Goal: Task Accomplishment & Management: Manage account settings

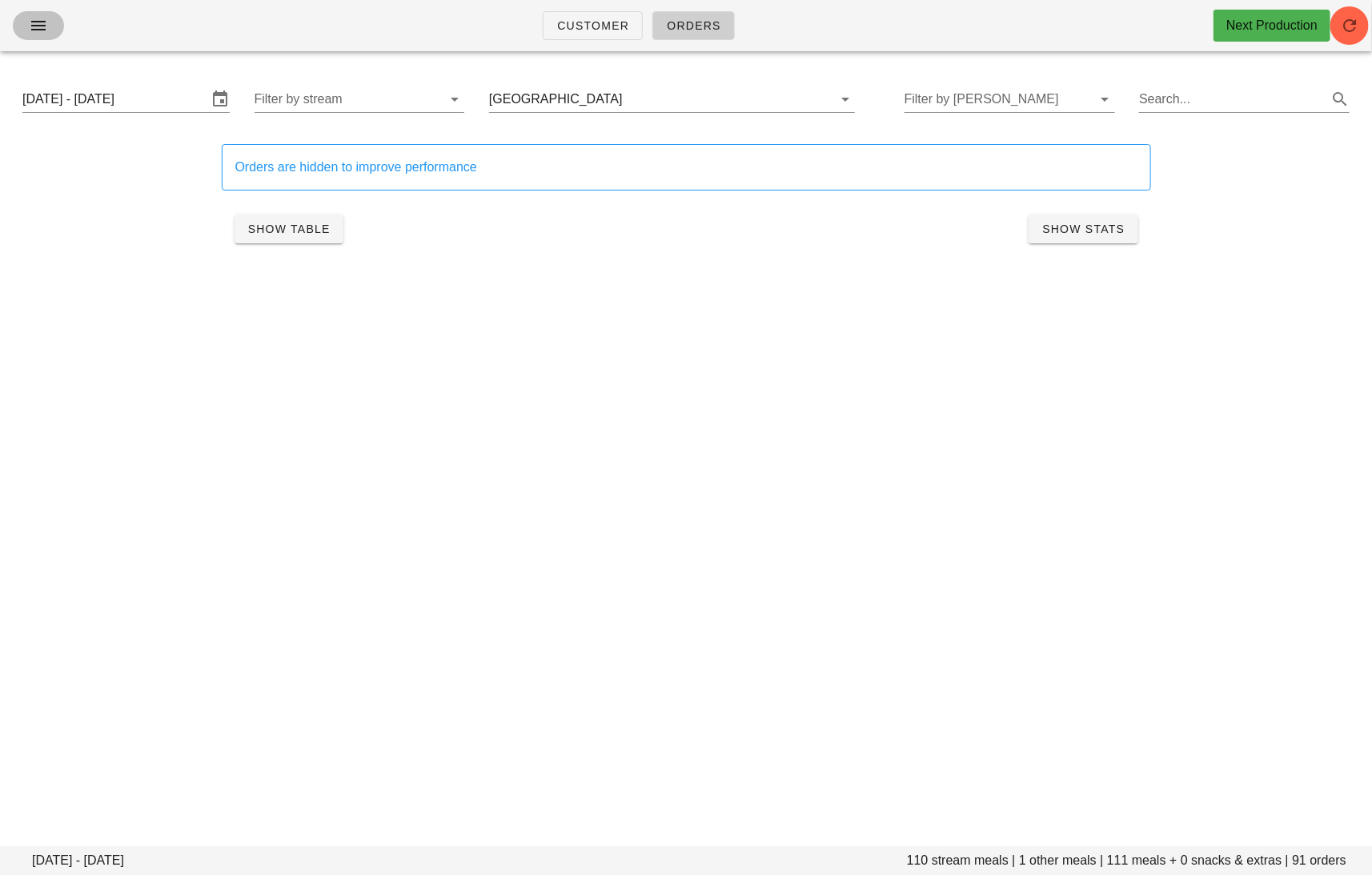
click at [32, 20] on icon "button" at bounding box center [38, 26] width 20 height 20
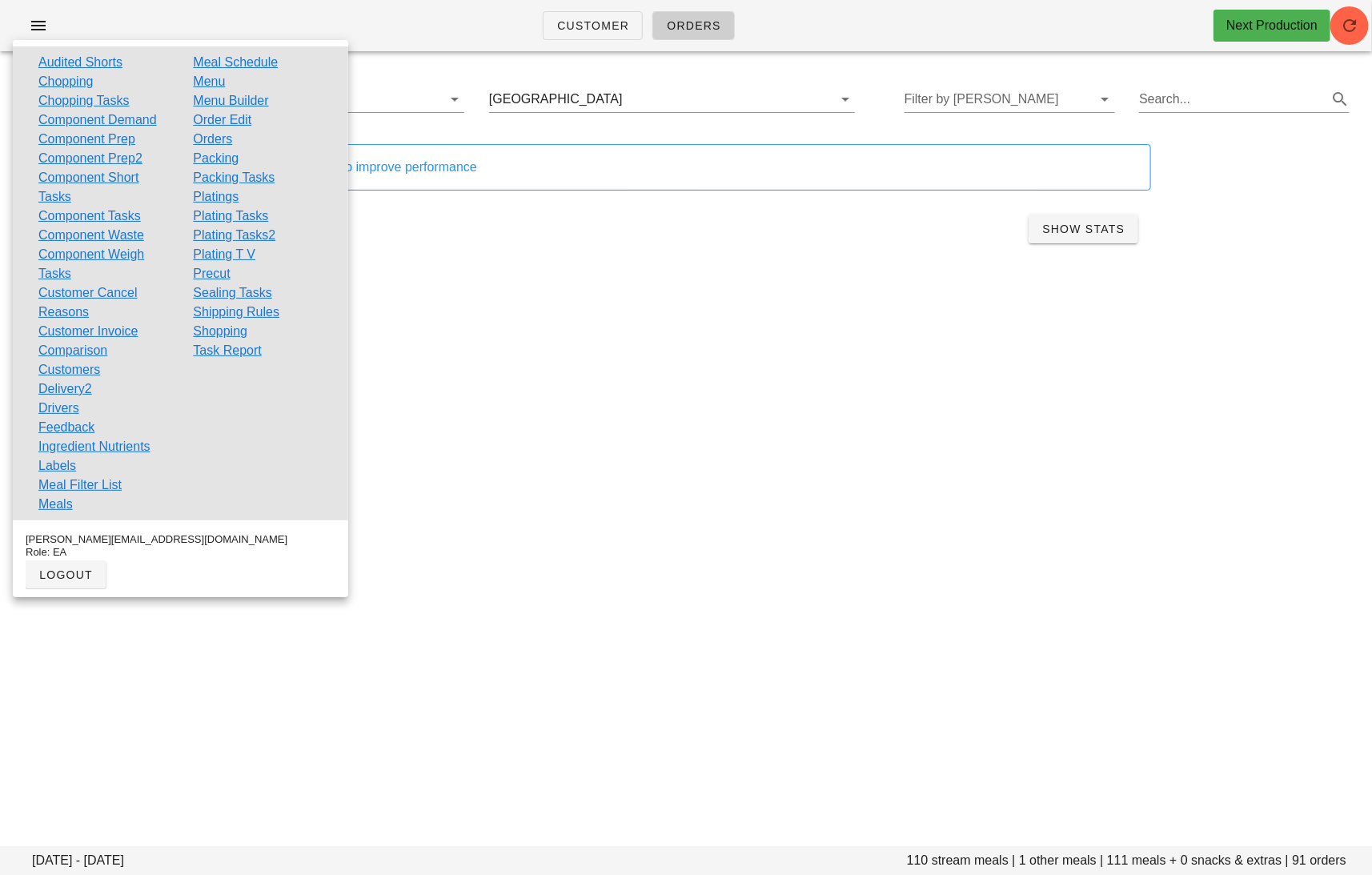
click at [229, 333] on link "Shopping" at bounding box center [219, 331] width 54 height 20
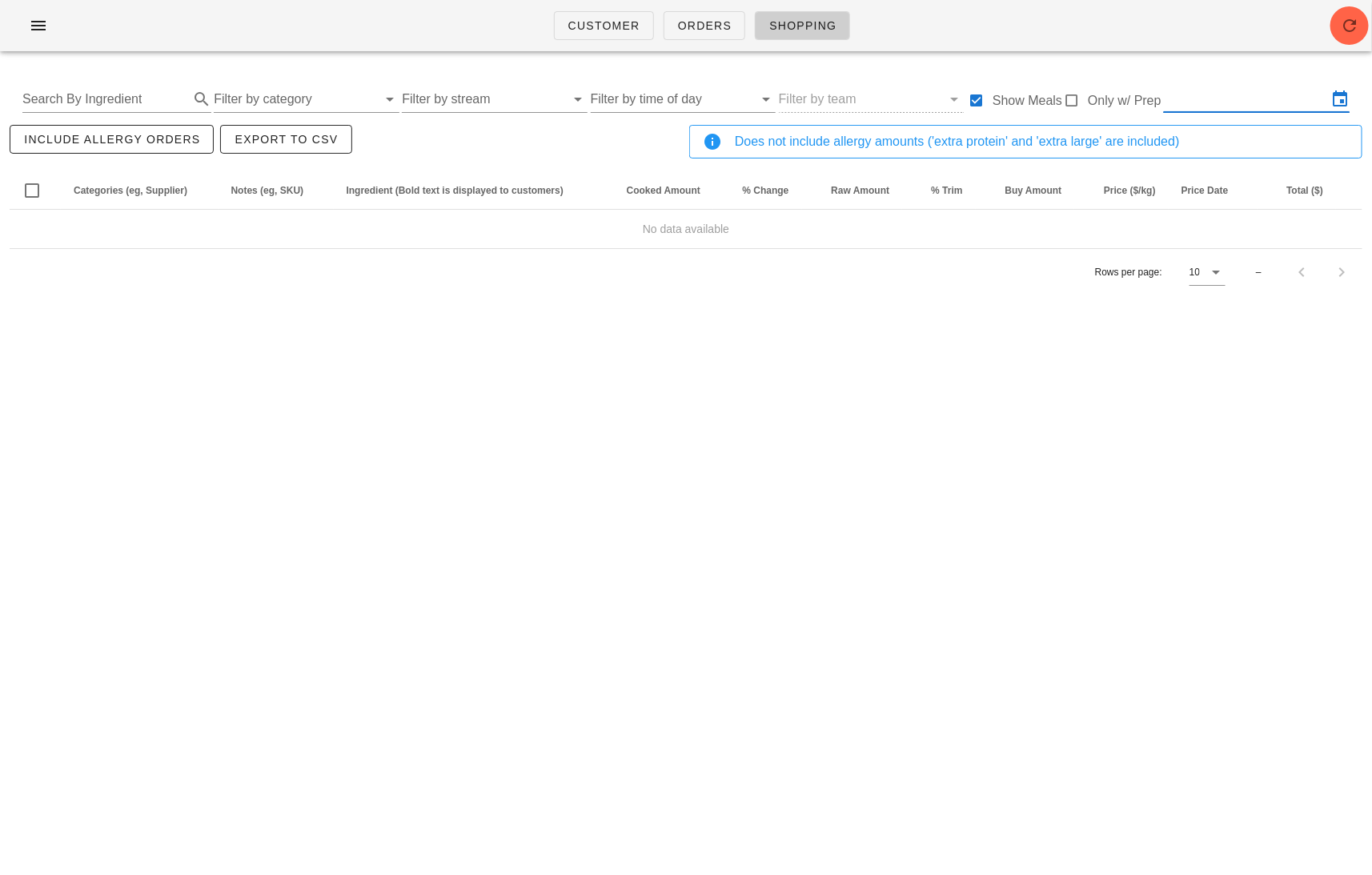
click at [1195, 111] on input "text" at bounding box center [1246, 99] width 163 height 26
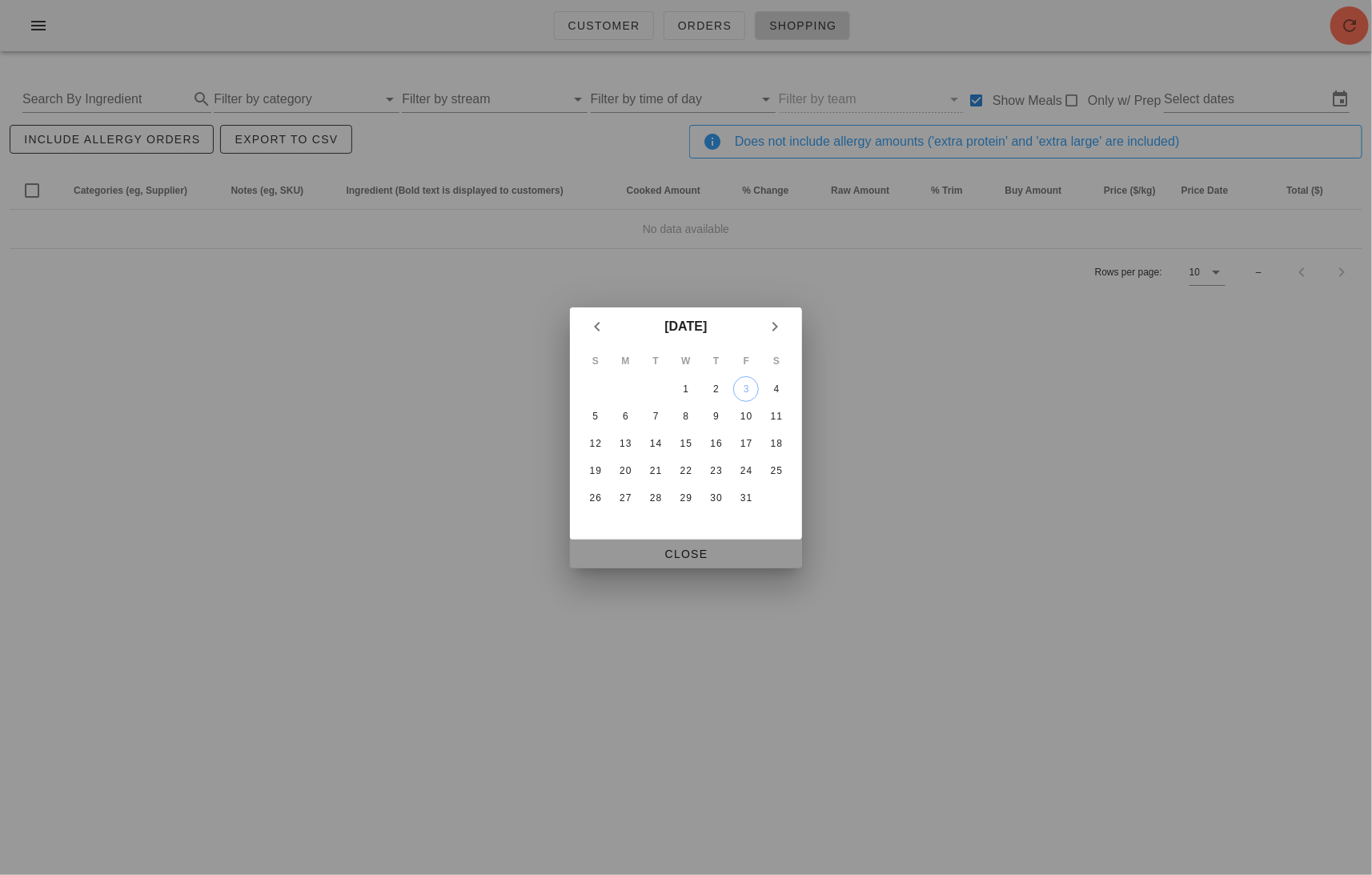
click at [684, 548] on span "Close" at bounding box center [686, 554] width 207 height 12
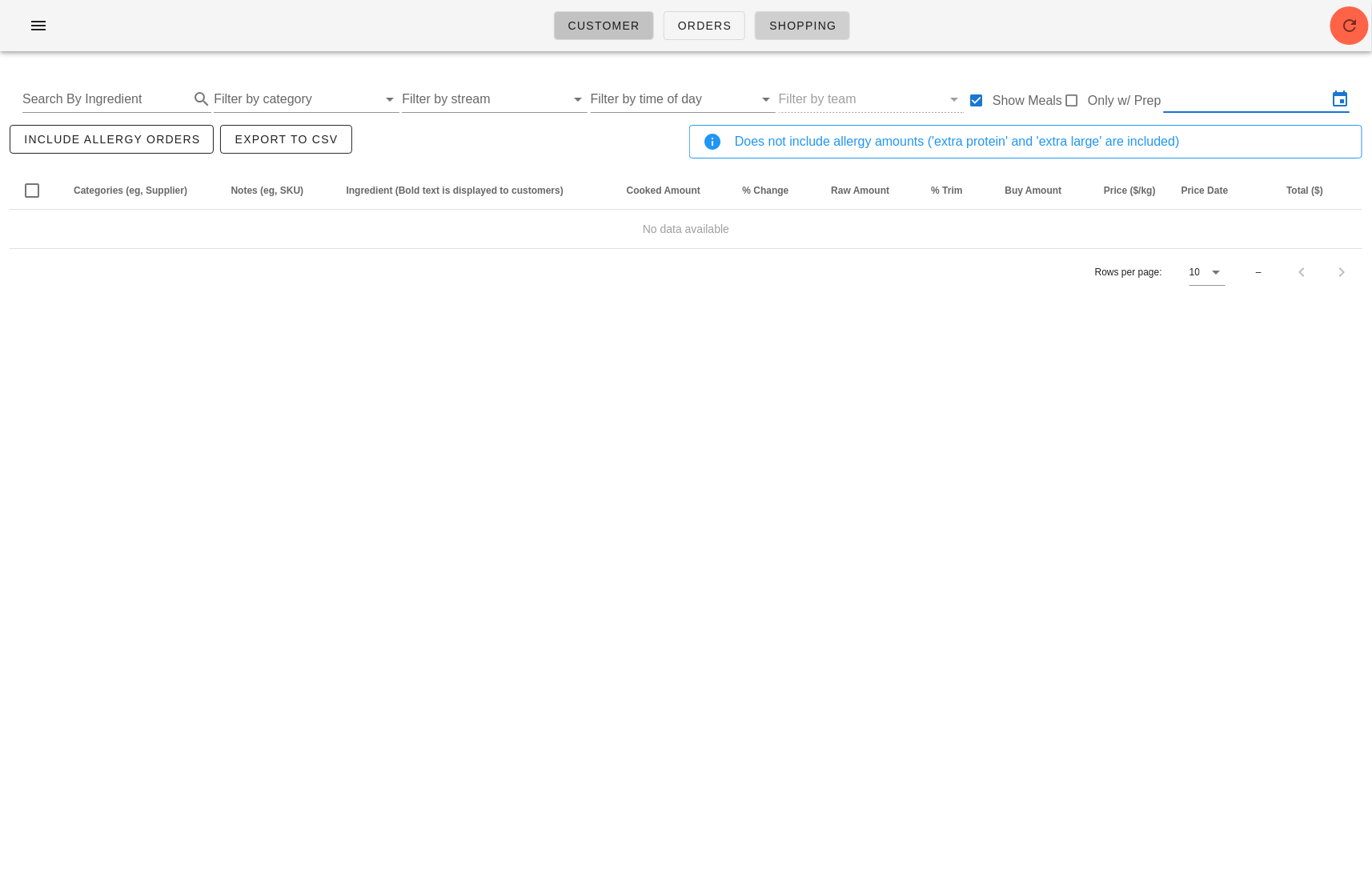
click at [597, 24] on span "Customer" at bounding box center [604, 26] width 73 height 12
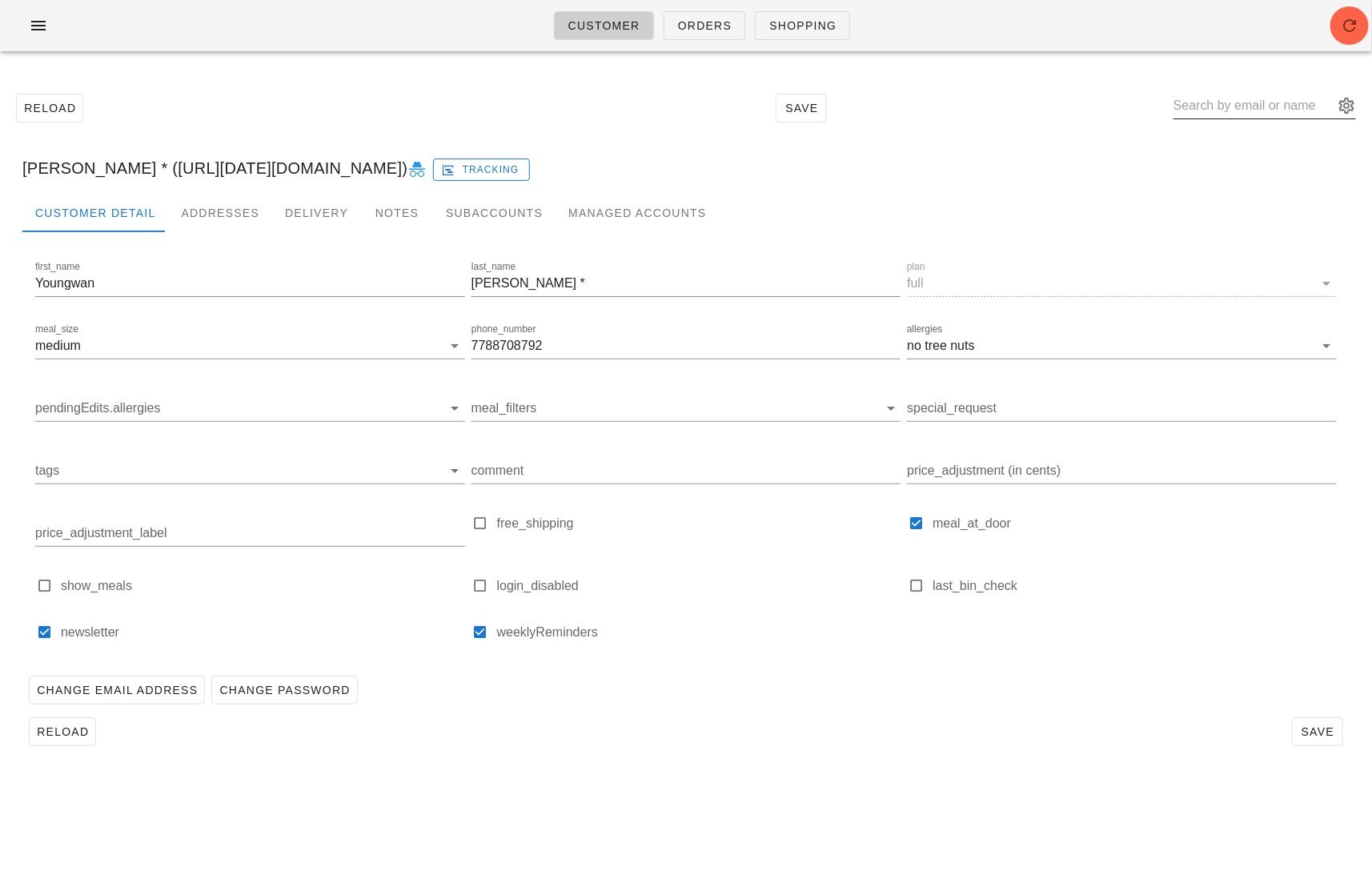
click at [1221, 113] on input "text" at bounding box center [1253, 106] width 160 height 26
type input "ruth"
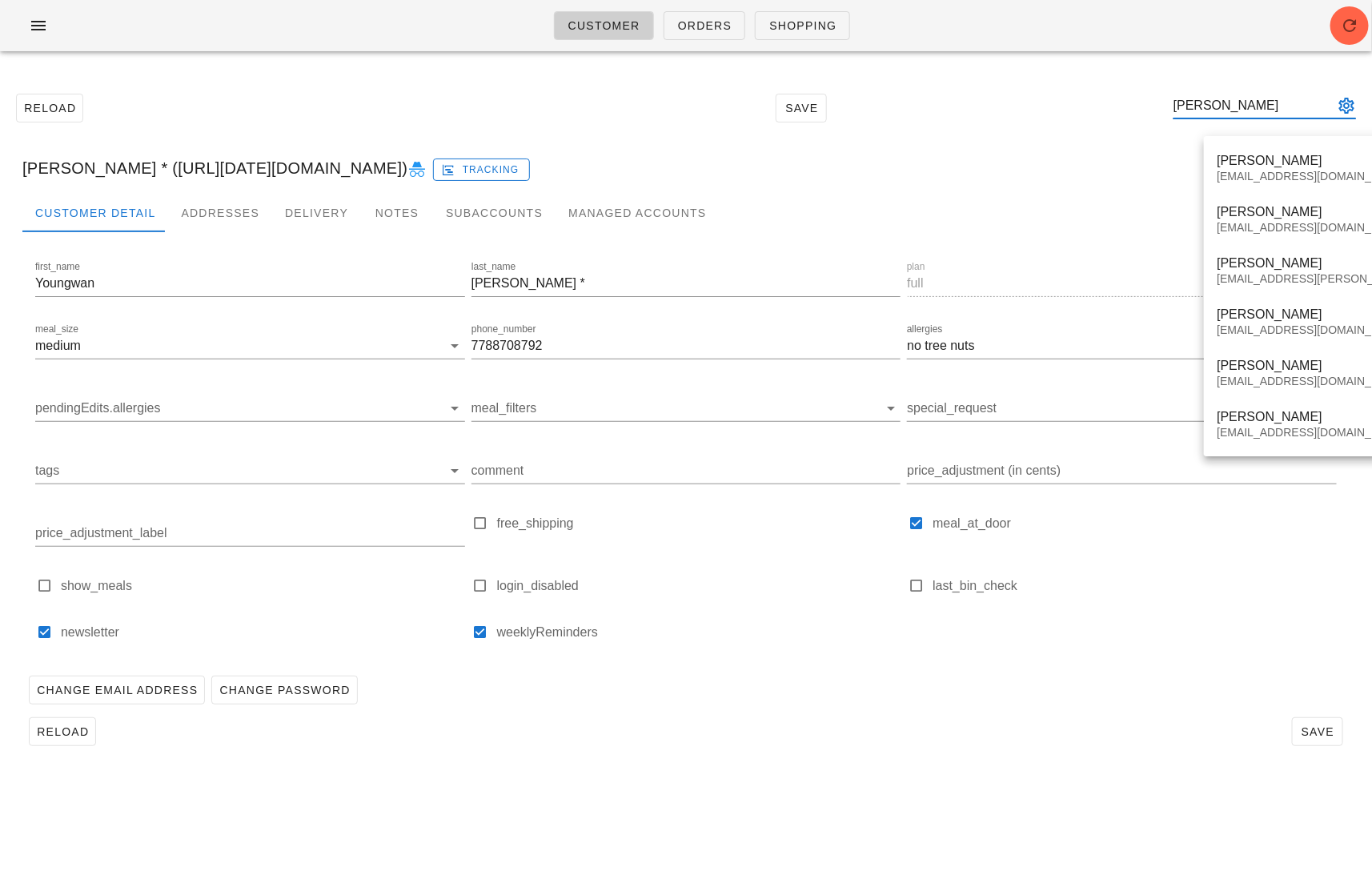
type input "ruth gill"
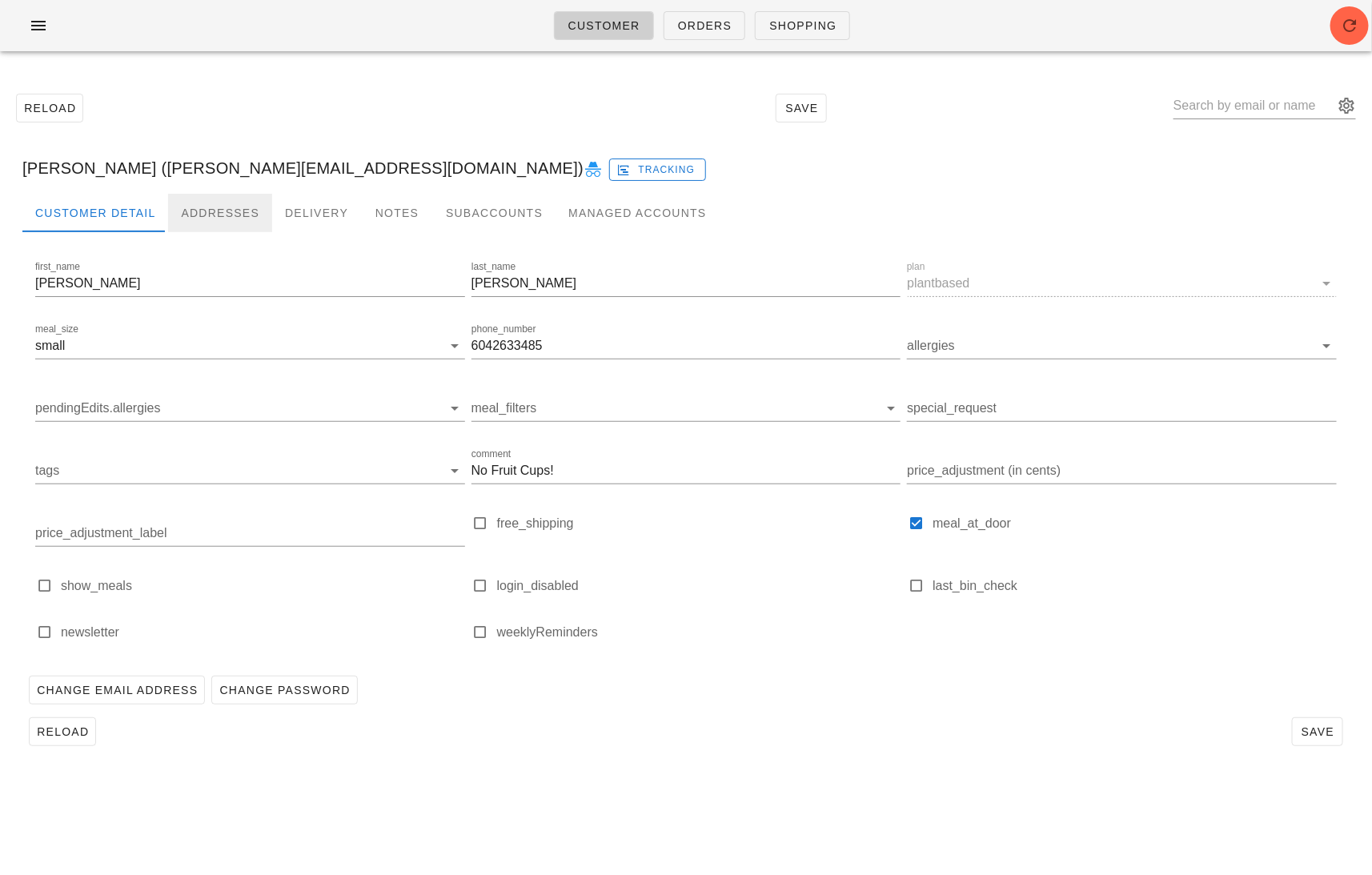
click at [221, 207] on div "Addresses" at bounding box center [219, 212] width 104 height 38
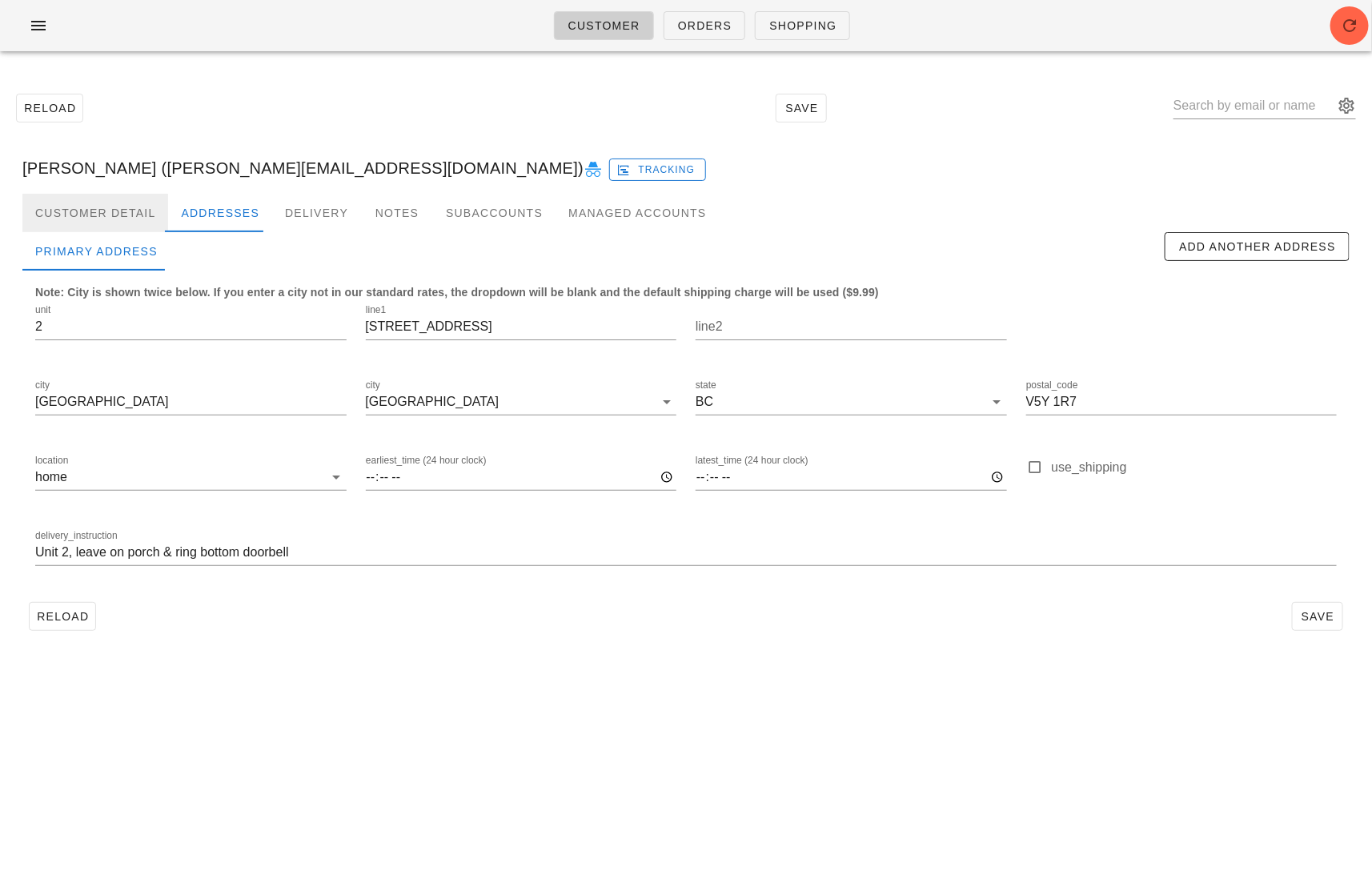
click at [106, 213] on div "Customer Detail" at bounding box center [95, 212] width 146 height 38
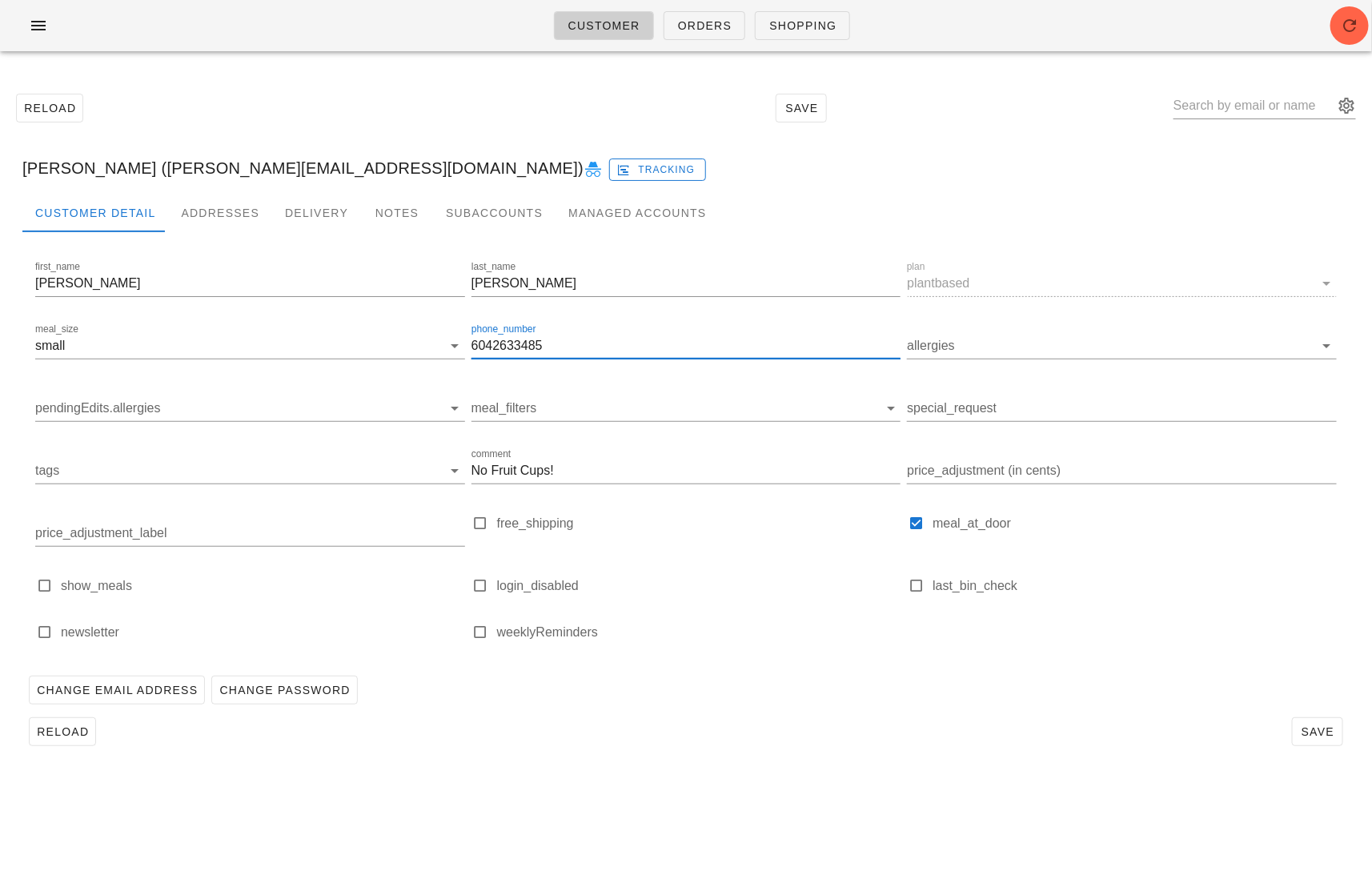
click at [491, 345] on input "6042633485" at bounding box center [686, 346] width 430 height 26
click at [514, 349] on input "6042633485" at bounding box center [686, 346] width 430 height 26
click at [242, 213] on div "Addresses" at bounding box center [219, 212] width 104 height 38
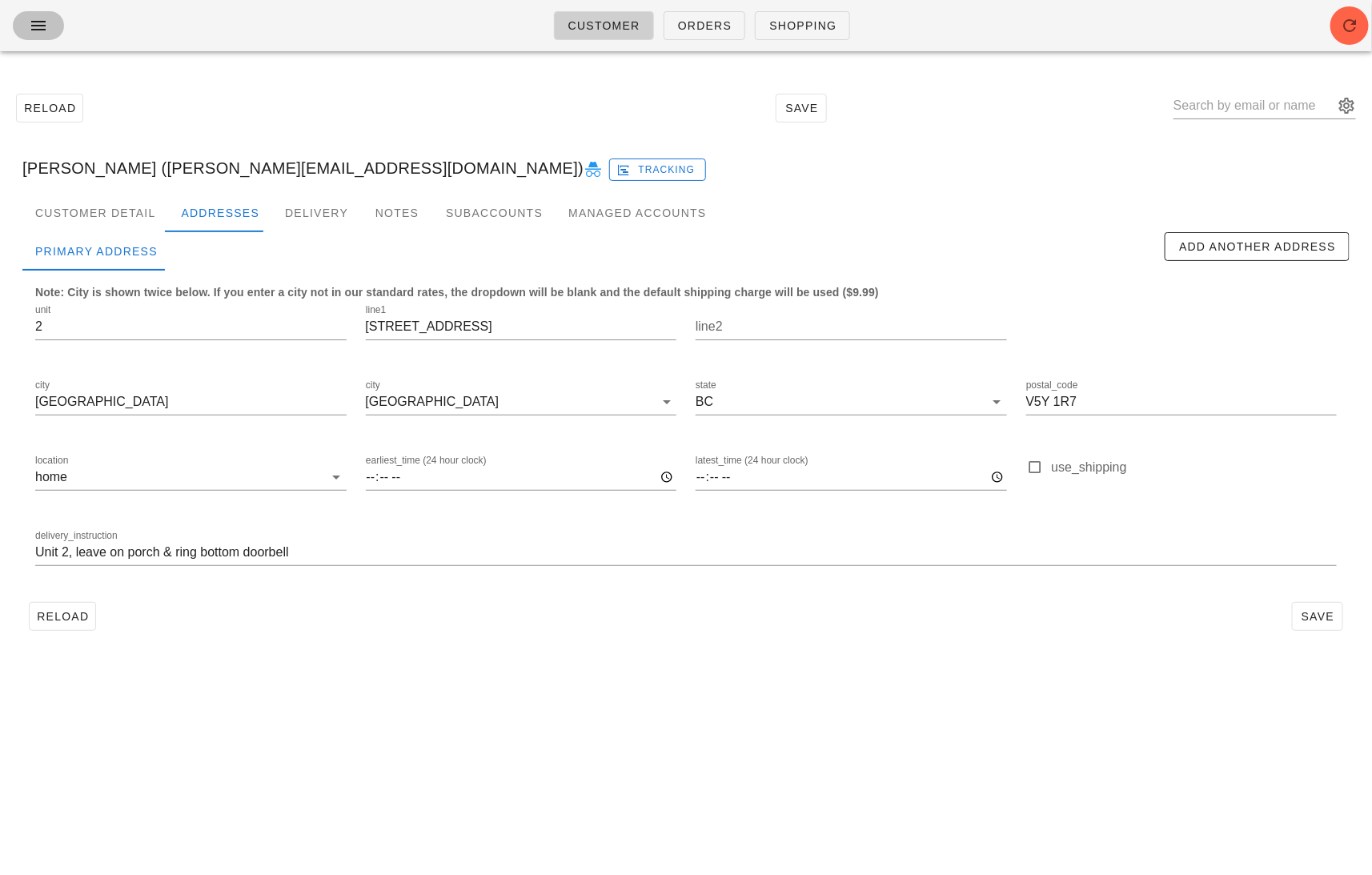
click at [19, 23] on button "button" at bounding box center [38, 26] width 52 height 28
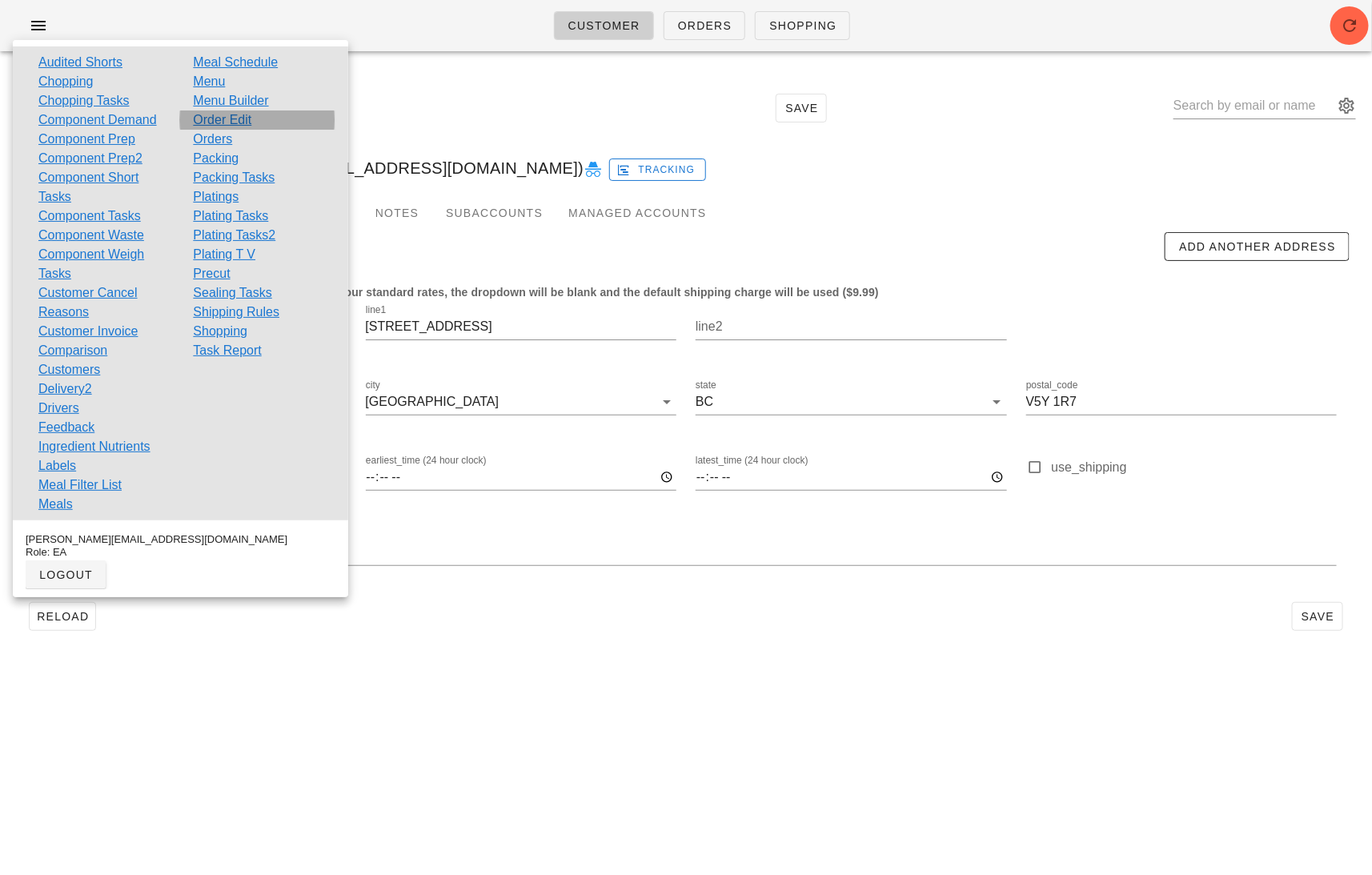
click at [243, 117] on link "Order Edit" at bounding box center [222, 120] width 59 height 20
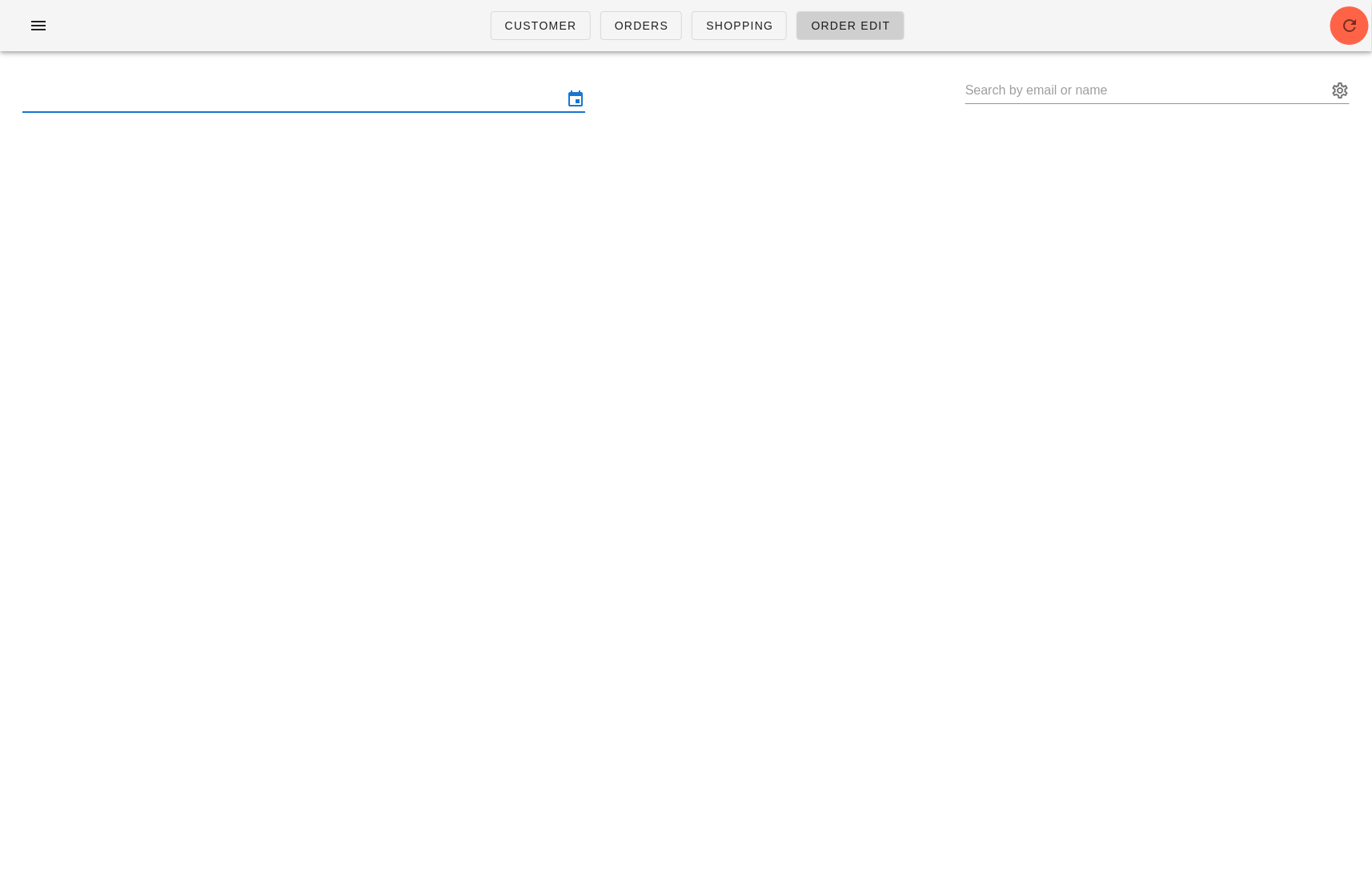
click at [249, 106] on input "text" at bounding box center [292, 99] width 540 height 26
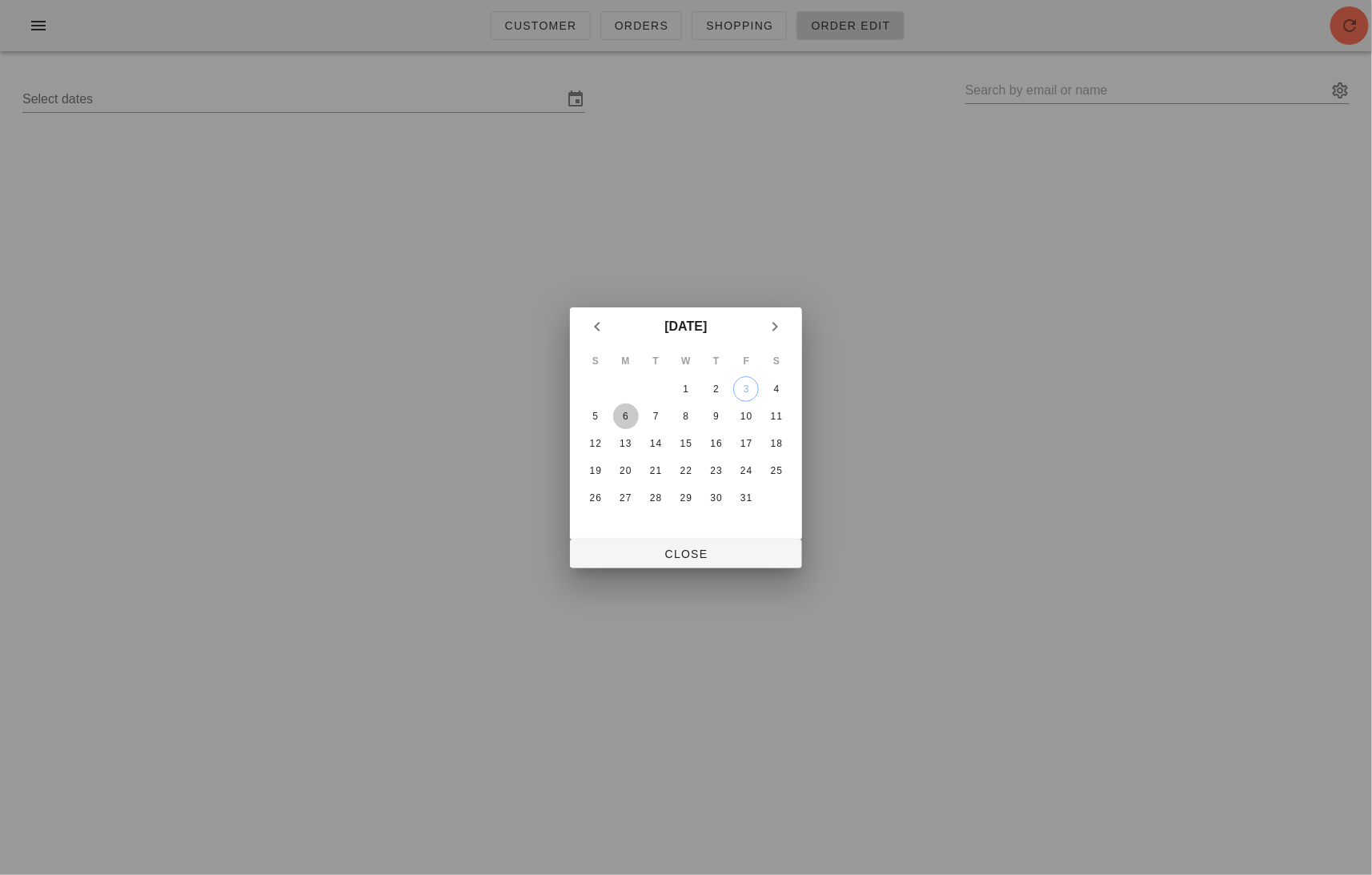
click at [633, 418] on div "6" at bounding box center [625, 416] width 26 height 12
click at [696, 549] on span "Close" at bounding box center [686, 554] width 207 height 12
type input "Sunday October 5 - Saturday October 11"
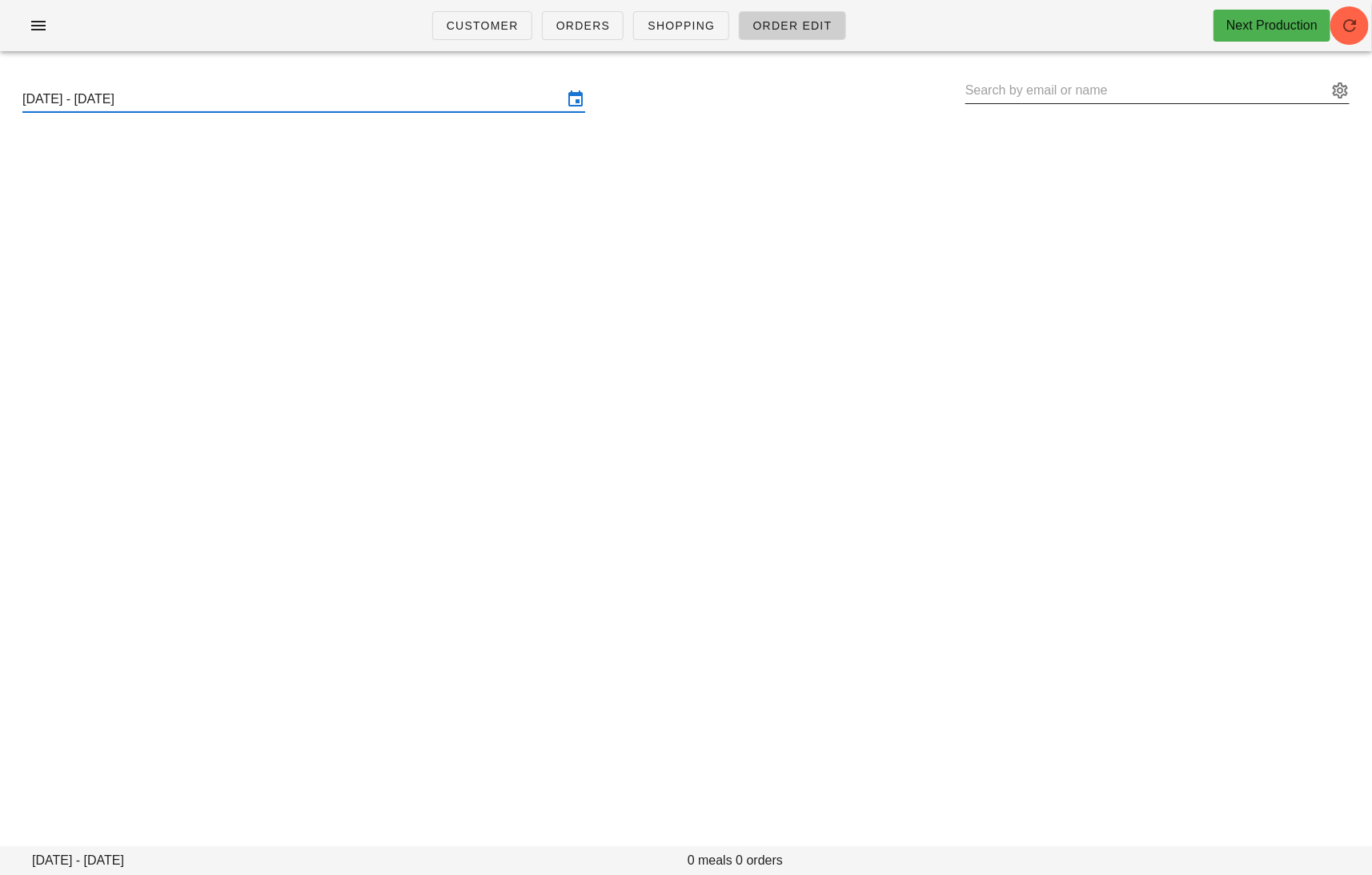
click at [1017, 94] on input "text" at bounding box center [1146, 90] width 361 height 26
paste input "germanglik@gmail.com"
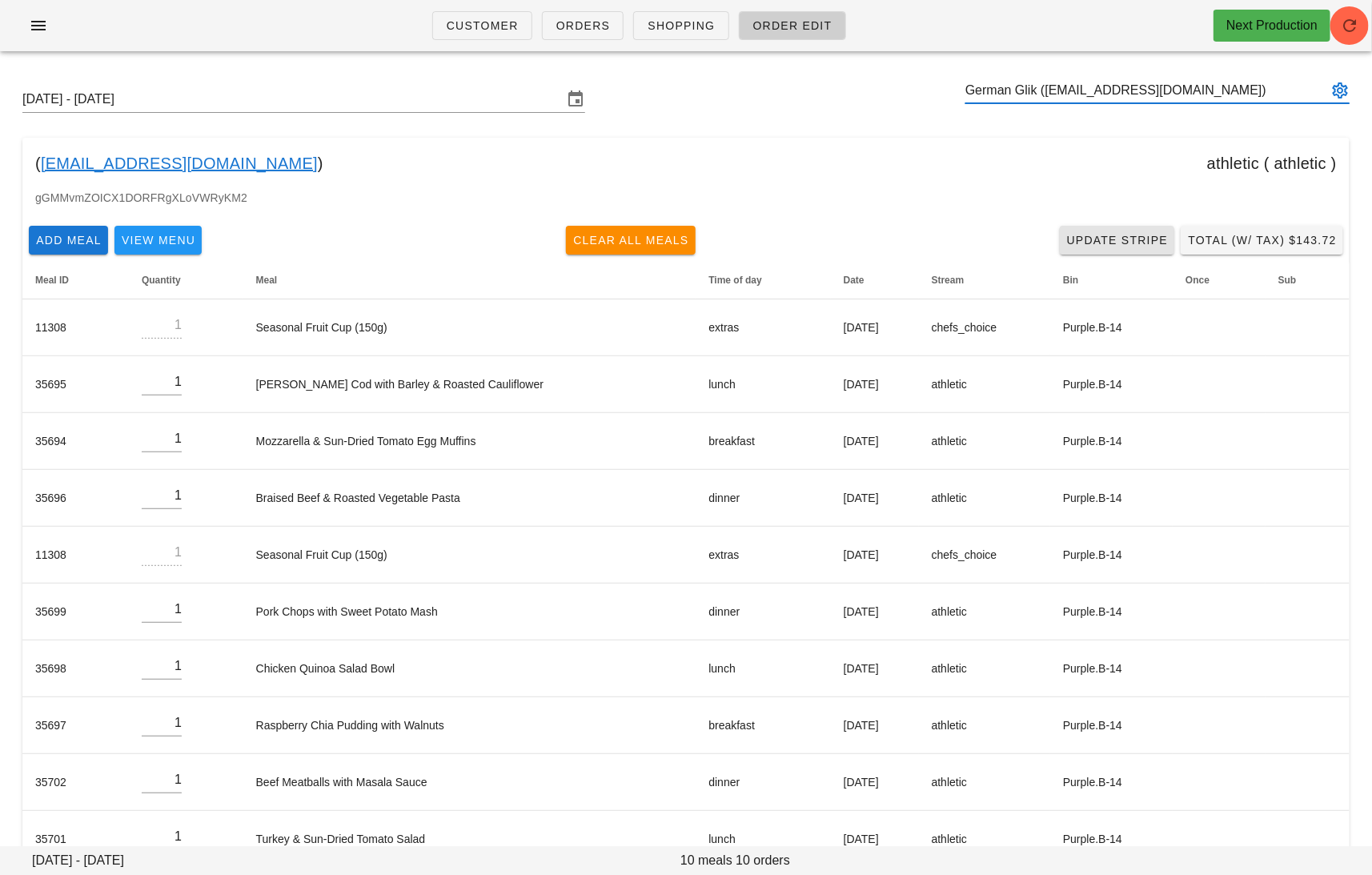
type input "German Glik (germanglik@gmail.com)"
click at [1103, 254] on link "Update Stripe" at bounding box center [1117, 240] width 115 height 28
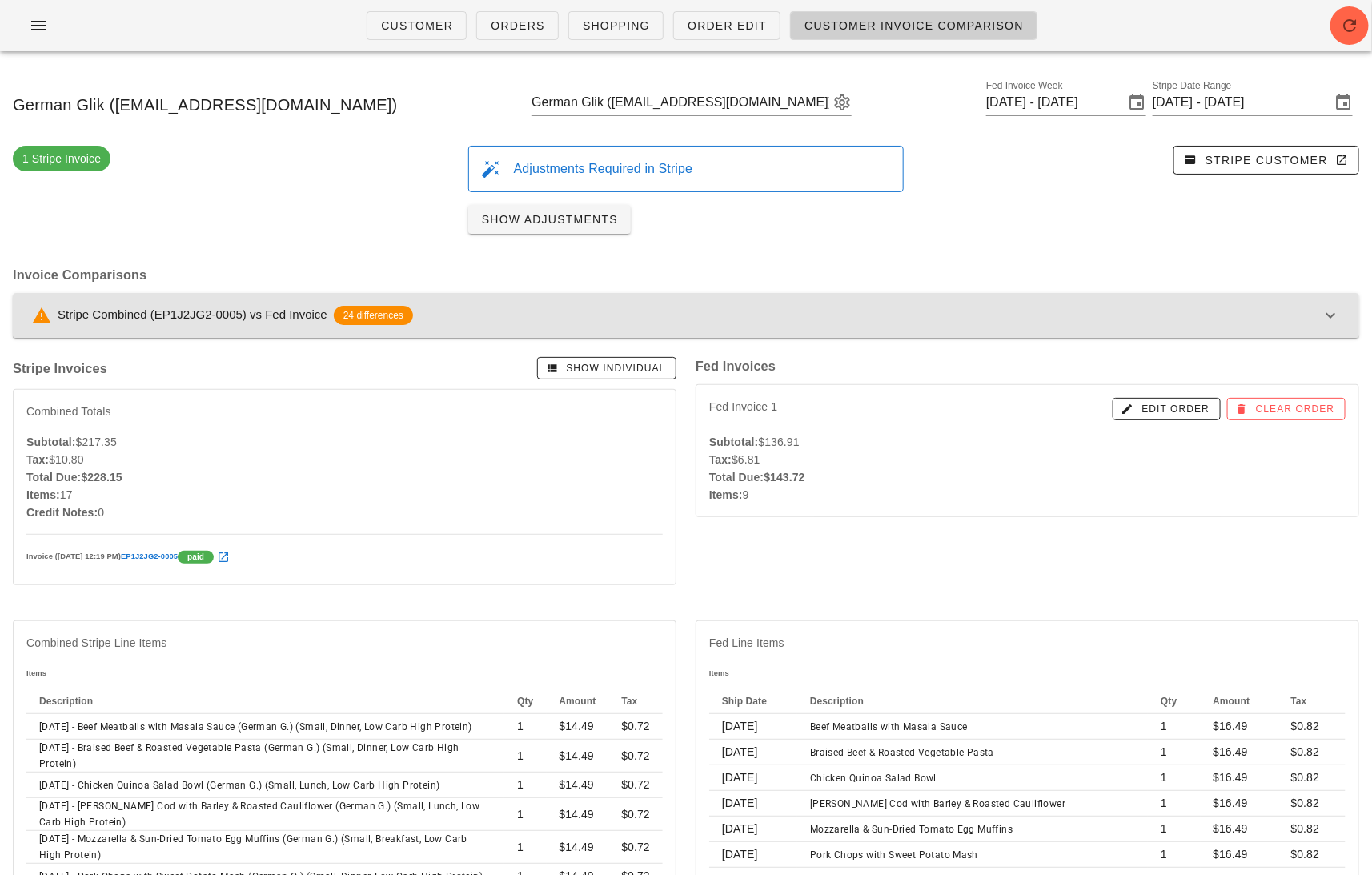
click at [1264, 327] on button "Stripe Combined (EP1J2JG2-0005) vs Fed Invoice 24 differences" at bounding box center [686, 315] width 1346 height 44
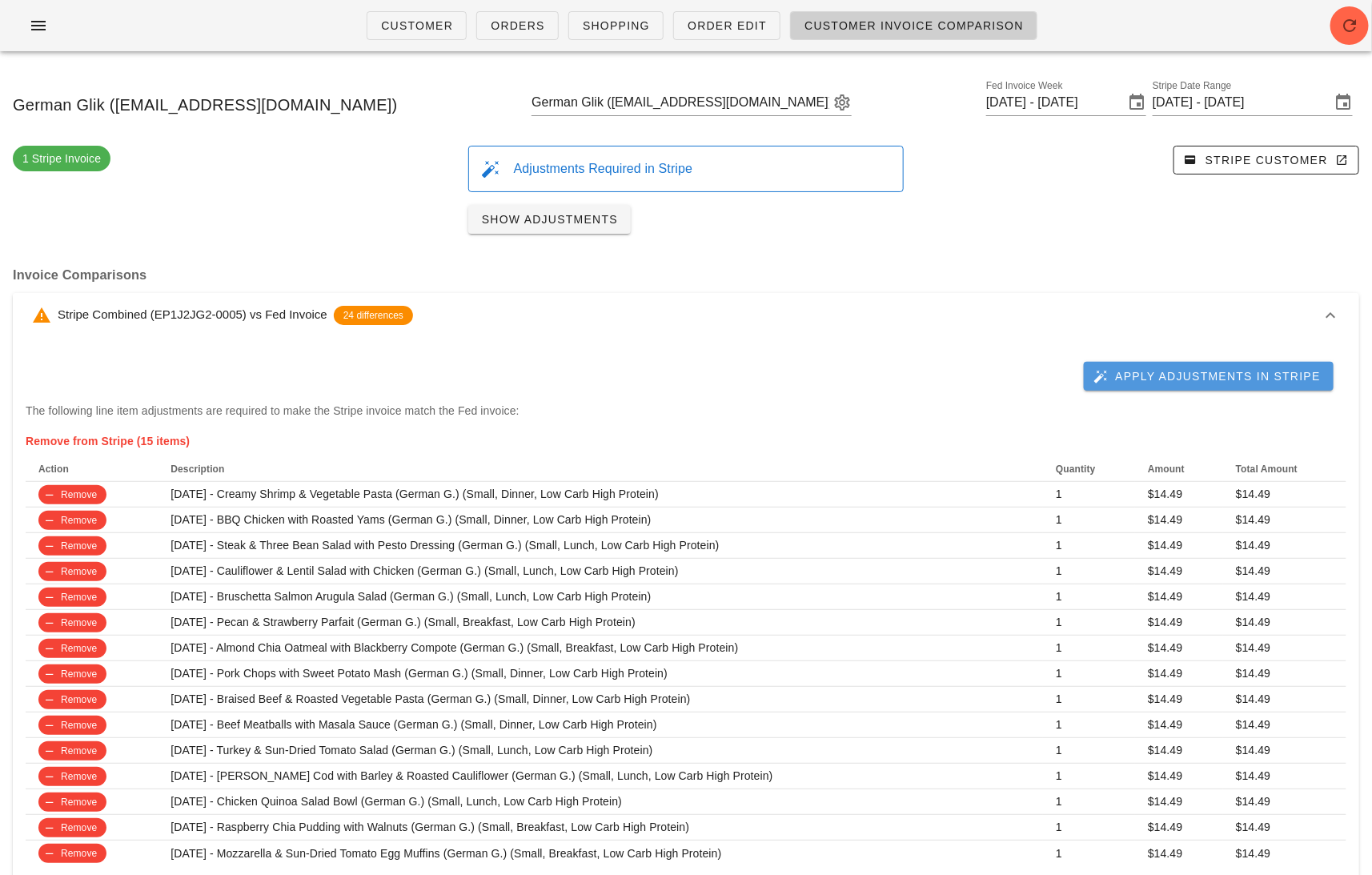
click at [1242, 362] on button "Apply Adjustments in Stripe" at bounding box center [1208, 376] width 250 height 28
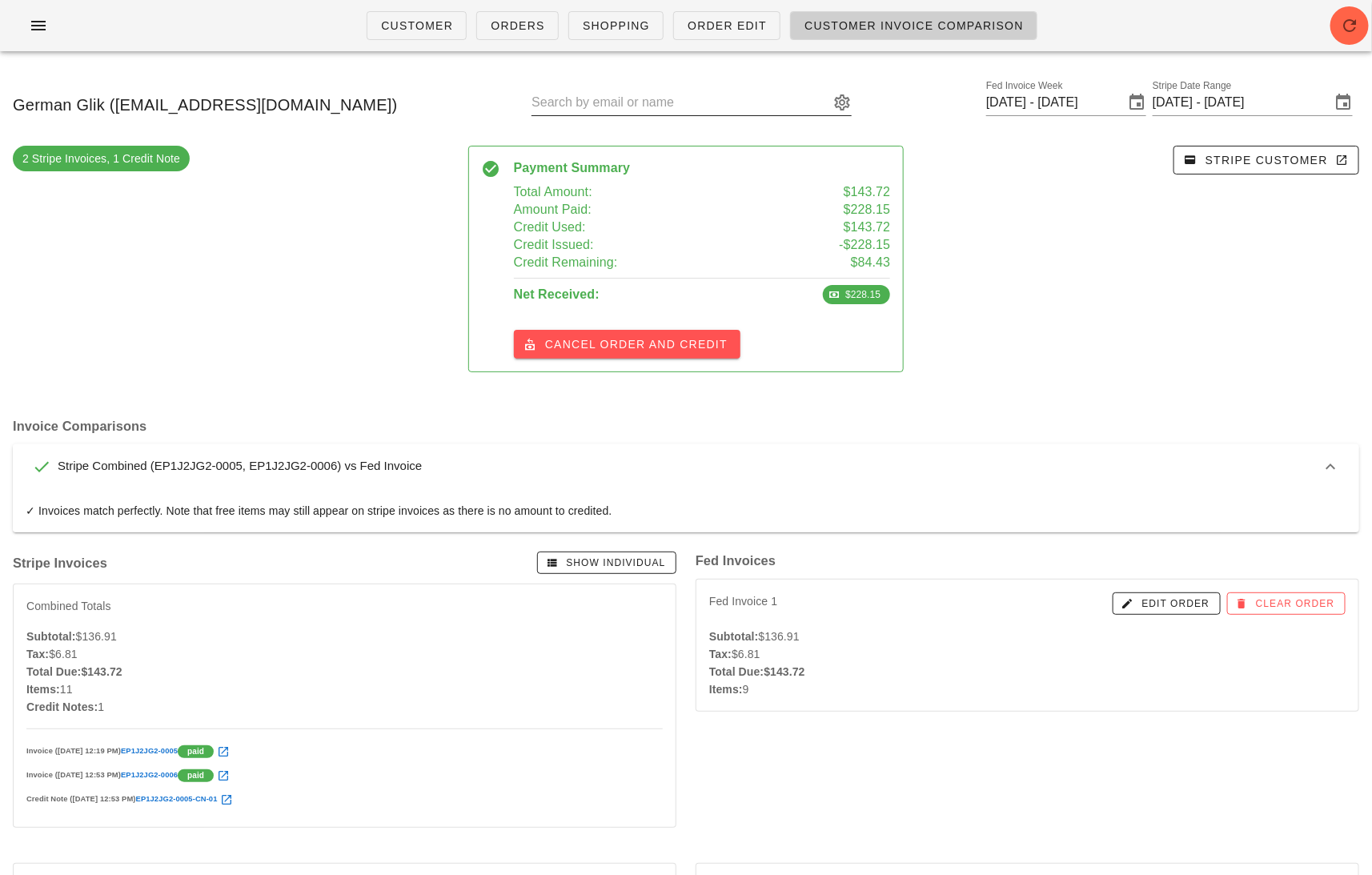
click at [714, 101] on input "text" at bounding box center [679, 102] width 297 height 26
paste input "monaghan.lth@gmail.com"
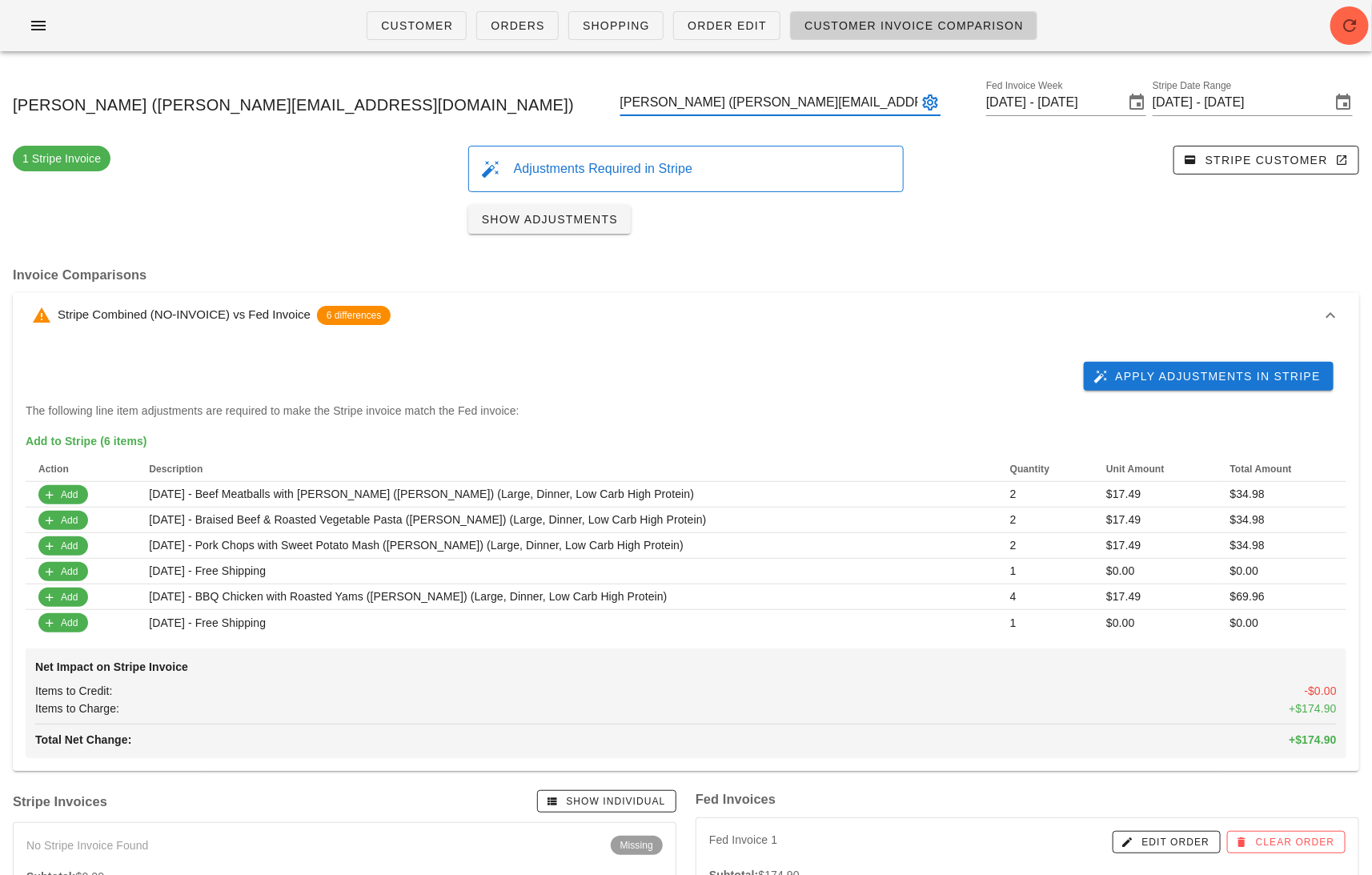
type input "Luke Monaghan (monaghan.lth@gmail.com)"
click at [901, 280] on h3 "Invoice Comparisons" at bounding box center [686, 274] width 1346 height 18
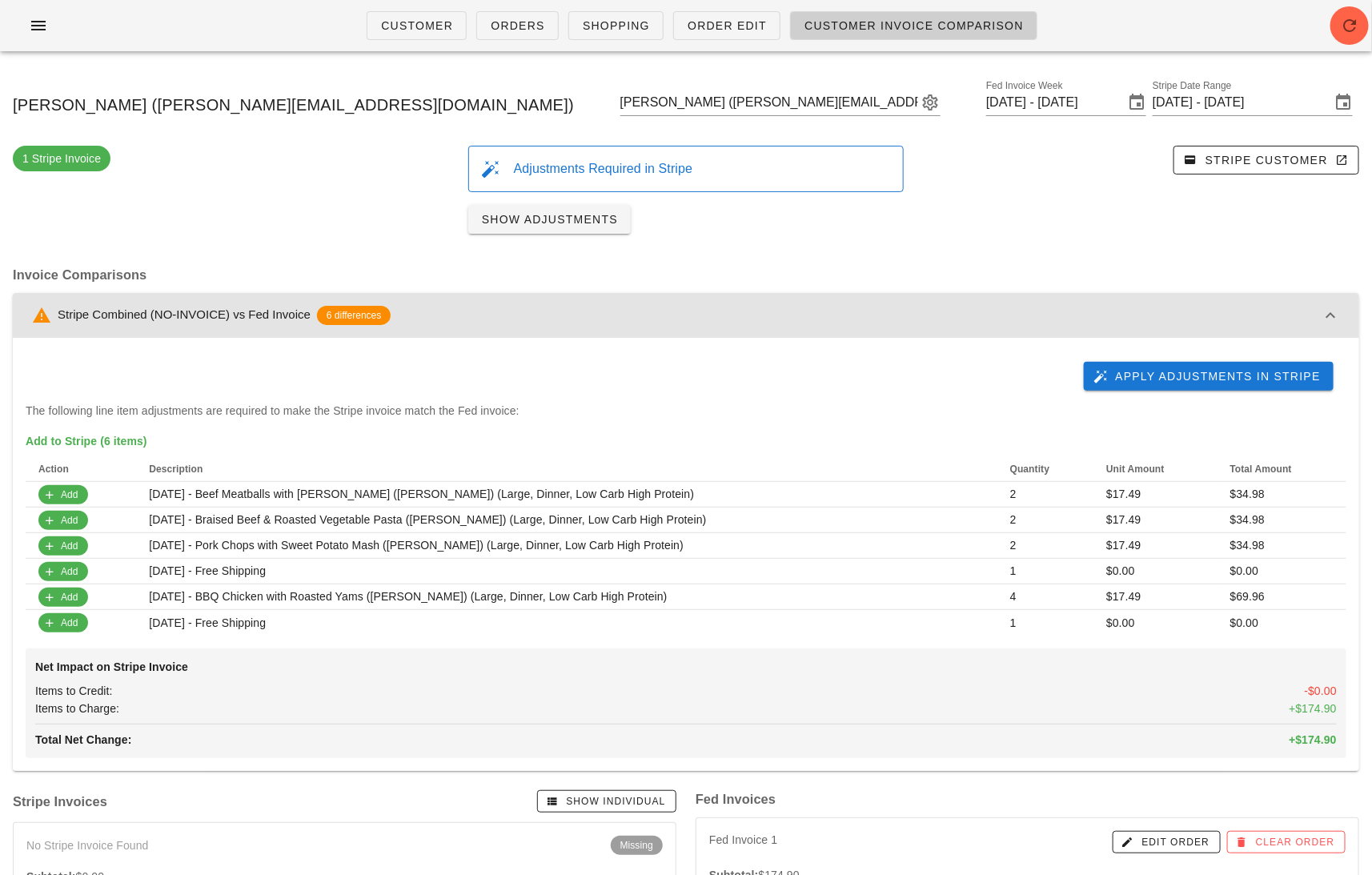
click at [900, 313] on div "Stripe Combined (NO-INVOICE) vs Fed Invoice 6 differences" at bounding box center [676, 315] width 1289 height 20
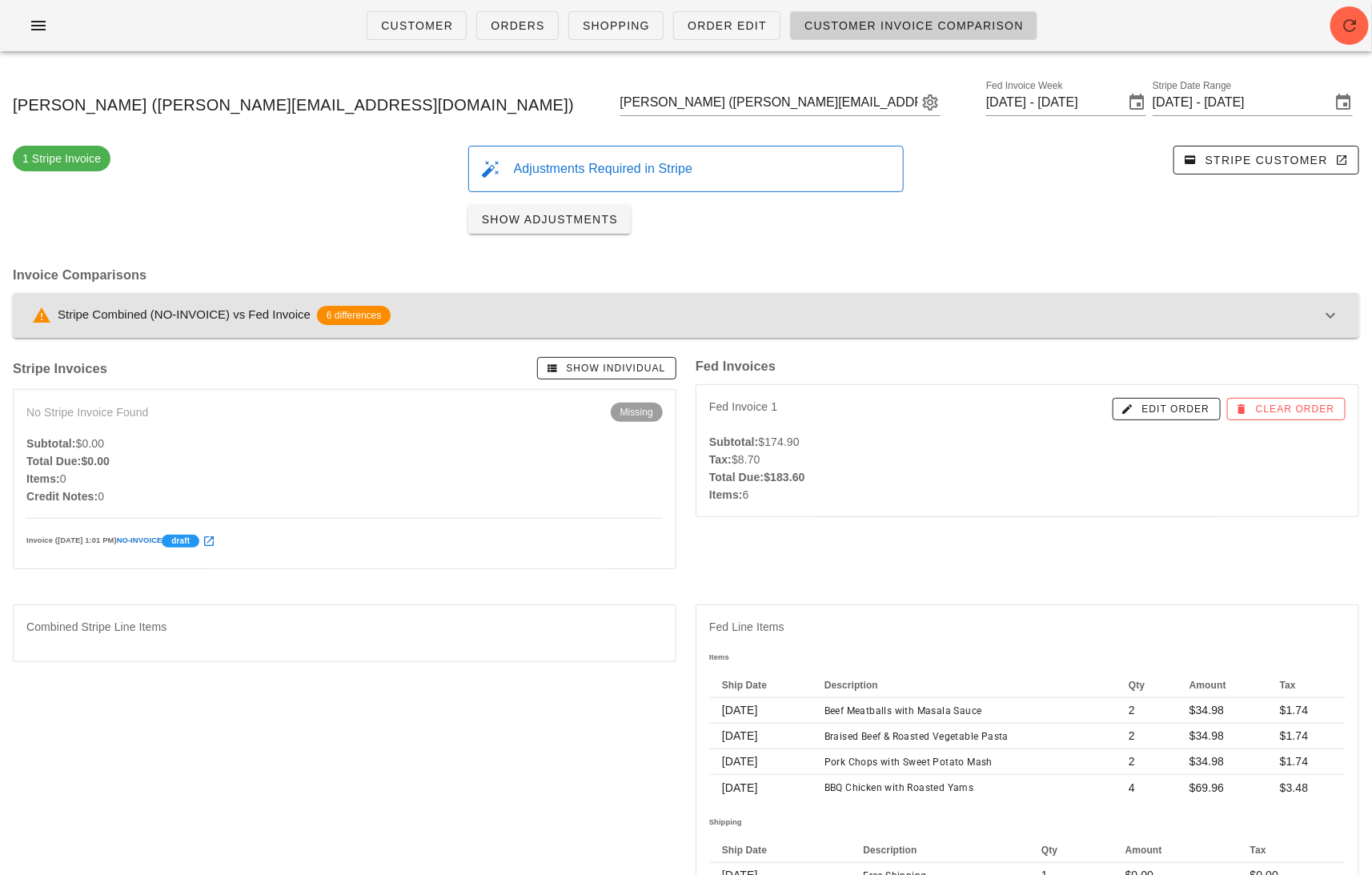
click at [1121, 315] on div "Stripe Combined (NO-INVOICE) vs Fed Invoice 6 differences" at bounding box center [676, 315] width 1289 height 20
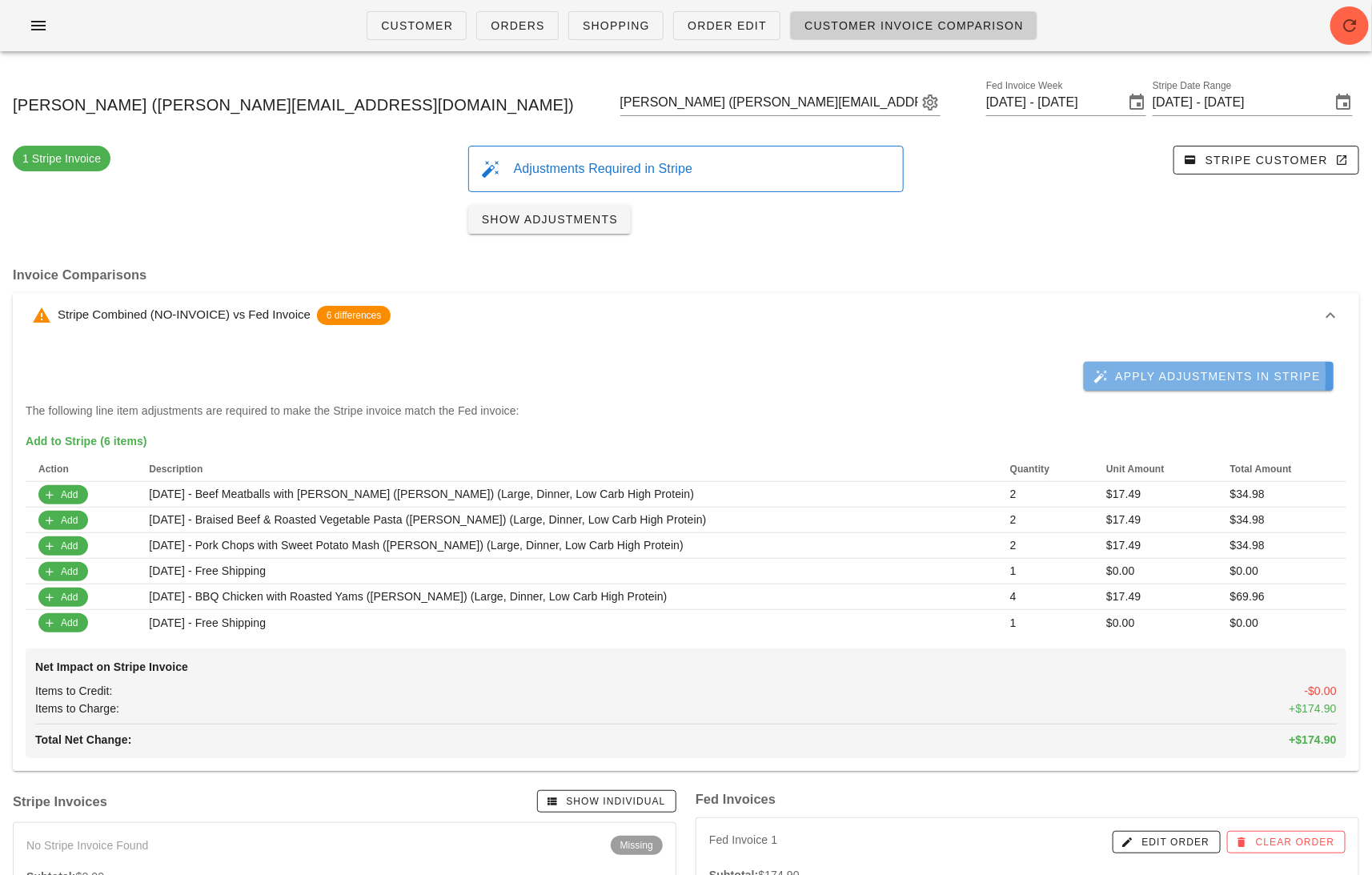
click at [1134, 386] on button "Apply Adjustments in Stripe" at bounding box center [1208, 376] width 250 height 28
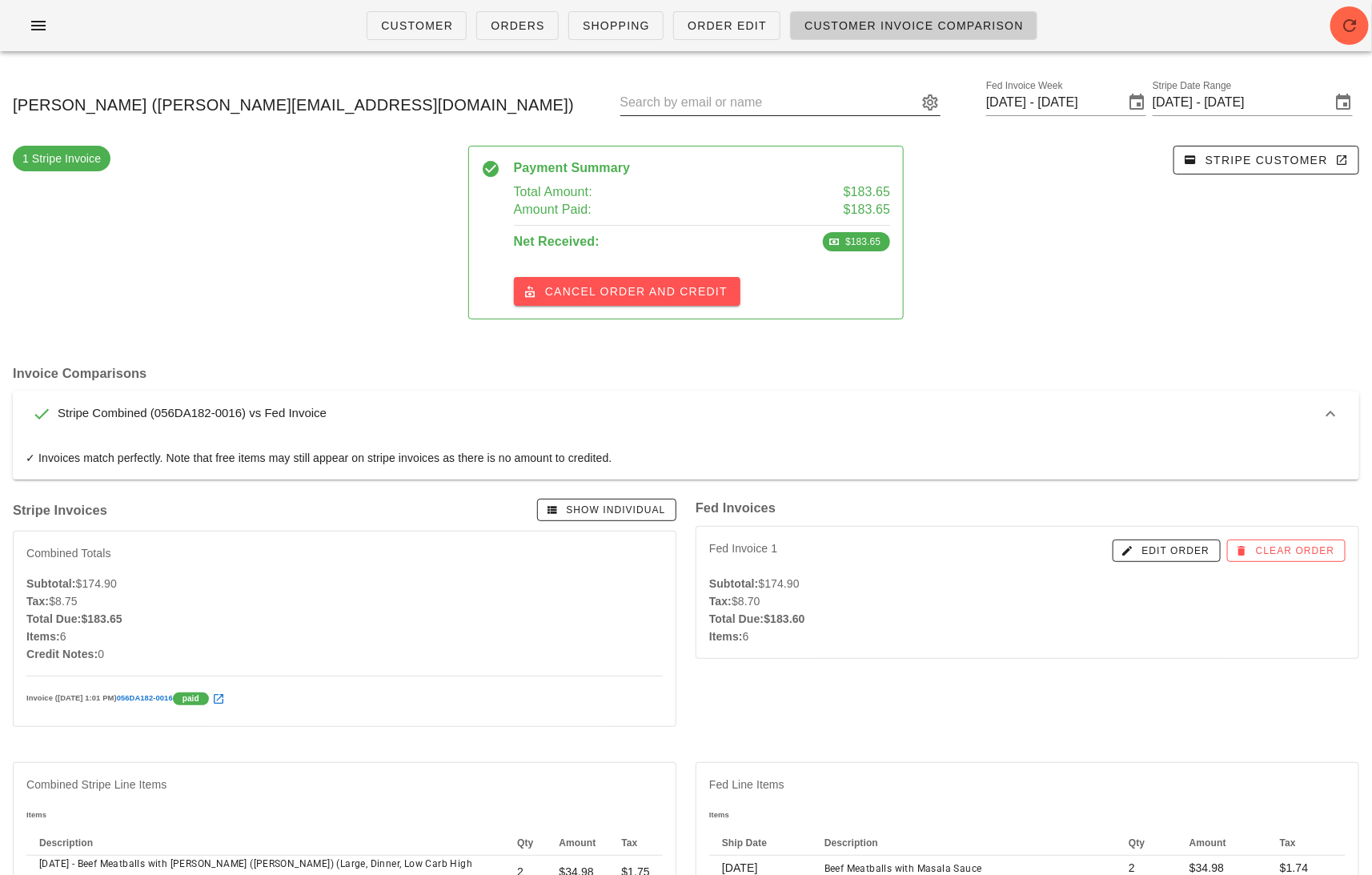
click at [760, 101] on input "text" at bounding box center [769, 102] width 297 height 26
paste input "alana.reeve@gmail.com"
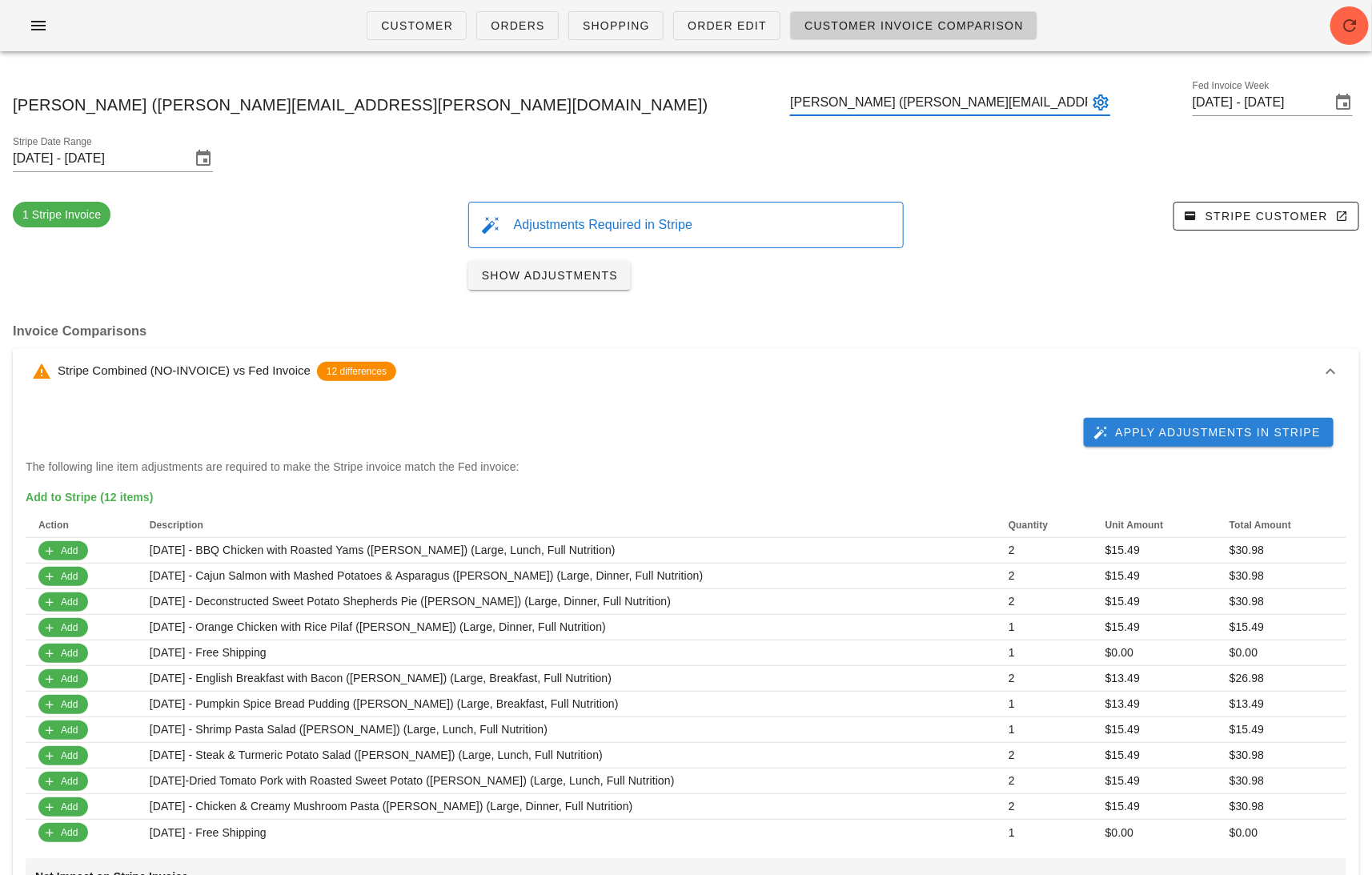
type input "Alana Reeve (alana.reeve@gmail.com)"
click at [1152, 418] on button "Apply Adjustments in Stripe" at bounding box center [1208, 433] width 250 height 28
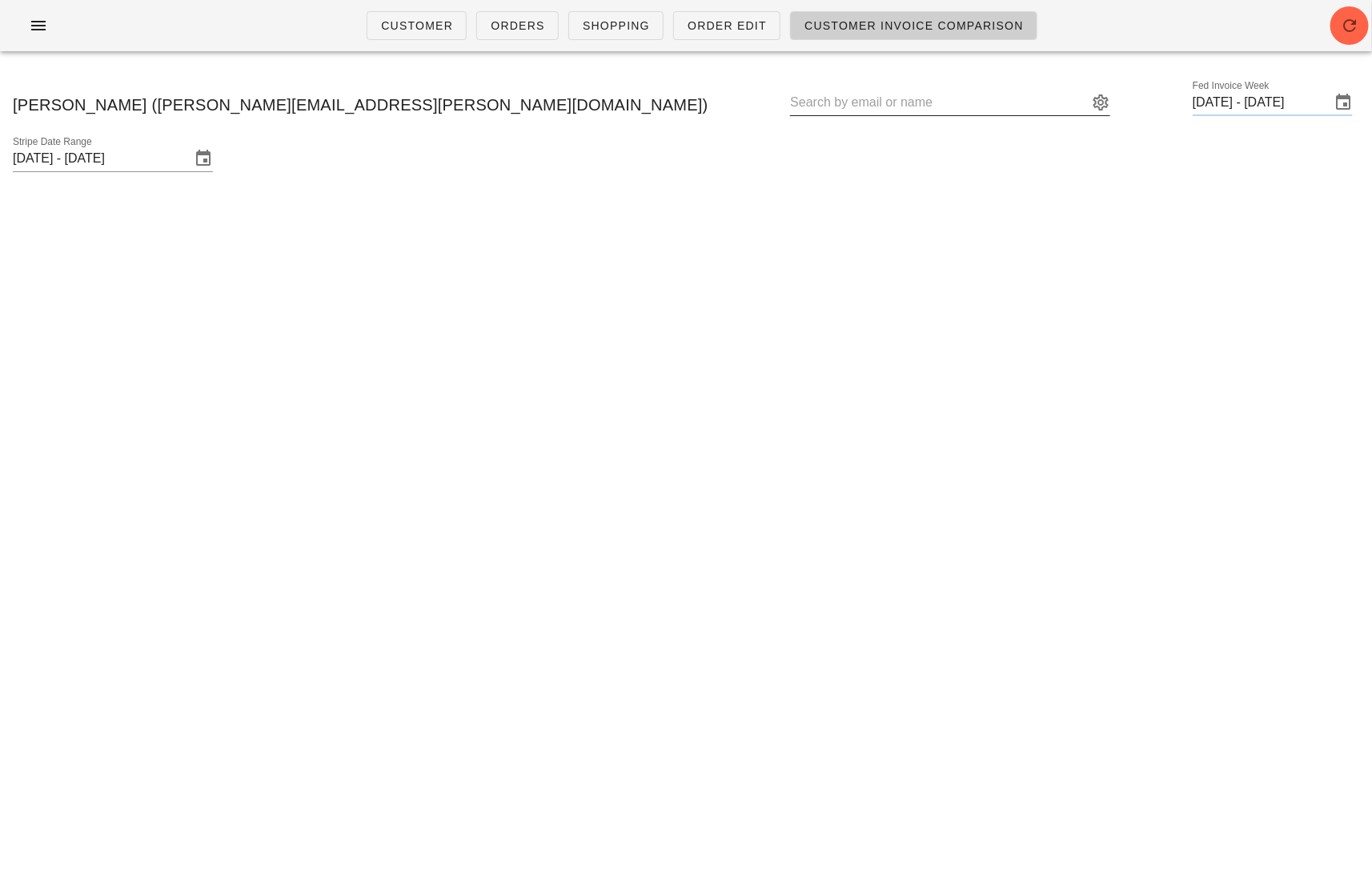
click at [790, 104] on input "text" at bounding box center [939, 102] width 297 height 26
paste input "rikkialogan@gmail.com"
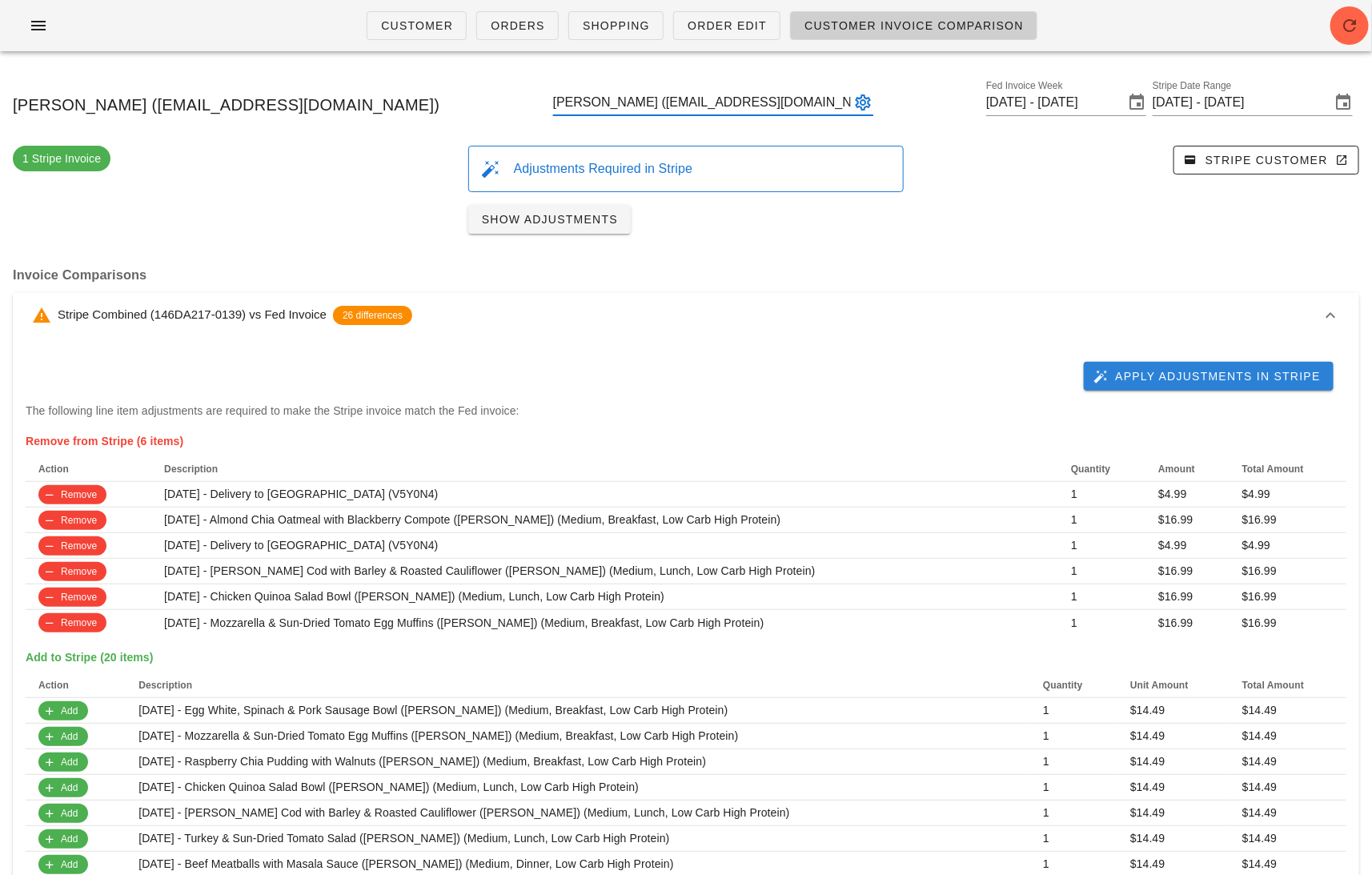
type input "Rikki Logan (rikkialogan@gmail.com)"
click at [1200, 386] on button "Apply Adjustments in Stripe" at bounding box center [1208, 376] width 250 height 28
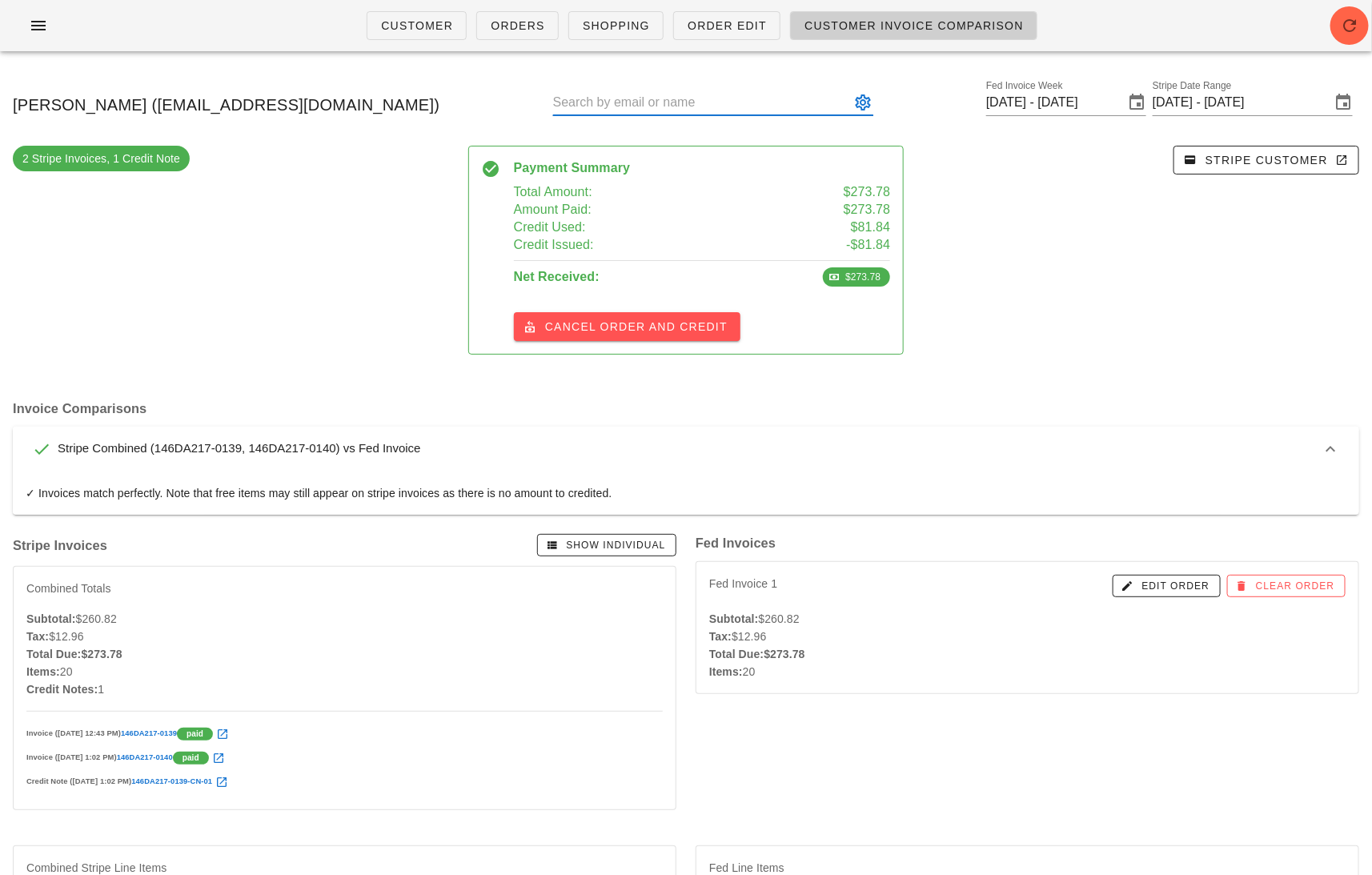
click at [704, 99] on input "text" at bounding box center [702, 102] width 297 height 26
paste input "livelifewithsl@gmail.com"
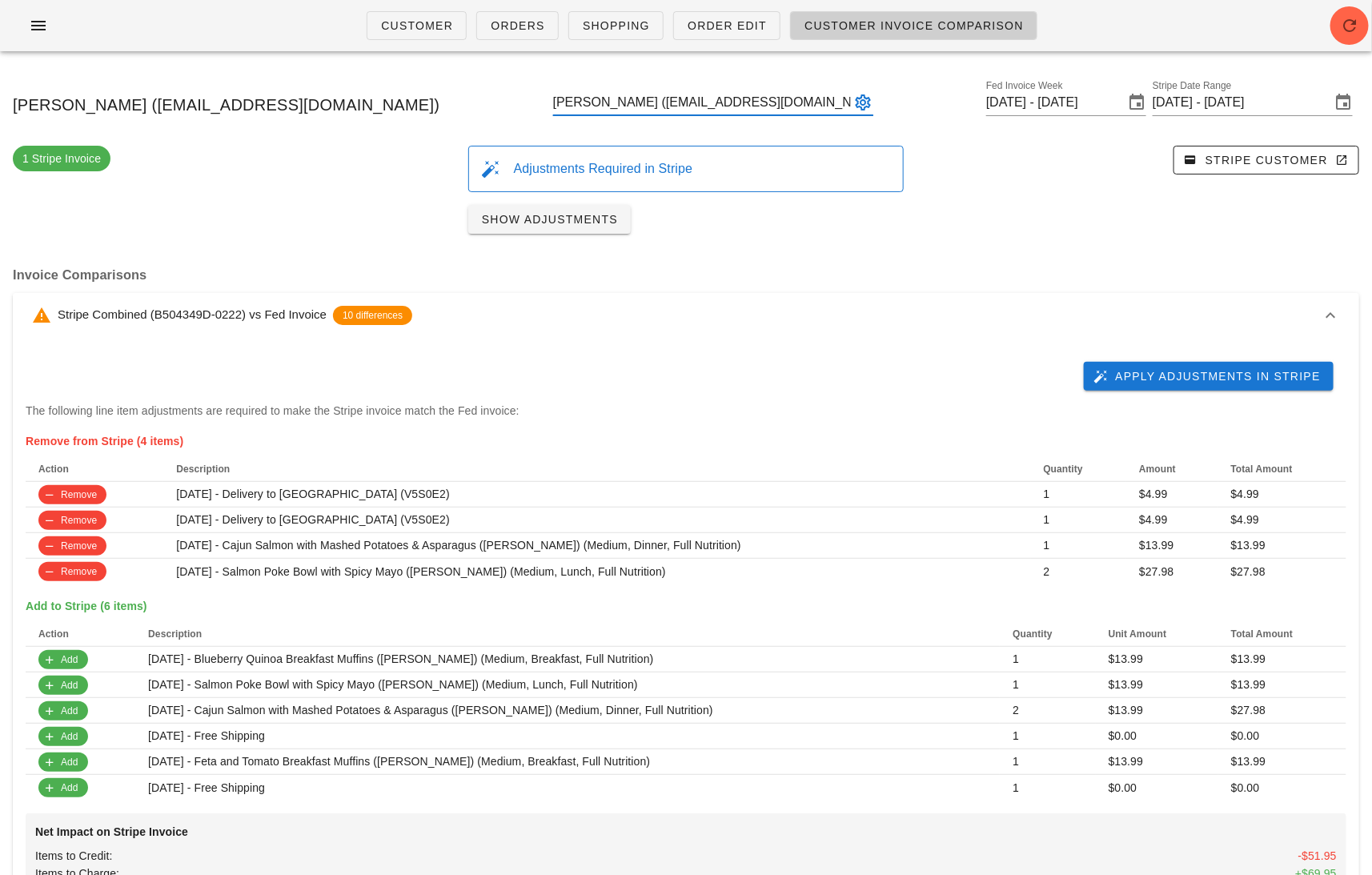
type input "Sheryl Le (Livelifewithsl@gmail.com)"
click at [1138, 386] on button "Apply Adjustments in Stripe" at bounding box center [1208, 376] width 250 height 28
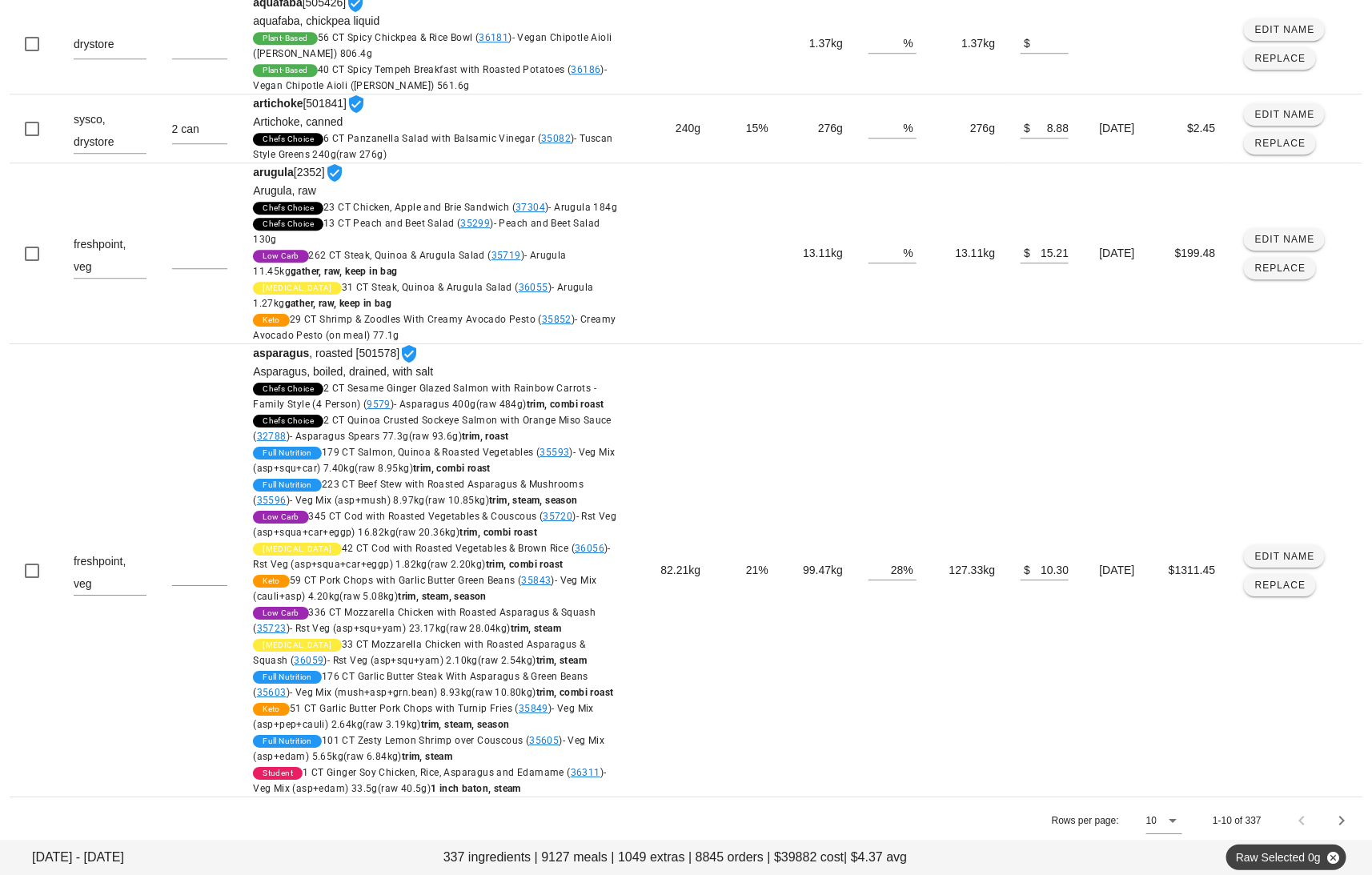
scroll to position [2136, 0]
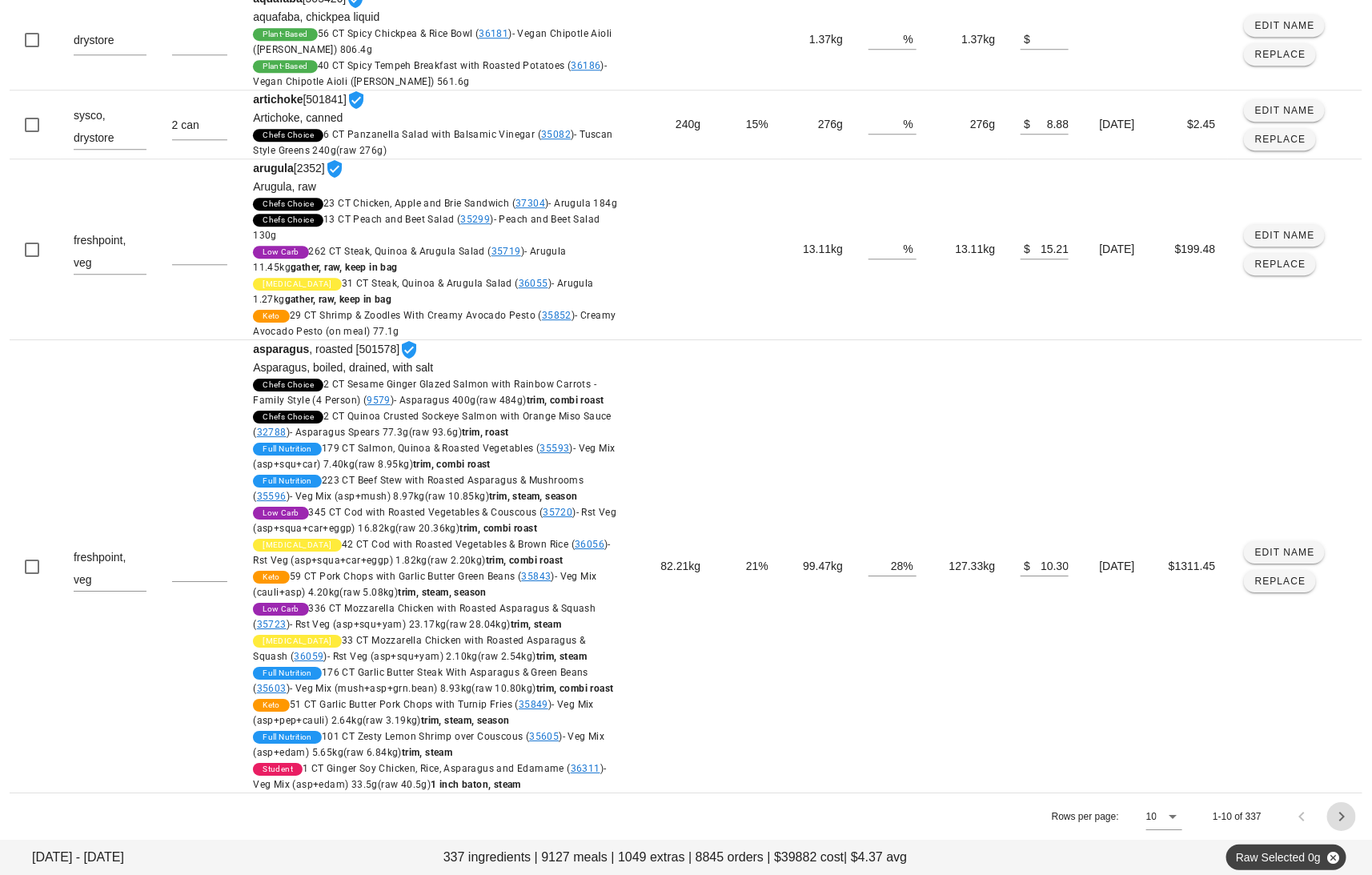
click at [1338, 817] on icon "Next page" at bounding box center [1342, 817] width 20 height 20
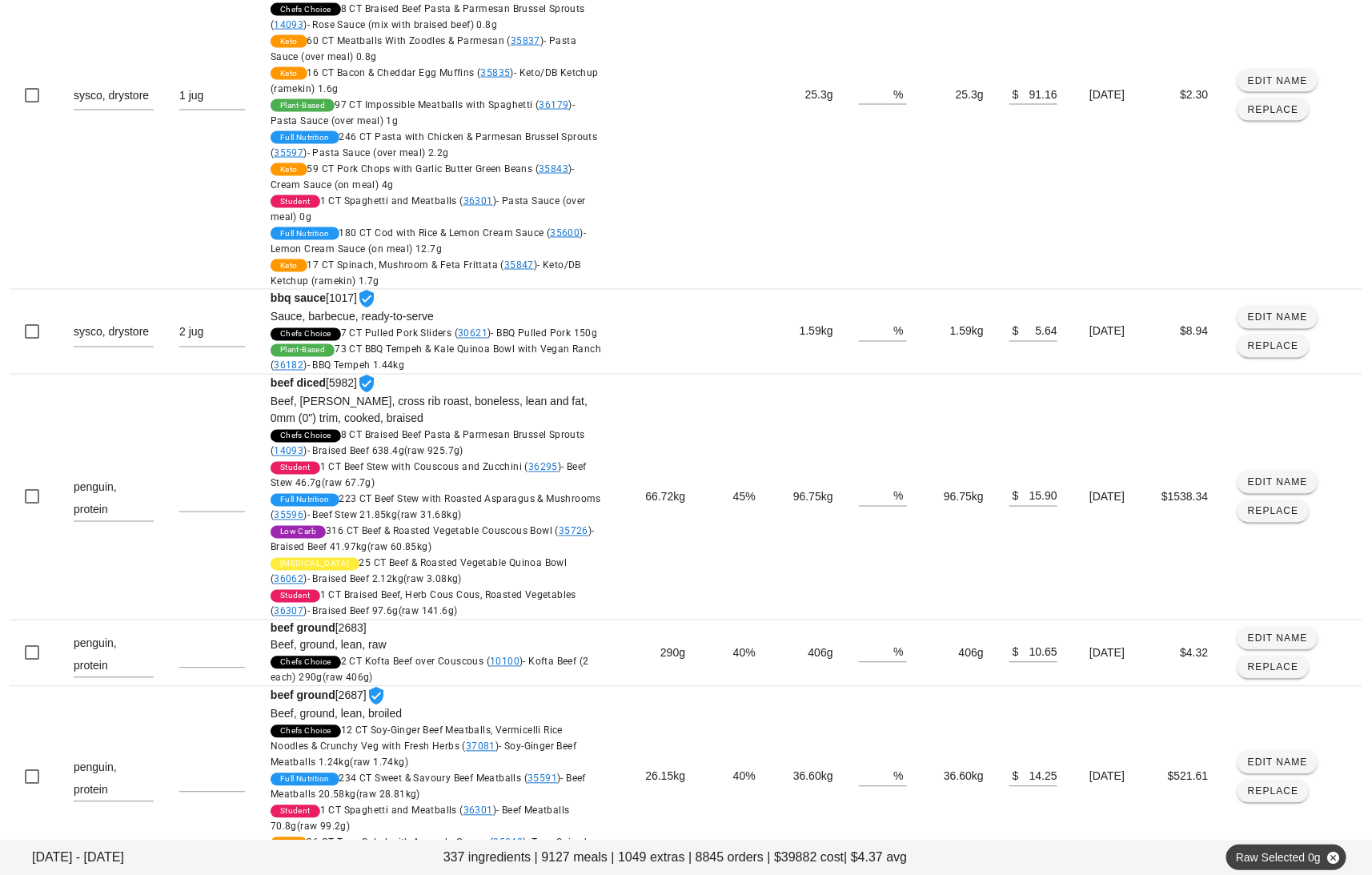
scroll to position [1174, 0]
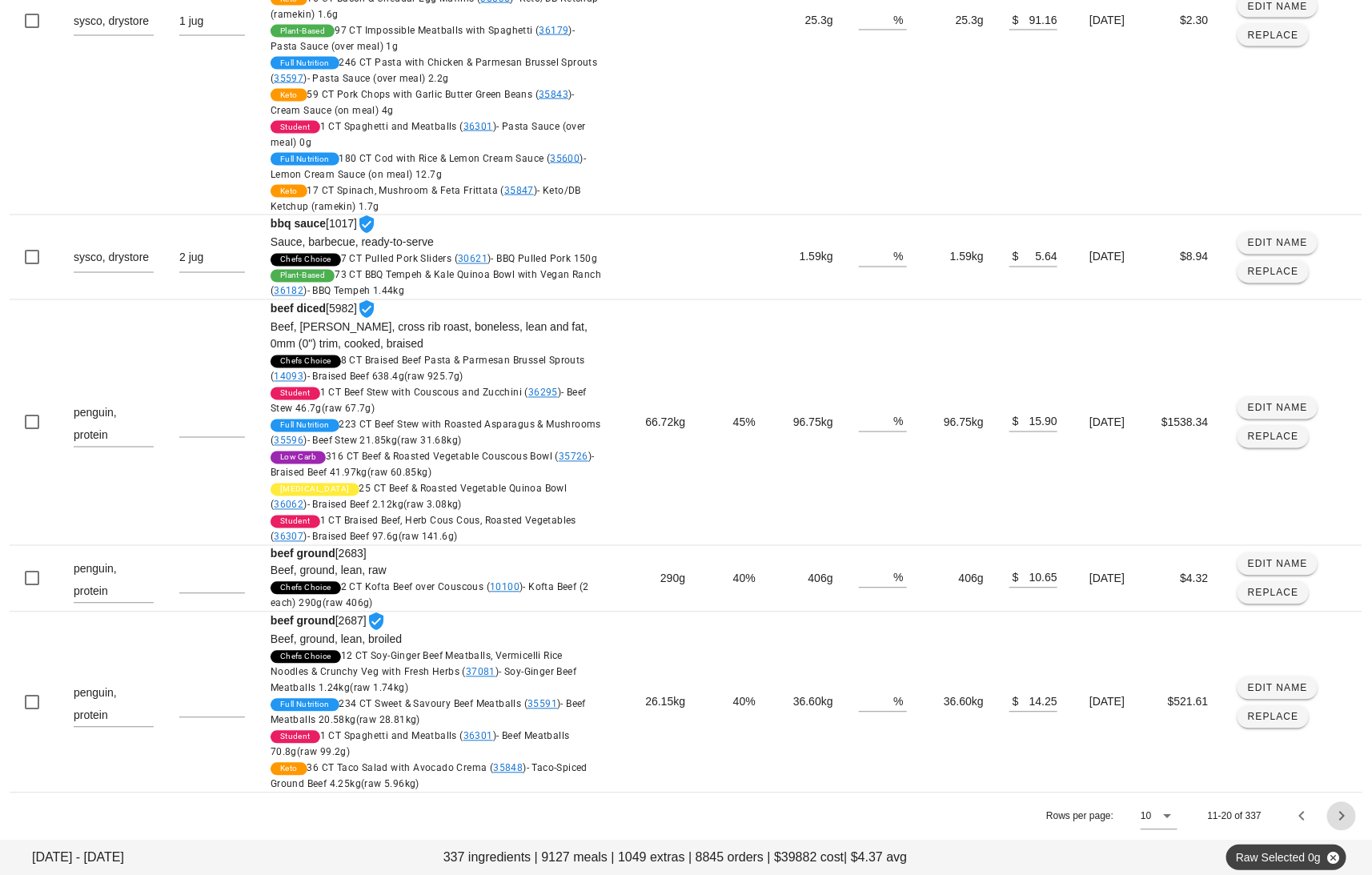
click at [1347, 817] on icon "Next page" at bounding box center [1342, 817] width 20 height 20
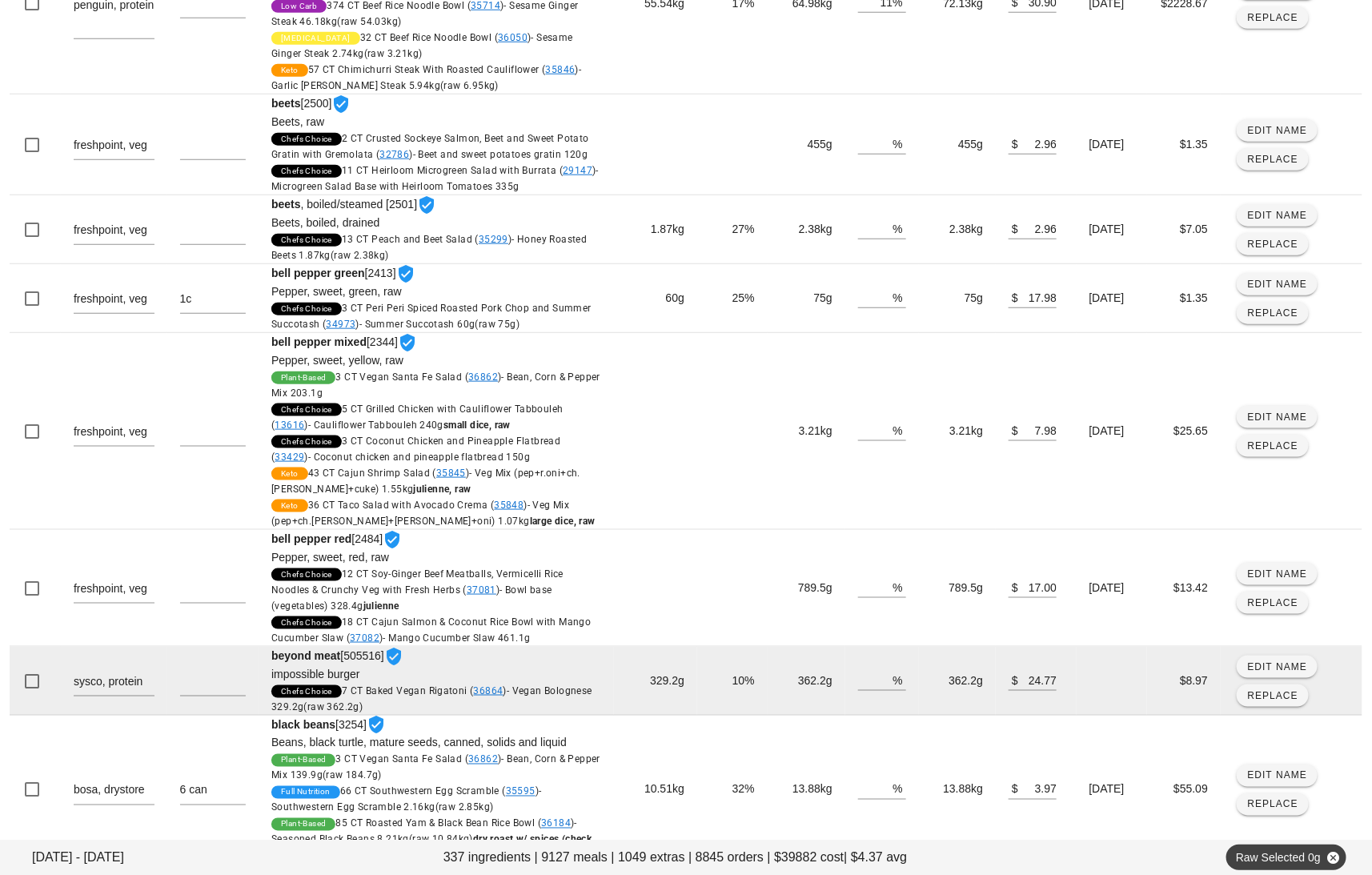
scroll to position [695, 0]
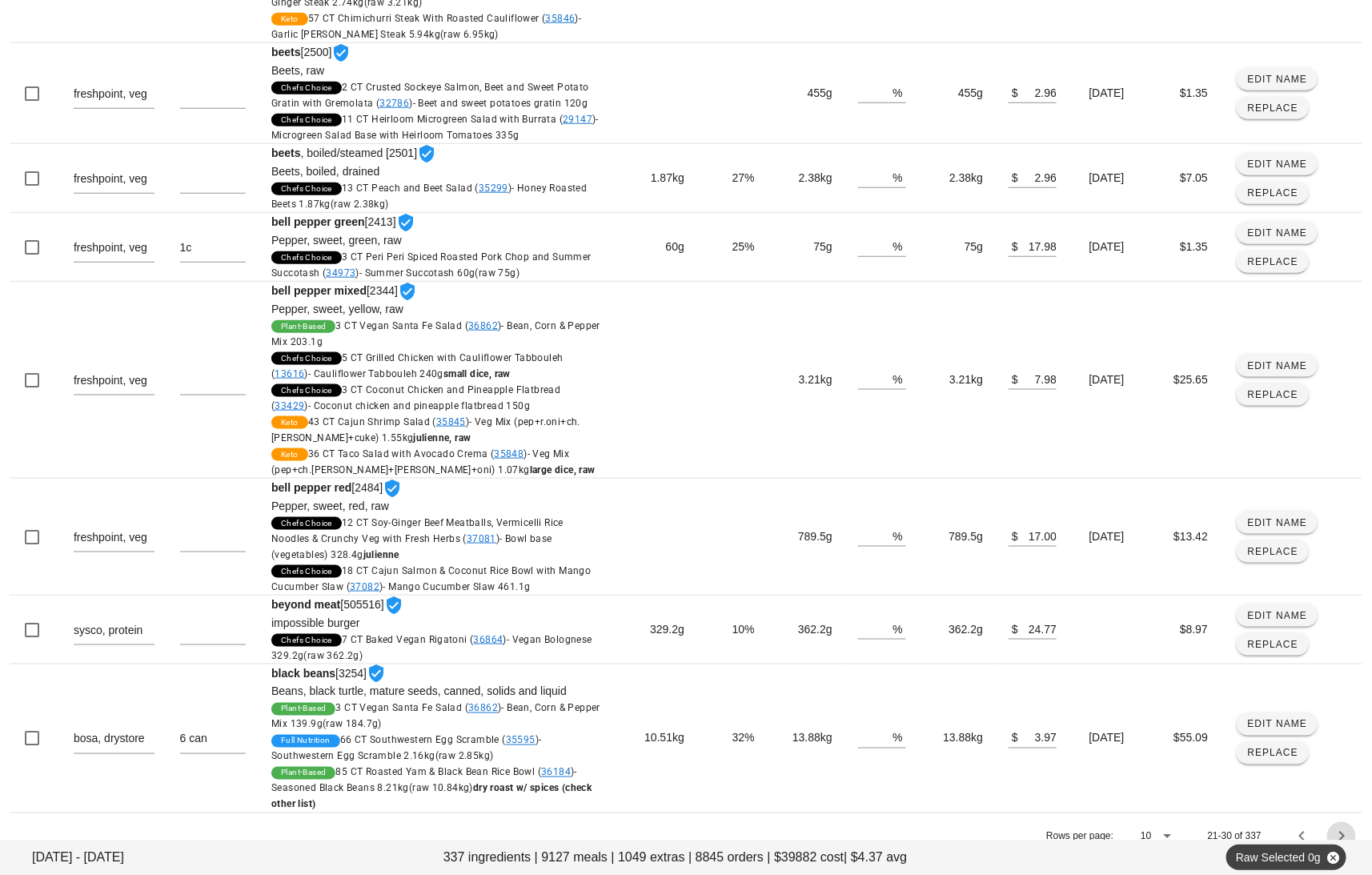
click at [1347, 827] on icon "Next page" at bounding box center [1342, 837] width 20 height 20
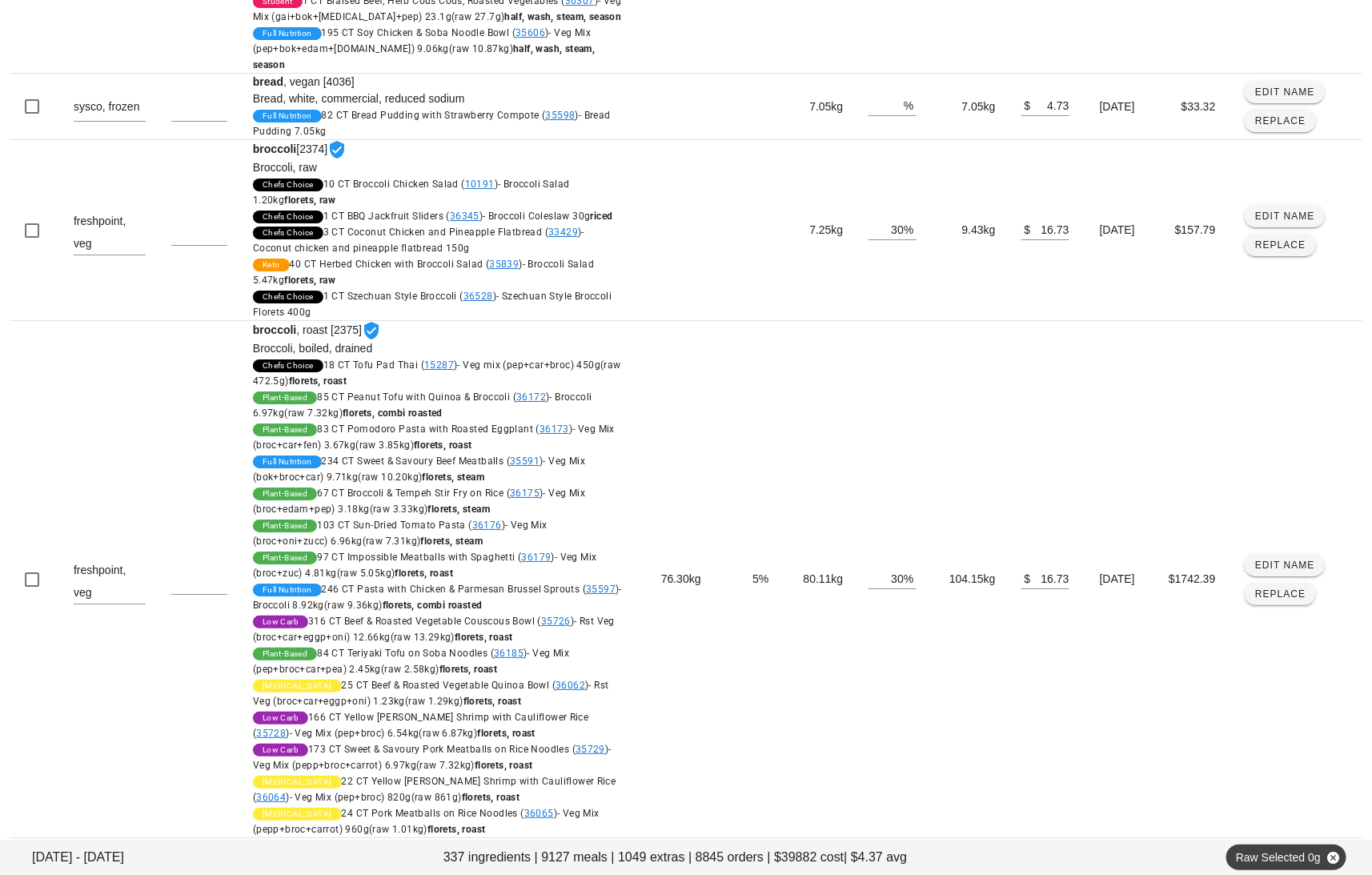
scroll to position [5272, 0]
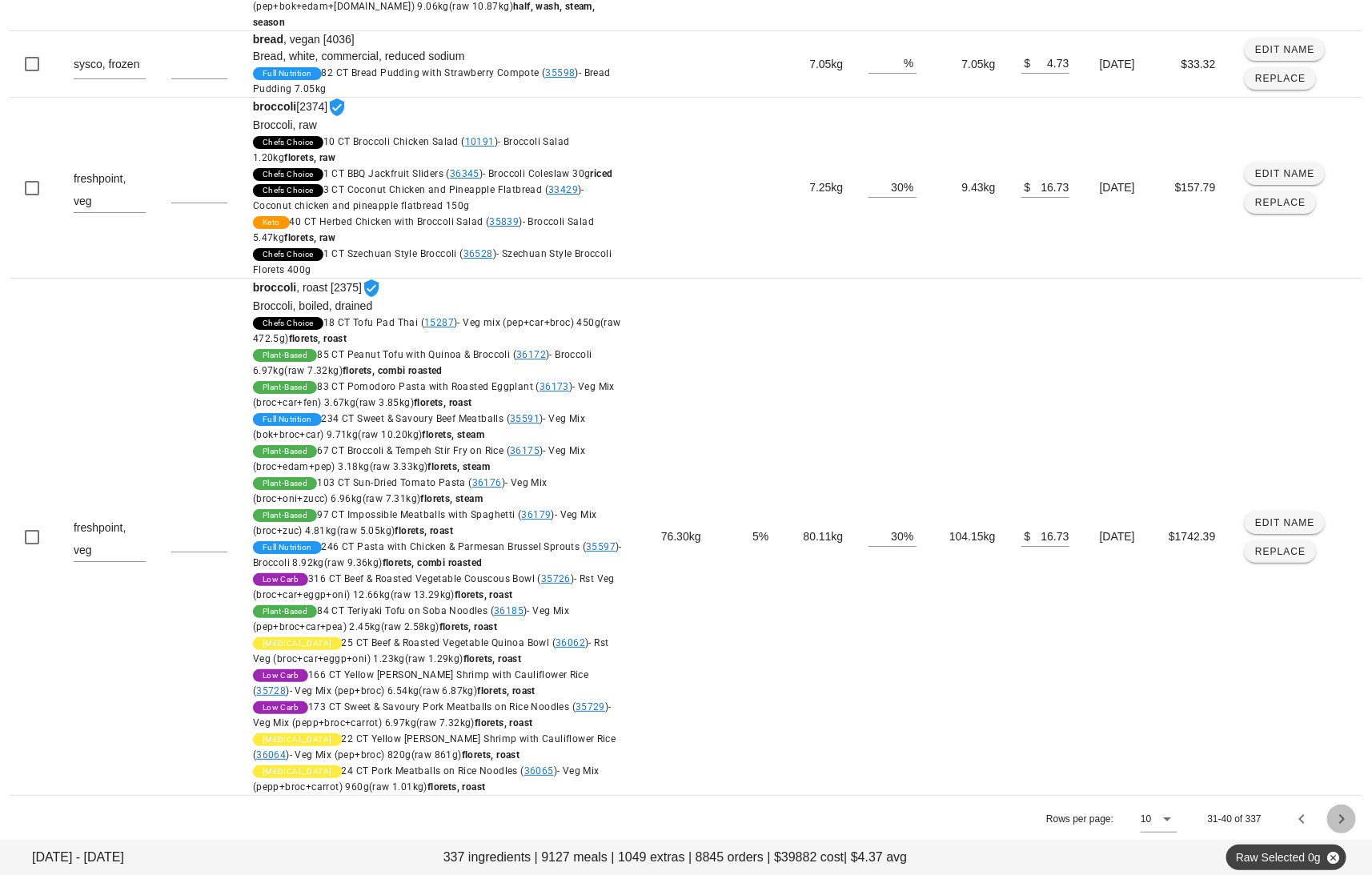
click at [1335, 819] on icon "Next page" at bounding box center [1342, 819] width 20 height 20
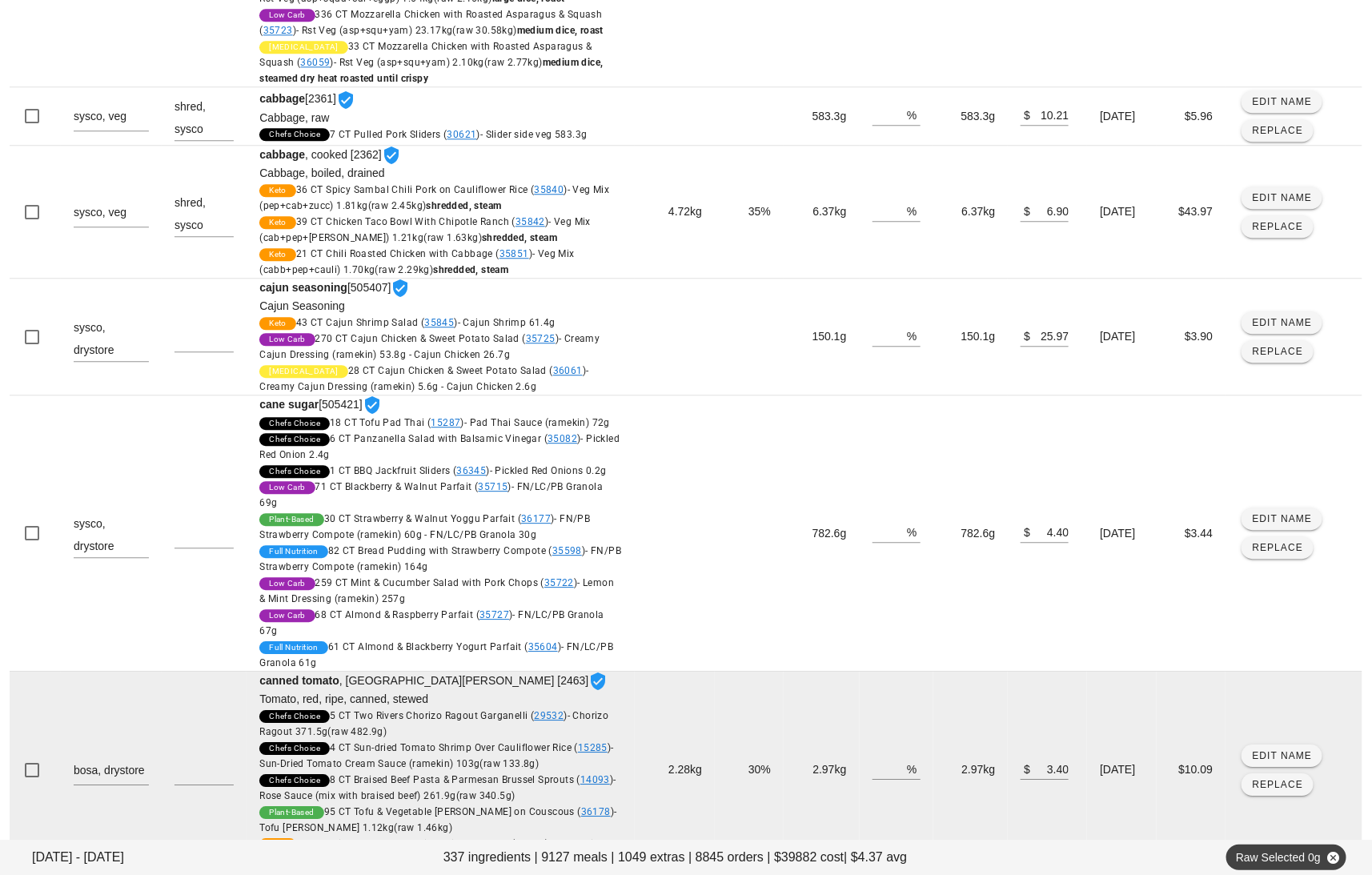
scroll to position [1900, 0]
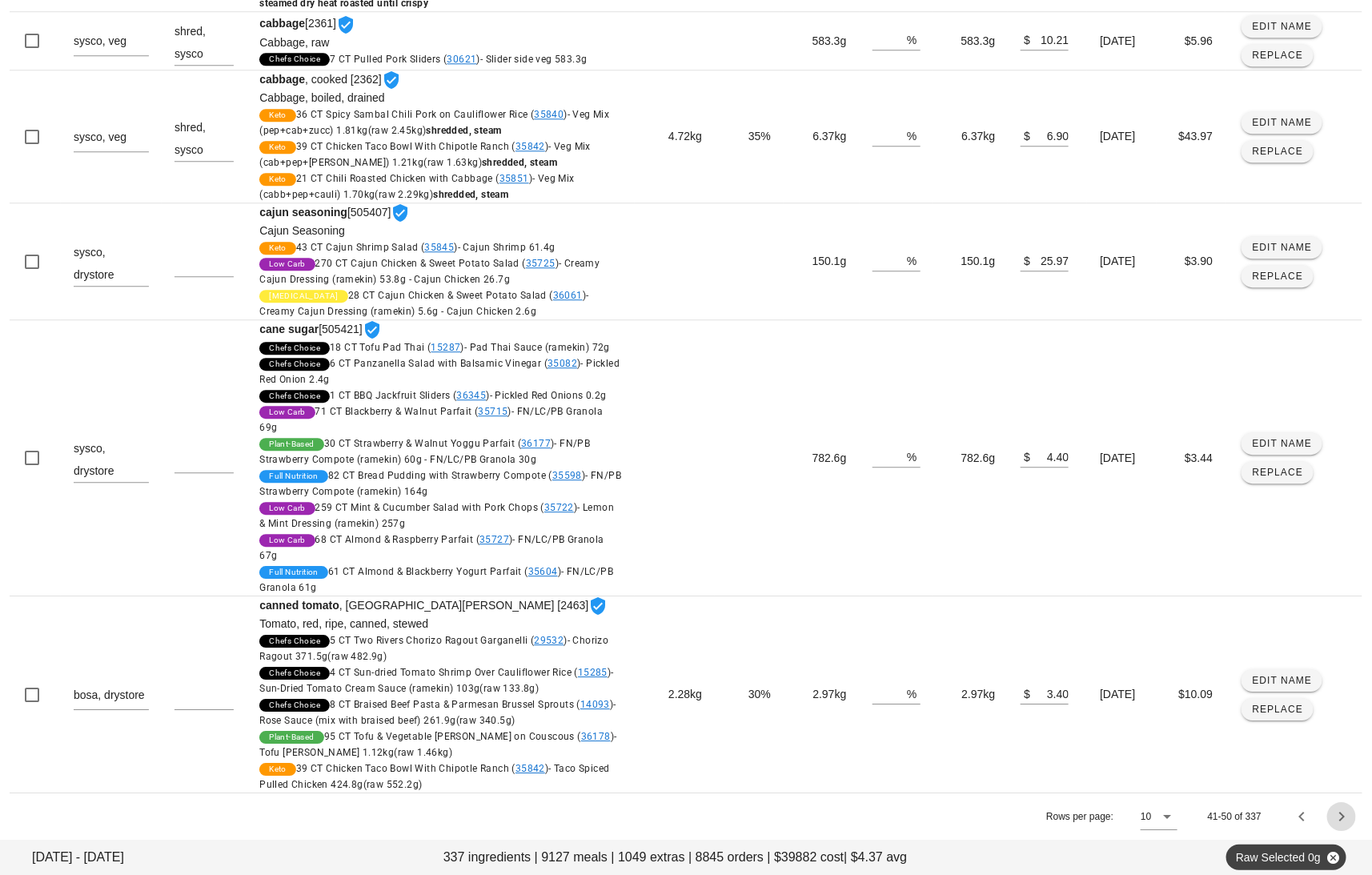
click at [1336, 820] on icon "Next page" at bounding box center [1342, 817] width 20 height 20
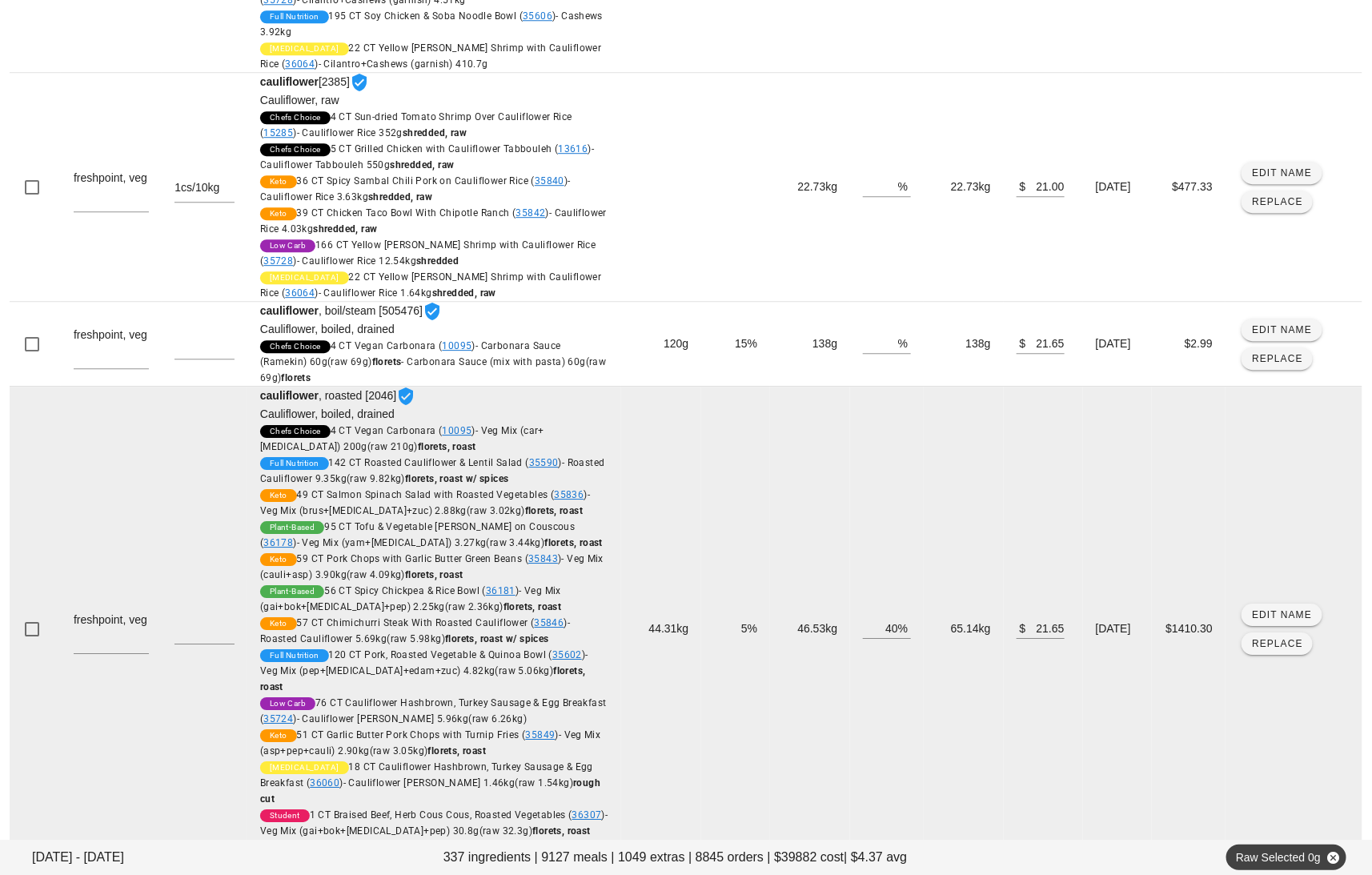
scroll to position [2061, 0]
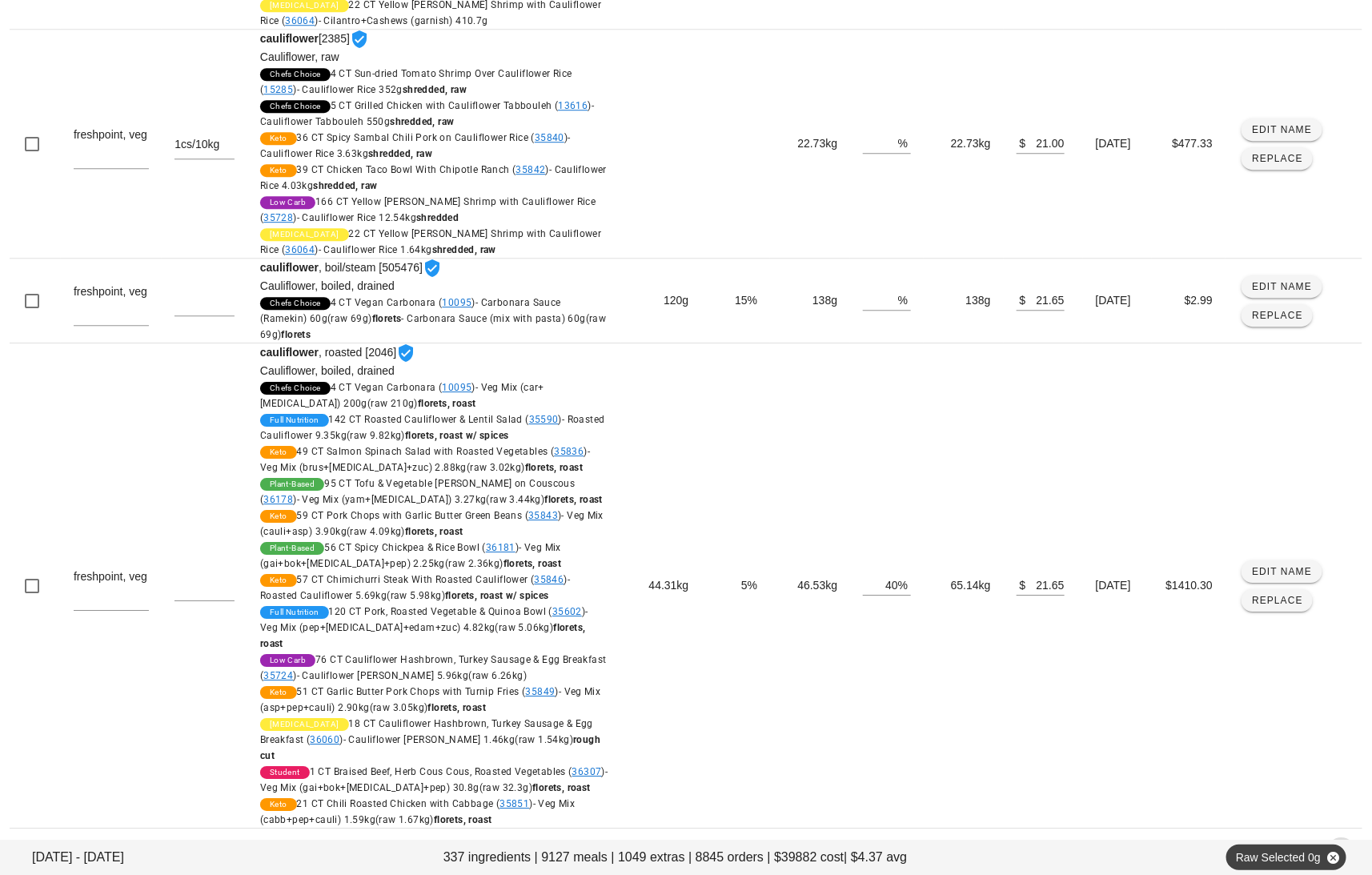
click at [1347, 842] on icon "Next page" at bounding box center [1342, 852] width 20 height 20
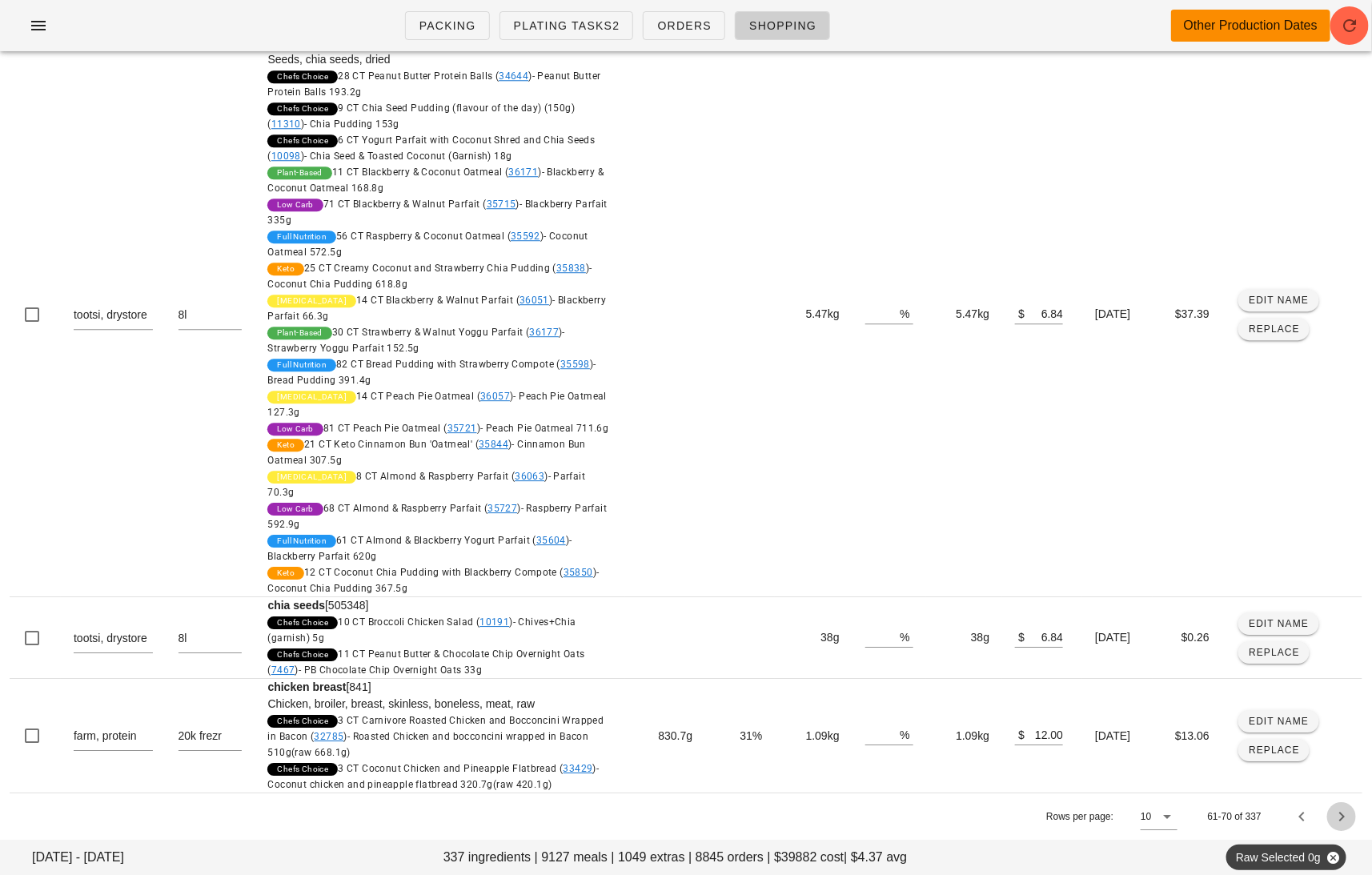
scroll to position [1944, 0]
click at [1346, 822] on icon "Next page" at bounding box center [1342, 817] width 20 height 20
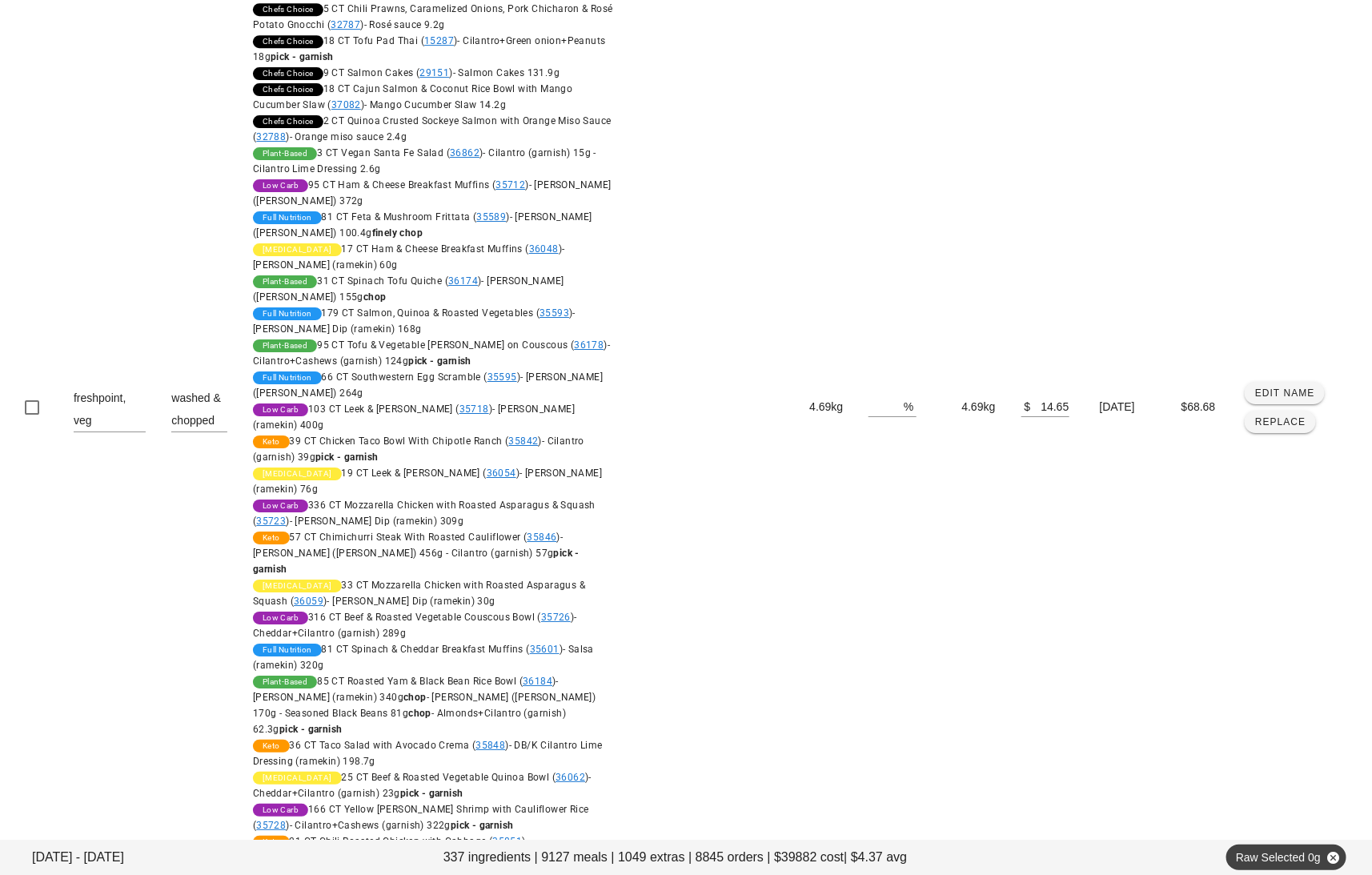
scroll to position [2390, 0]
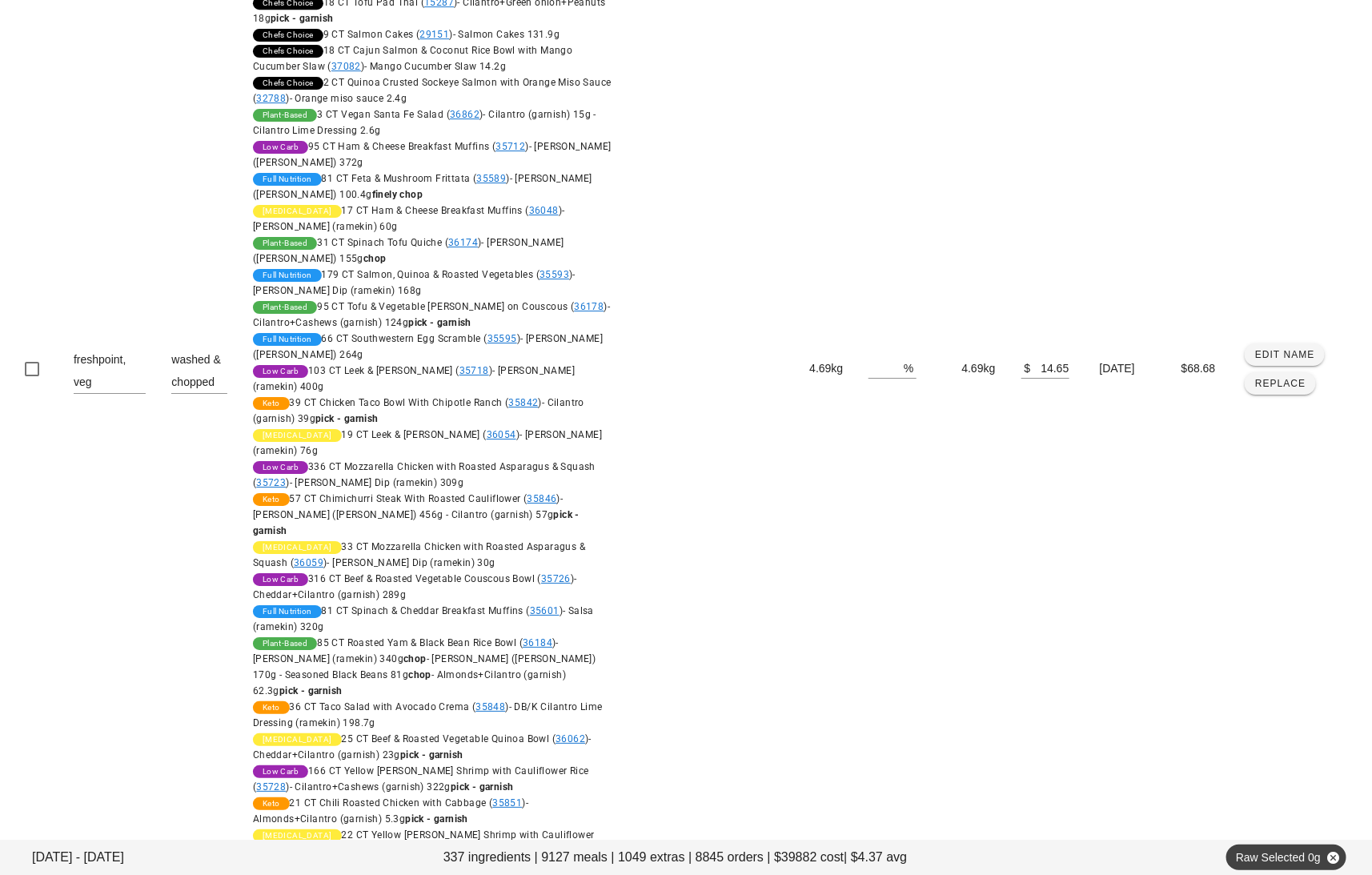
click at [1336, 873] on icon "Next page" at bounding box center [1342, 883] width 20 height 20
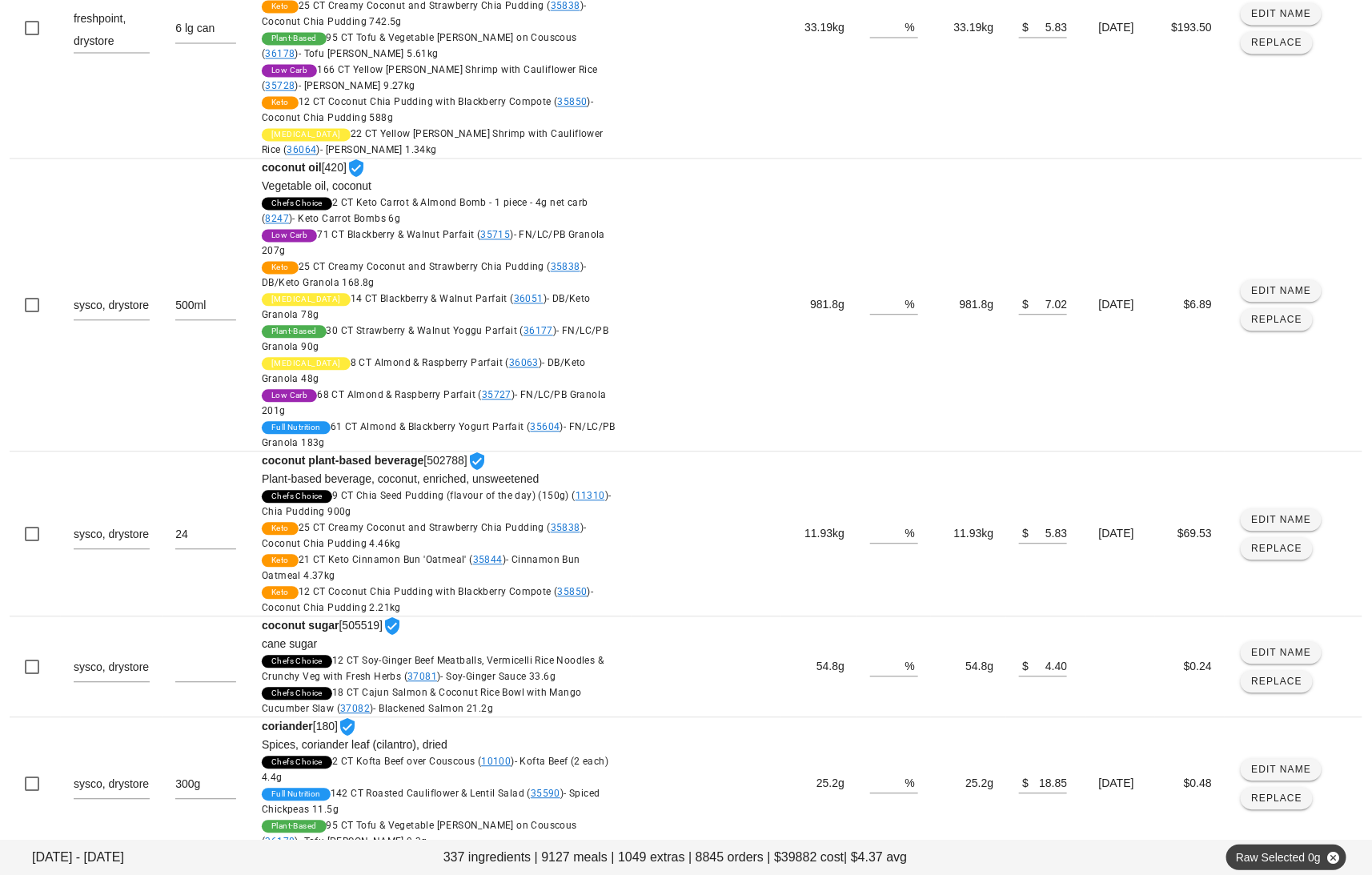
scroll to position [1495, 0]
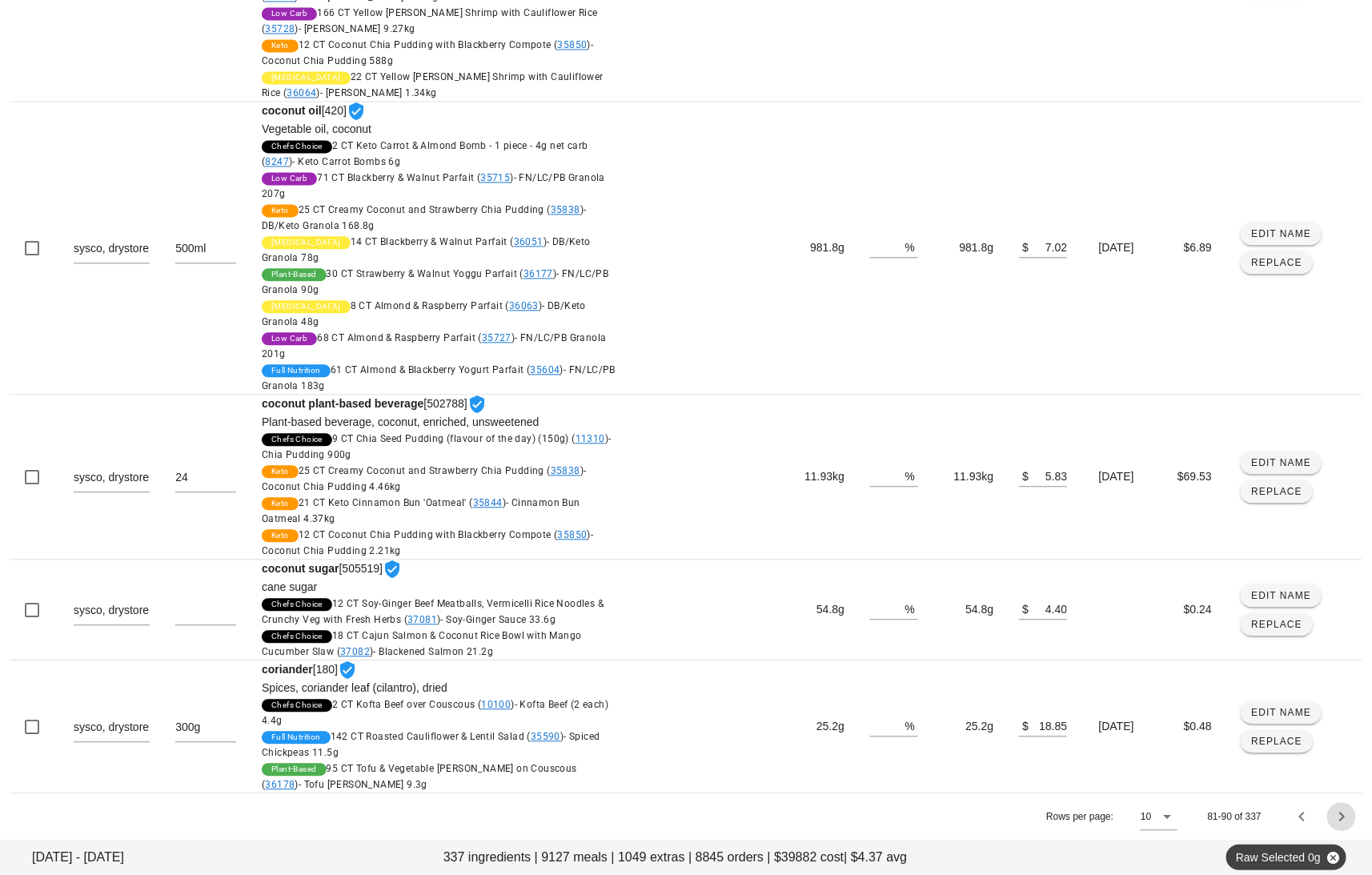
click at [1335, 813] on icon "Next page" at bounding box center [1342, 817] width 20 height 20
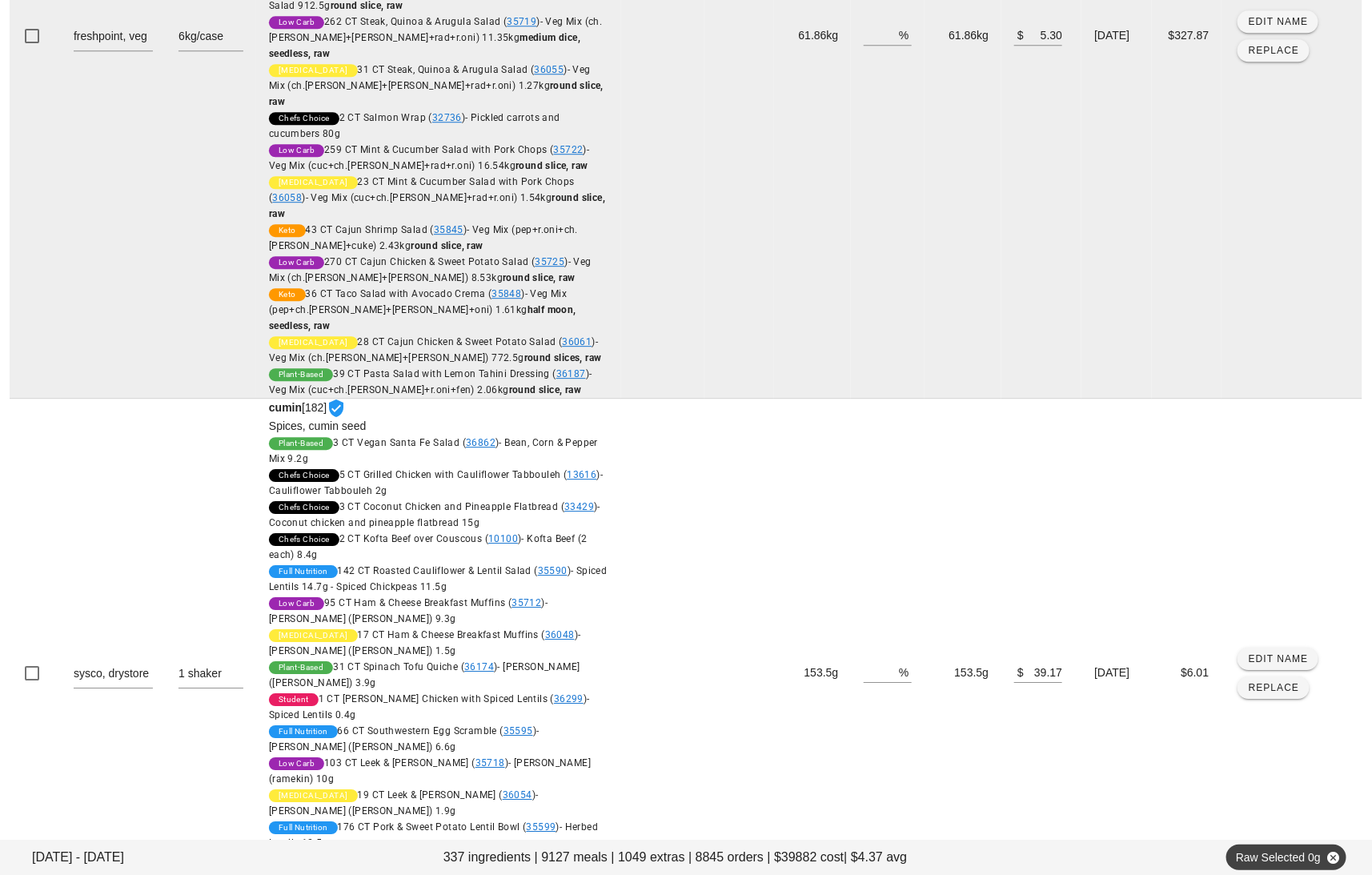
scroll to position [2203, 0]
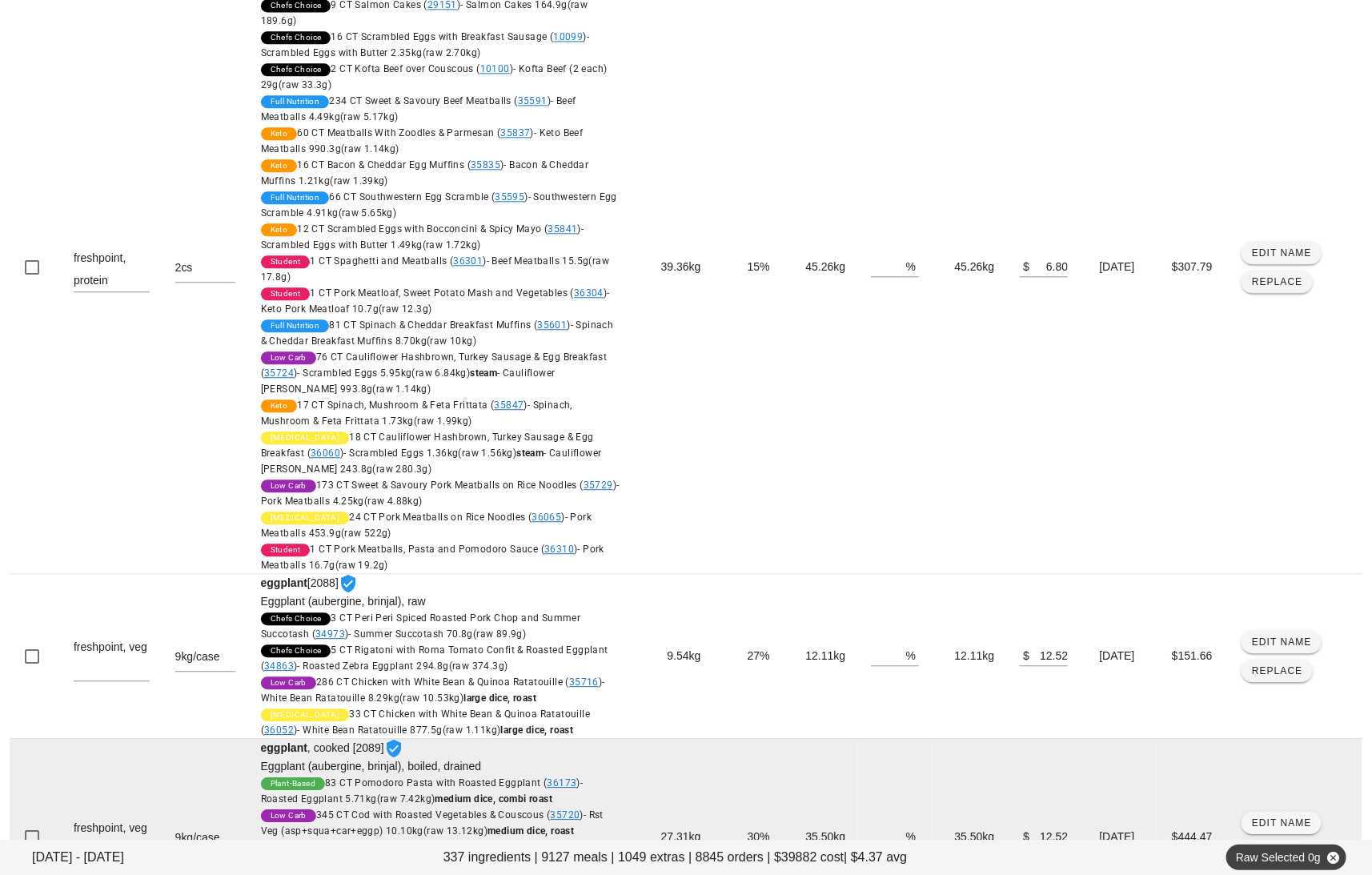
scroll to position [1864, 0]
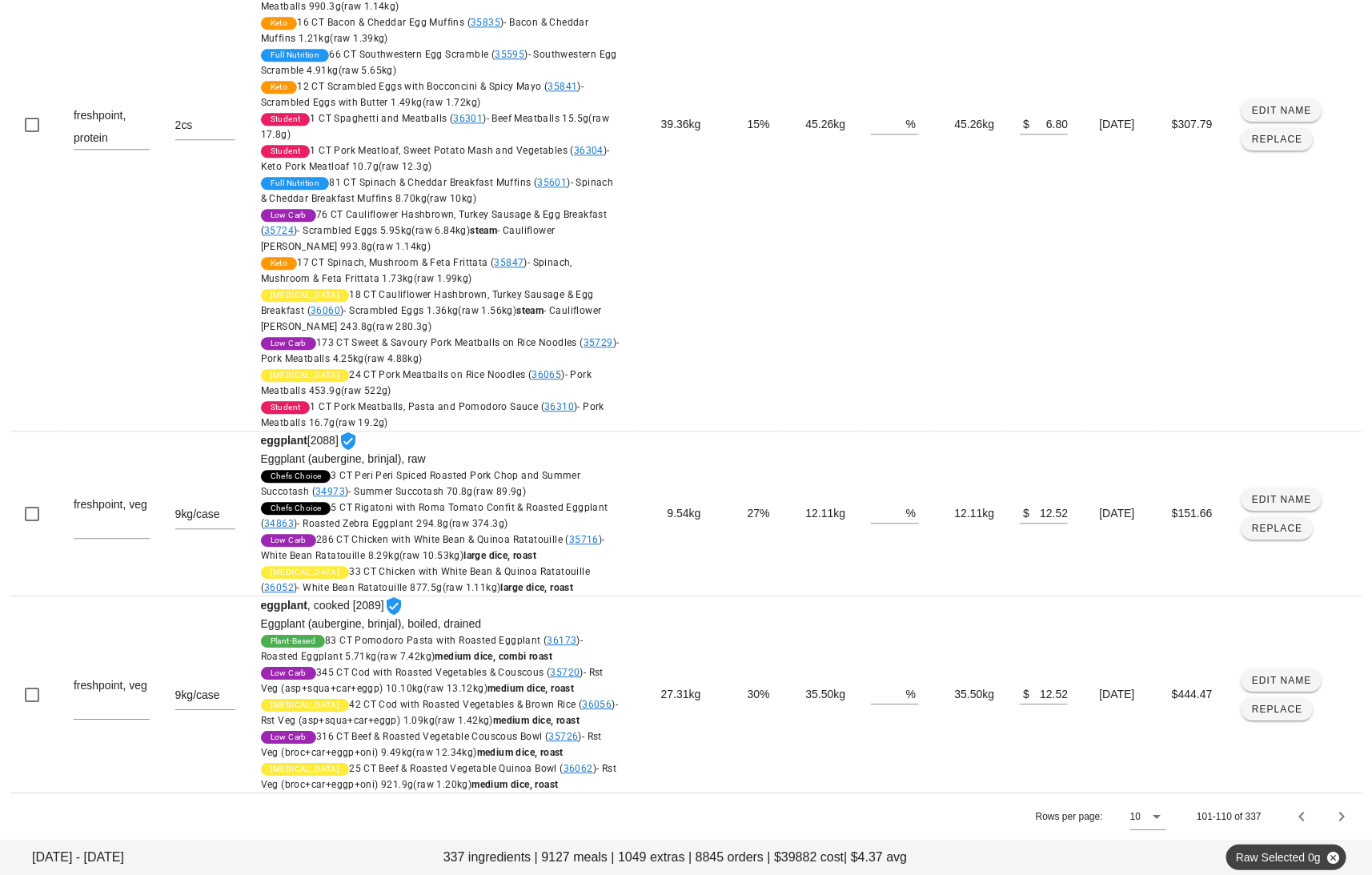
click at [1351, 832] on div "Rows per page: [PHONE_NUMBER] of 337" at bounding box center [686, 815] width 1352 height 47
click at [1343, 815] on icon "Next page" at bounding box center [1342, 817] width 20 height 20
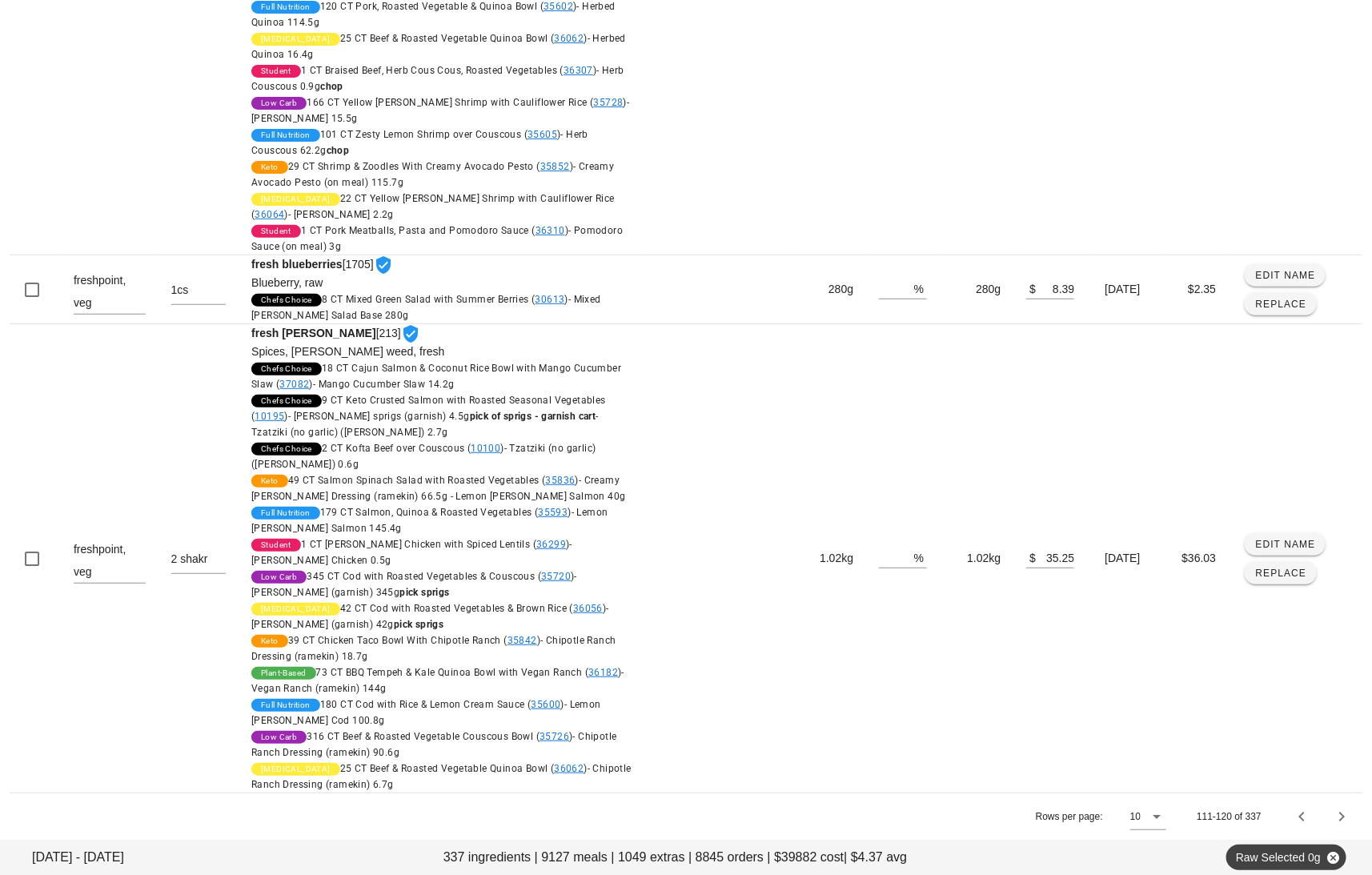
scroll to position [5705, 0]
click at [1340, 823] on icon "Next page" at bounding box center [1342, 817] width 20 height 20
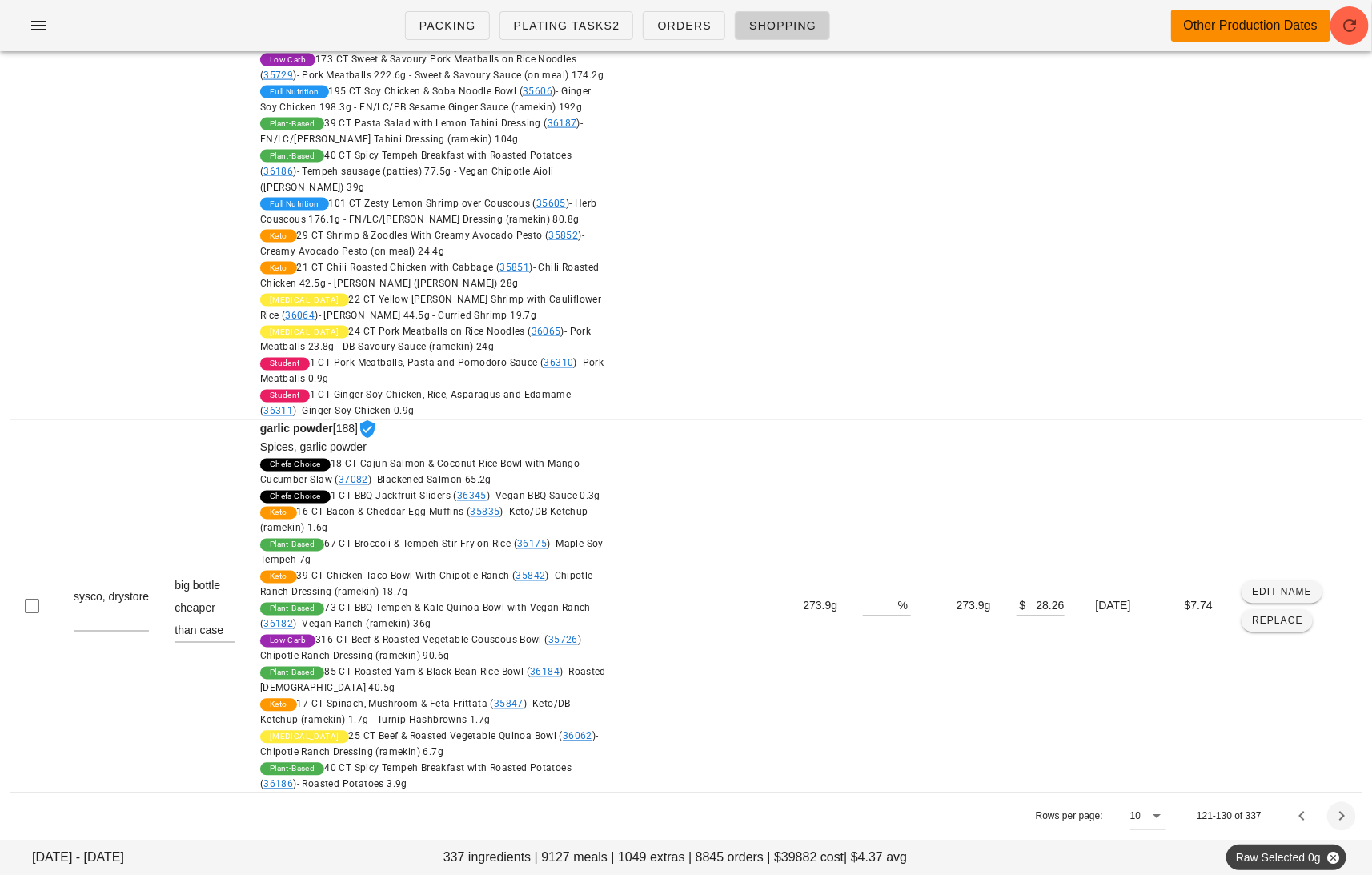
scroll to position [3770, 0]
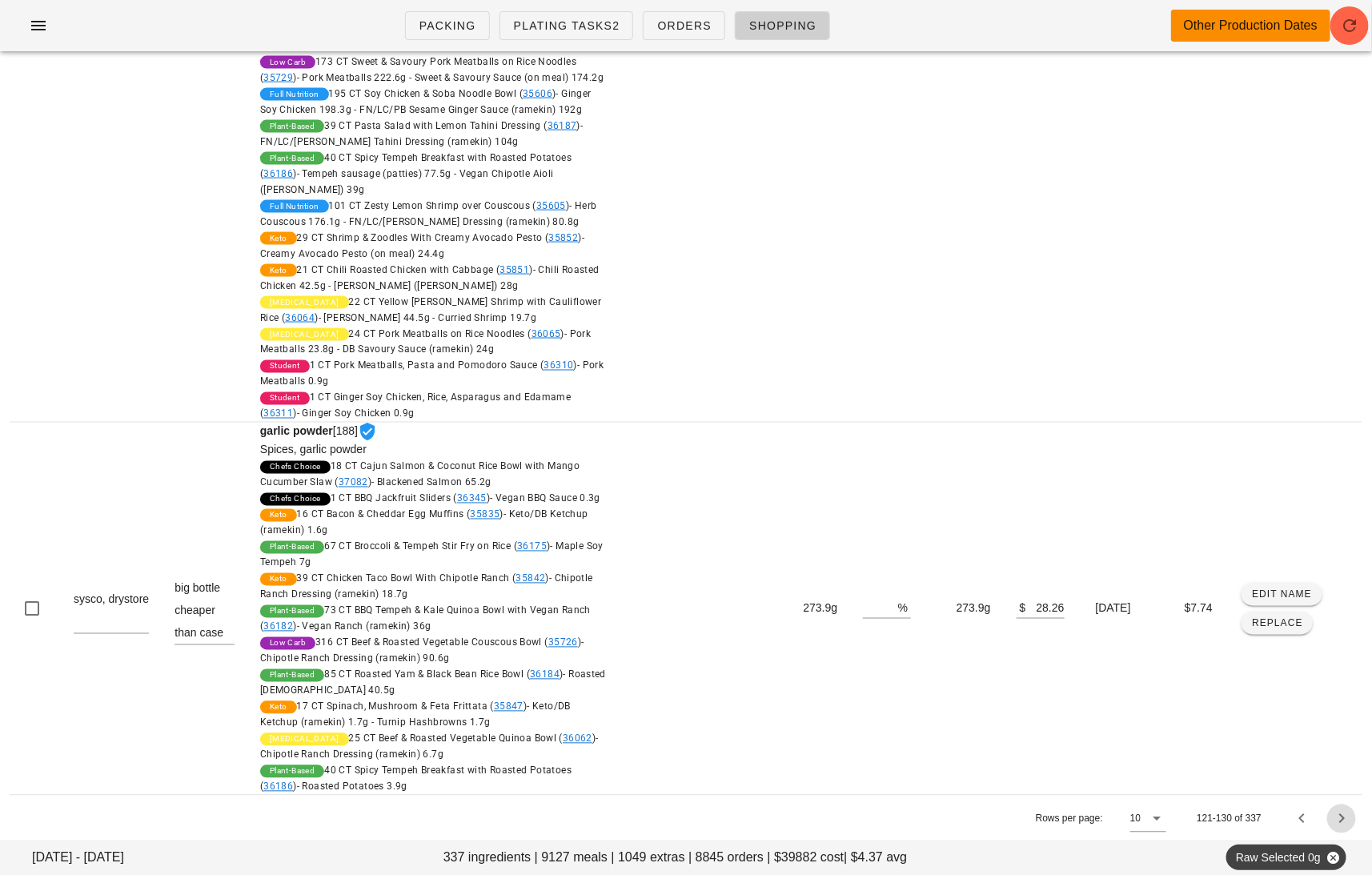
click at [1344, 816] on icon "Next page" at bounding box center [1342, 819] width 20 height 20
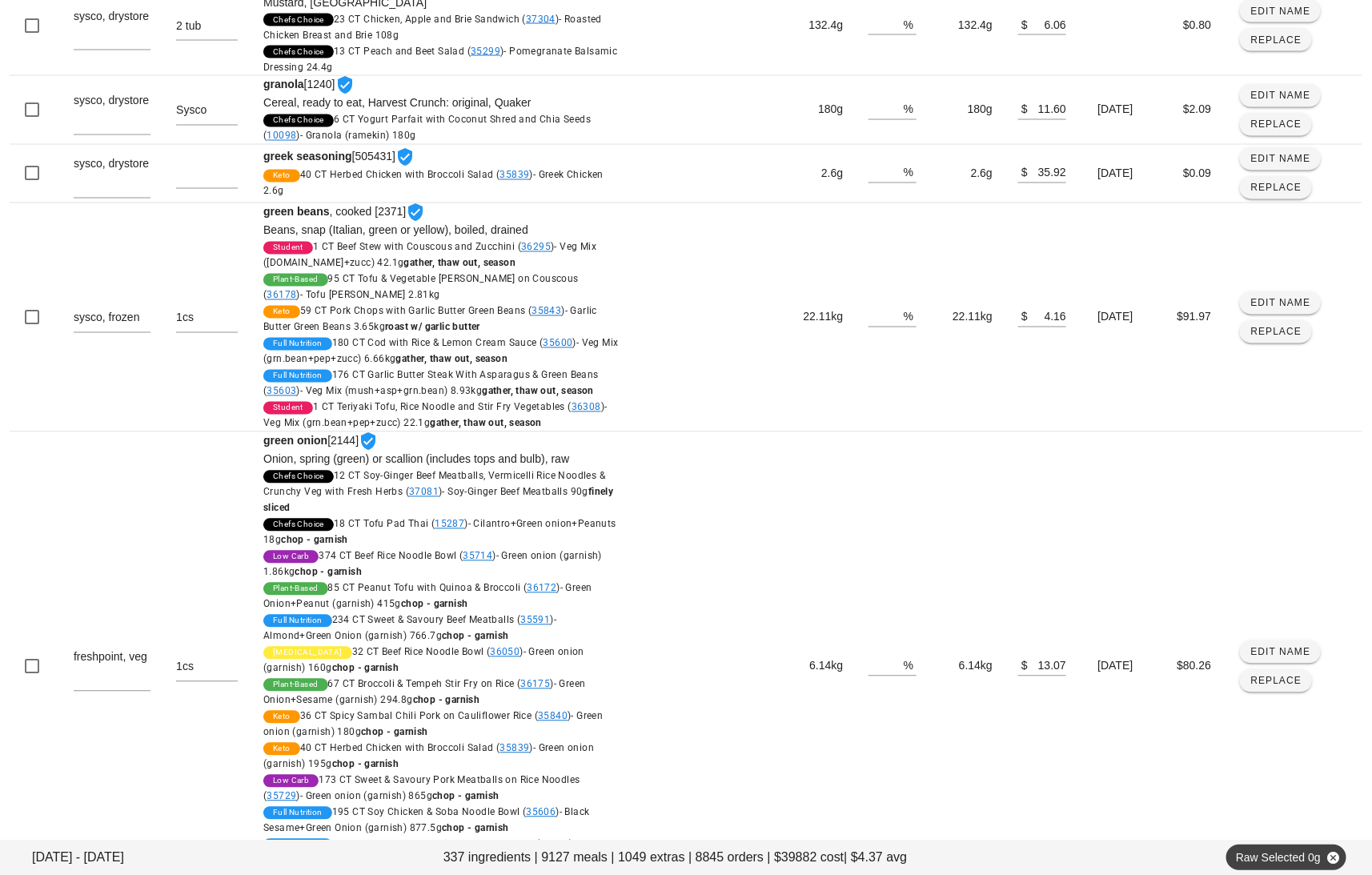
scroll to position [1545, 0]
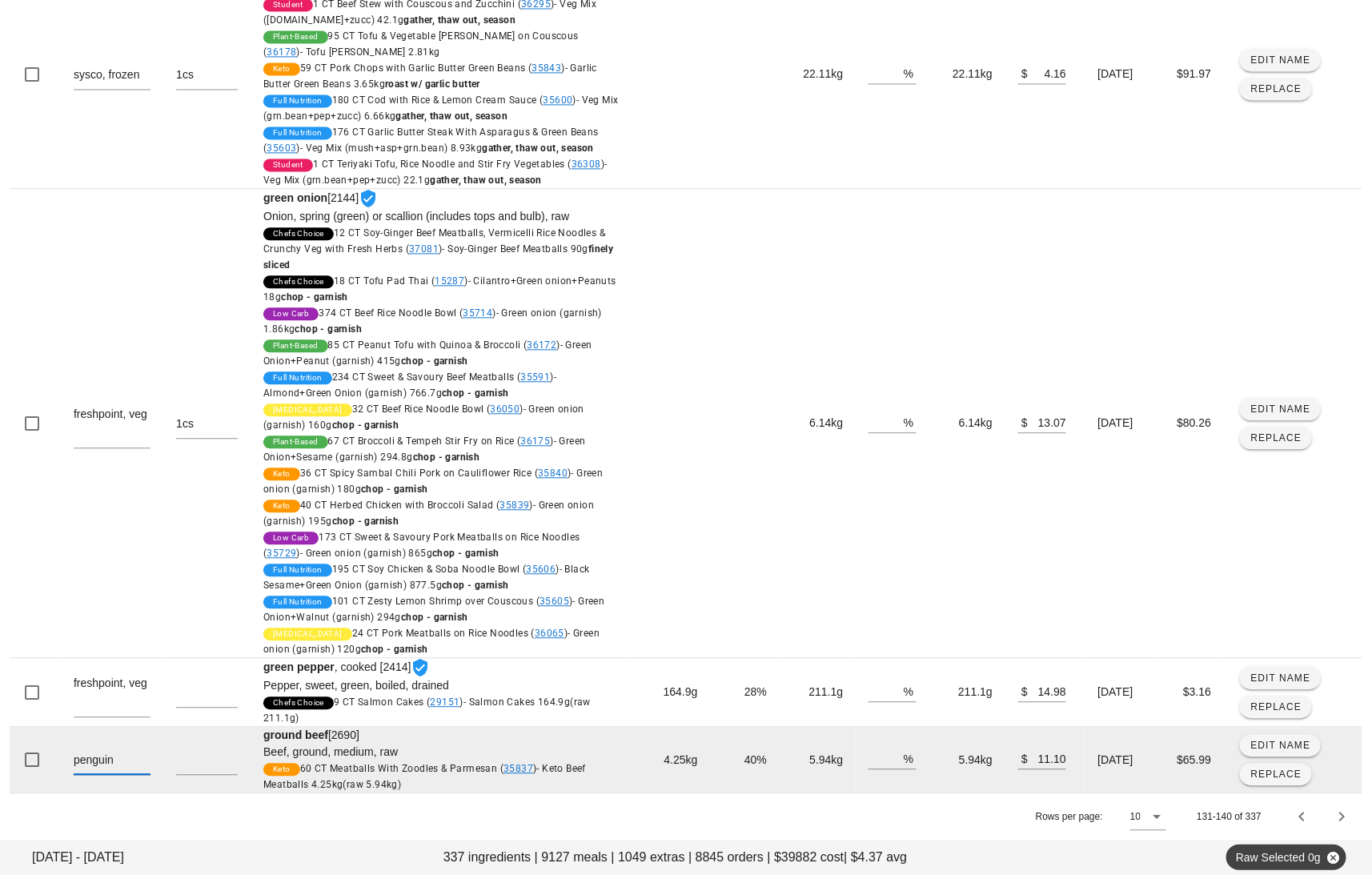
click at [144, 758] on textarea "penguin" at bounding box center [112, 761] width 77 height 26
type textarea "penguin, protein"
click at [1277, 740] on span "Edit Name" at bounding box center [1281, 745] width 61 height 12
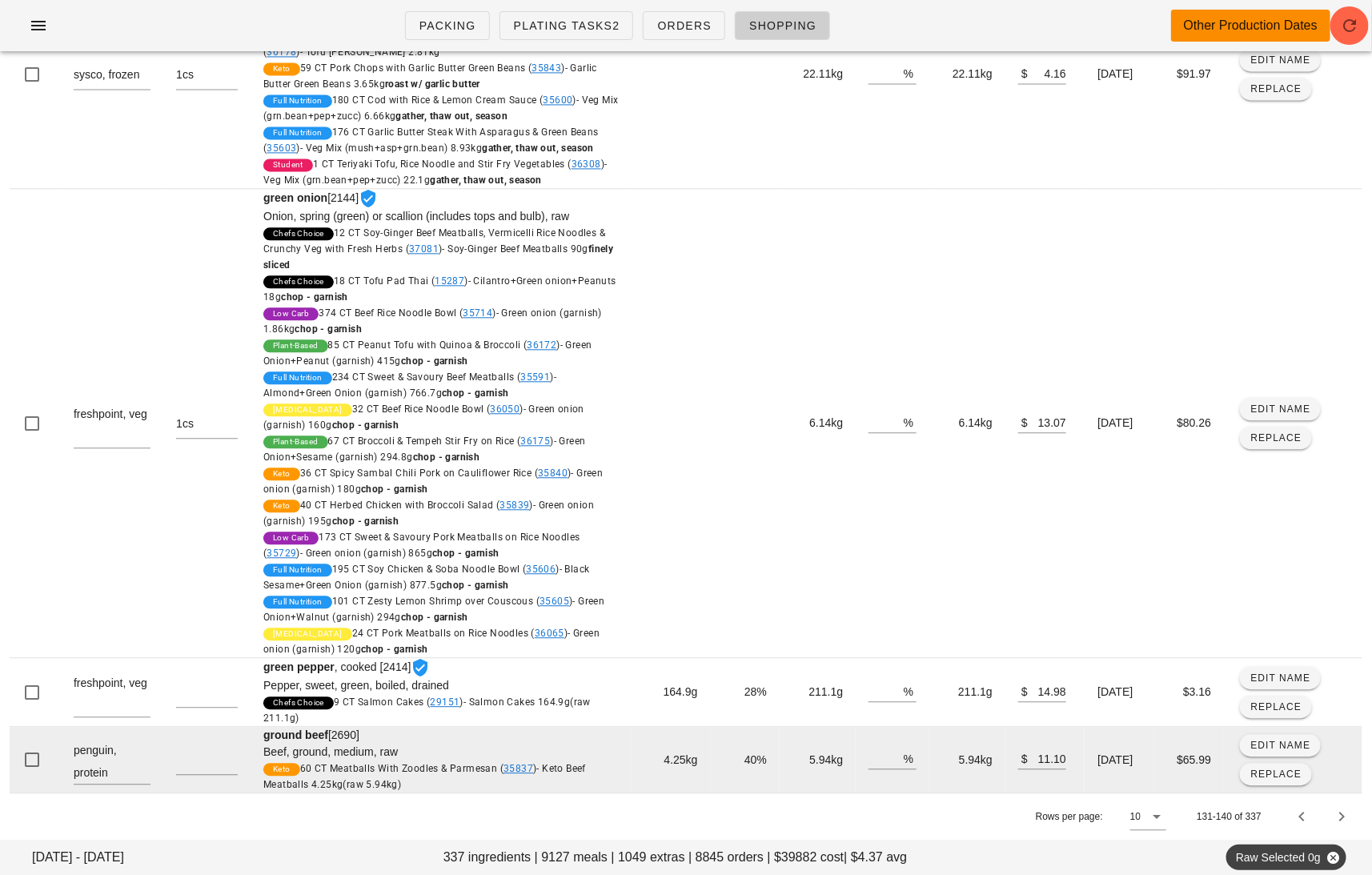
click at [264, 759] on span "Beef, ground, medium, raw" at bounding box center [330, 752] width 134 height 12
click at [1289, 741] on td "Edit Name Replace" at bounding box center [1293, 760] width 139 height 66
click at [1262, 751] on span "Edit Name" at bounding box center [1281, 745] width 61 height 12
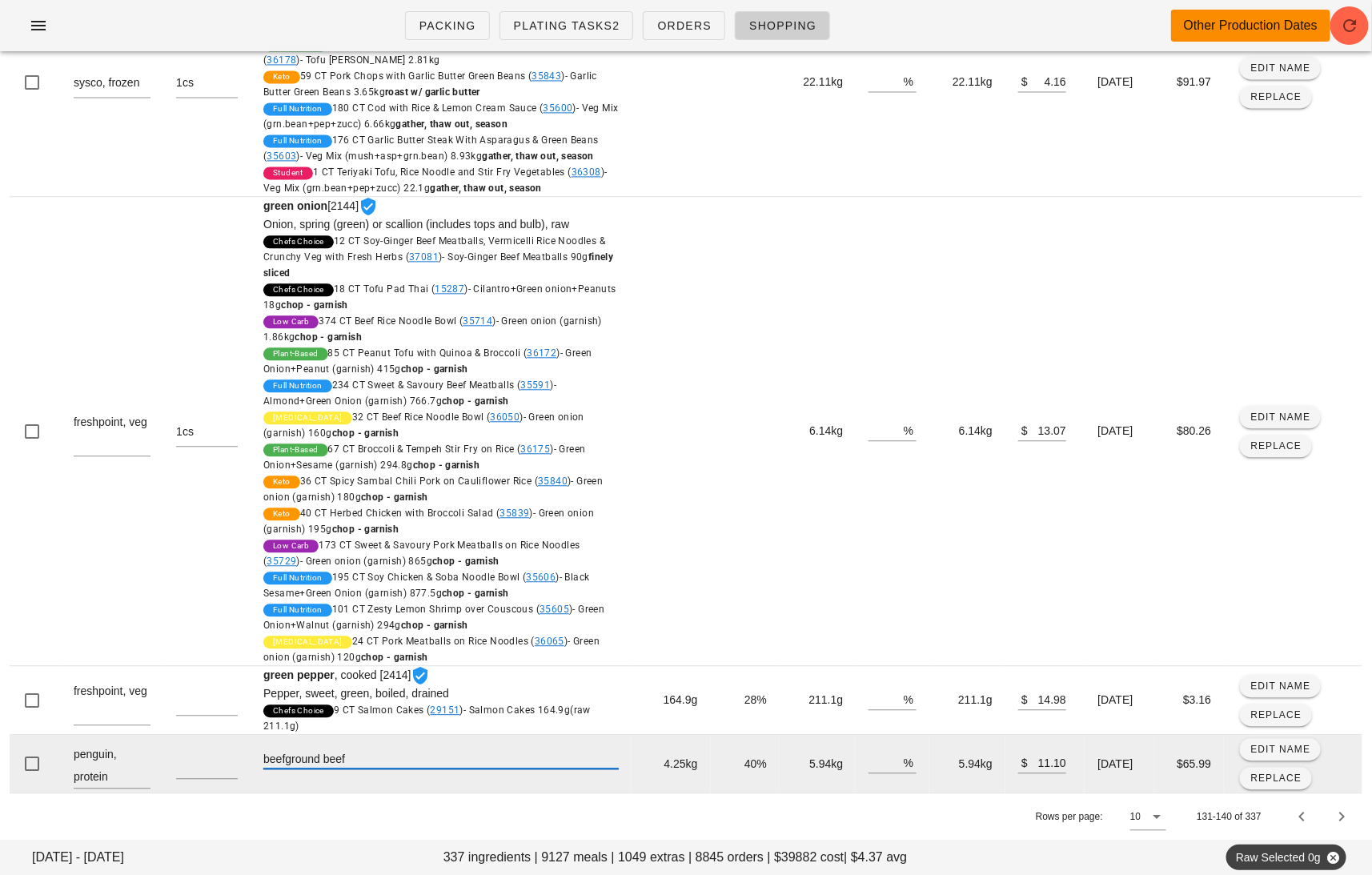
type input "beef ground beef"
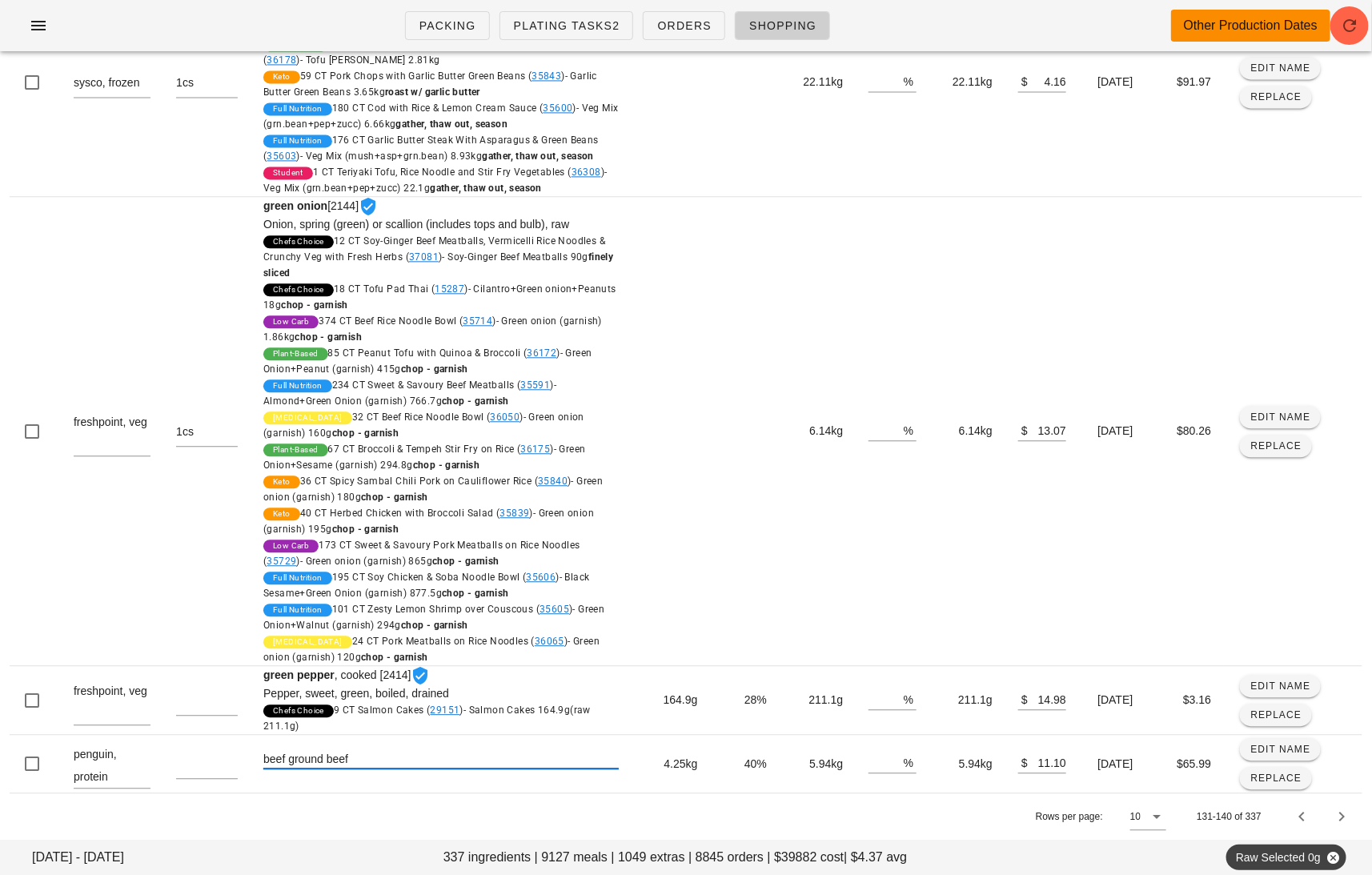
click at [924, 808] on div "Rows per page: [PHONE_NUMBER] of 337" at bounding box center [686, 815] width 1352 height 47
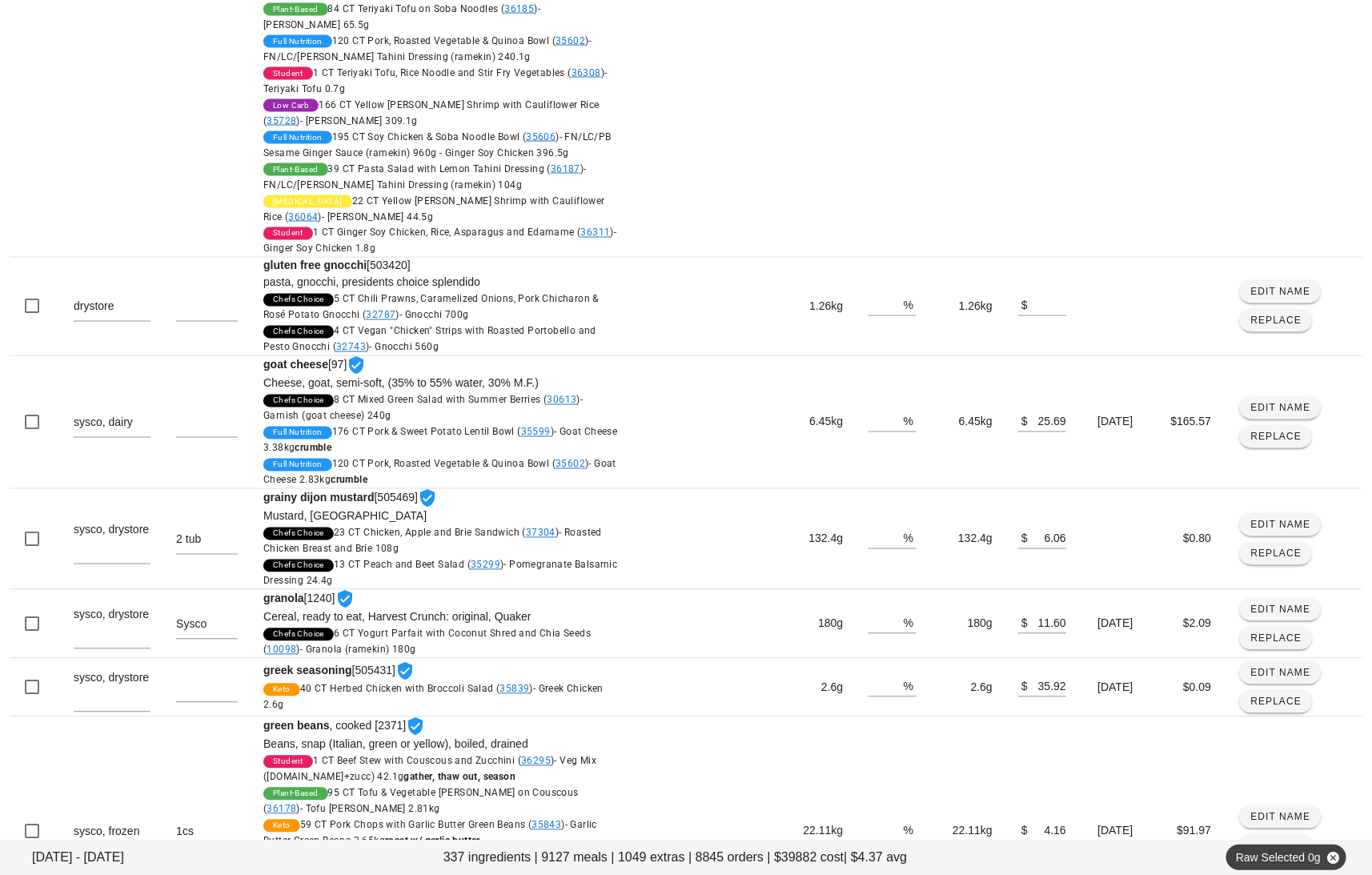
scroll to position [1866, 0]
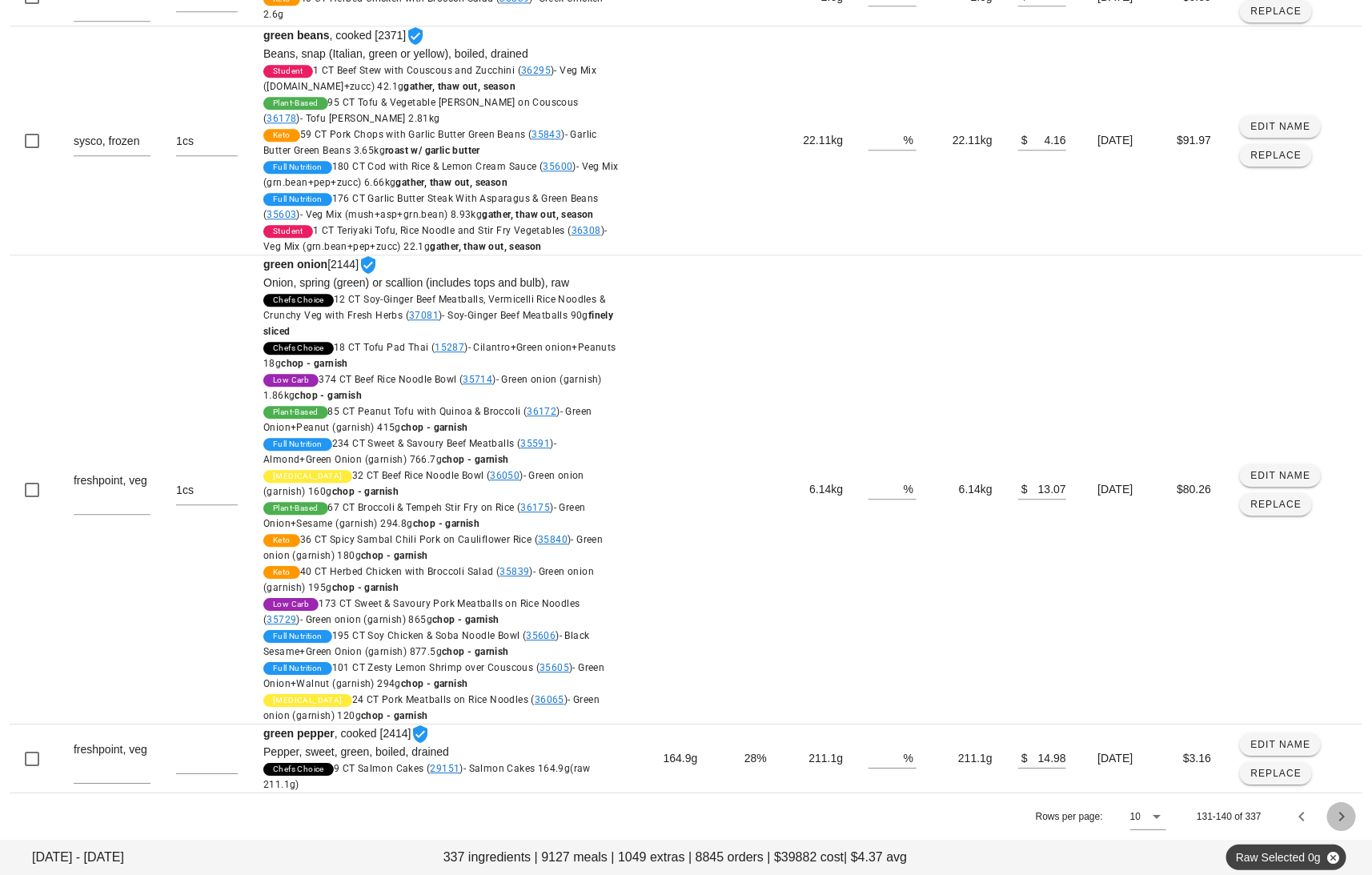
click at [1333, 818] on icon "Next page" at bounding box center [1342, 817] width 20 height 20
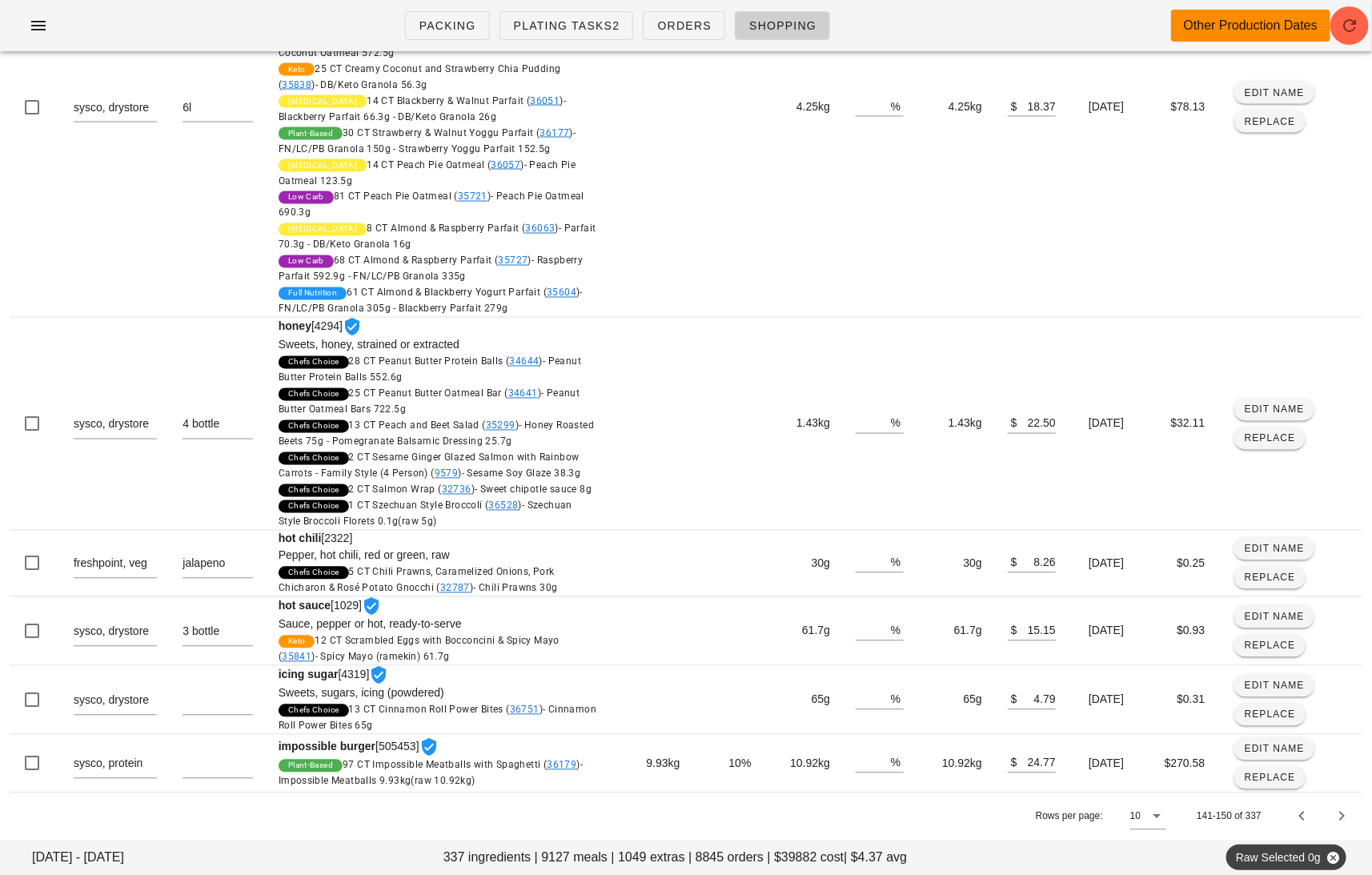
scroll to position [1194, 0]
click at [1336, 815] on icon "Next page" at bounding box center [1342, 817] width 20 height 20
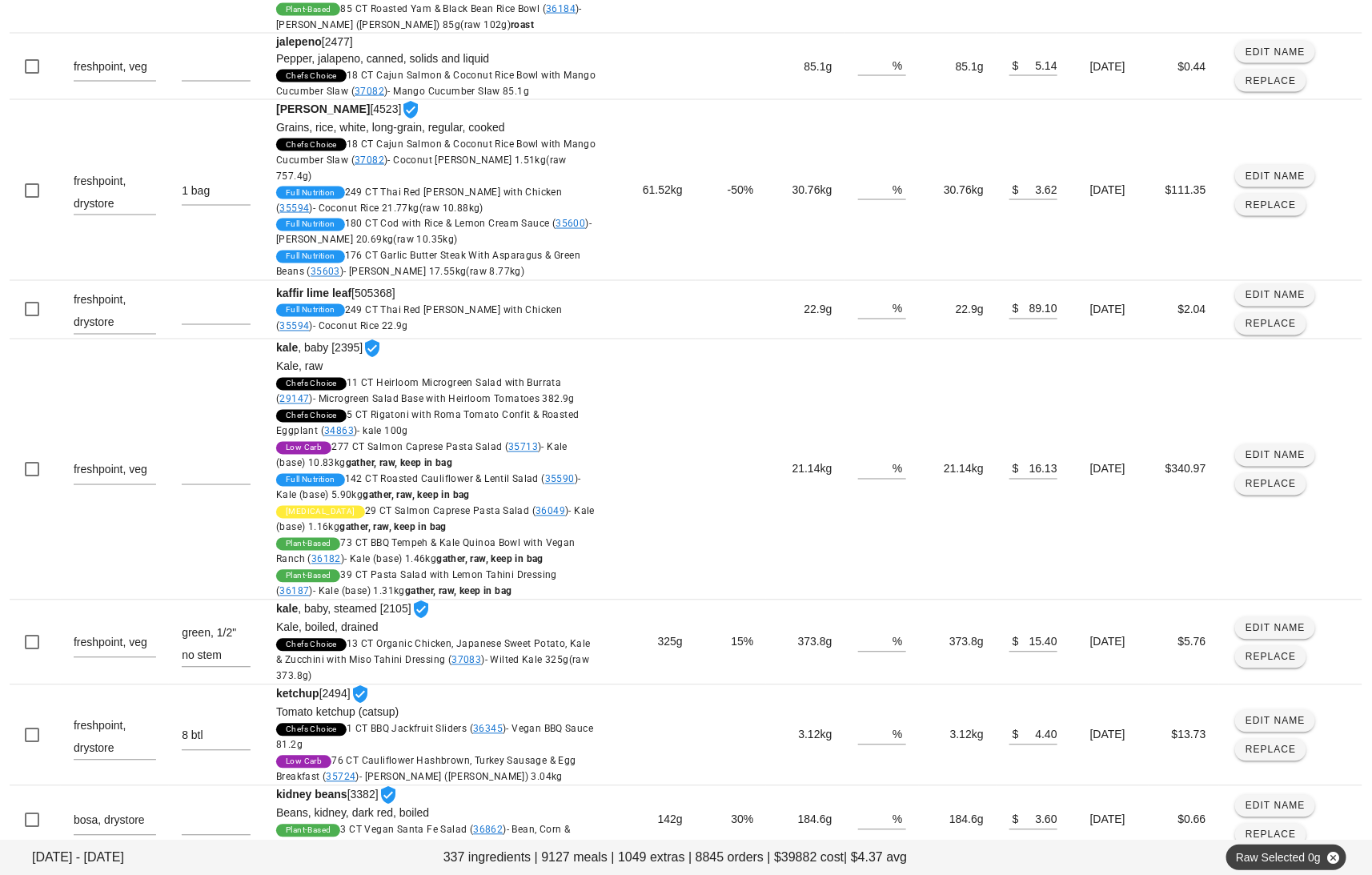
scroll to position [1208, 0]
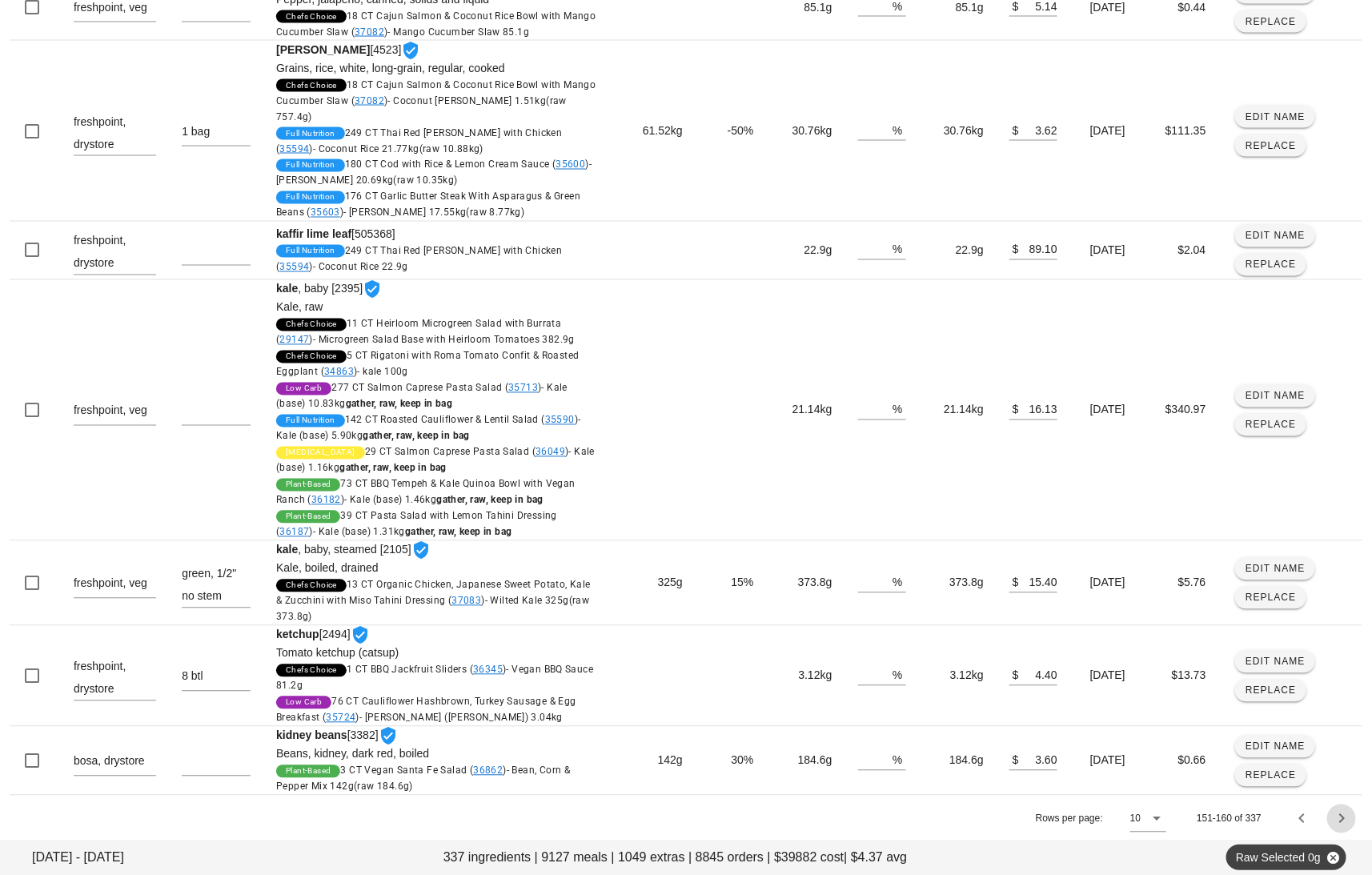
click at [1343, 810] on icon "Next page" at bounding box center [1342, 819] width 20 height 20
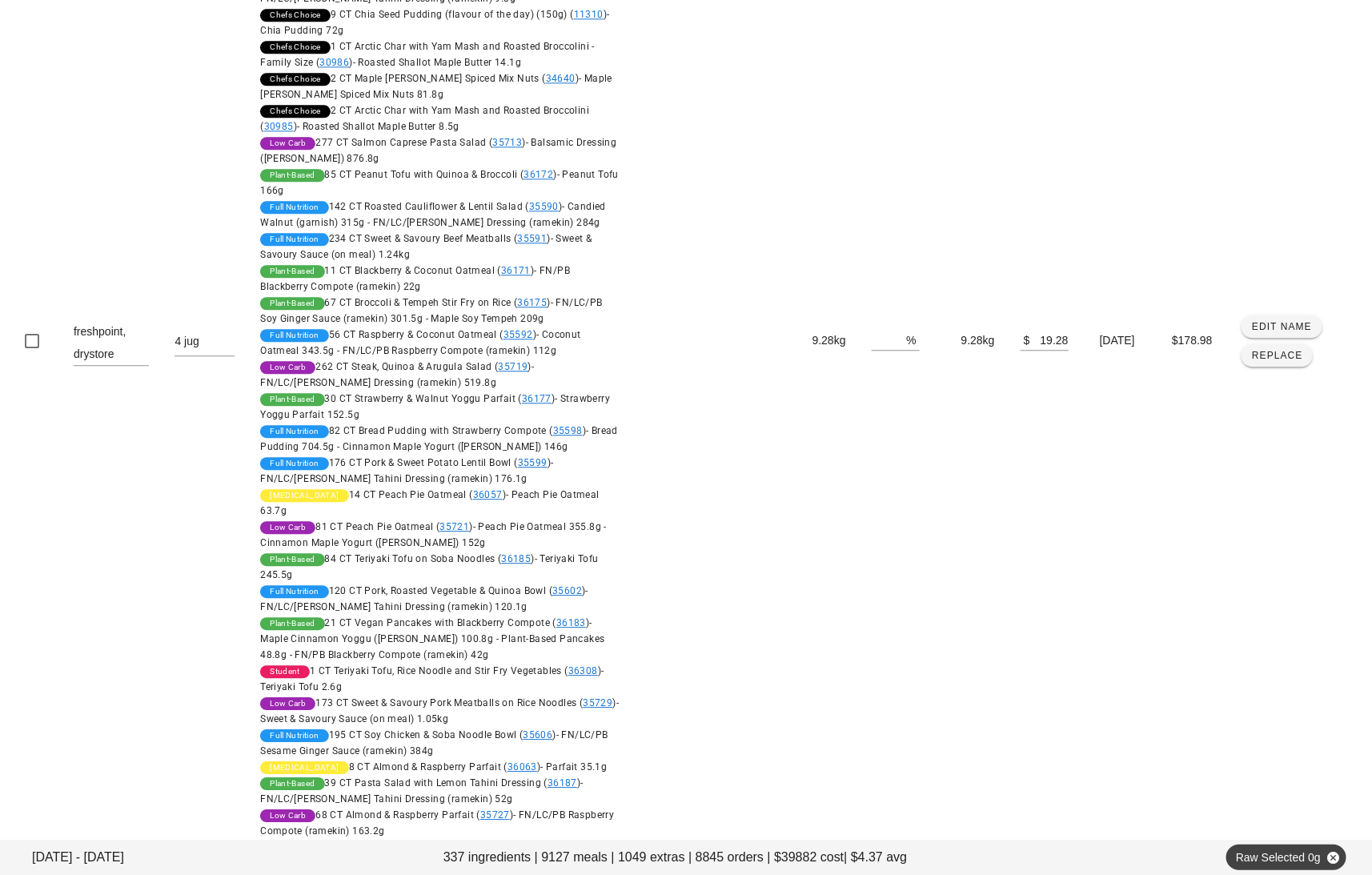
scroll to position [4592, 0]
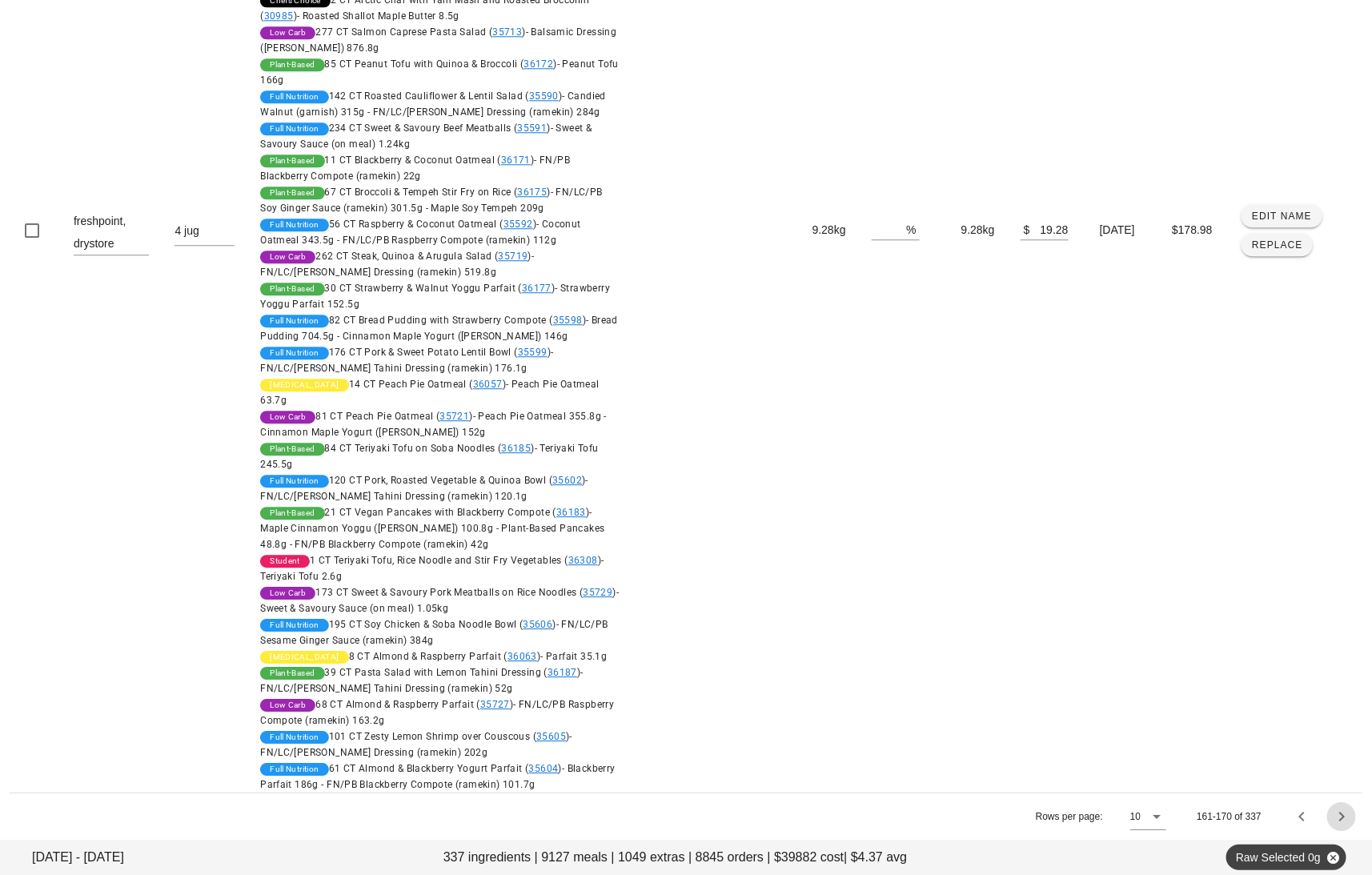
click at [1345, 823] on icon "Next page" at bounding box center [1342, 817] width 20 height 20
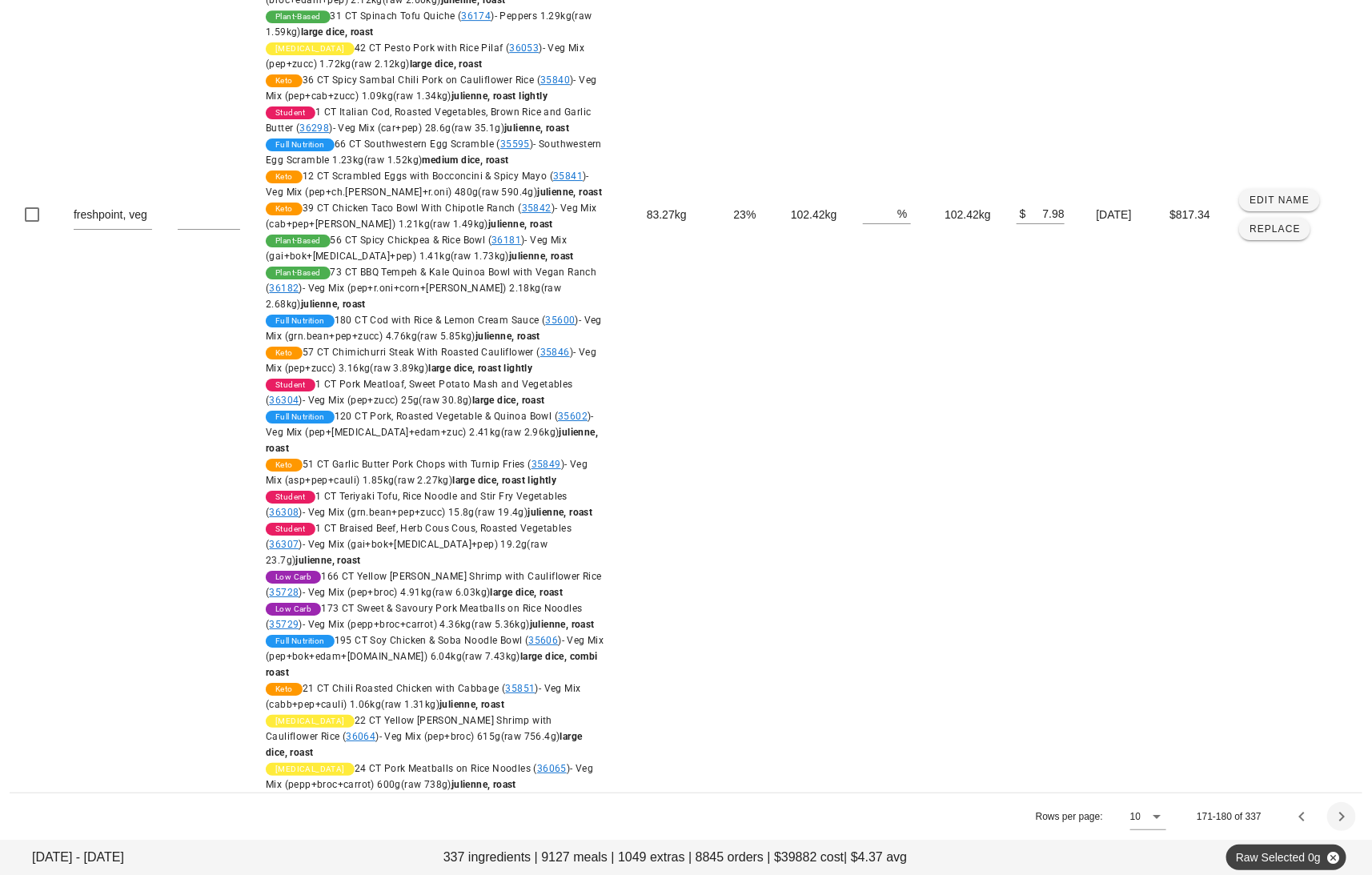
scroll to position [2528, 0]
click at [1344, 815] on icon "Next page" at bounding box center [1342, 817] width 20 height 20
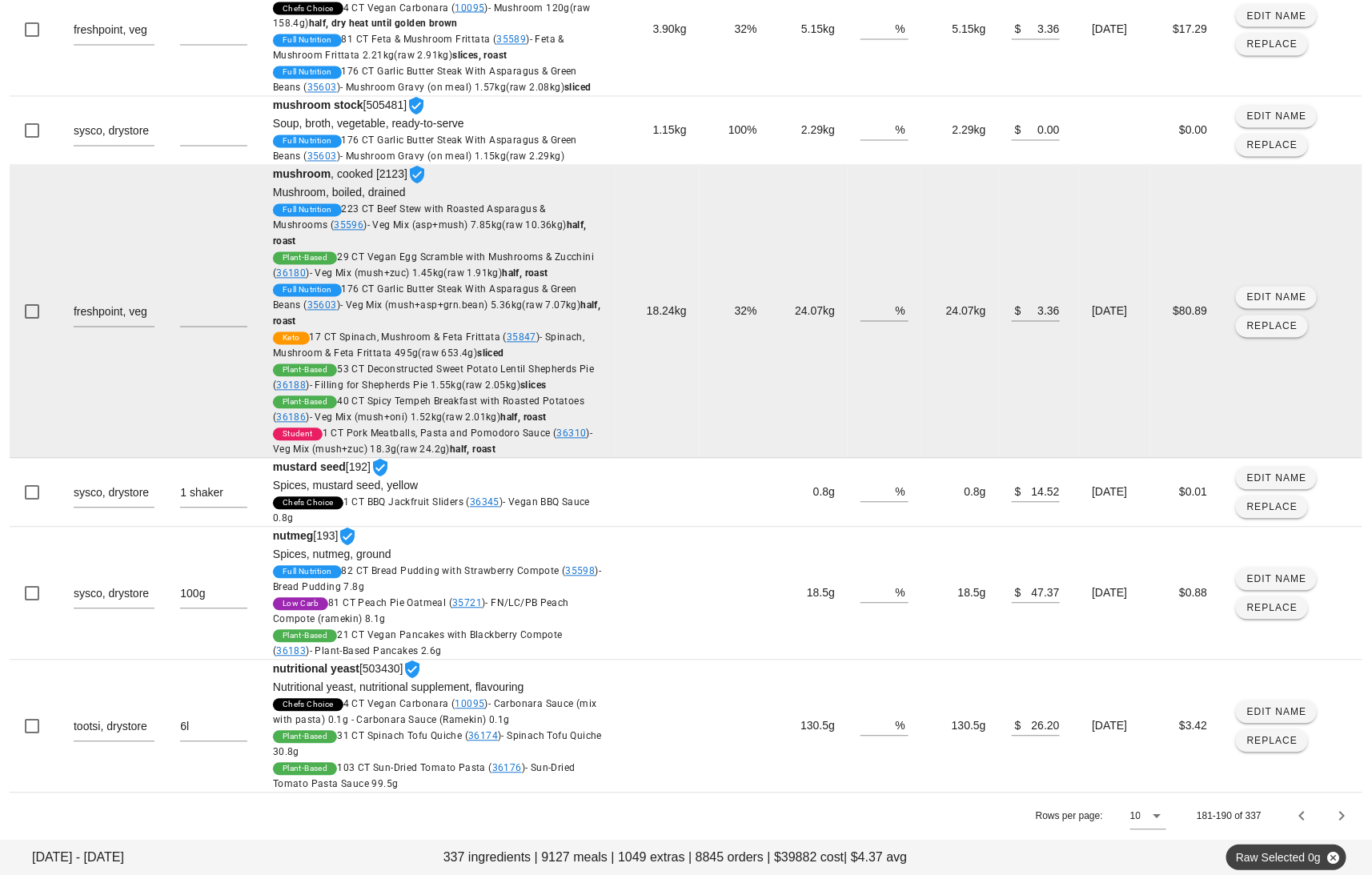
scroll to position [1380, 0]
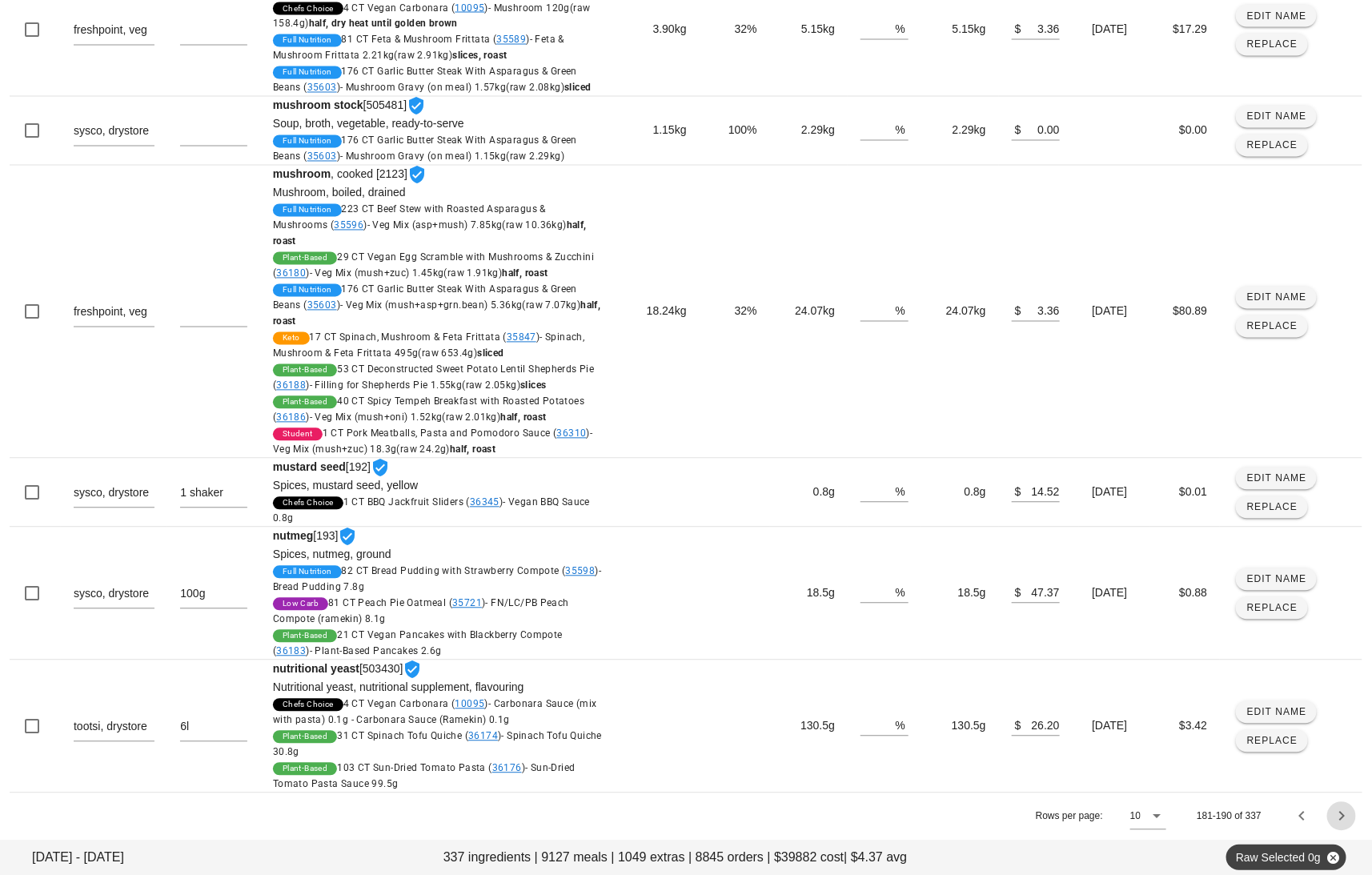
click at [1346, 823] on icon "Next page" at bounding box center [1342, 817] width 20 height 20
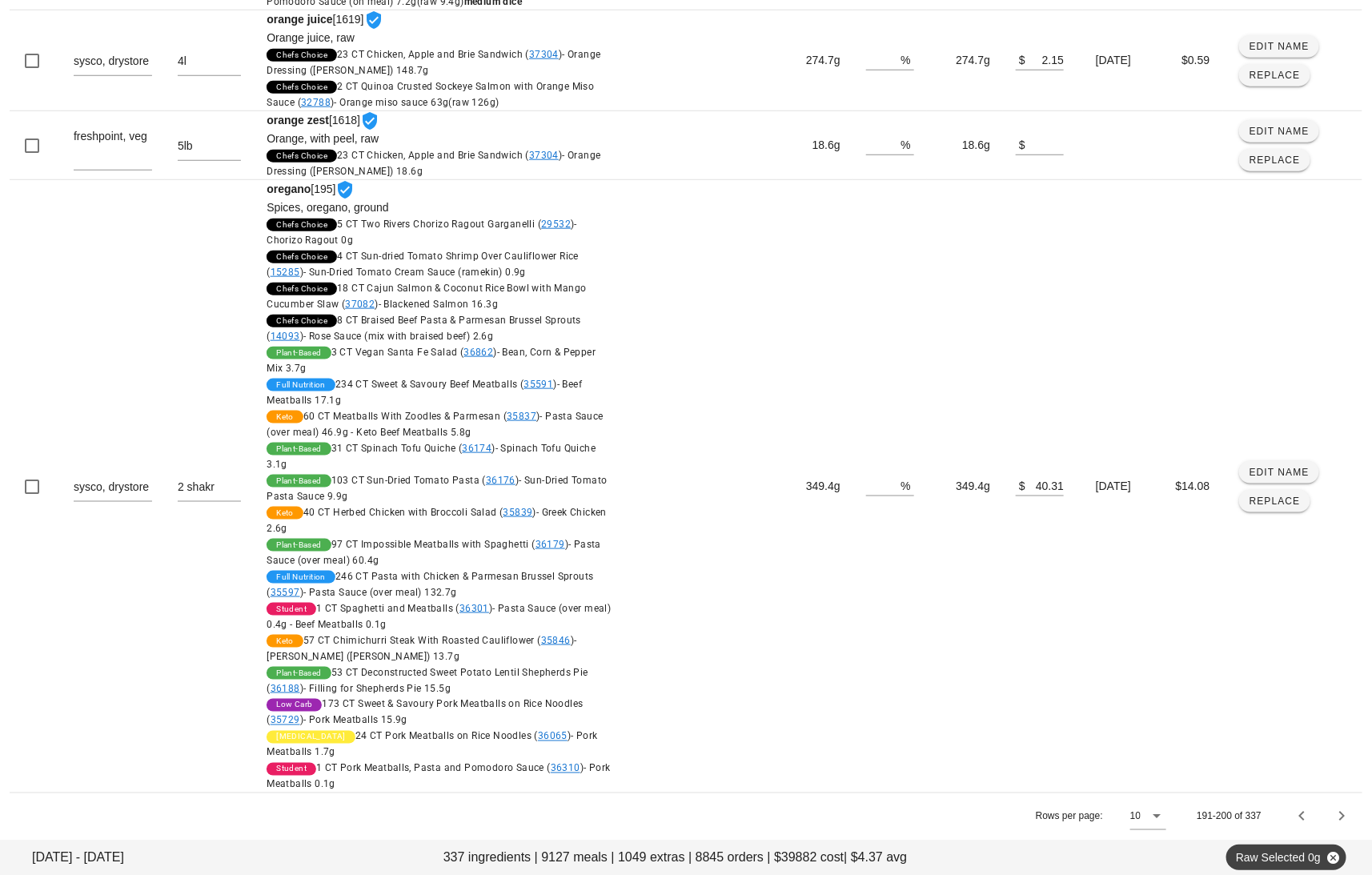
scroll to position [3497, 0]
click at [1336, 820] on icon "Next page" at bounding box center [1342, 817] width 20 height 20
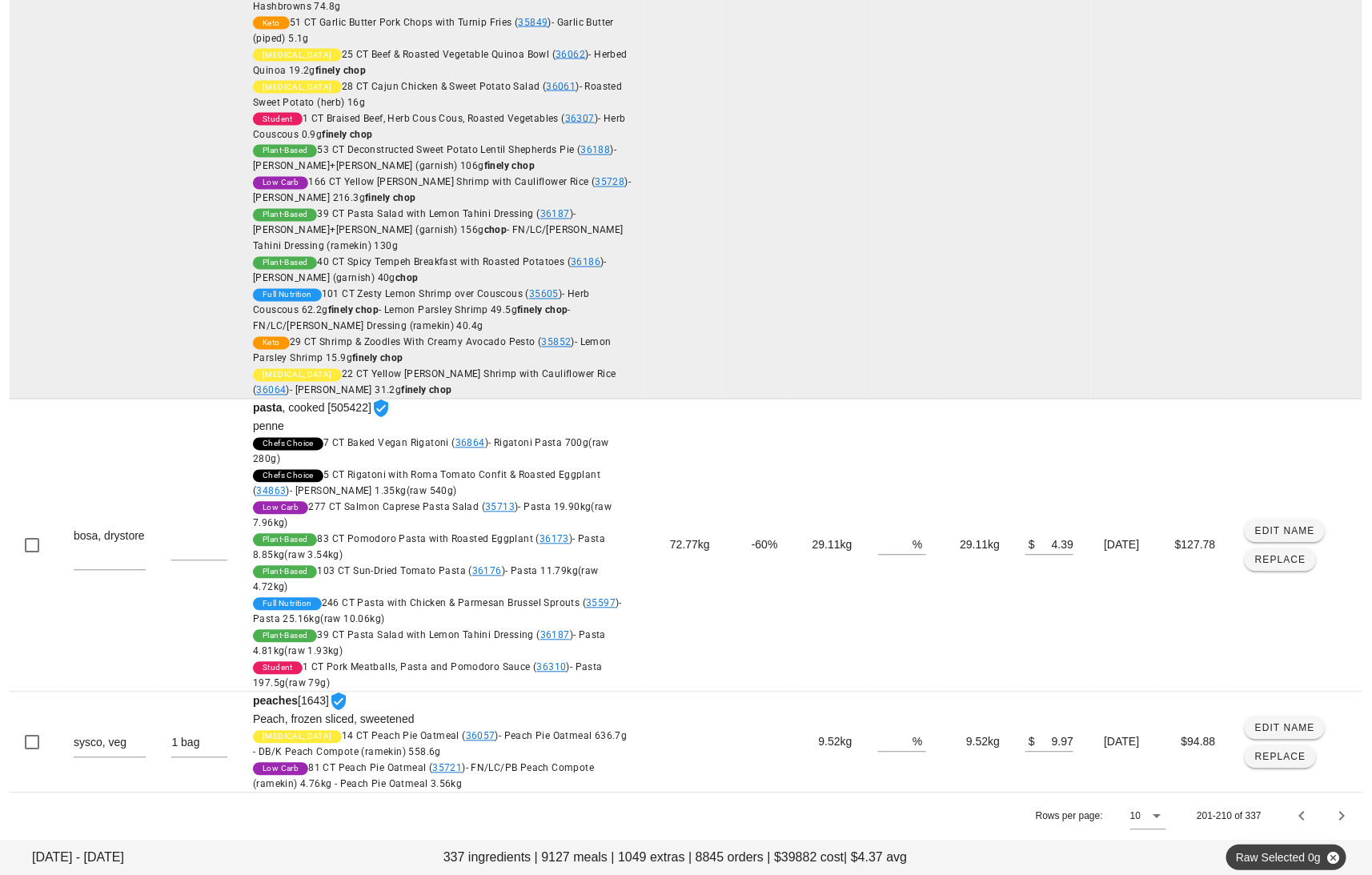
scroll to position [4074, 0]
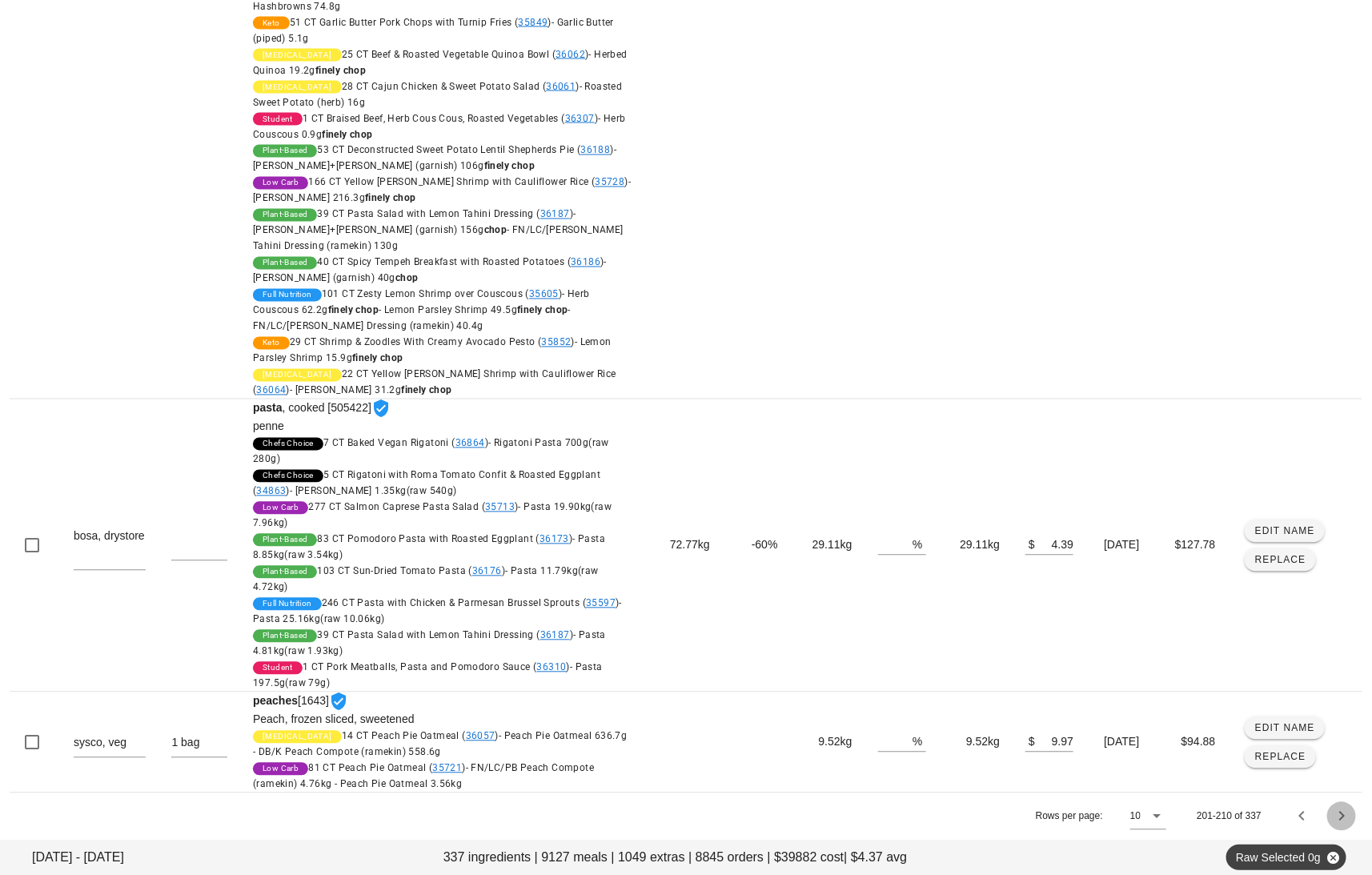
click at [1343, 817] on icon "Next page" at bounding box center [1342, 817] width 20 height 20
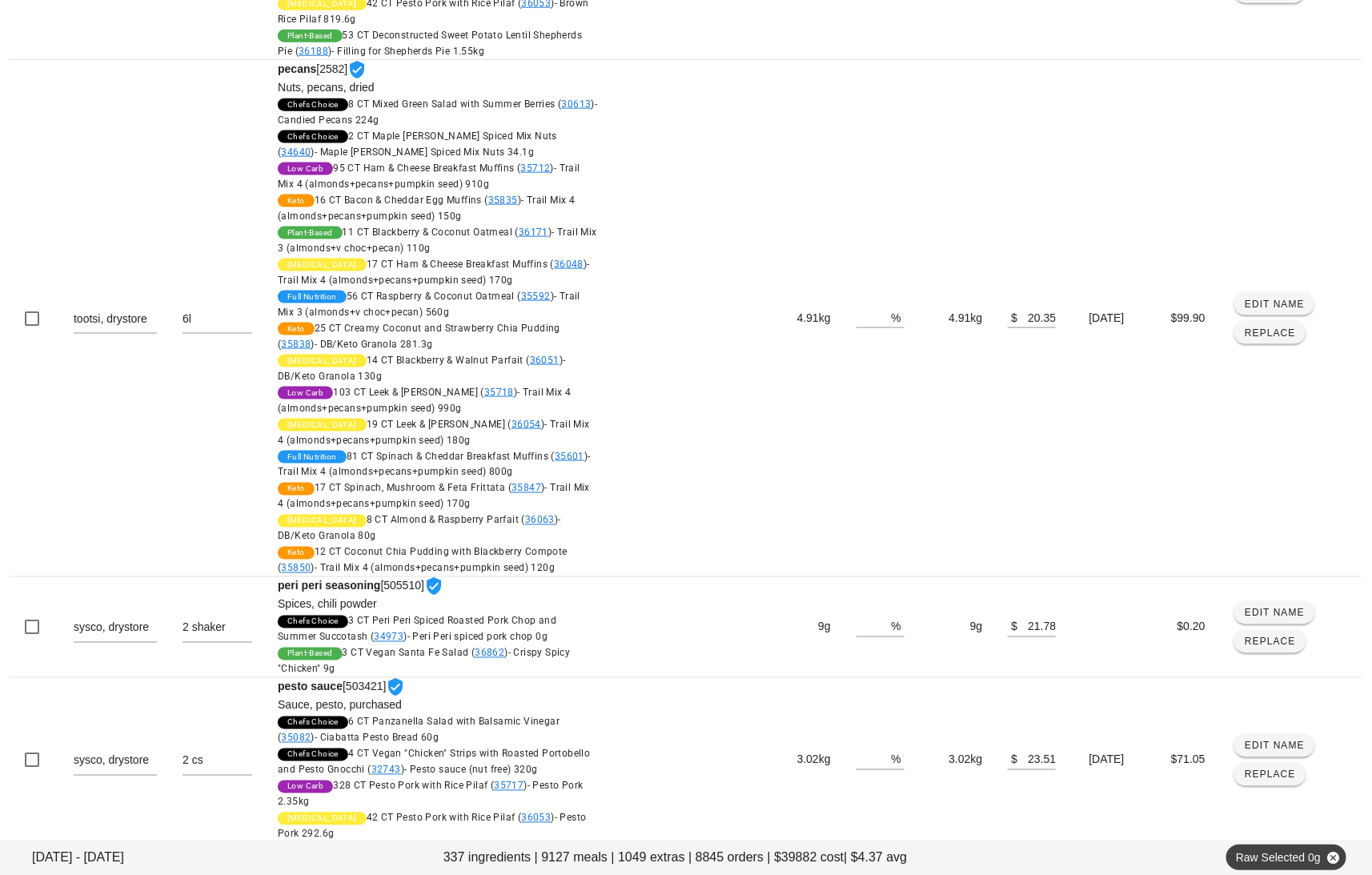
scroll to position [1088, 0]
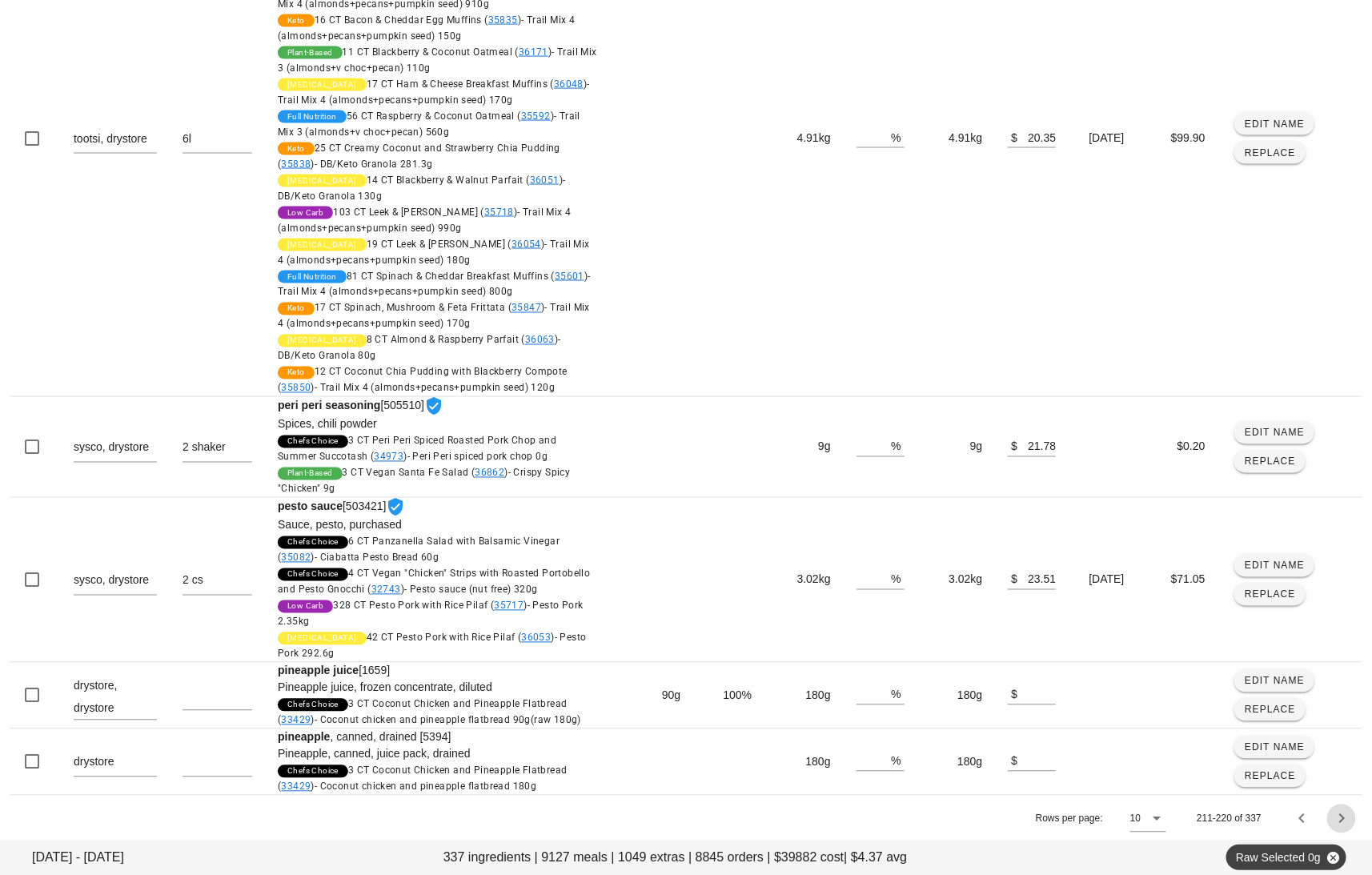
click at [1342, 817] on icon "Next page" at bounding box center [1342, 819] width 20 height 20
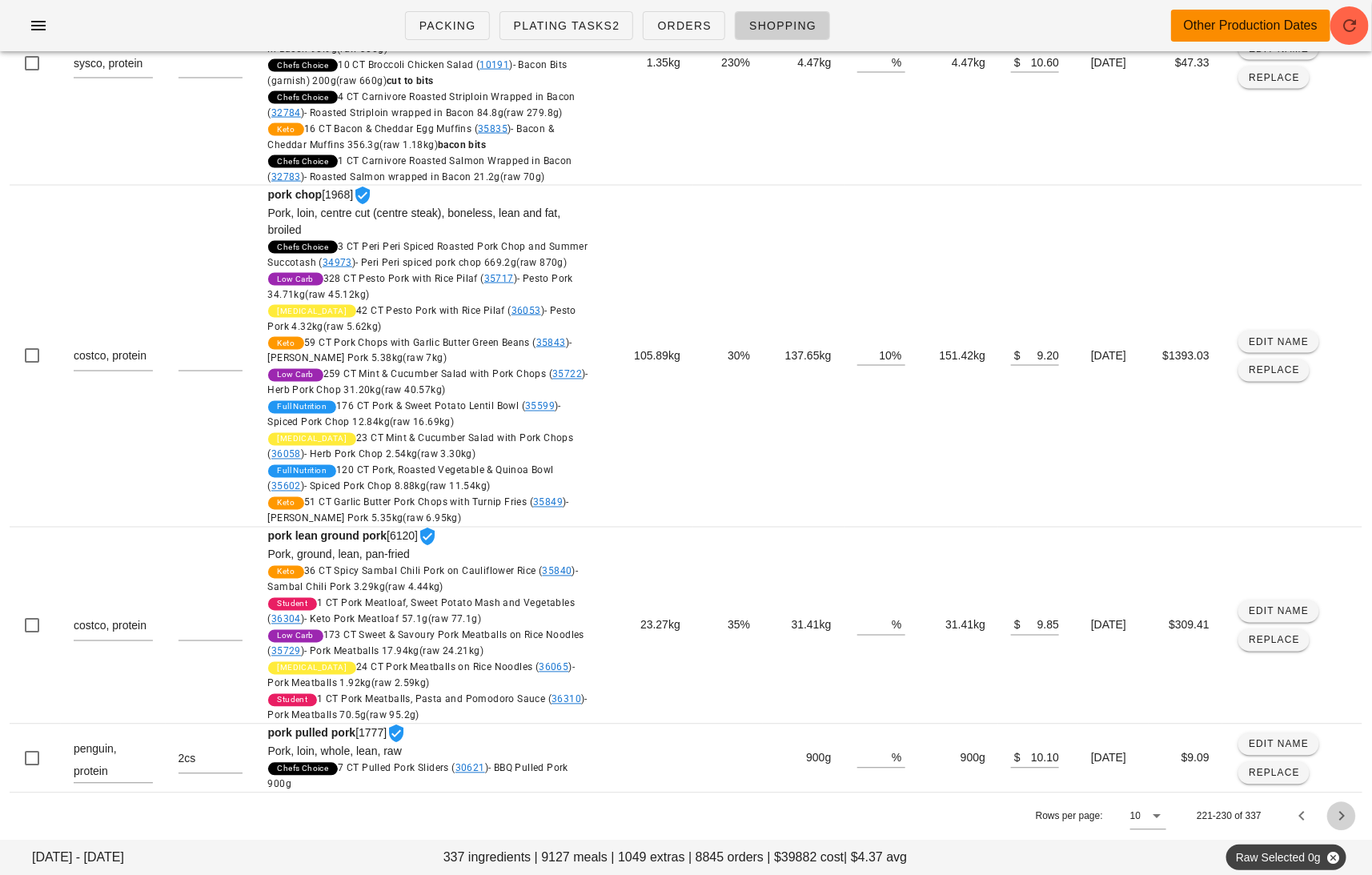
scroll to position [1043, 0]
click at [1339, 814] on icon "Next page" at bounding box center [1342, 817] width 20 height 20
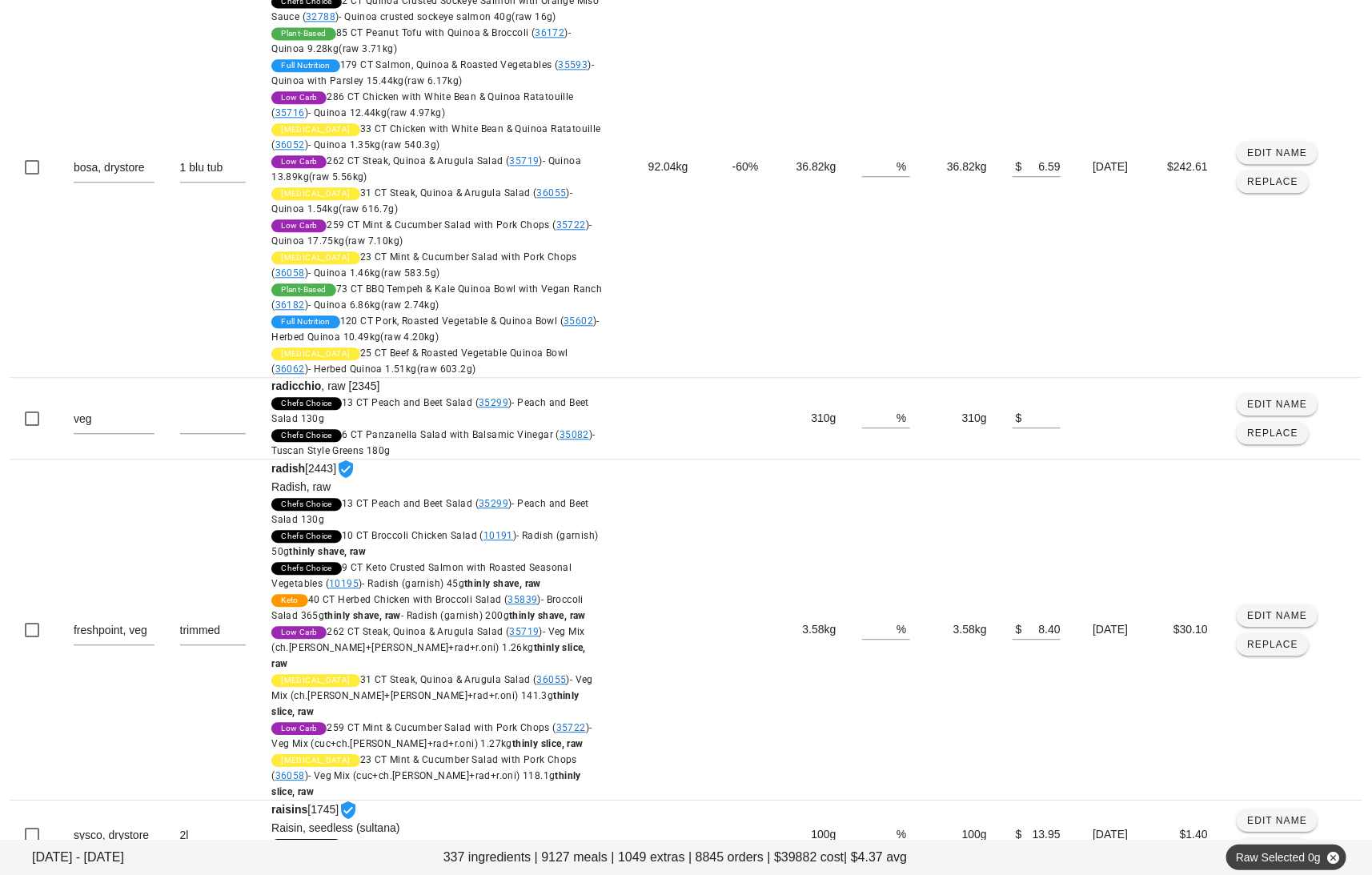
scroll to position [1693, 0]
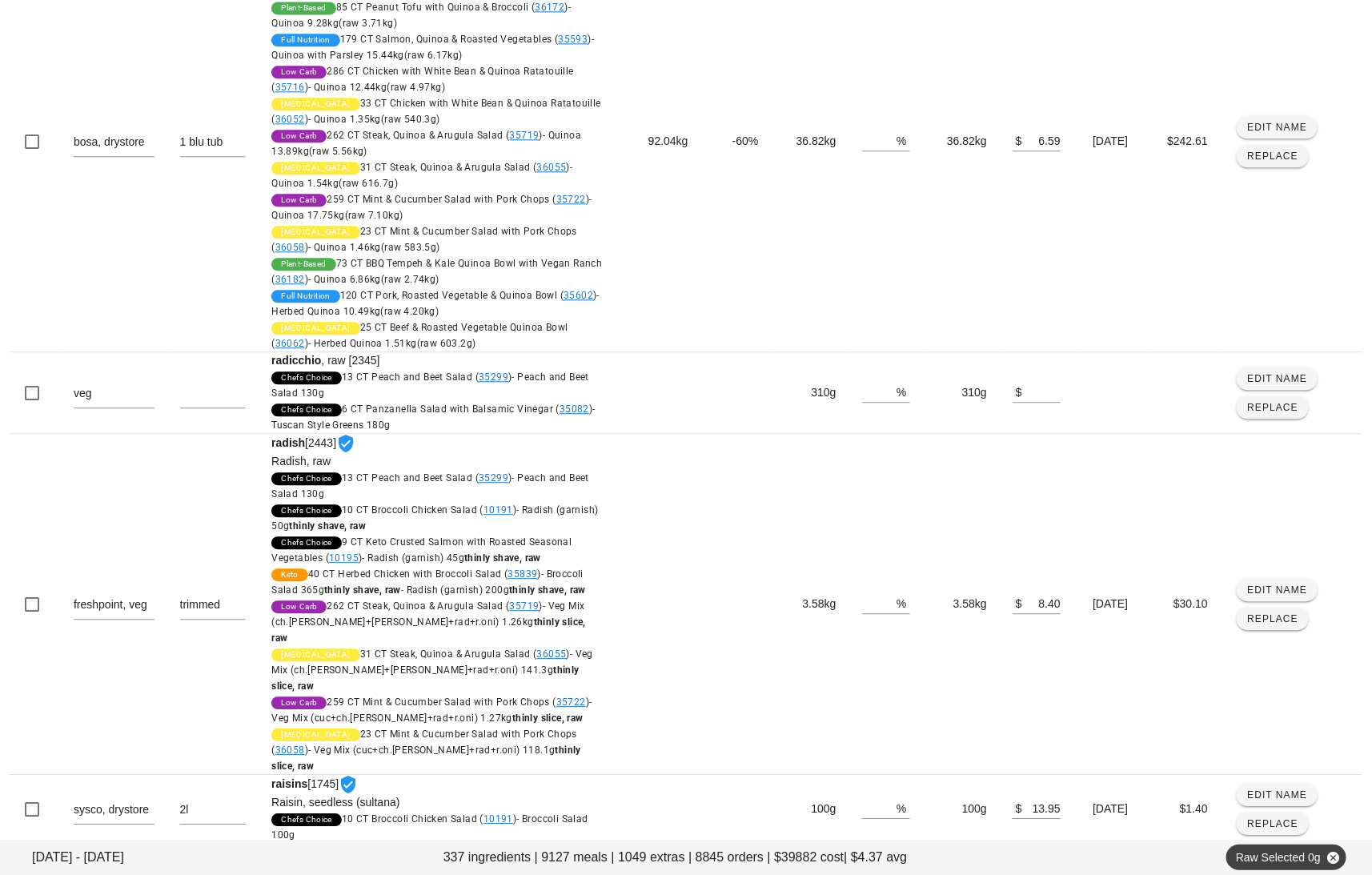
click at [1338, 857] on icon "Next page" at bounding box center [1342, 867] width 20 height 20
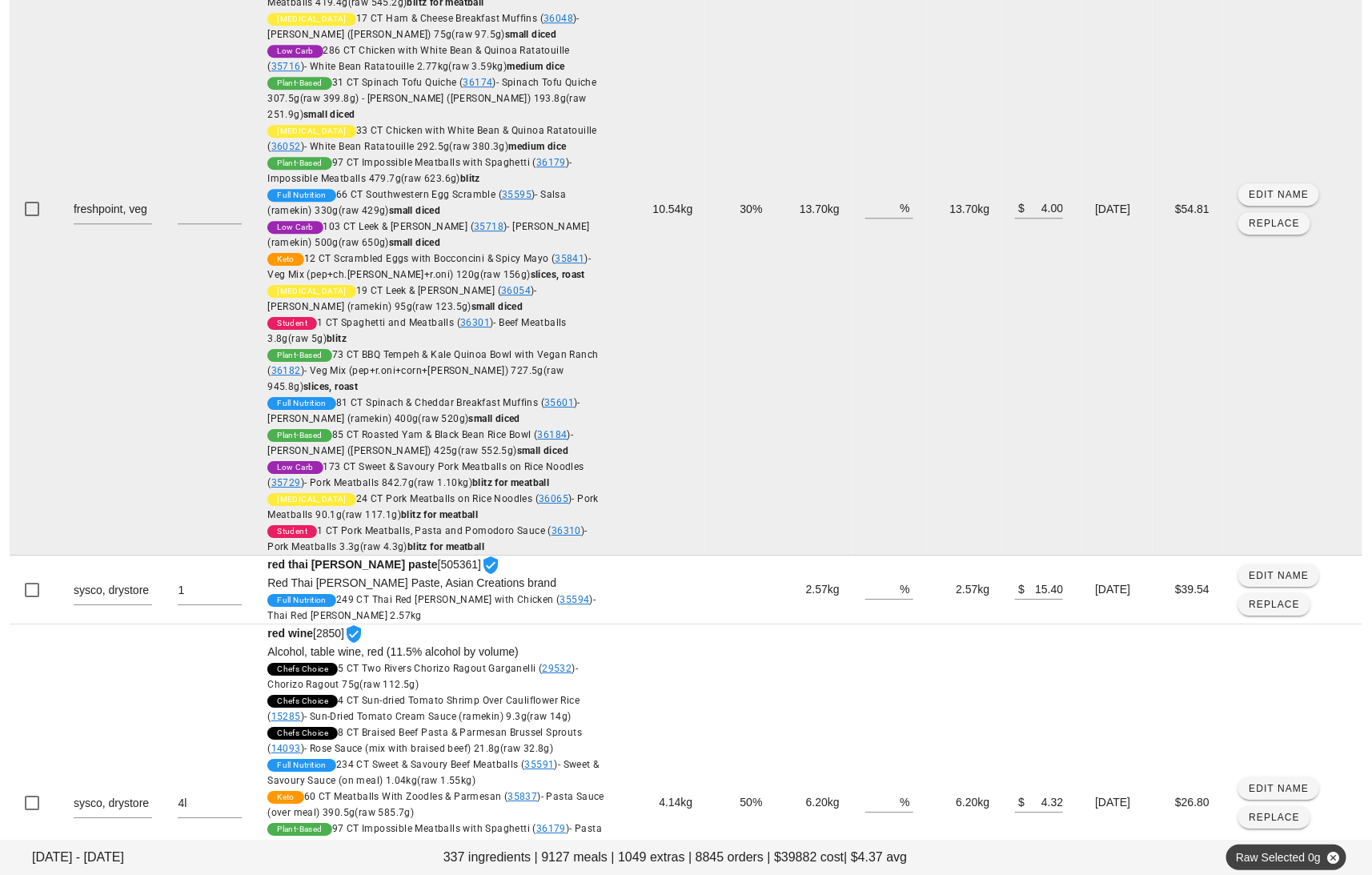
scroll to position [2245, 0]
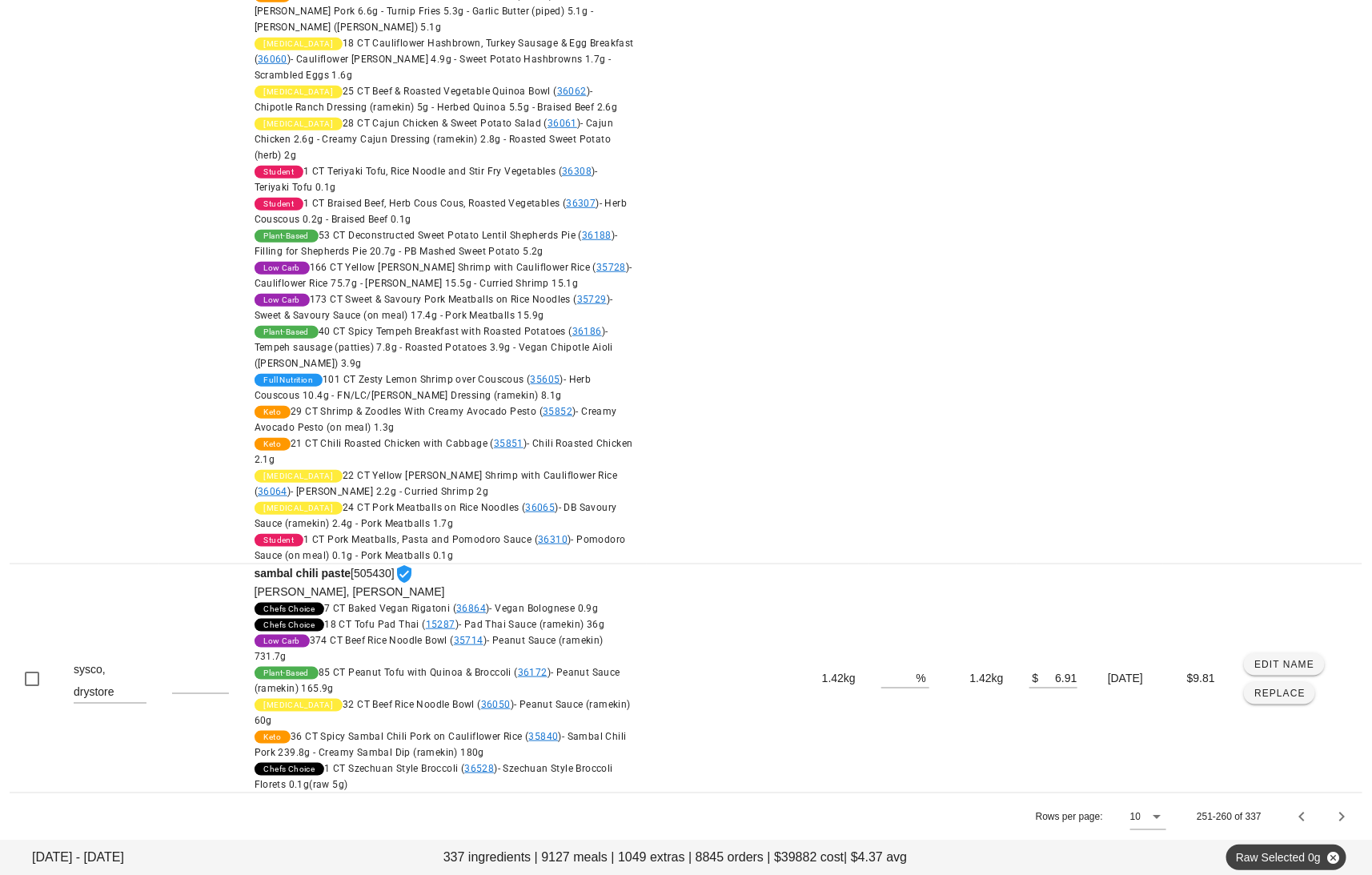
scroll to position [6108, 0]
click at [1342, 815] on icon "Next page" at bounding box center [1342, 817] width 20 height 20
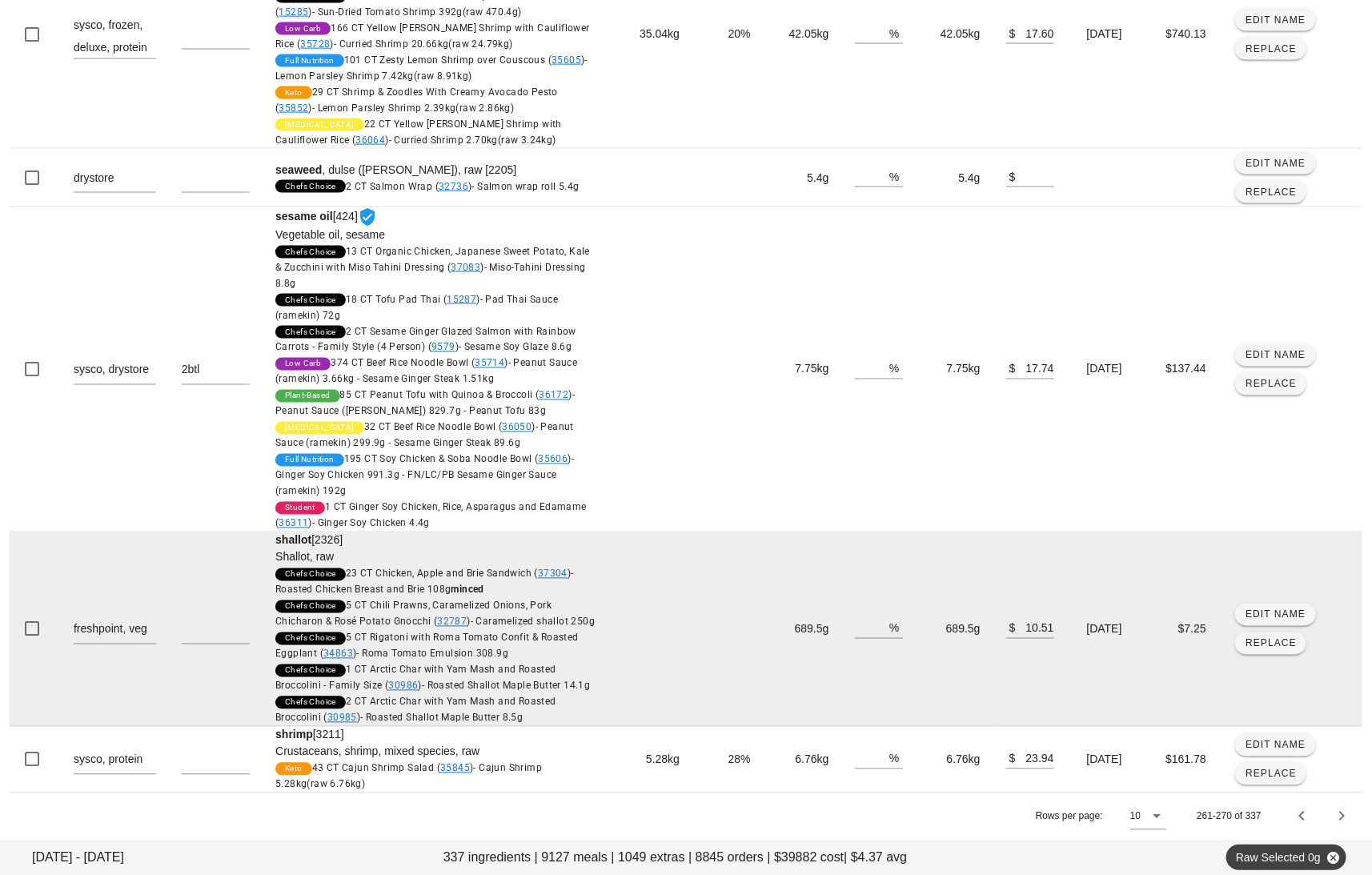
scroll to position [1081, 0]
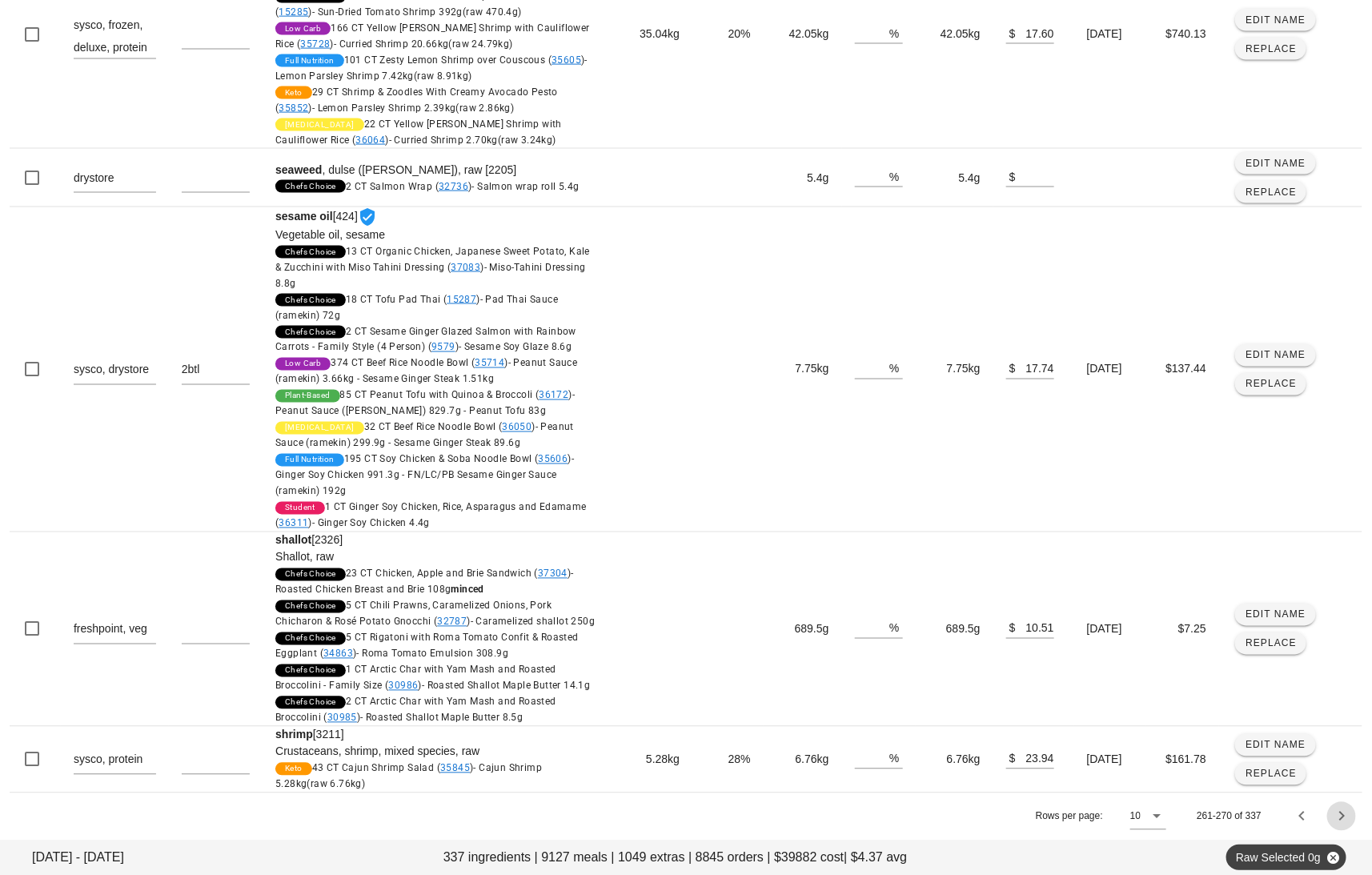
click at [1350, 822] on icon "Next page" at bounding box center [1342, 817] width 20 height 20
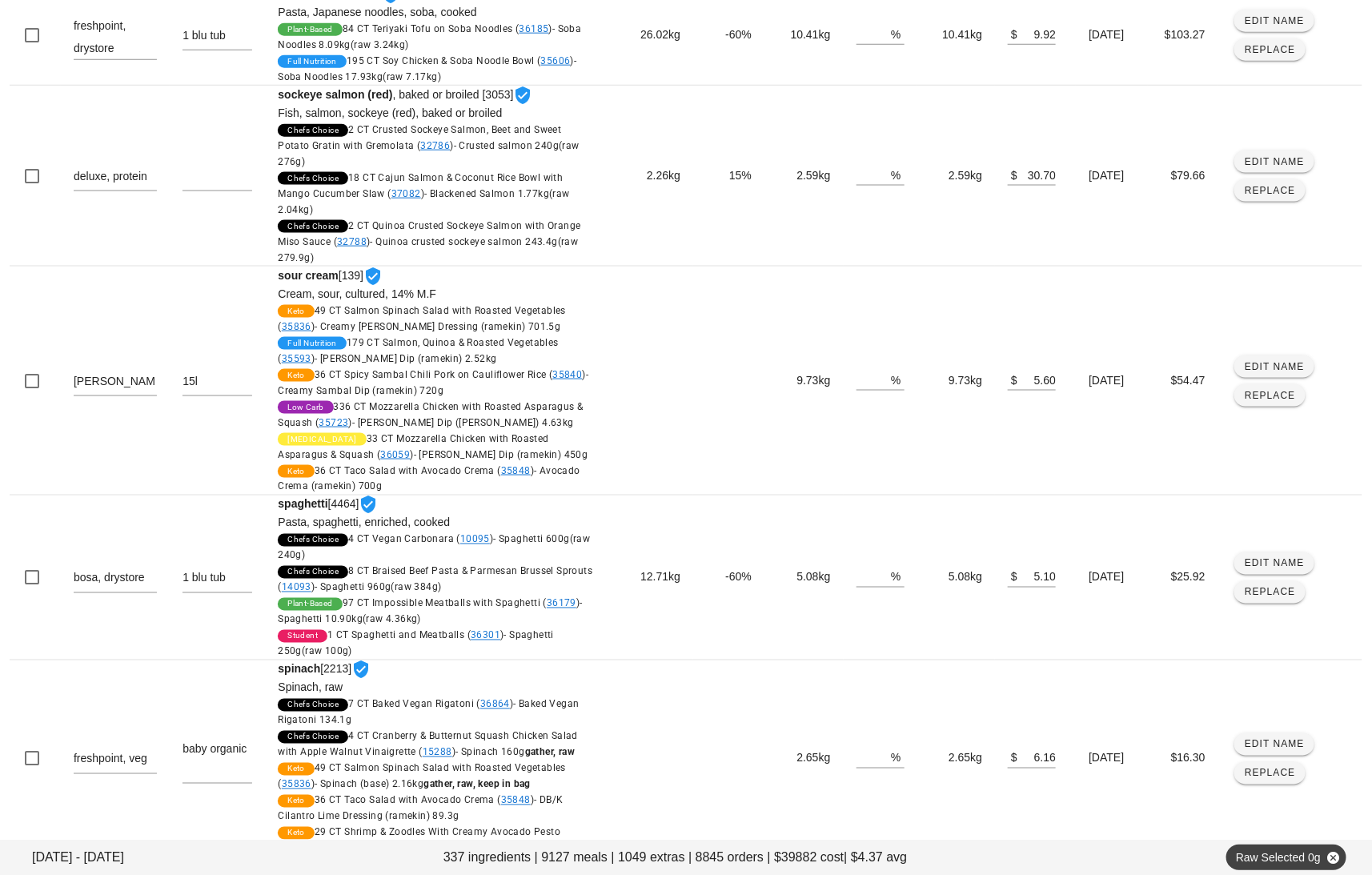
scroll to position [950, 0]
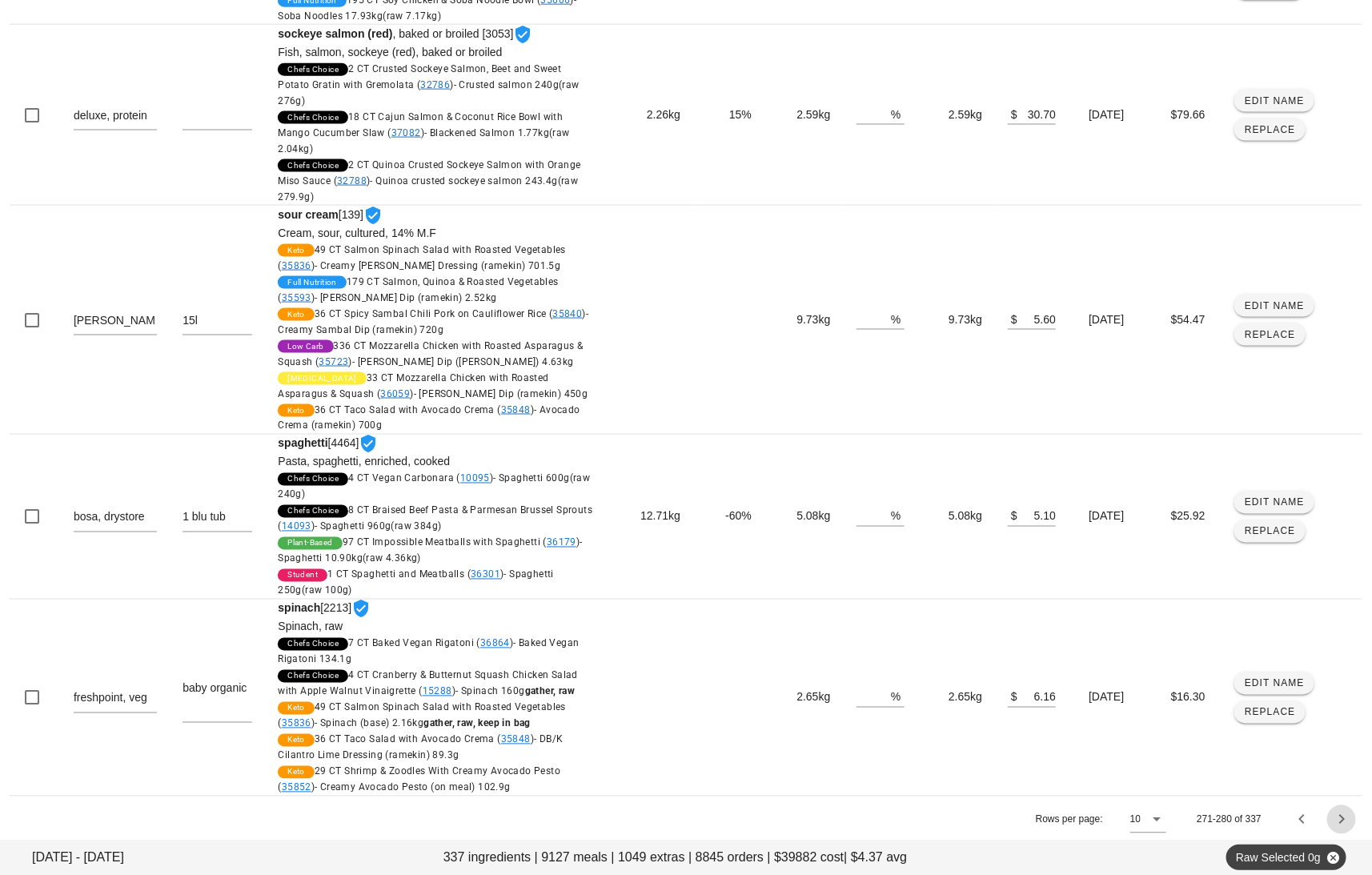
click at [1344, 817] on icon "Next page" at bounding box center [1342, 820] width 20 height 20
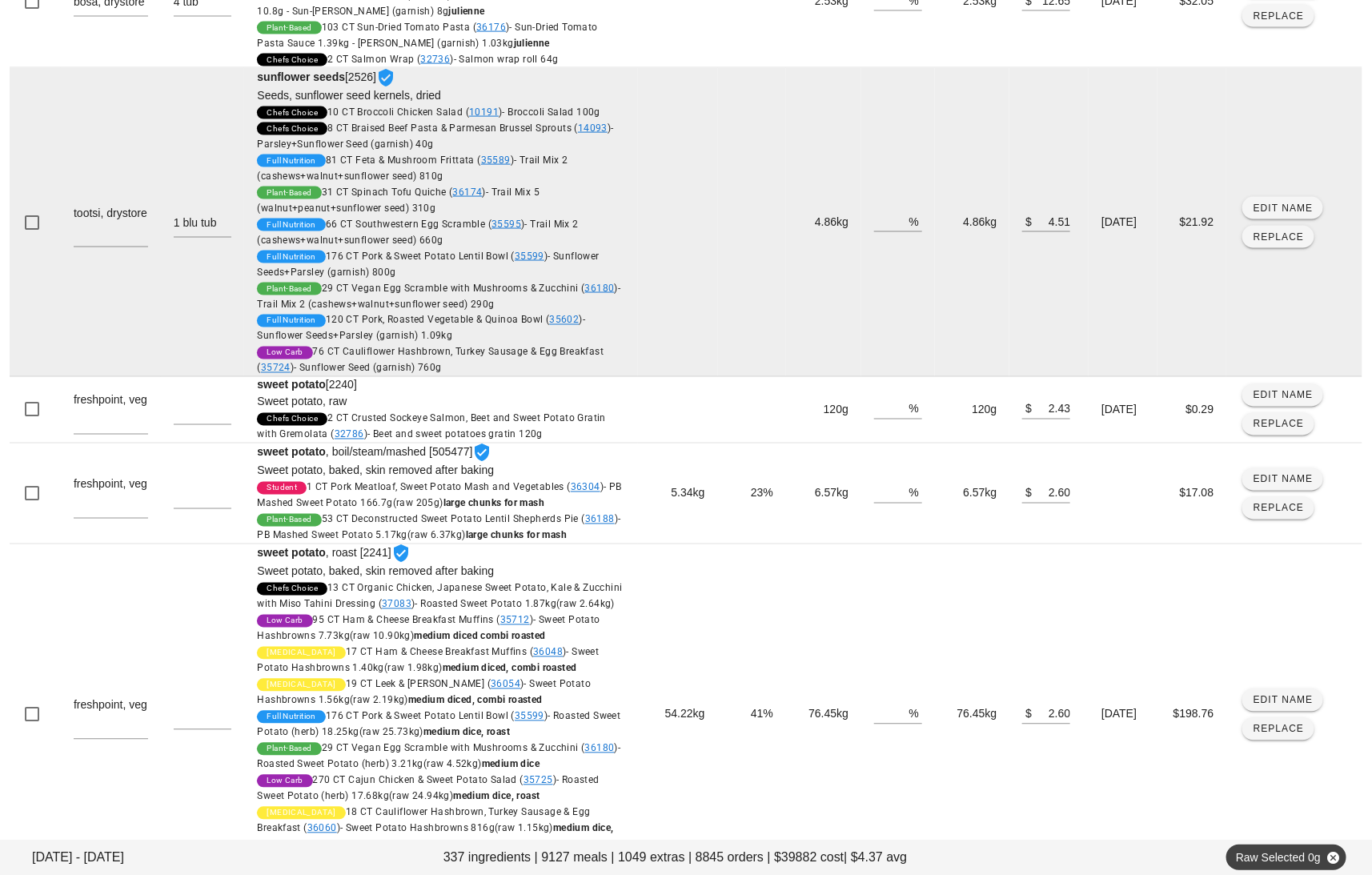
scroll to position [1235, 0]
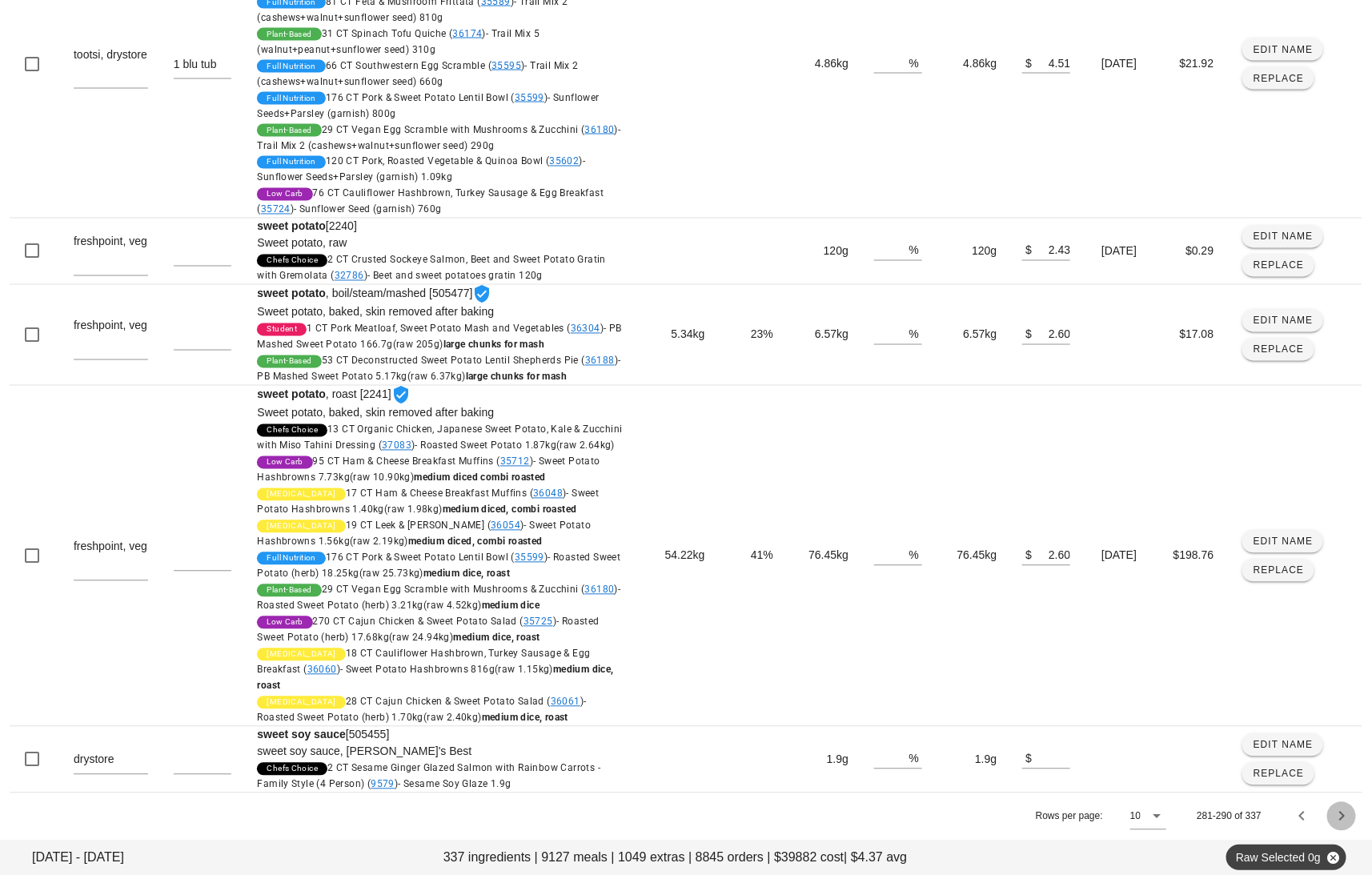
click at [1350, 819] on icon "Next page" at bounding box center [1342, 817] width 20 height 20
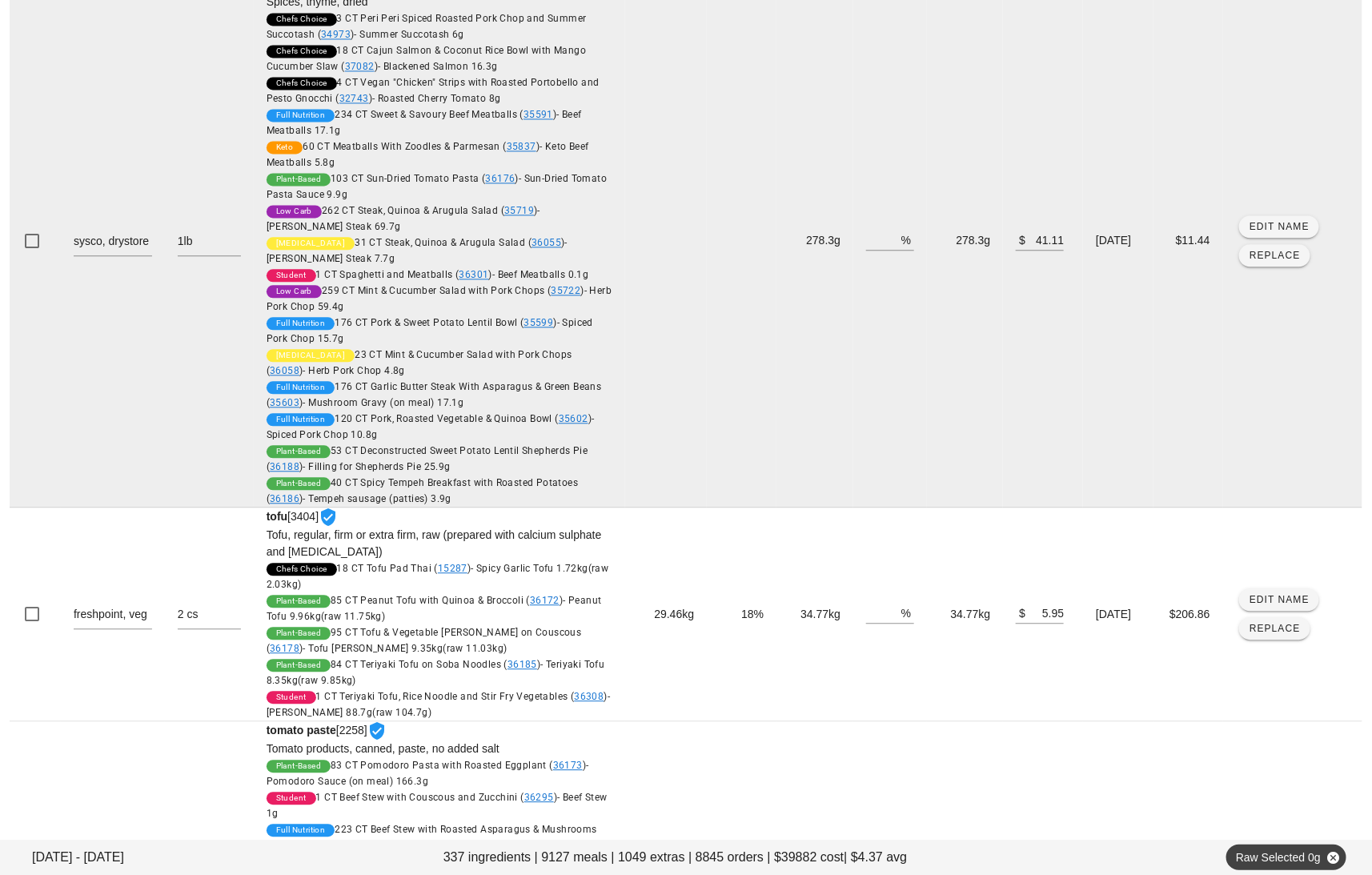
scroll to position [1741, 0]
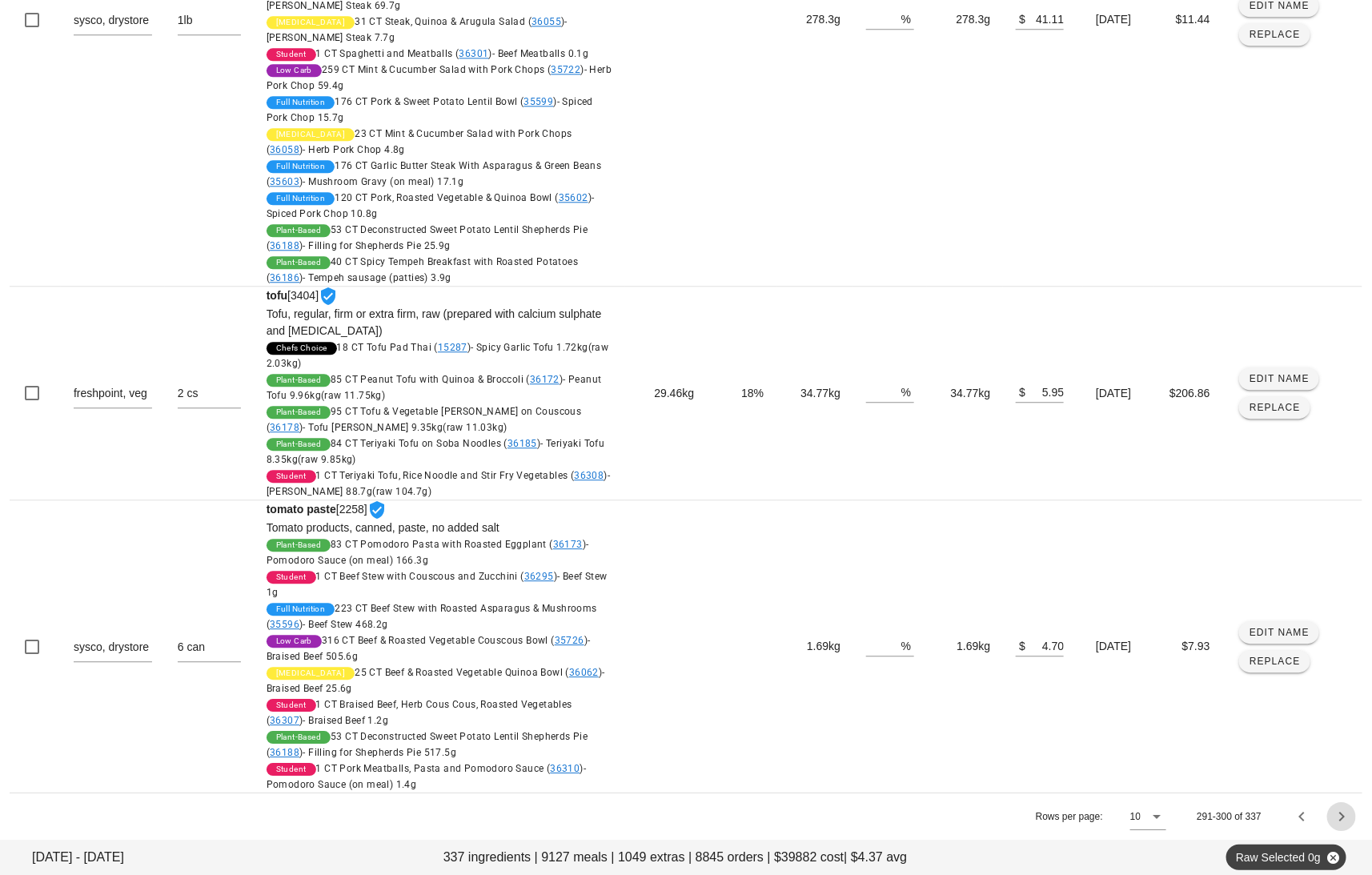
click at [1343, 821] on icon "Next page" at bounding box center [1342, 817] width 20 height 20
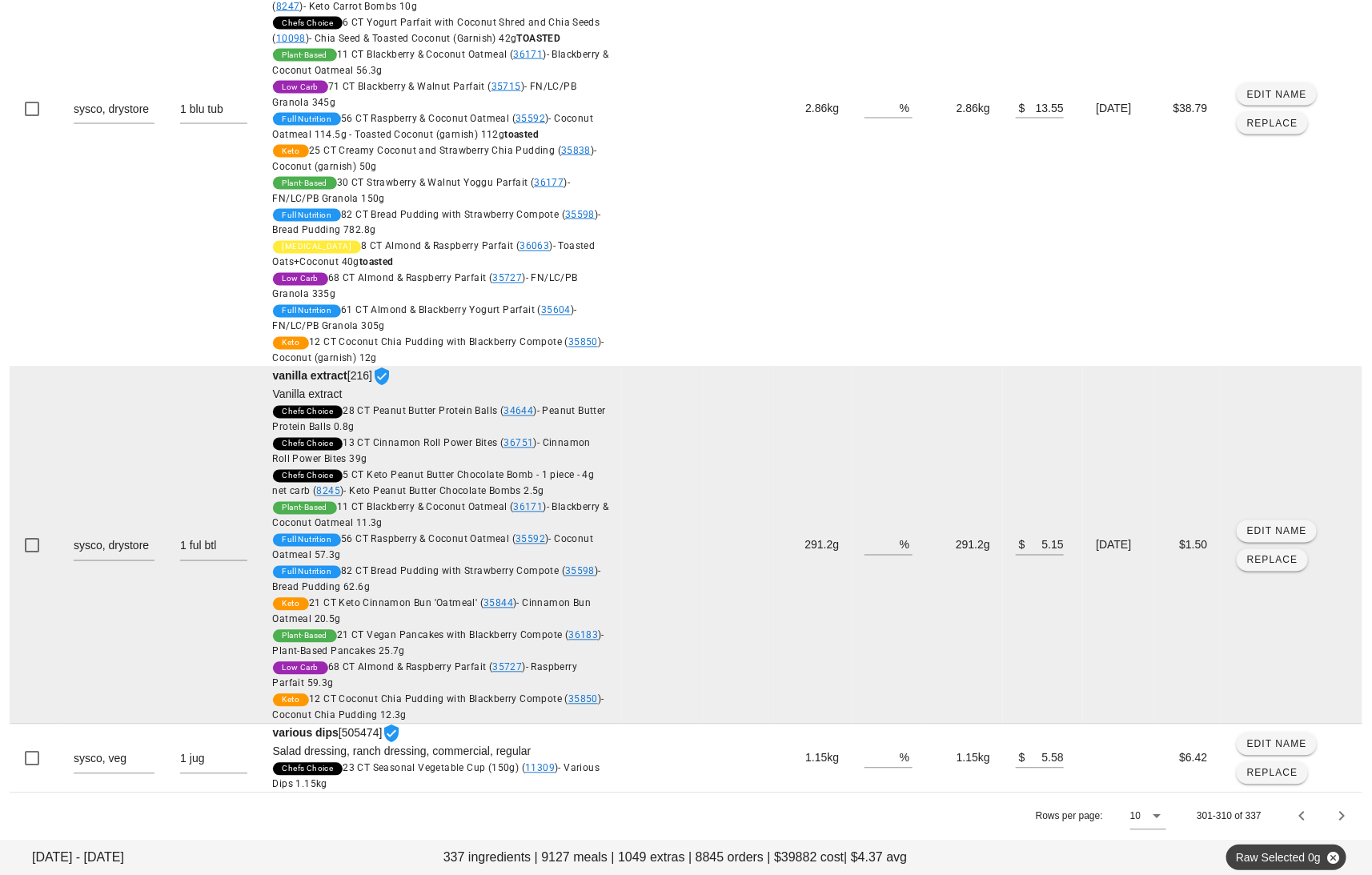
scroll to position [1173, 0]
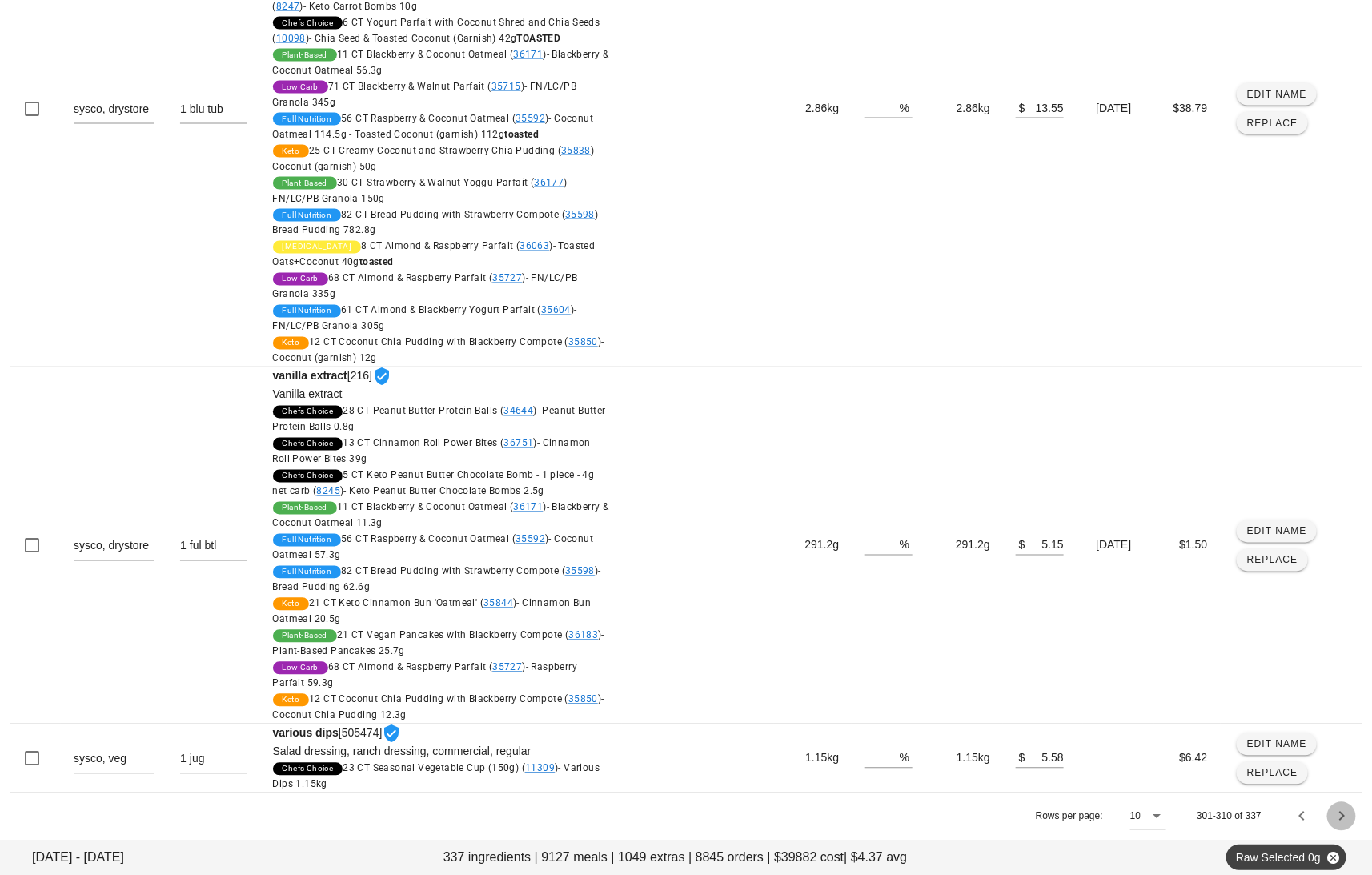
click at [1340, 818] on icon "Next page" at bounding box center [1342, 817] width 20 height 20
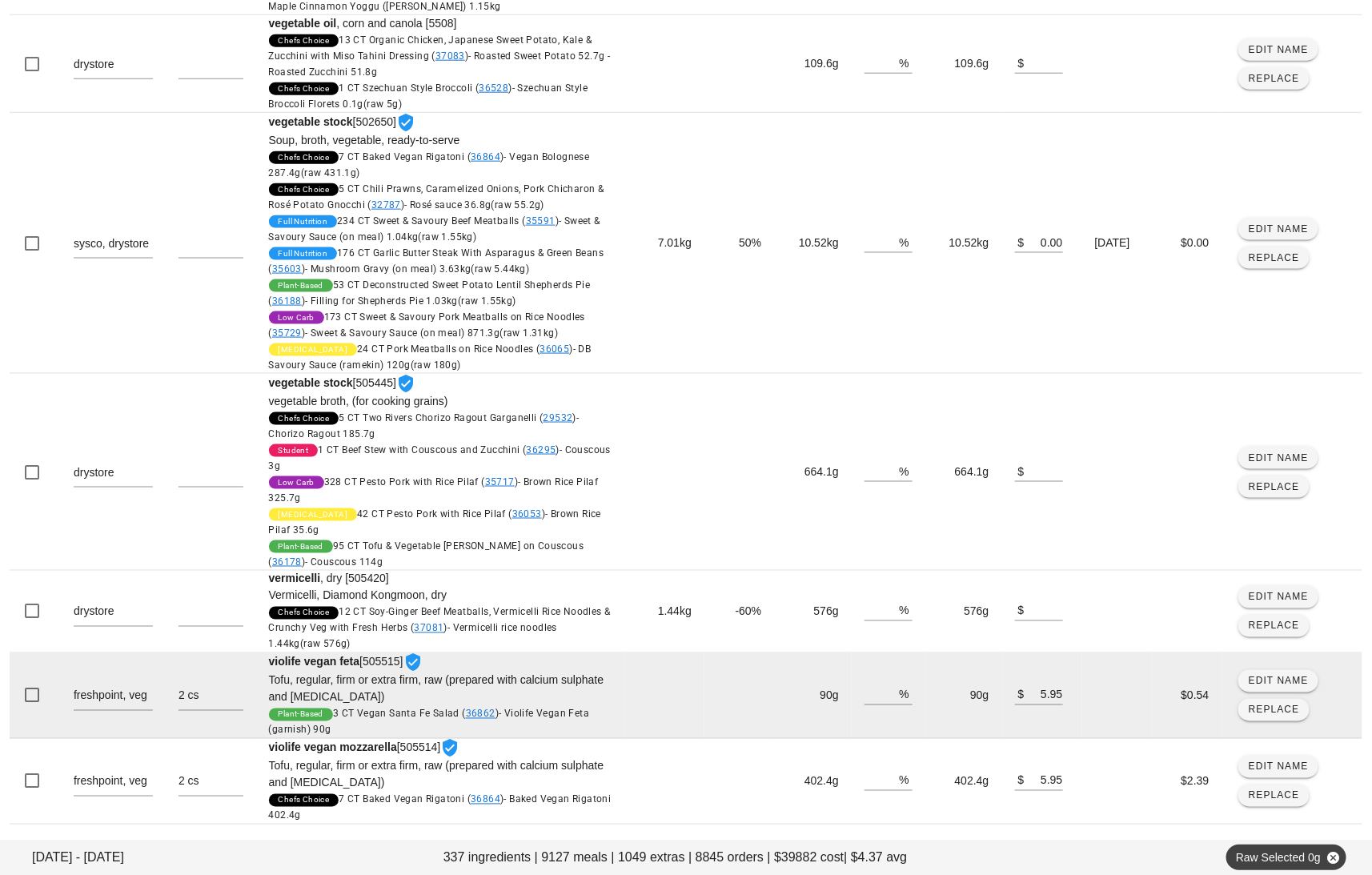
scroll to position [833, 0]
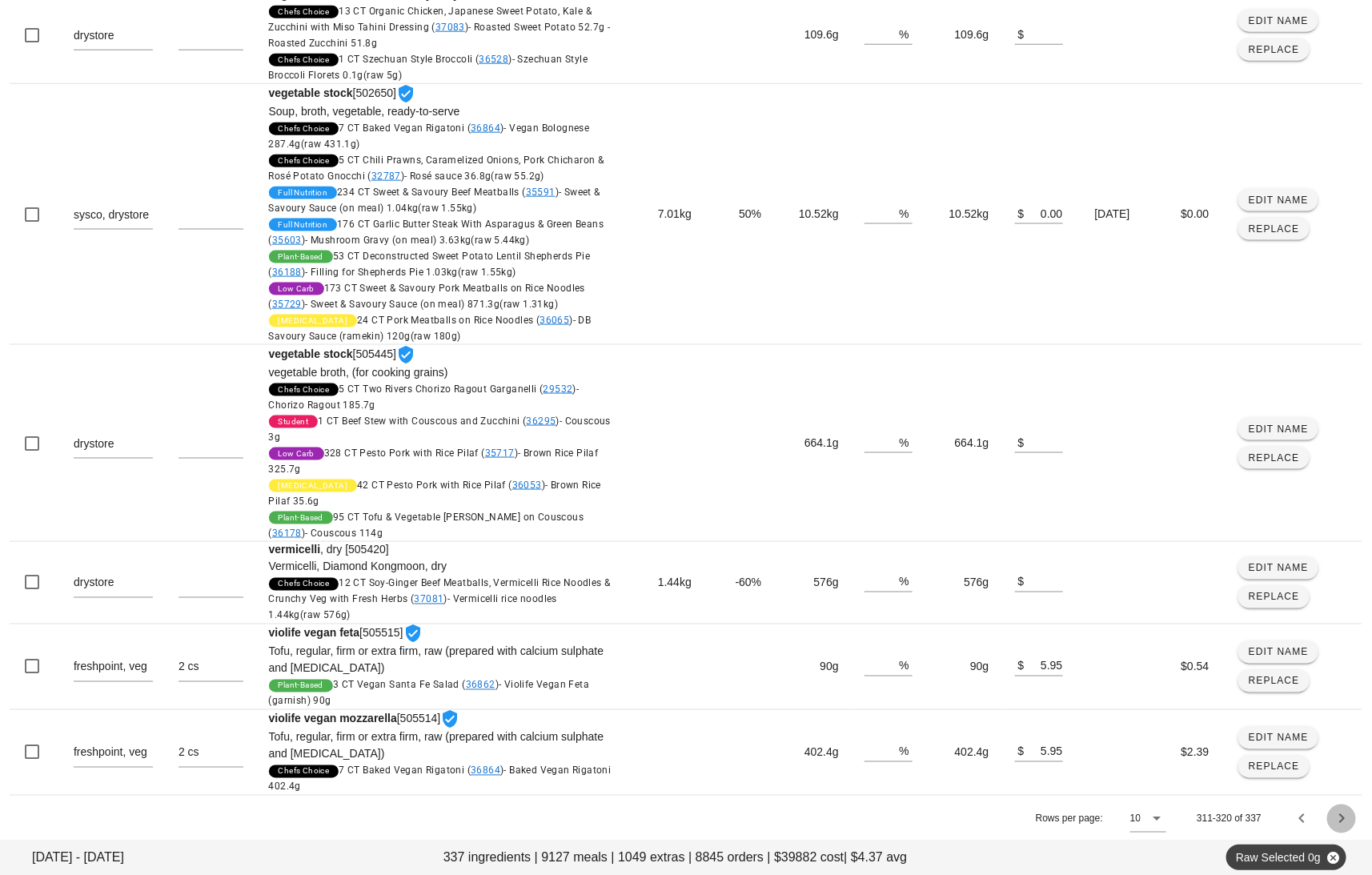
click at [1343, 821] on icon "Next page" at bounding box center [1342, 819] width 20 height 20
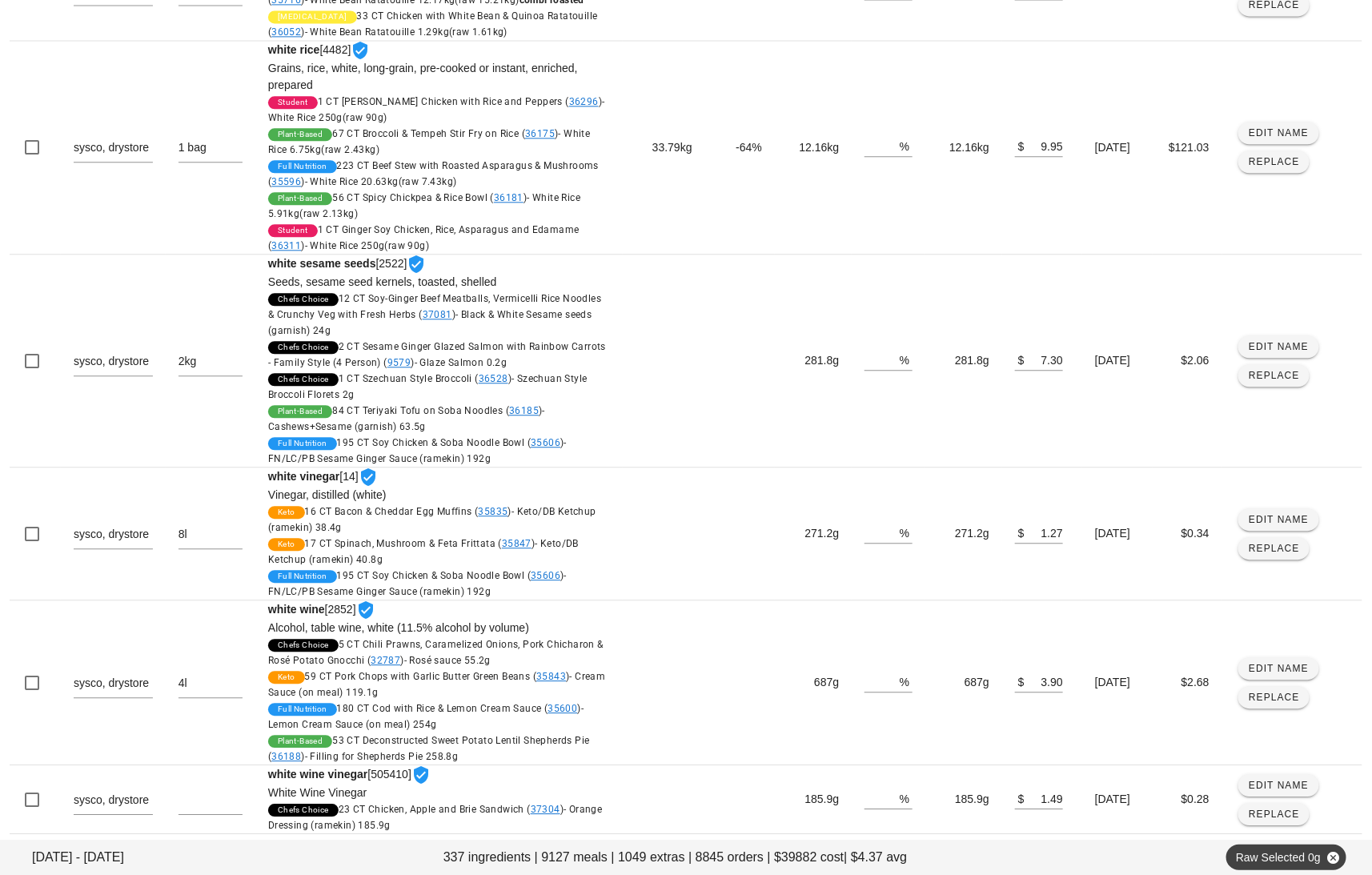
scroll to position [1703, 0]
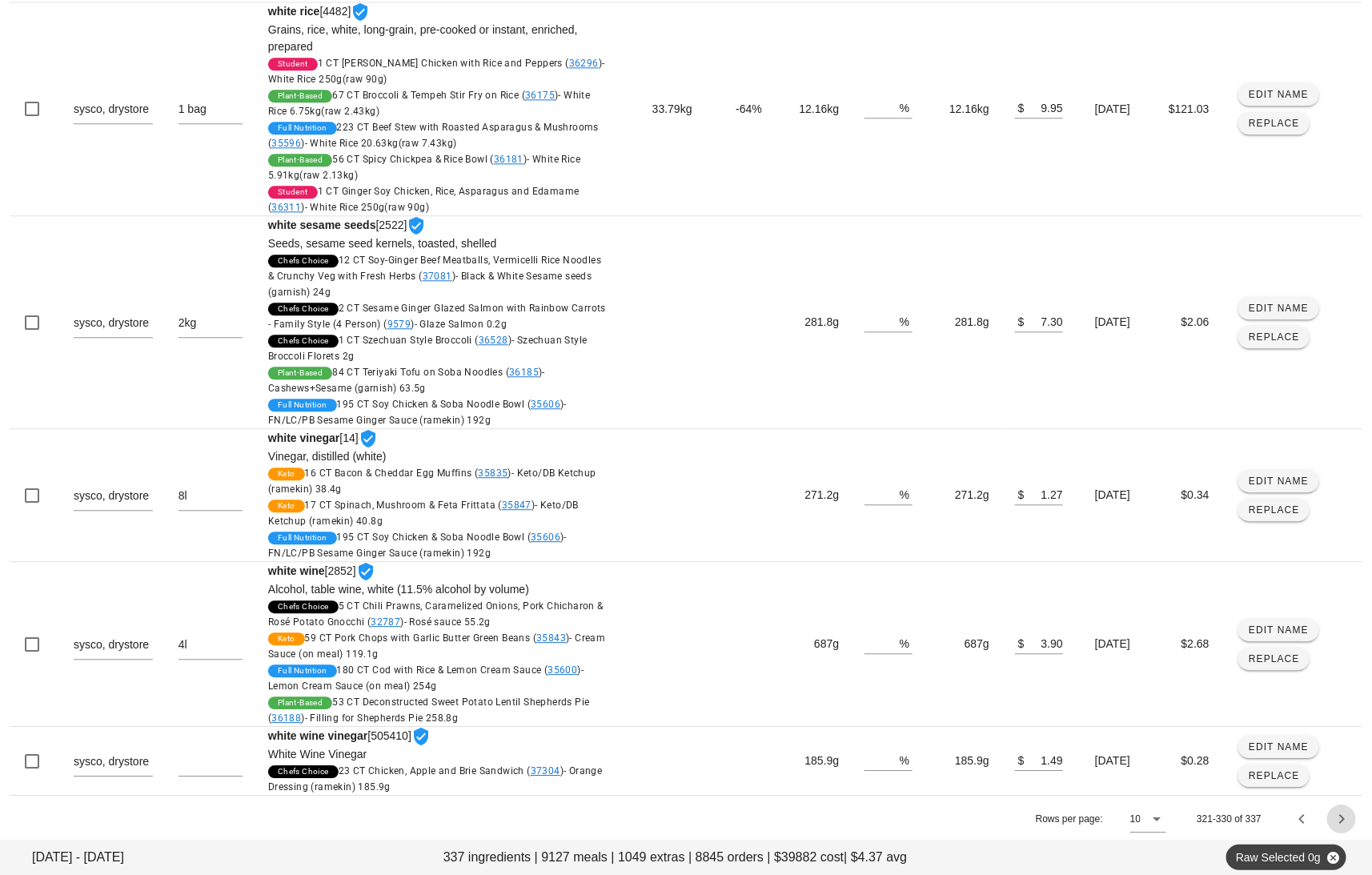
click at [1338, 815] on icon "Next page" at bounding box center [1342, 819] width 20 height 20
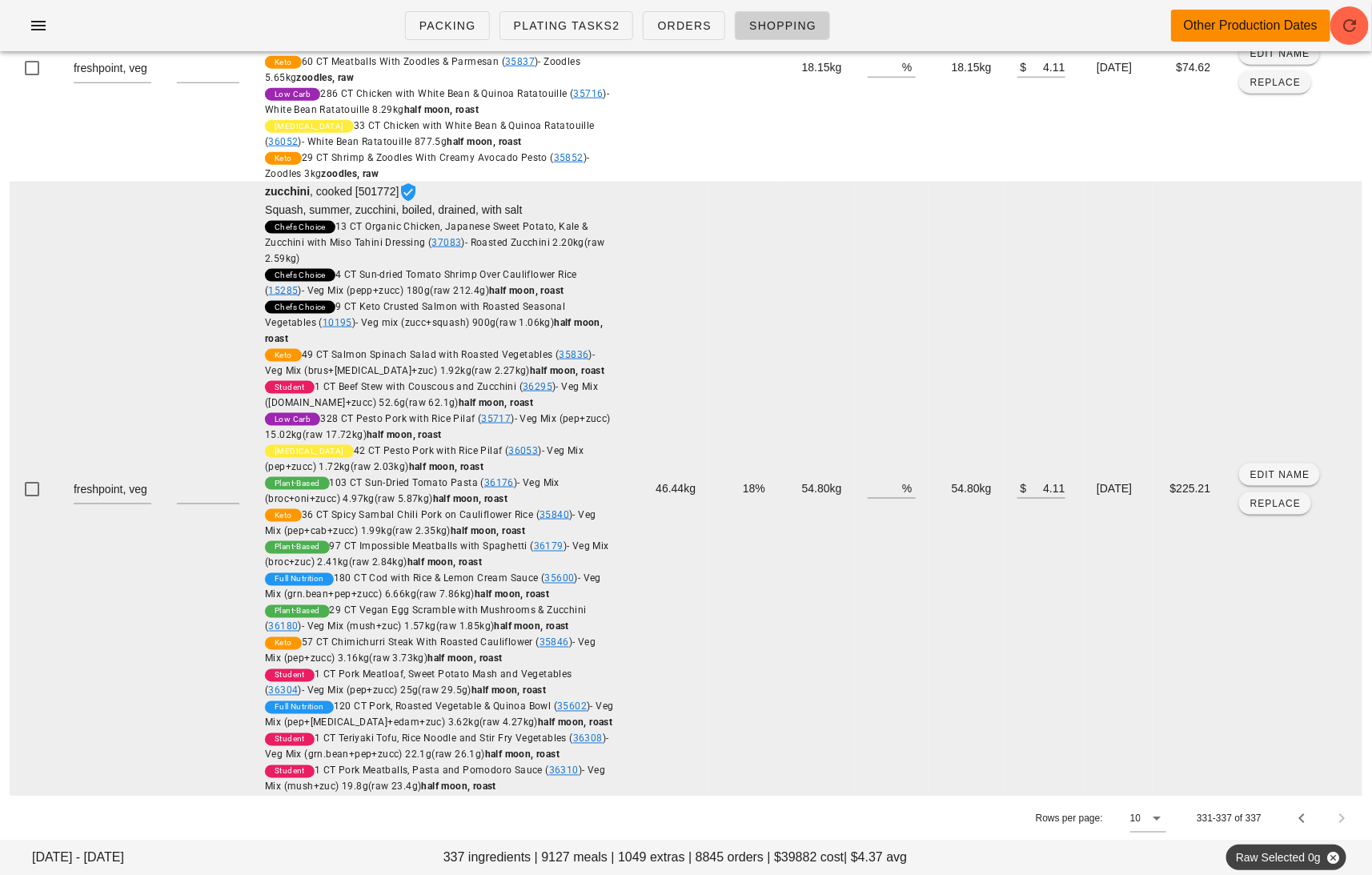
scroll to position [0, 0]
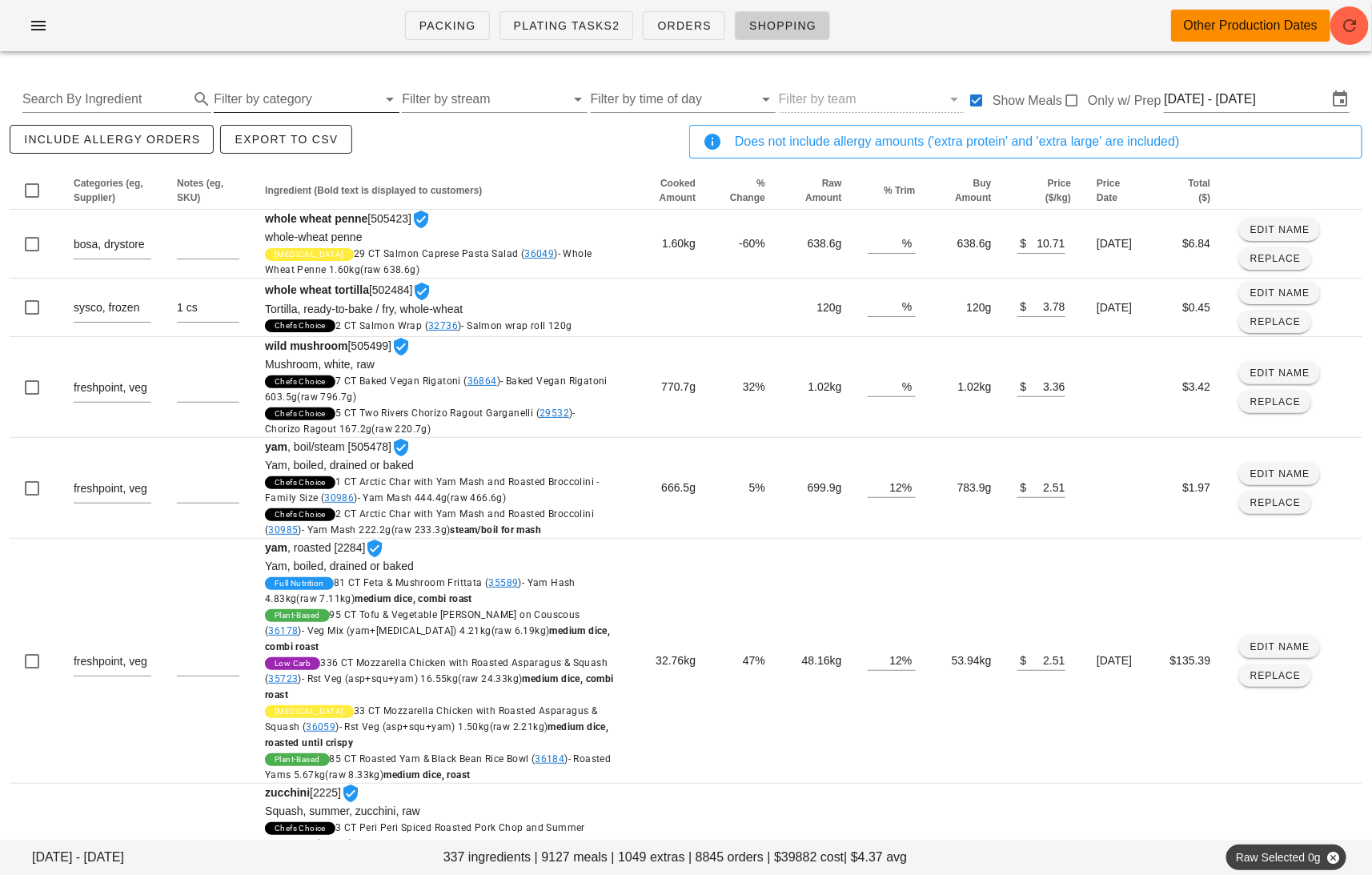
click at [295, 102] on input "Filter by category" at bounding box center [296, 99] width 163 height 26
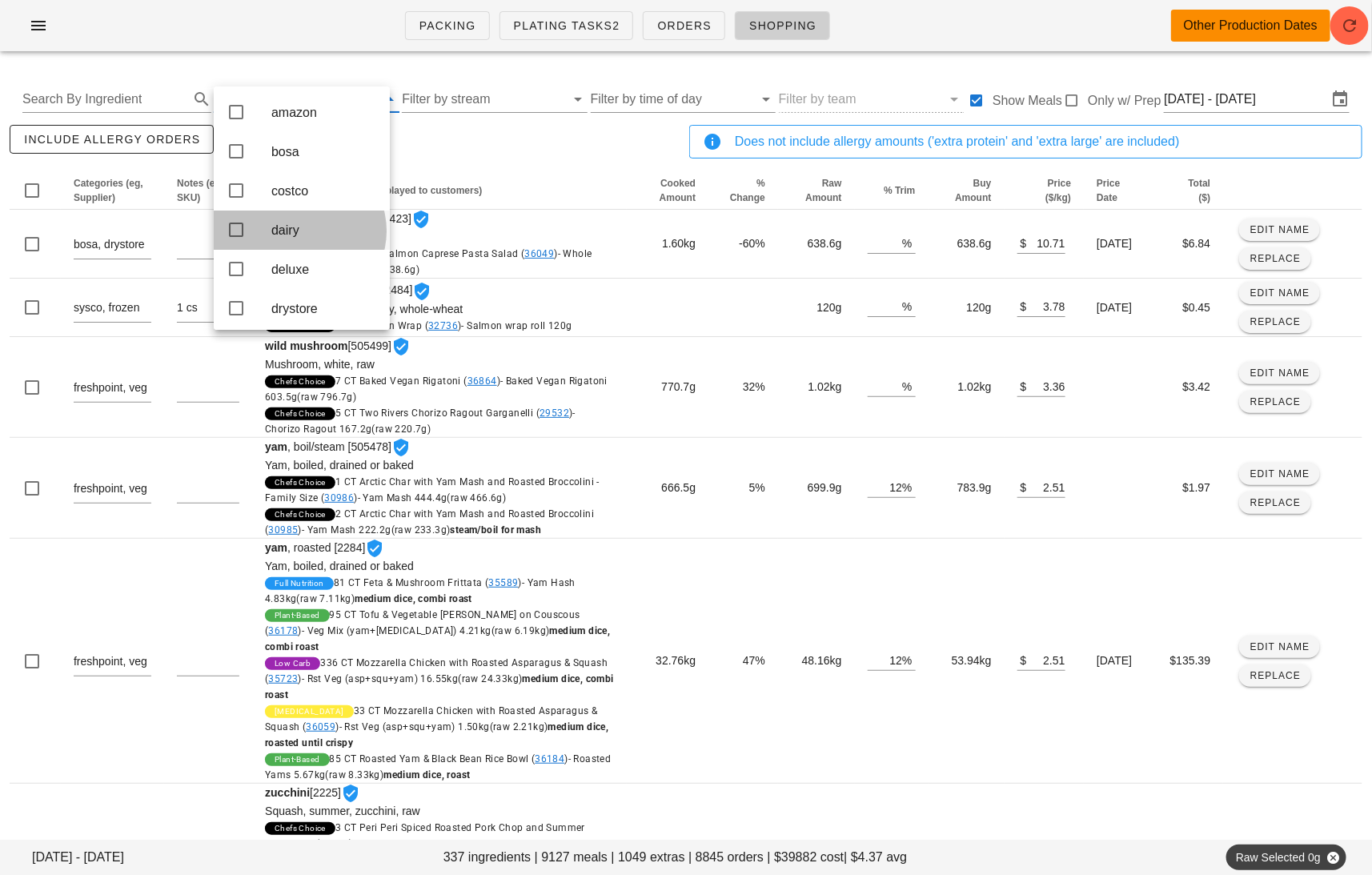
click at [306, 238] on div "dairy" at bounding box center [324, 230] width 106 height 15
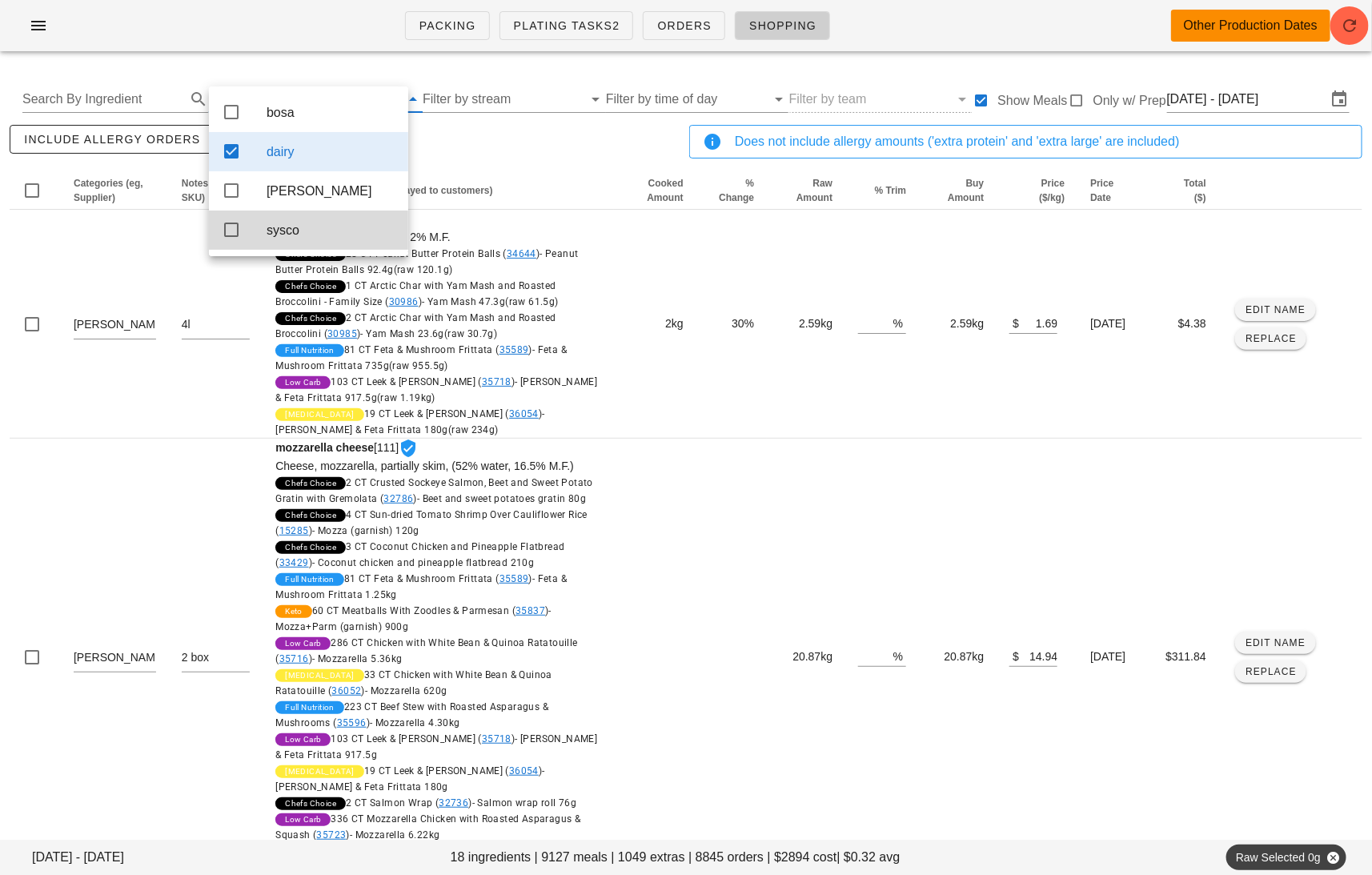
click at [466, 158] on div "include allergy orders Export to CSV" at bounding box center [345, 147] width 679 height 52
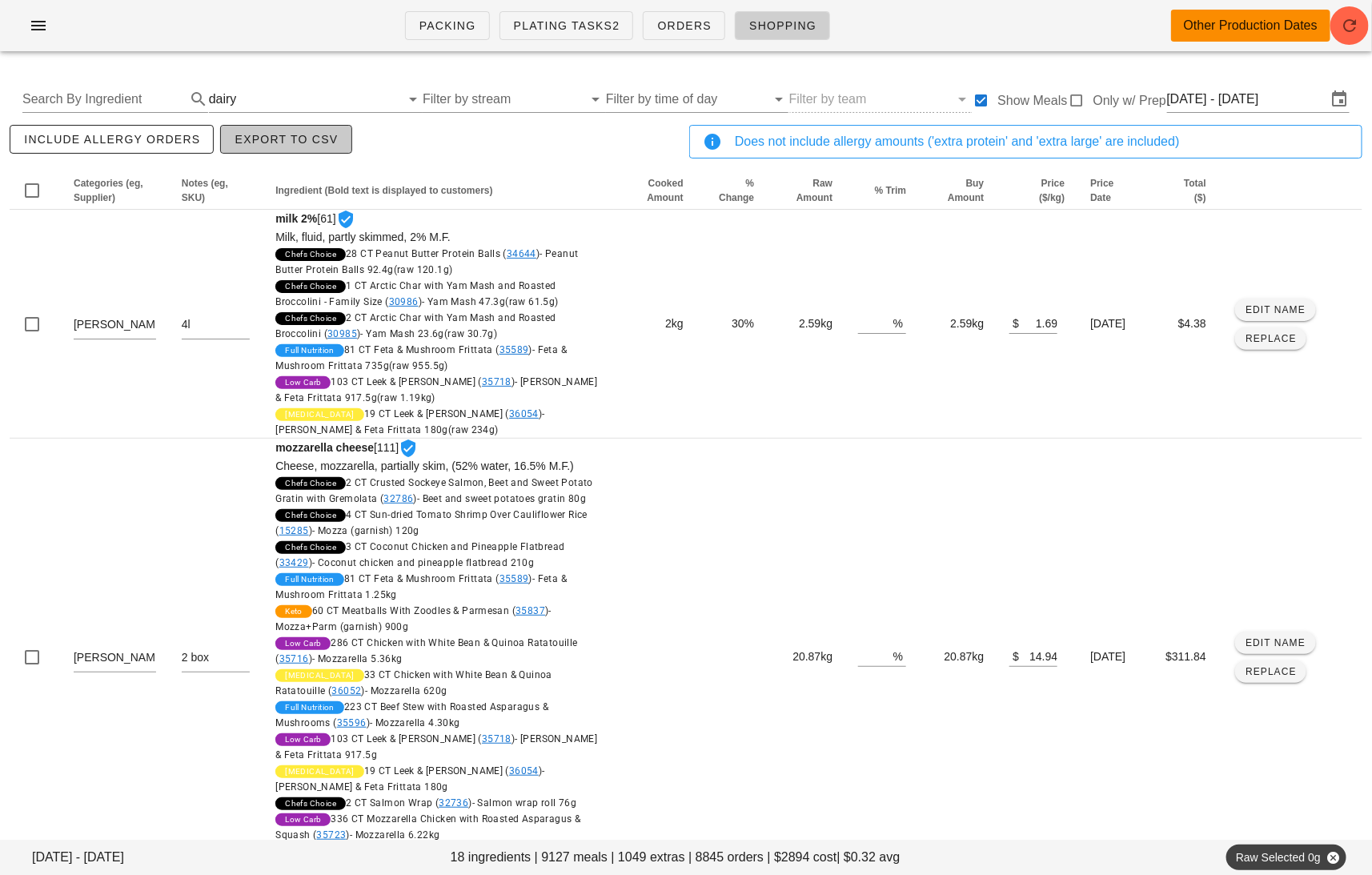
click at [303, 134] on span "Export to CSV" at bounding box center [285, 139] width 104 height 12
click at [337, 99] on input "text" at bounding box center [320, 99] width 160 height 26
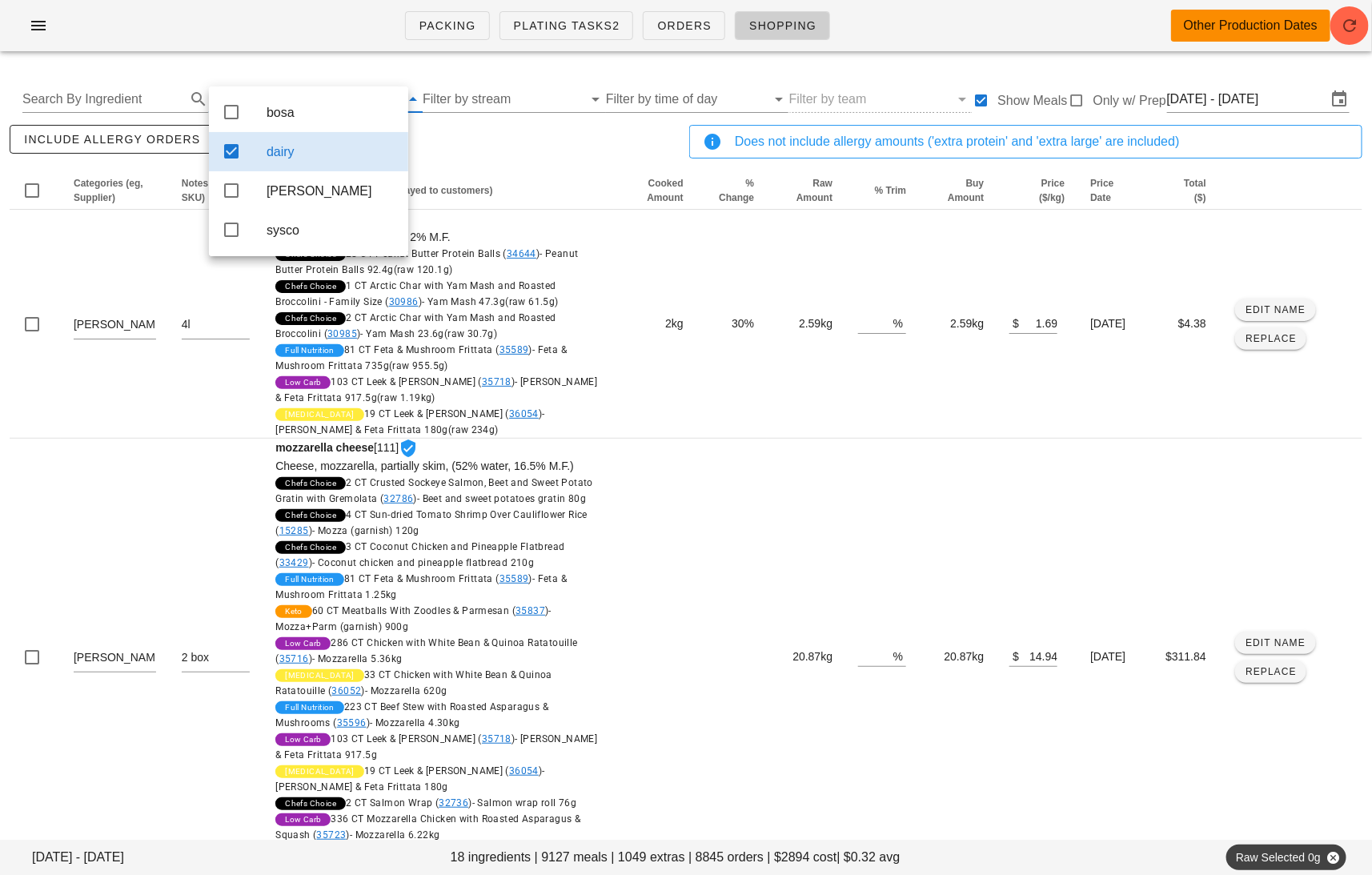
drag, startPoint x: 284, startPoint y: 158, endPoint x: 1071, endPoint y: 2, distance: 802.3
click at [284, 158] on div "dairy" at bounding box center [330, 151] width 129 height 15
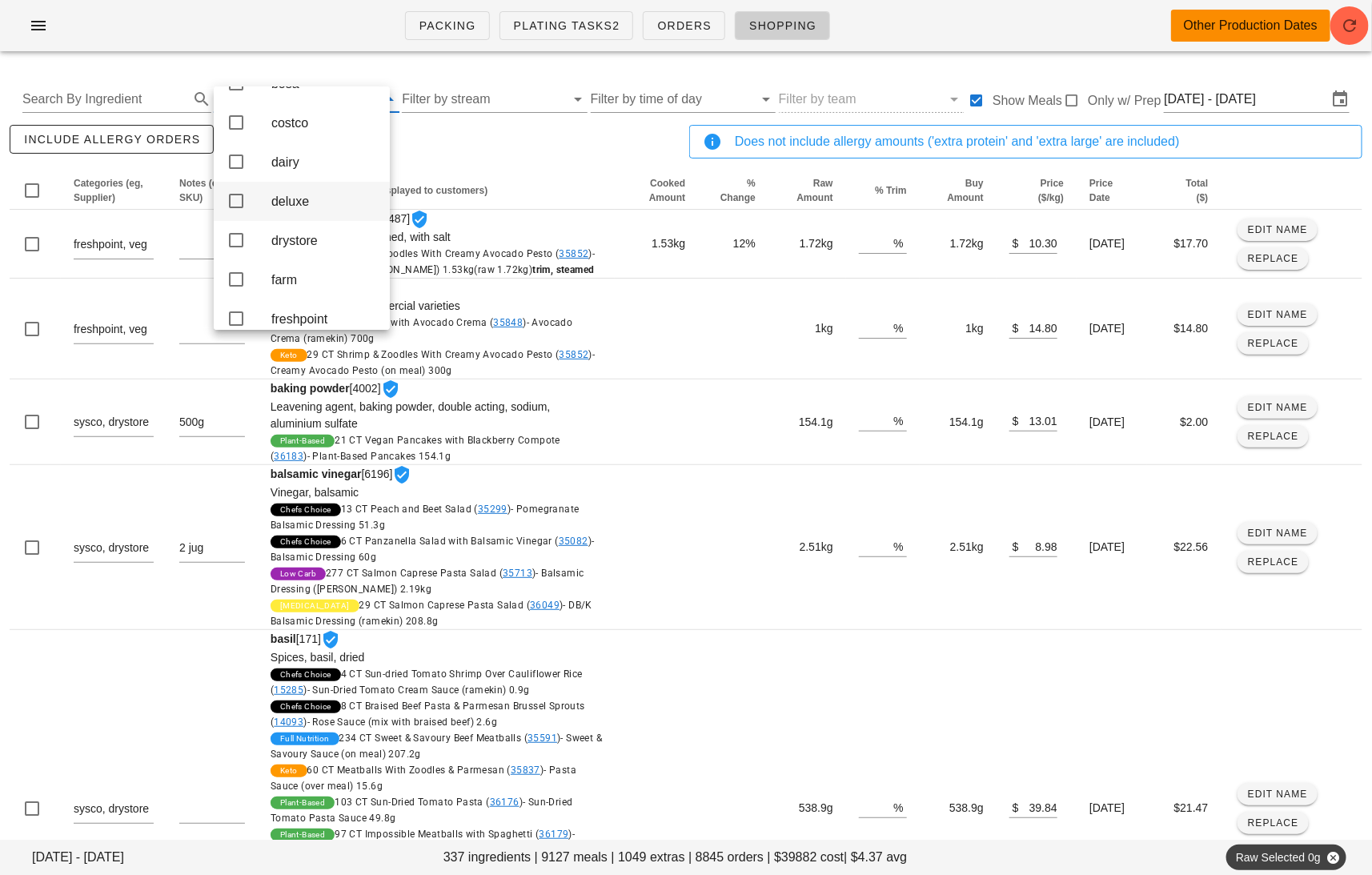
scroll to position [77, 0]
click at [305, 240] on div "drystore" at bounding box center [324, 231] width 106 height 15
click at [477, 157] on div "include allergy orders Export to CSV" at bounding box center [345, 147] width 679 height 52
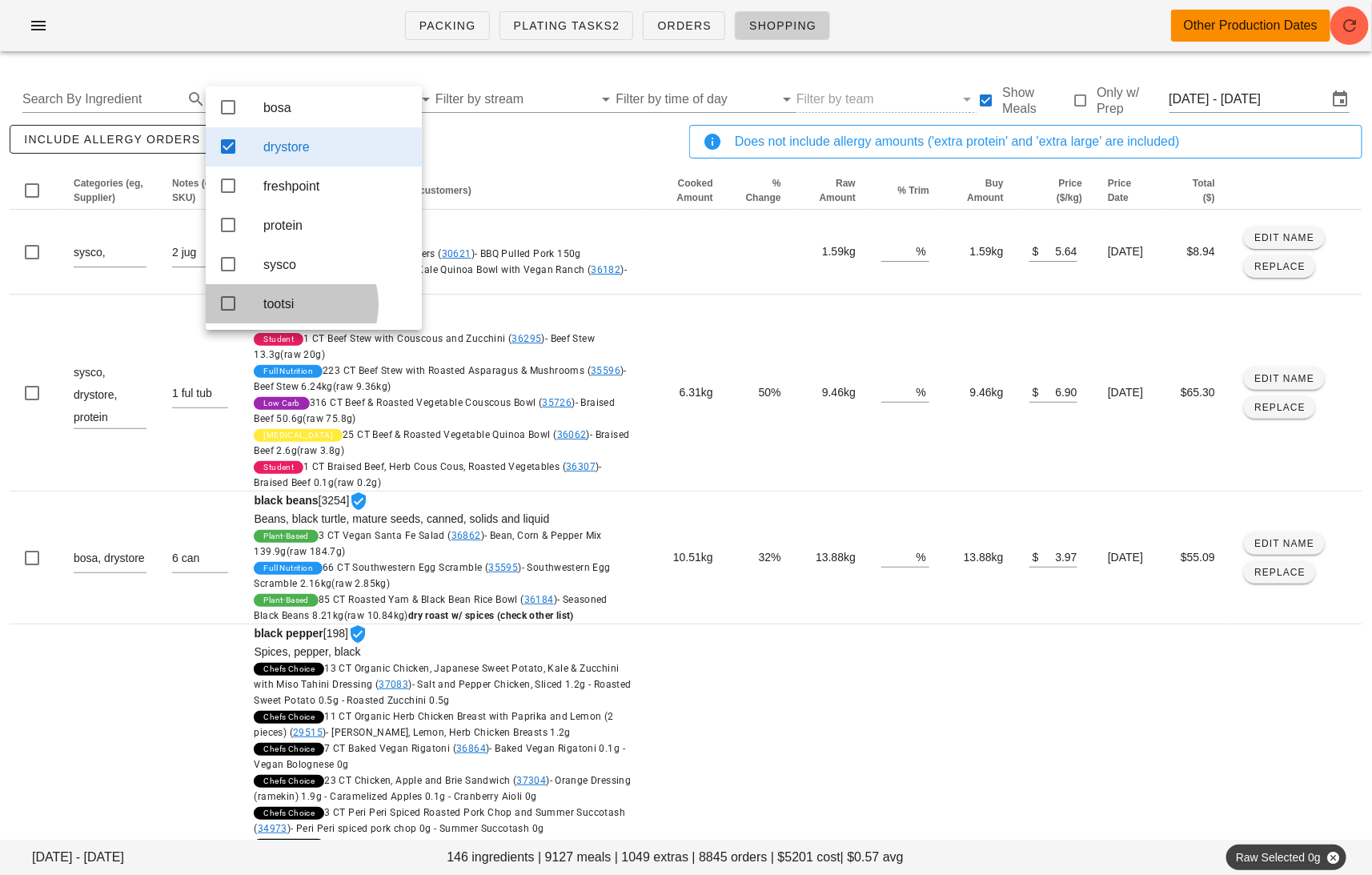
scroll to position [14, 0]
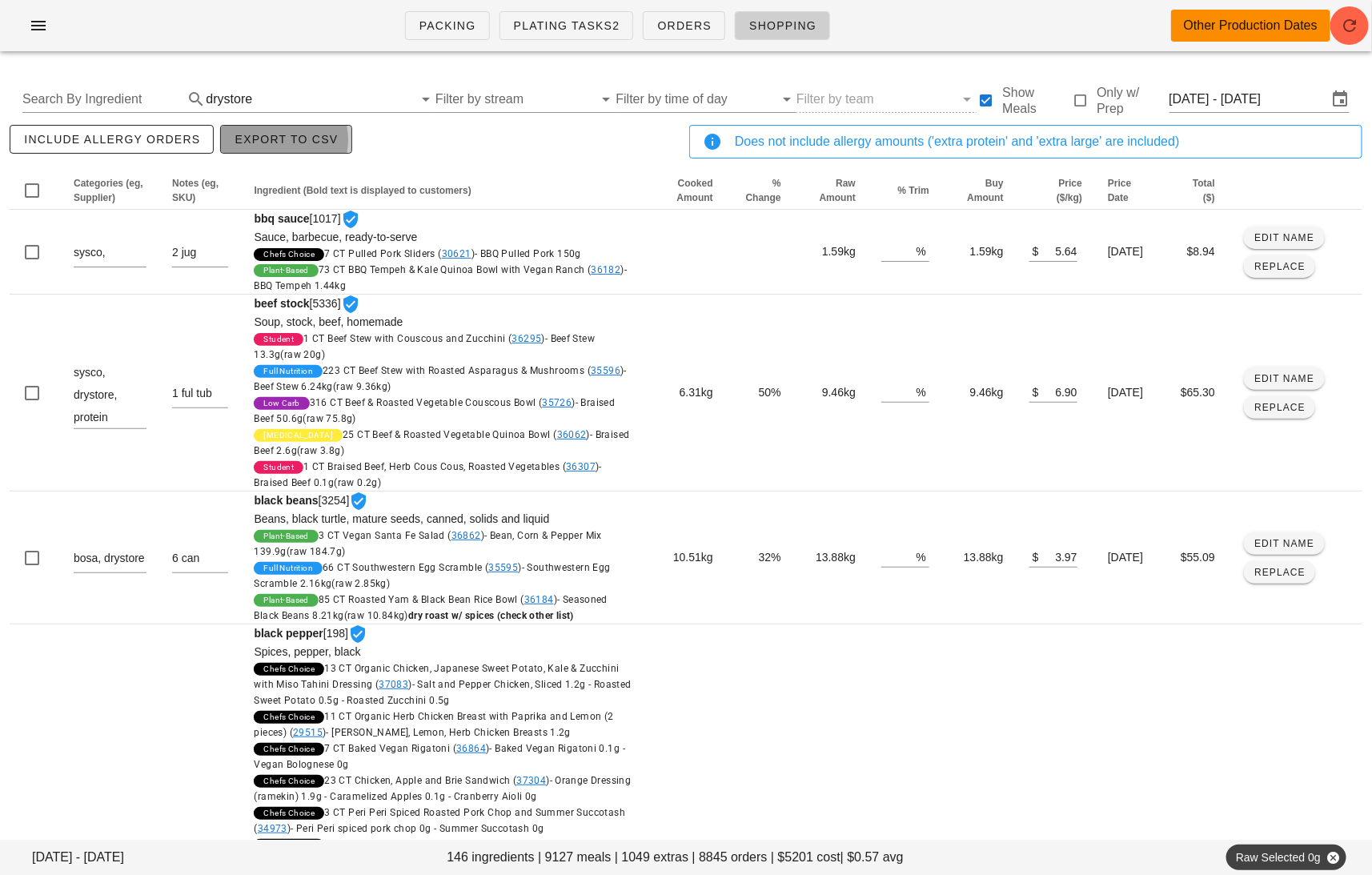
click at [276, 137] on span "Export to CSV" at bounding box center [285, 139] width 104 height 12
click at [433, 147] on div "include allergy orders Export to CSV" at bounding box center [345, 147] width 679 height 52
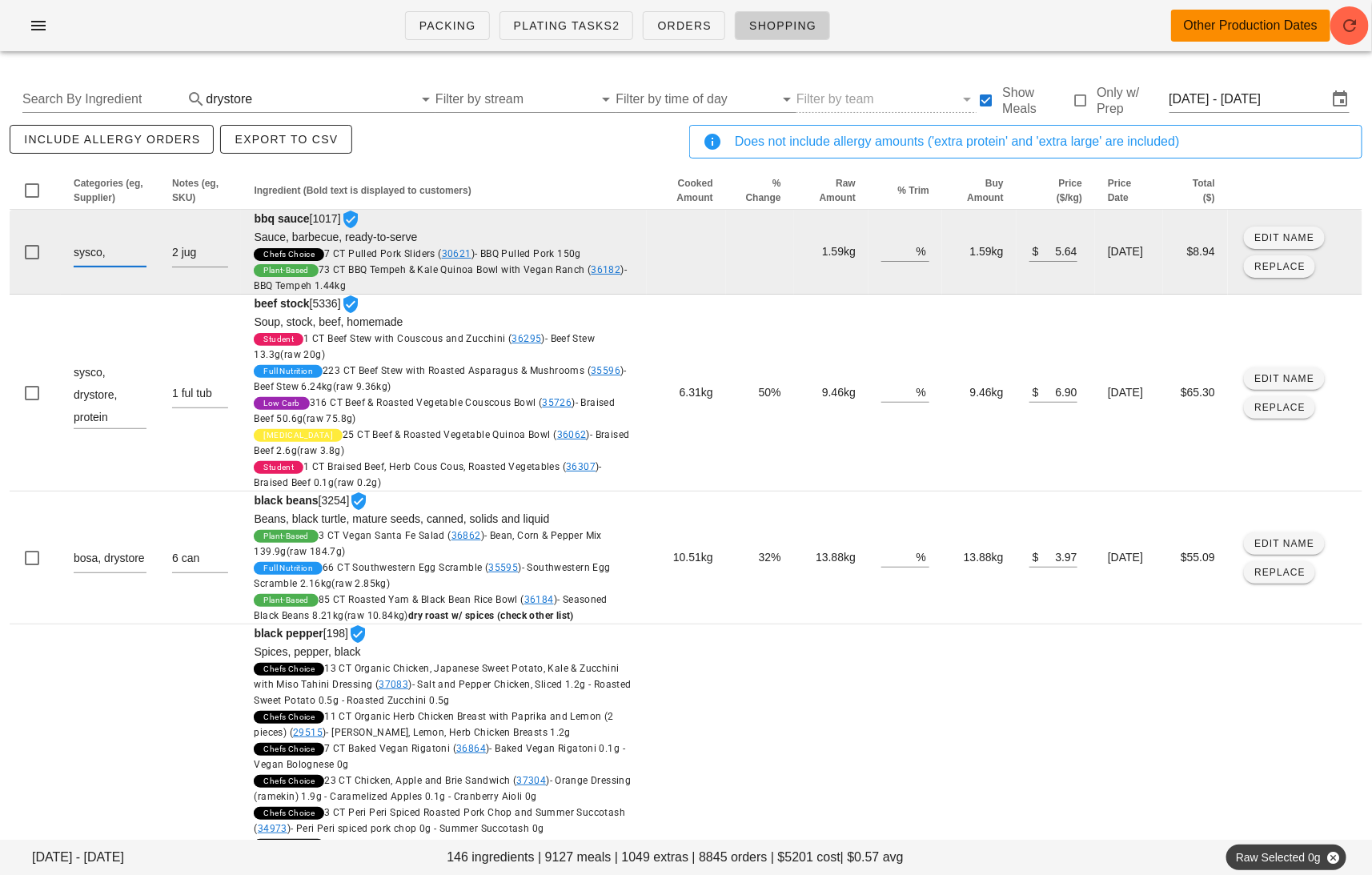
click at [135, 263] on textarea "sysco, drystore" at bounding box center [110, 253] width 73 height 26
click at [128, 256] on textarea "sysco, drystore" at bounding box center [110, 253] width 73 height 26
type textarea "sysco, drystore"
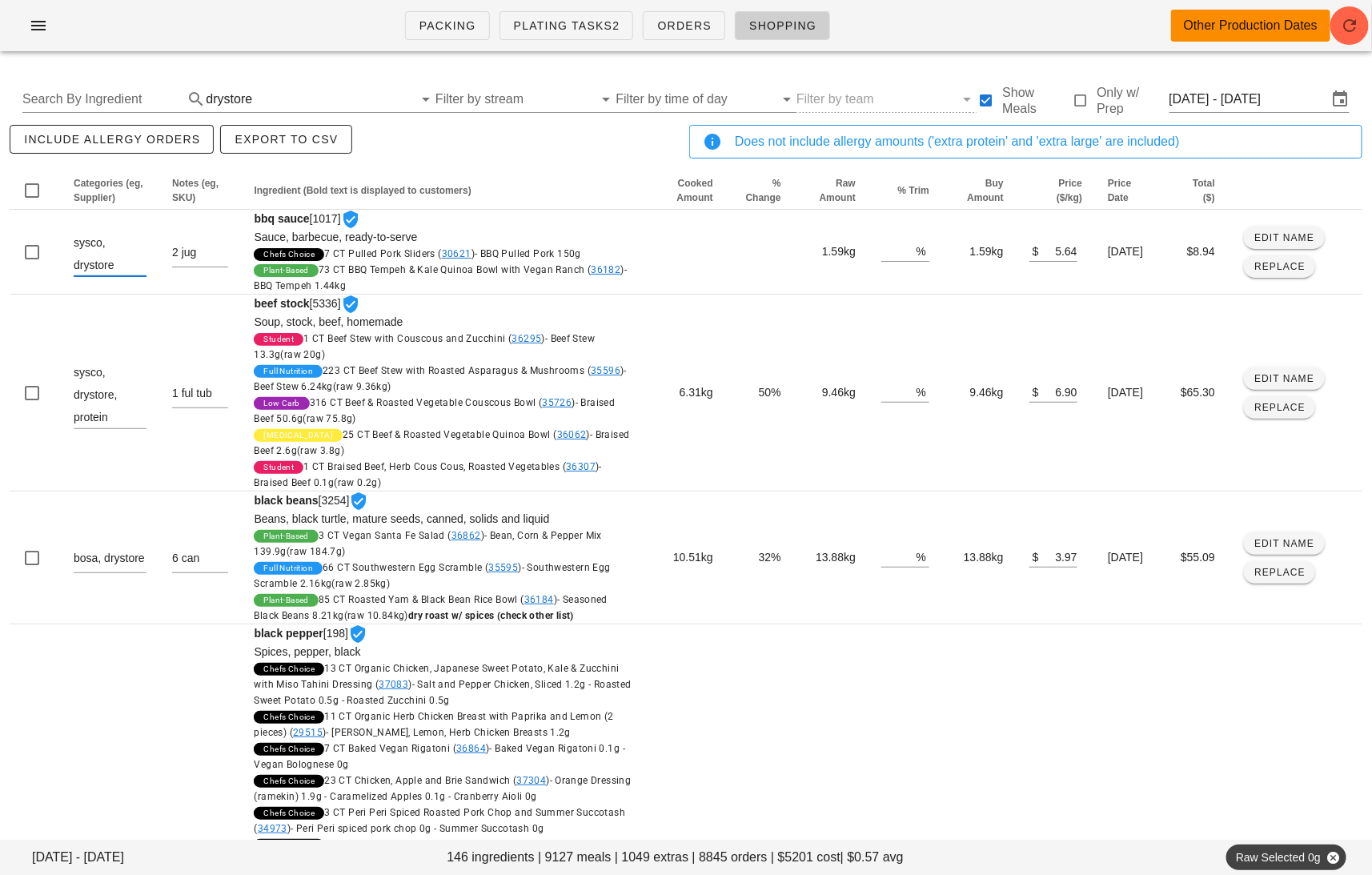
click at [556, 145] on div "include allergy orders Export to CSV" at bounding box center [345, 147] width 679 height 52
click at [373, 92] on input "text" at bounding box center [335, 99] width 158 height 26
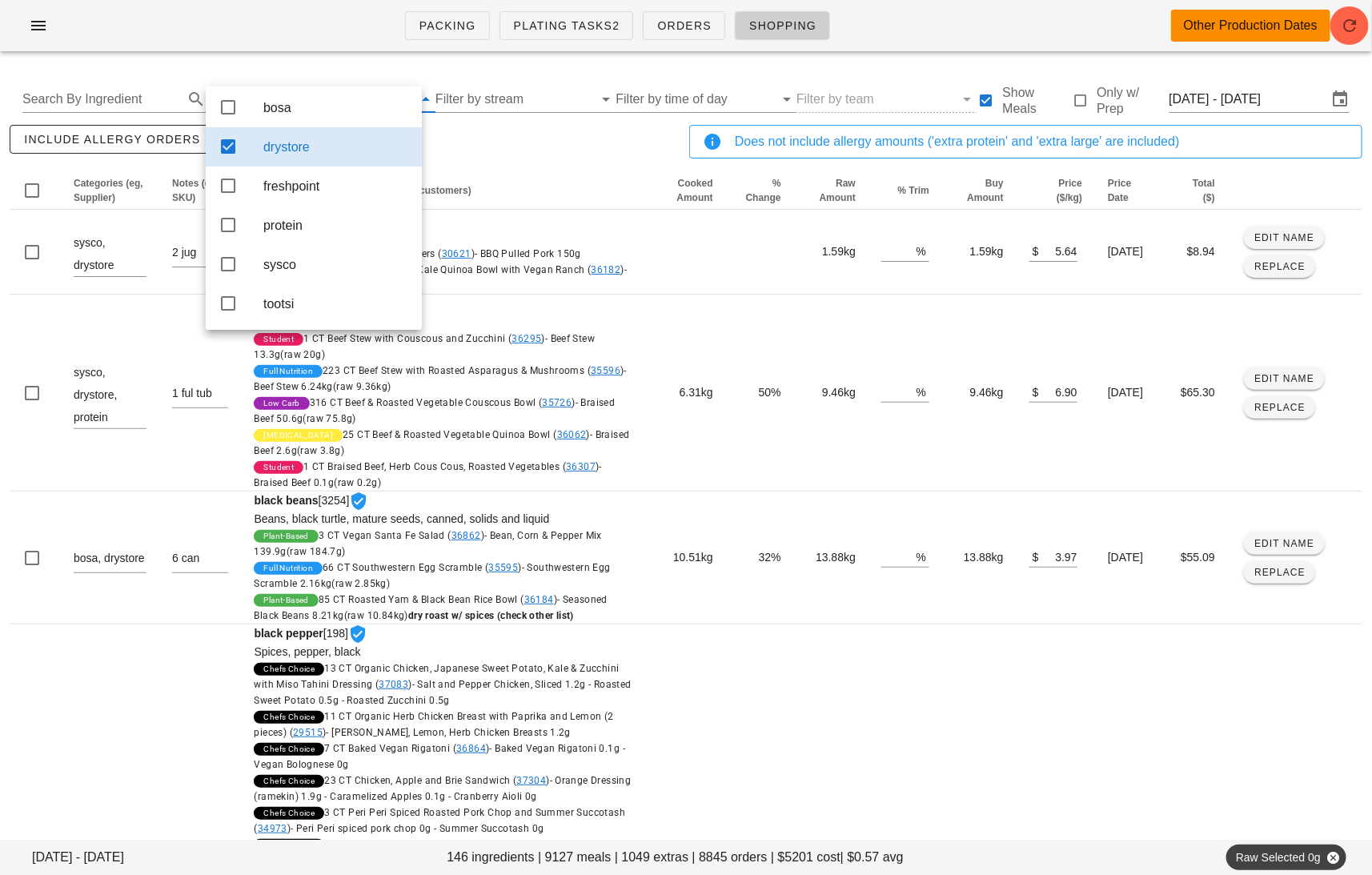
click at [362, 144] on div "drystore" at bounding box center [337, 147] width 146 height 15
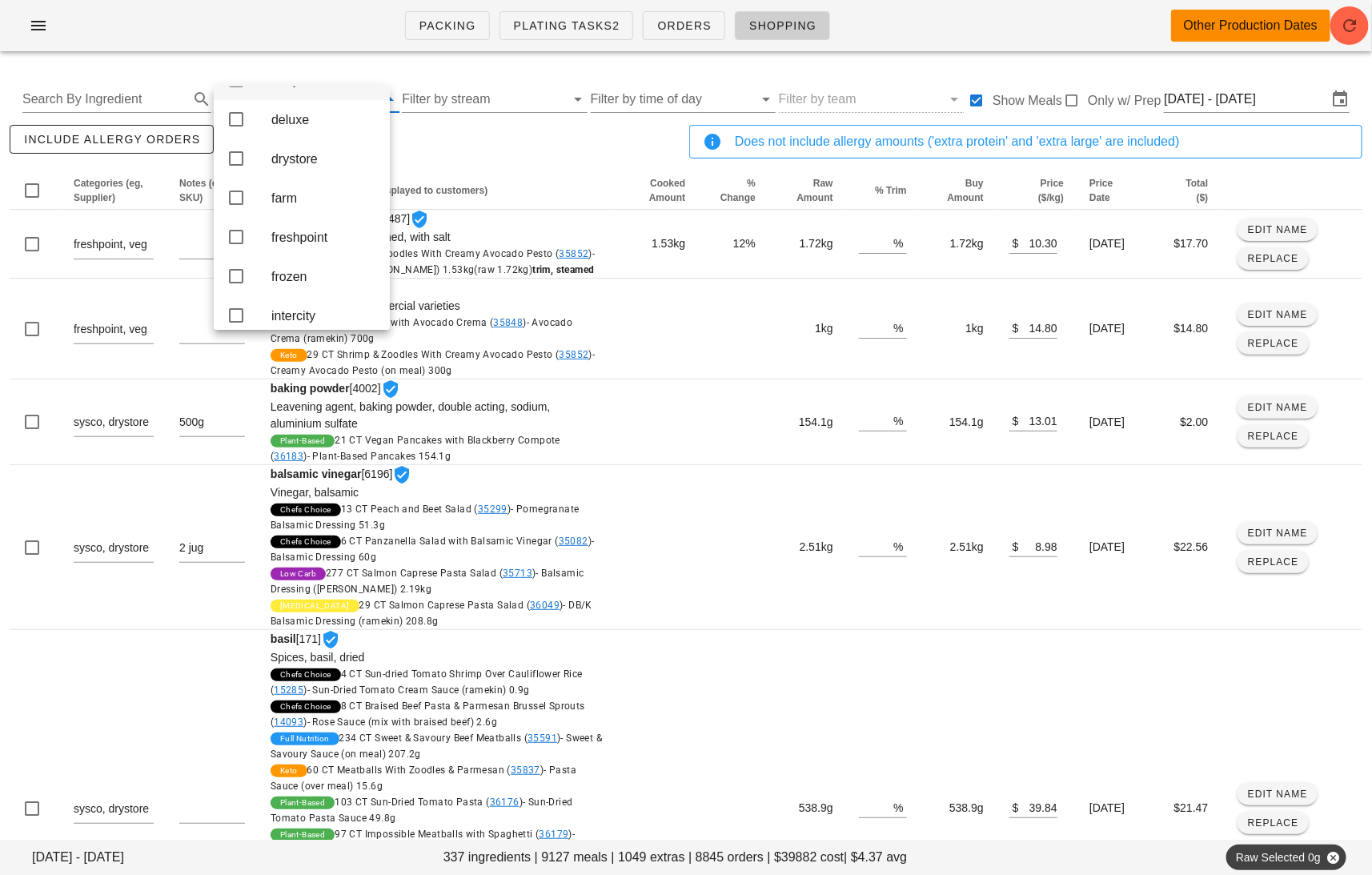
scroll to position [161, 0]
click at [321, 273] on div "frozen" at bounding box center [324, 265] width 106 height 15
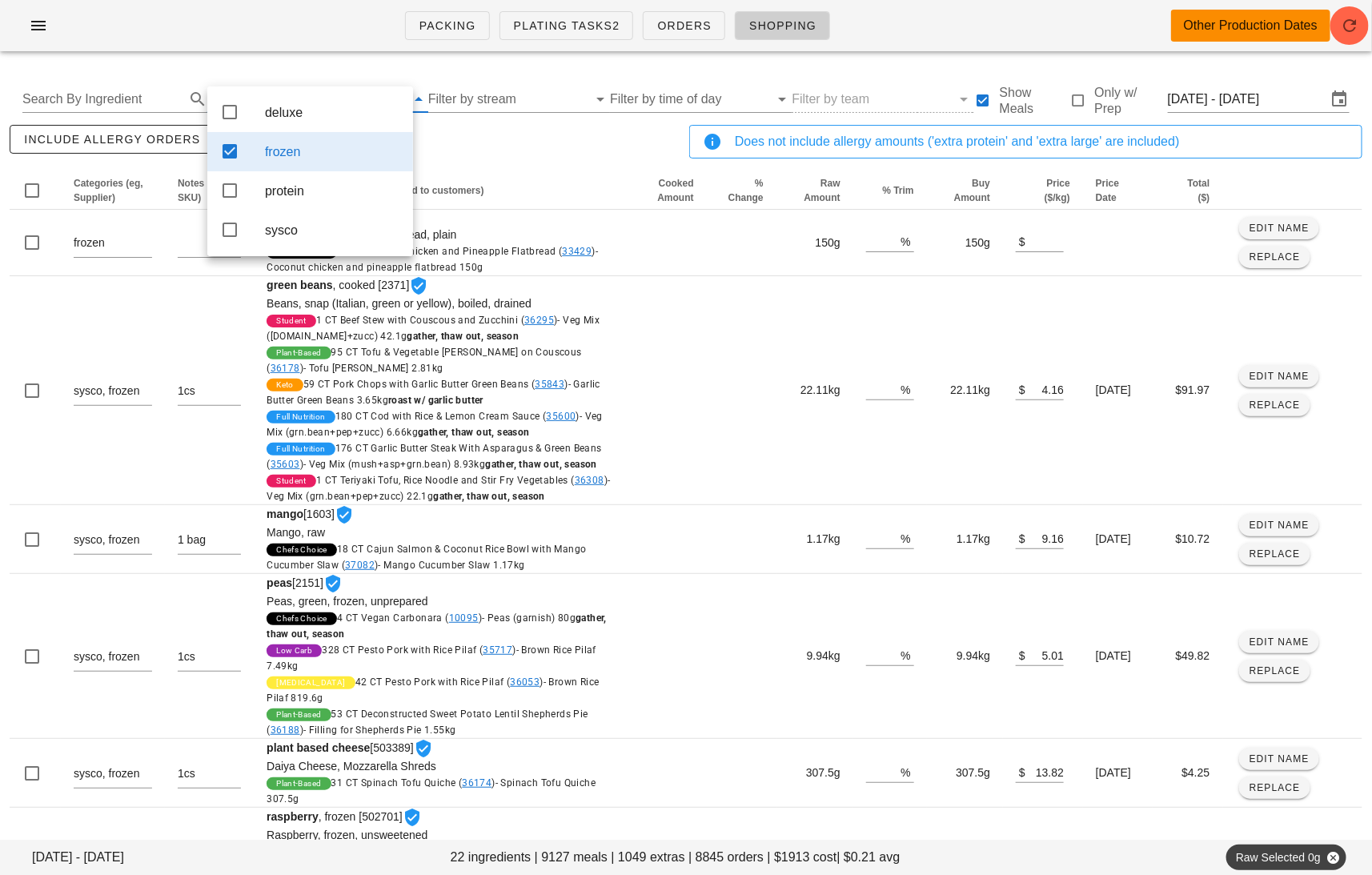
scroll to position [0, 0]
click at [495, 146] on div "include allergy orders Export to CSV" at bounding box center [345, 147] width 679 height 52
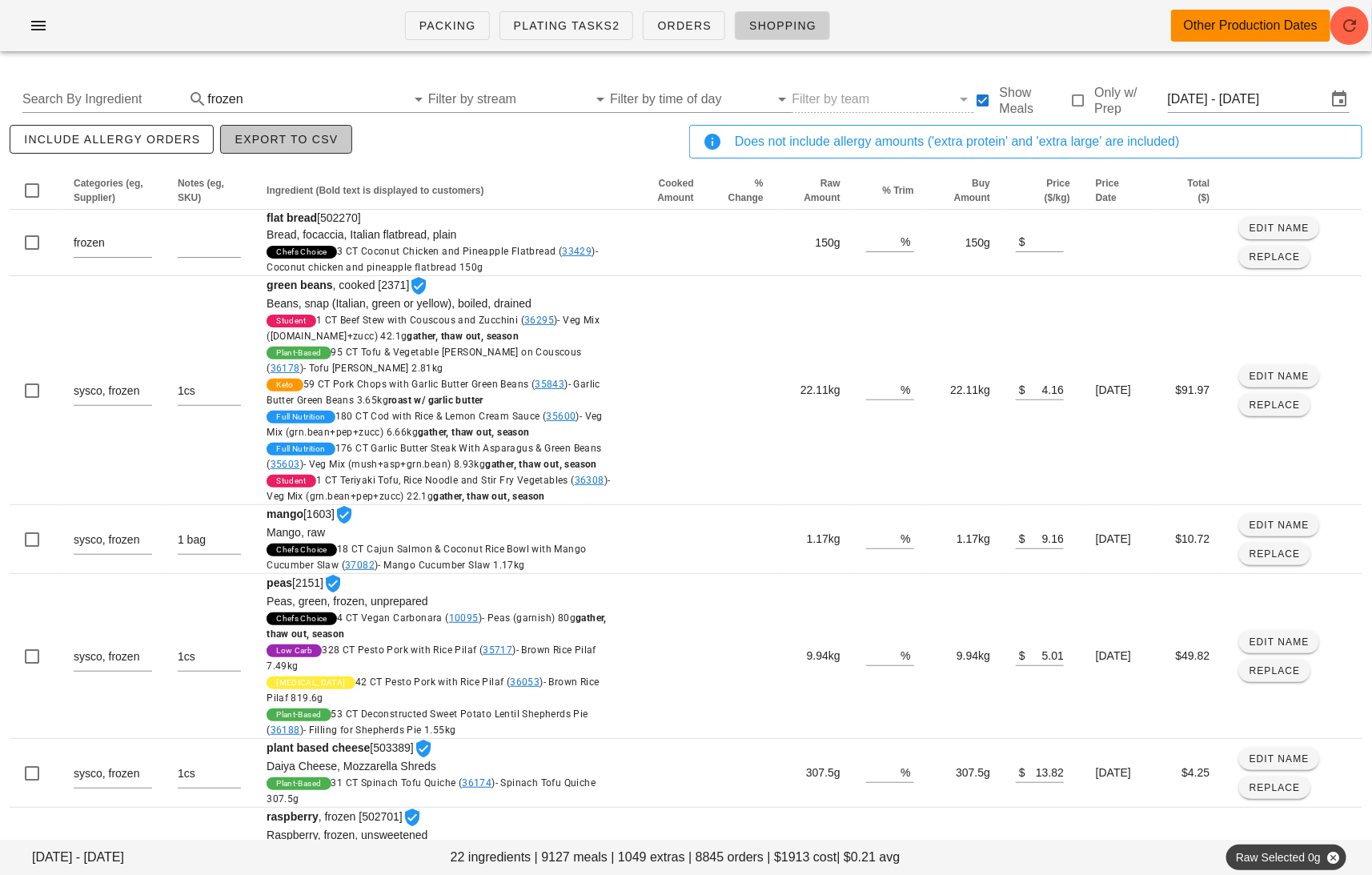
click at [281, 139] on span "Export to CSV" at bounding box center [285, 139] width 104 height 12
click at [353, 99] on input "text" at bounding box center [326, 99] width 159 height 26
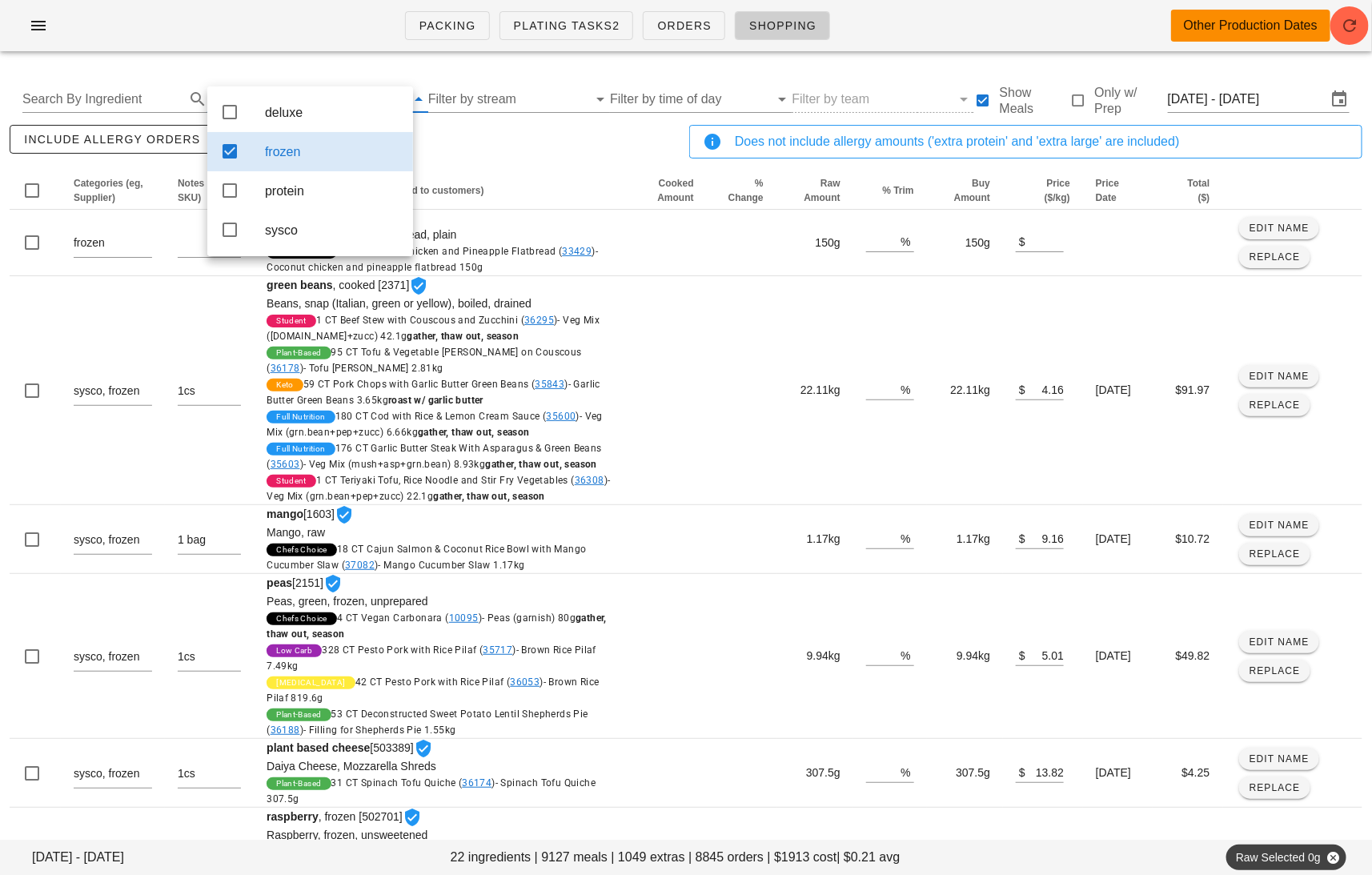
click at [367, 150] on div "frozen" at bounding box center [332, 151] width 135 height 15
click at [514, 142] on div "include allergy orders Export to CSV" at bounding box center [345, 147] width 679 height 52
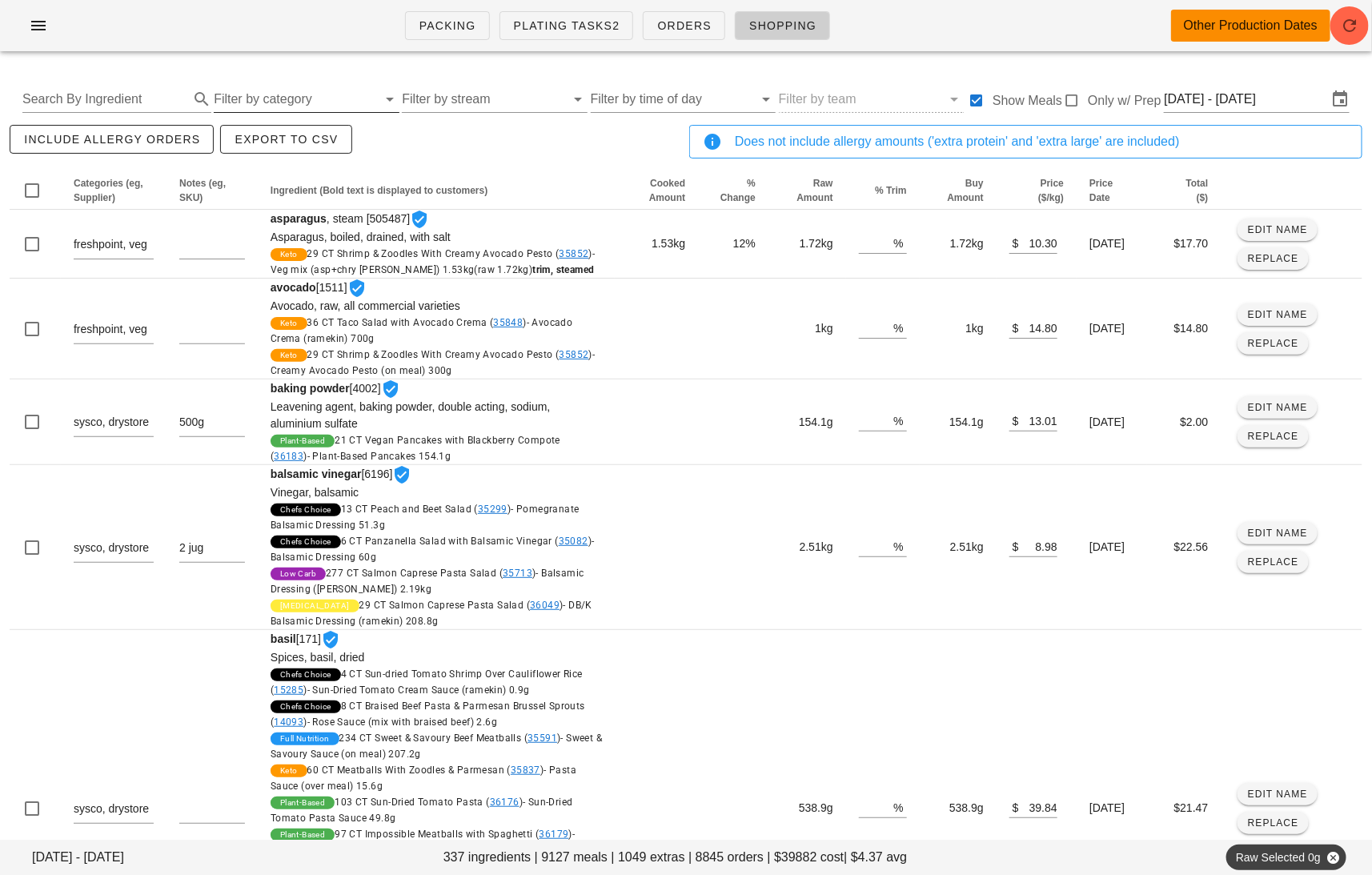
click at [297, 95] on input "Filter by category" at bounding box center [296, 99] width 163 height 26
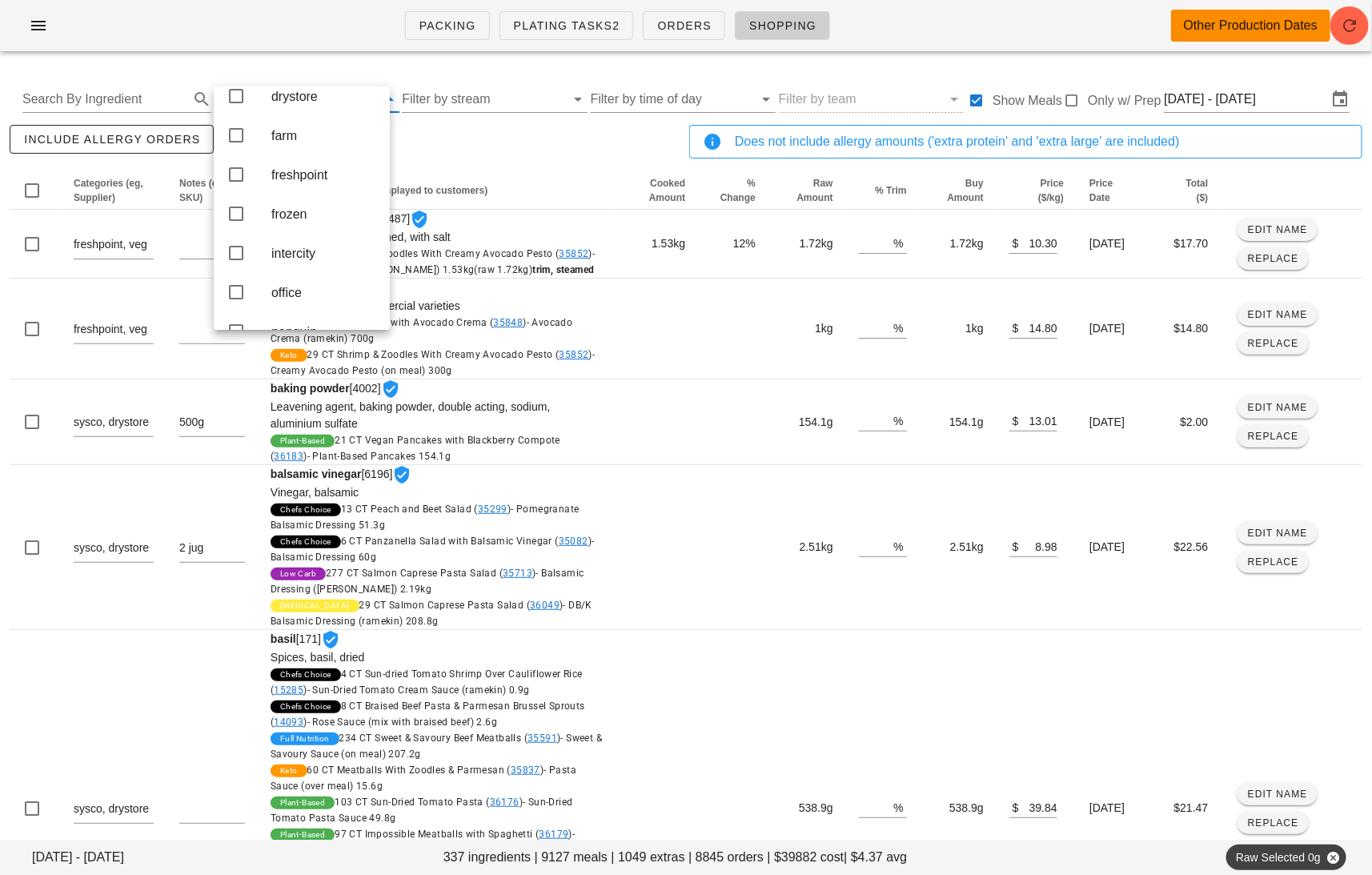
scroll to position [235, 0]
click at [303, 277] on div "office" at bounding box center [324, 269] width 106 height 15
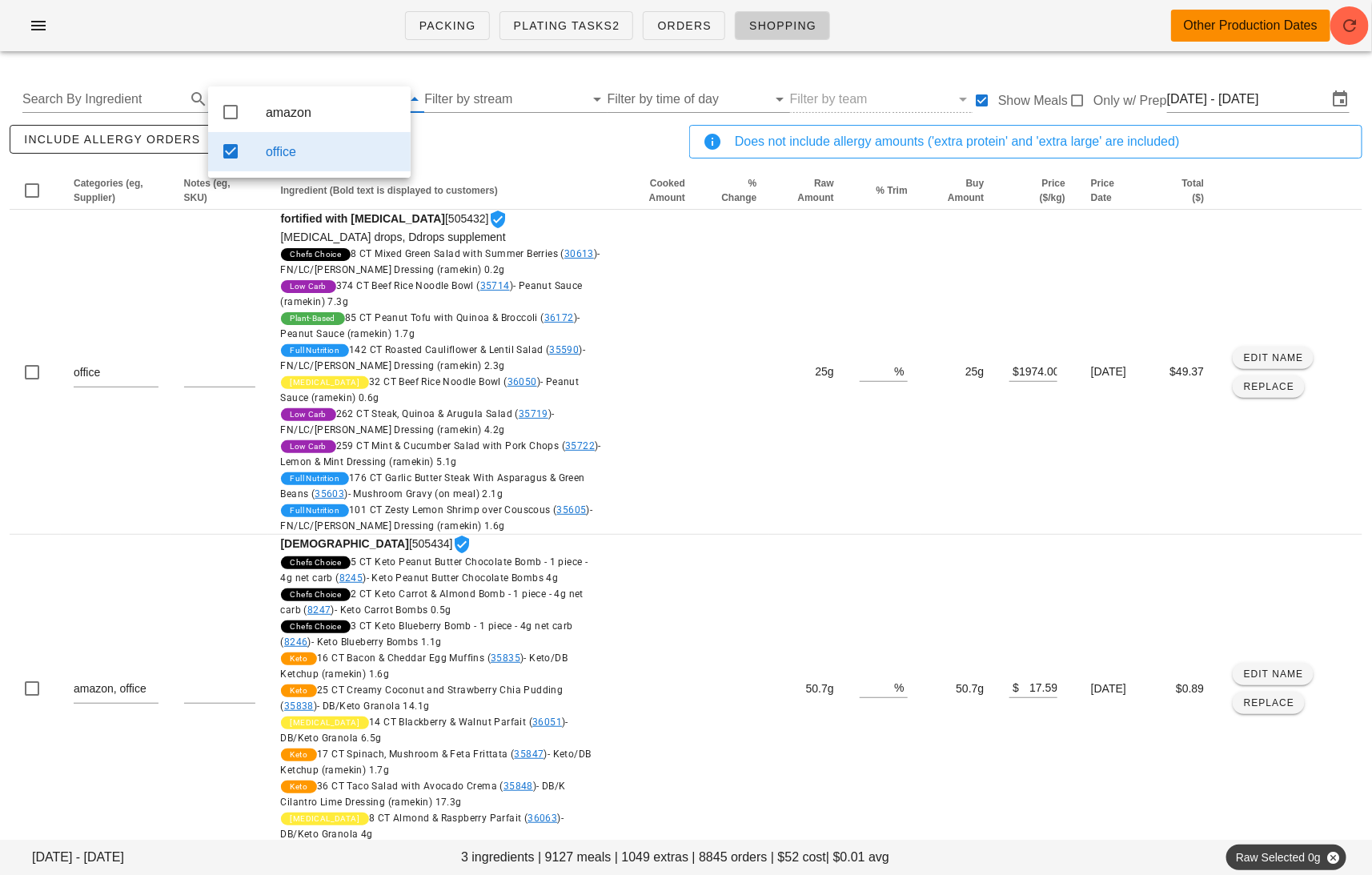
scroll to position [0, 0]
click at [482, 147] on div "include allergy orders Export to CSV" at bounding box center [345, 147] width 679 height 52
click at [313, 138] on span "Export to CSV" at bounding box center [285, 139] width 104 height 12
click at [365, 94] on input "text" at bounding box center [321, 99] width 160 height 26
click at [366, 156] on div "office" at bounding box center [331, 151] width 132 height 15
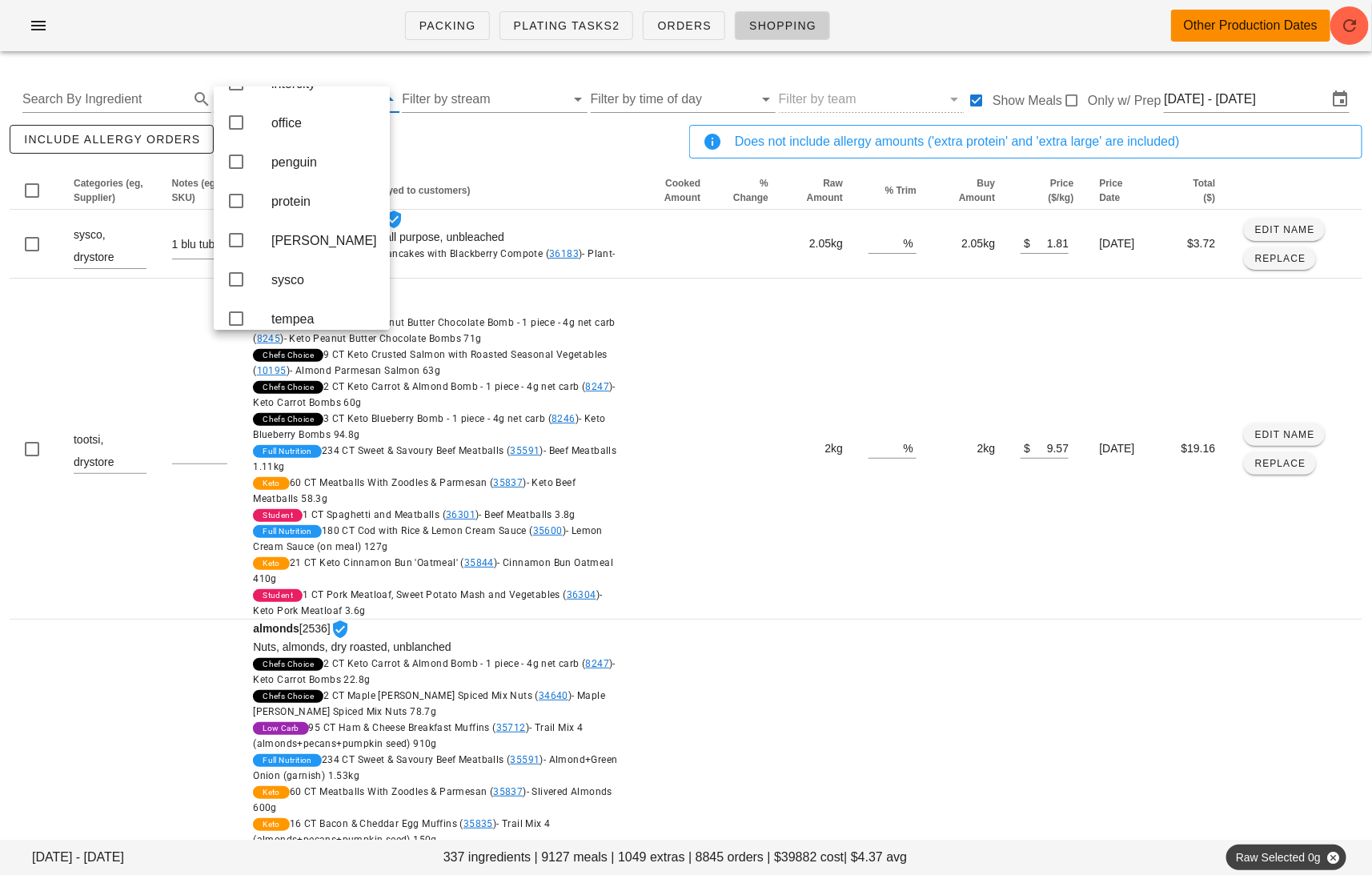
scroll to position [397, 0]
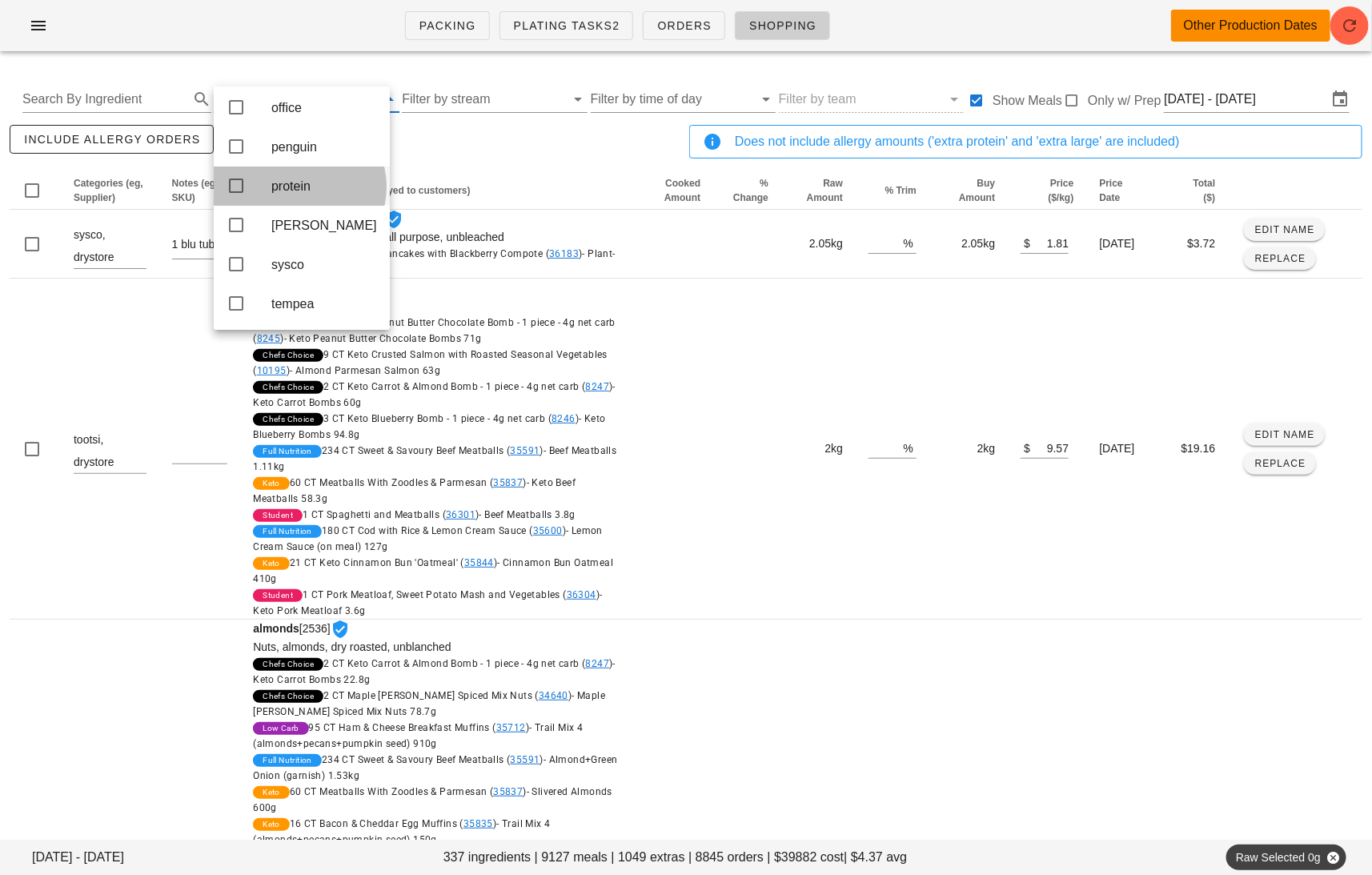
click at [327, 194] on div "protein" at bounding box center [324, 186] width 106 height 15
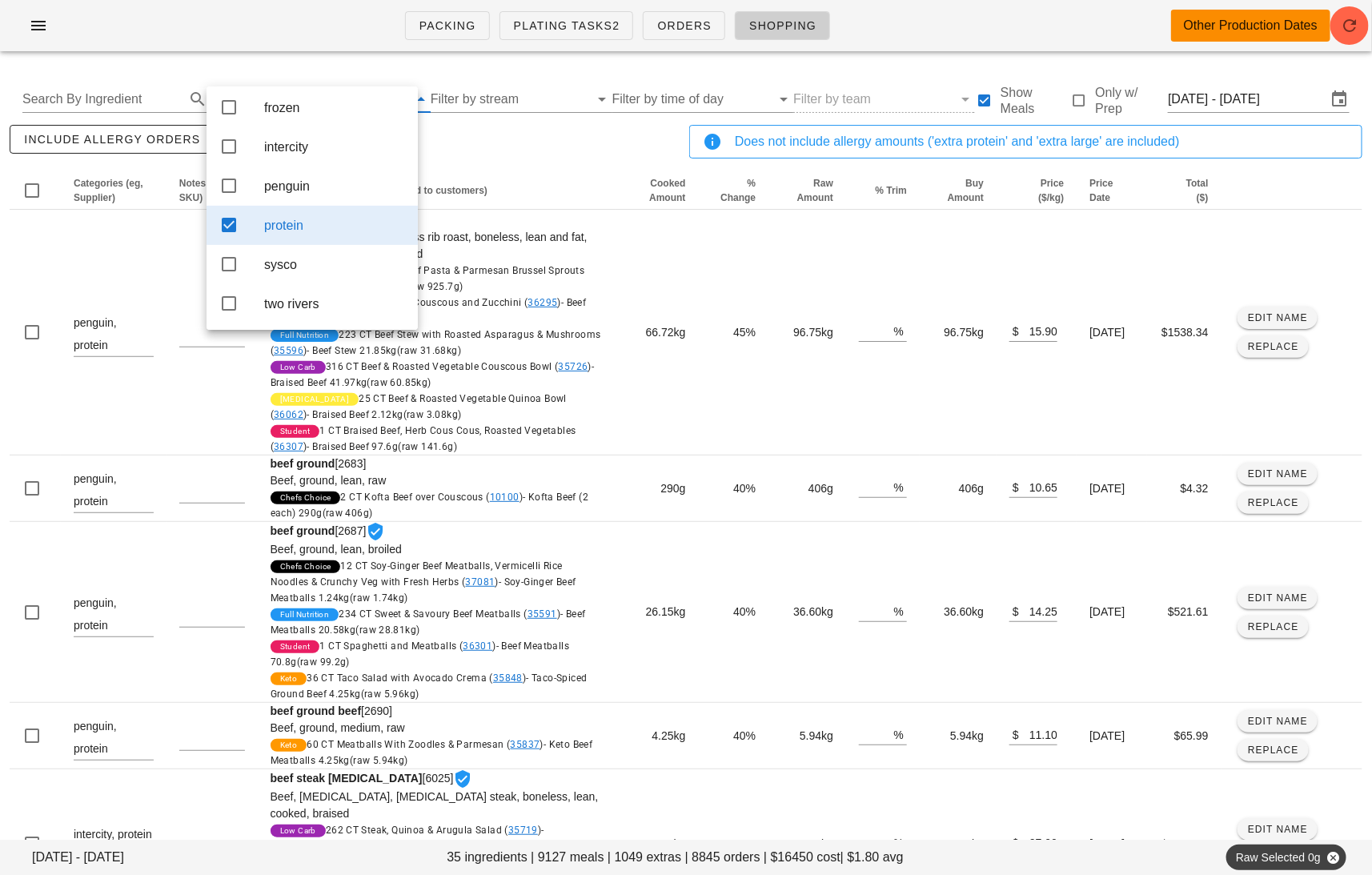
scroll to position [219, 0]
click at [507, 163] on div "include allergy orders Export to CSV" at bounding box center [345, 147] width 679 height 52
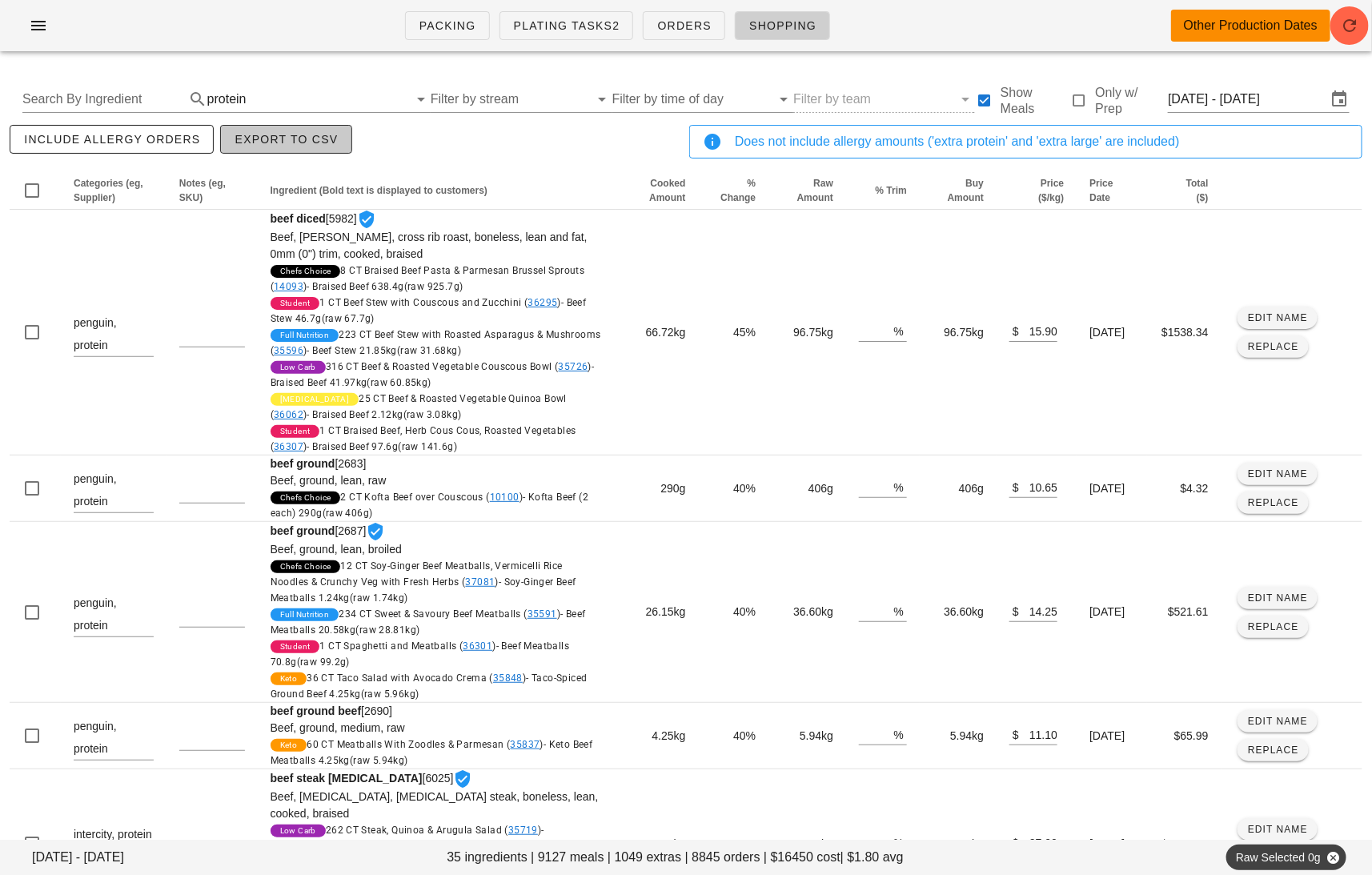
click at [303, 136] on span "Export to CSV" at bounding box center [285, 139] width 104 height 12
click at [327, 86] on input "text" at bounding box center [329, 99] width 158 height 26
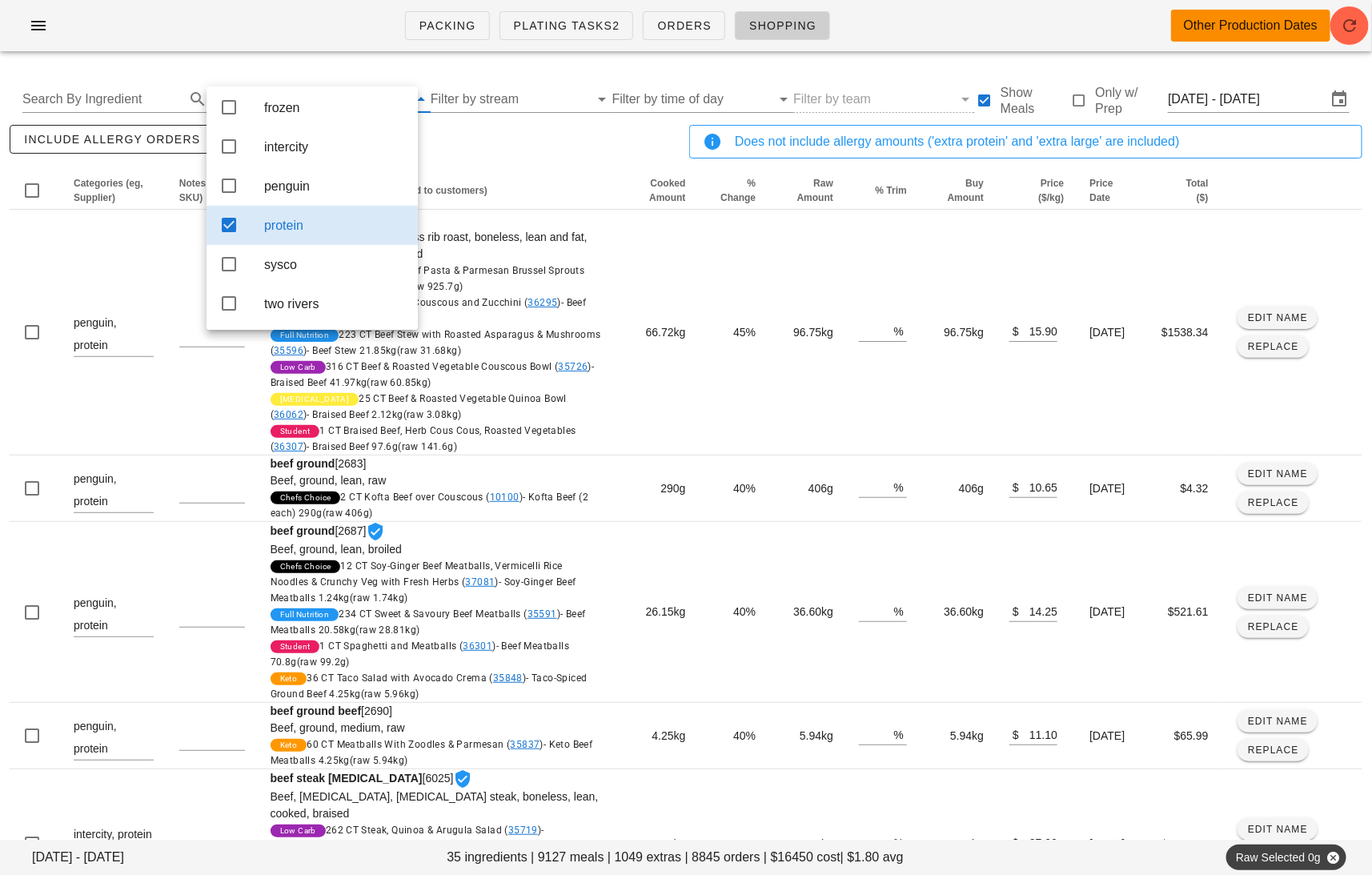
click at [340, 218] on div "protein" at bounding box center [334, 225] width 141 height 15
click at [504, 162] on div "include allergy orders Export to CSV" at bounding box center [345, 147] width 679 height 52
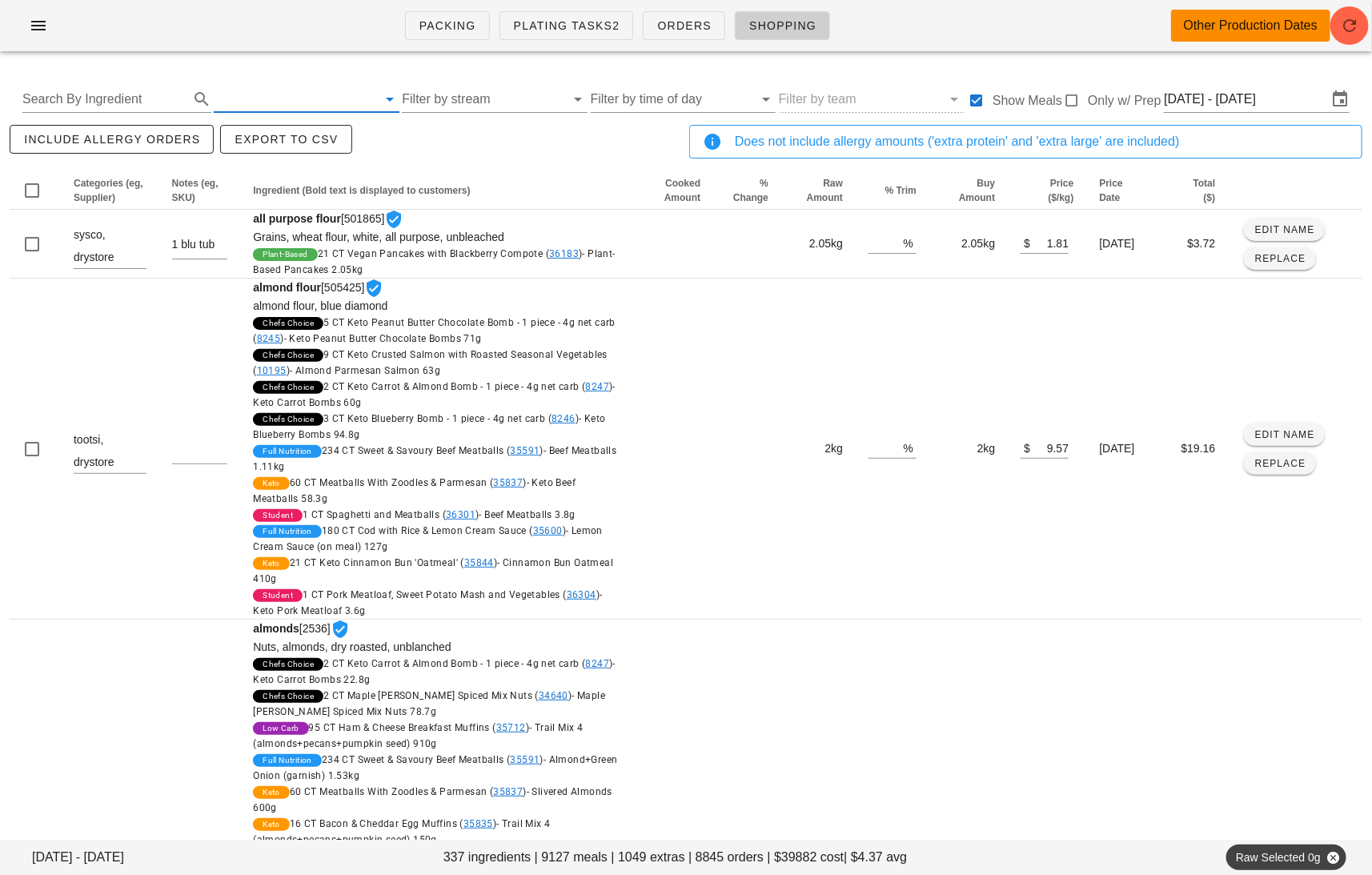
click at [313, 93] on input "text" at bounding box center [296, 99] width 163 height 26
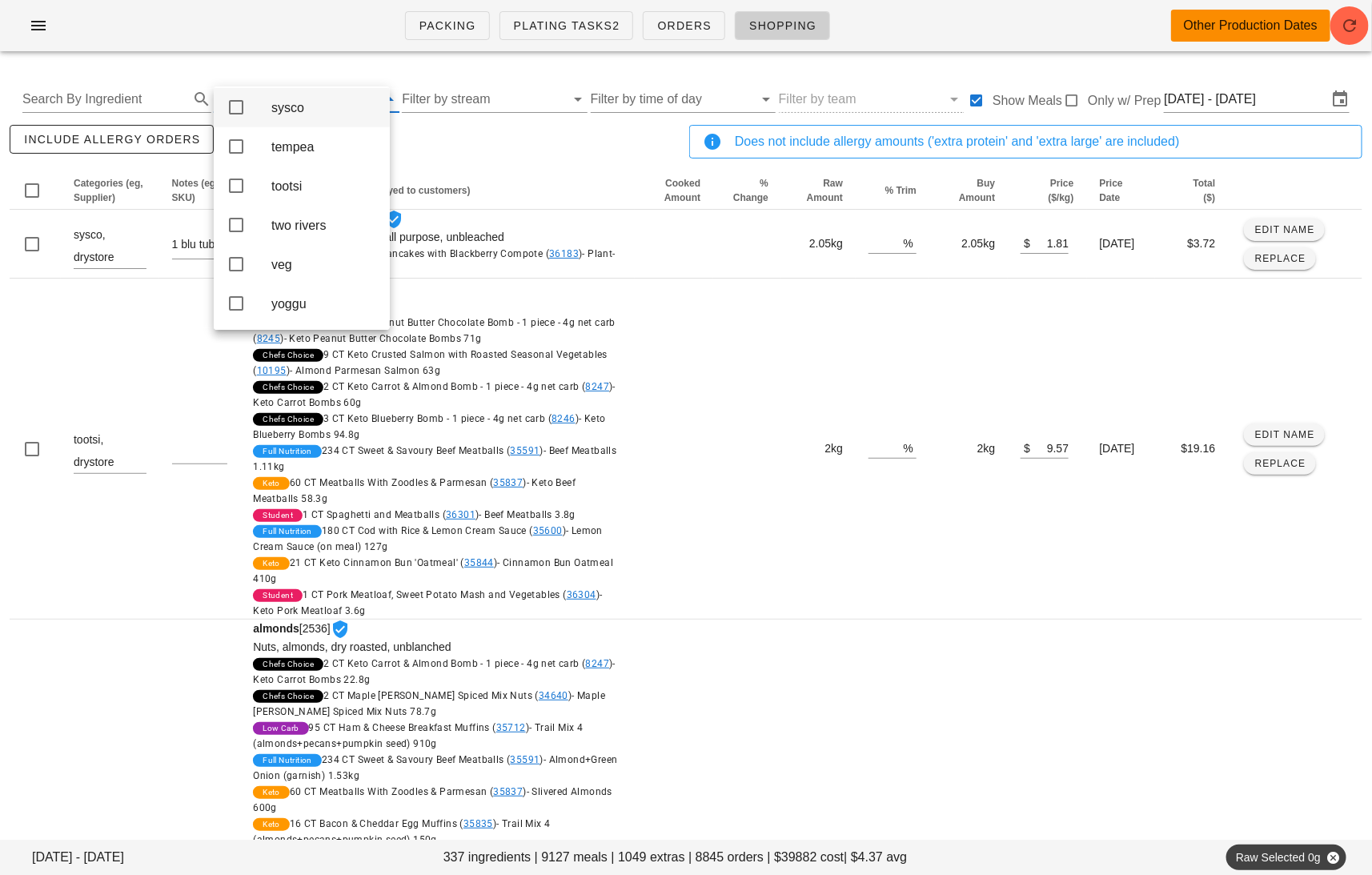
scroll to position [586, 0]
click at [307, 264] on div "veg" at bounding box center [324, 264] width 106 height 15
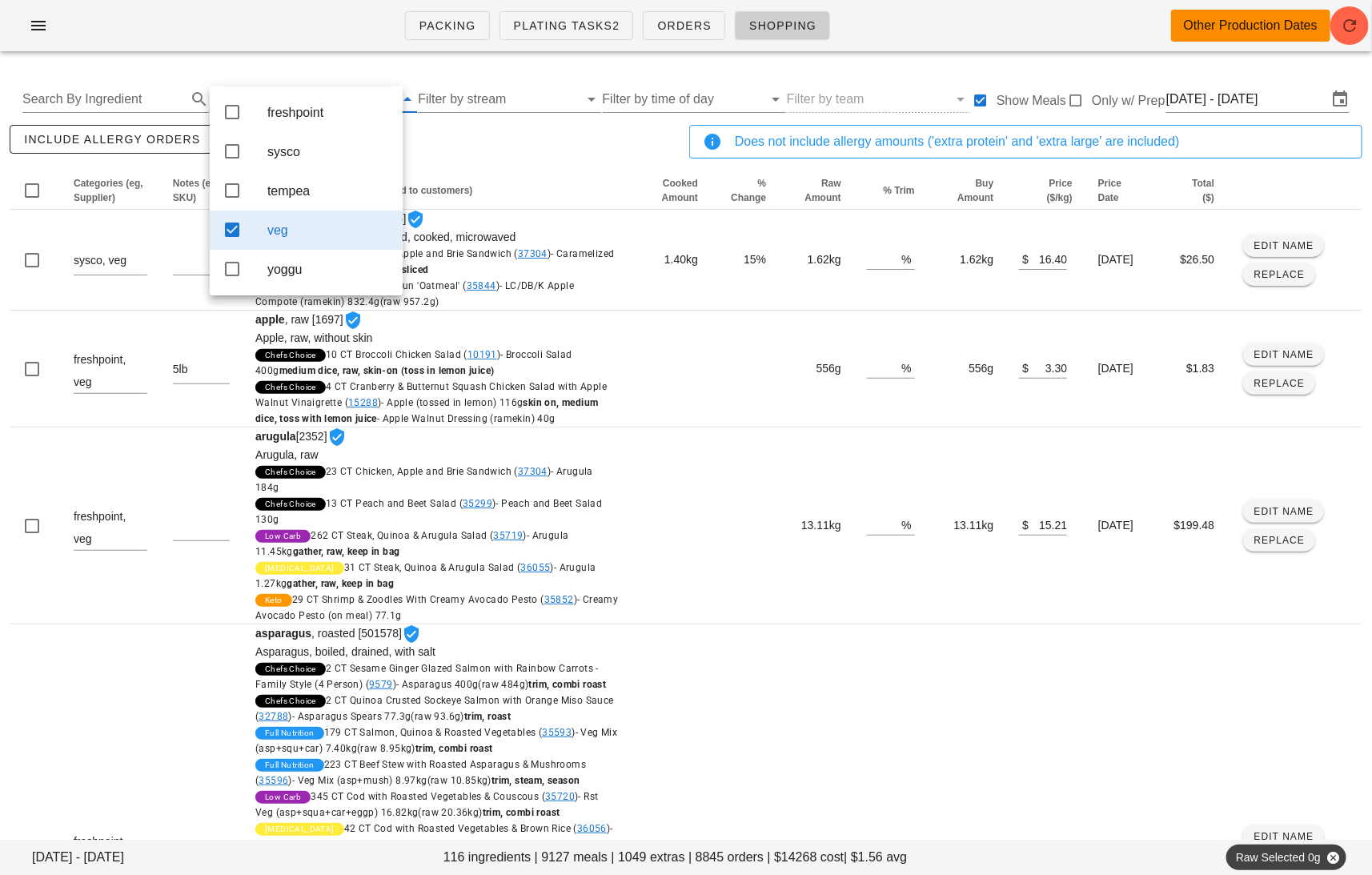
scroll to position [0, 0]
click at [532, 154] on div "include allergy orders Export to CSV" at bounding box center [345, 147] width 679 height 52
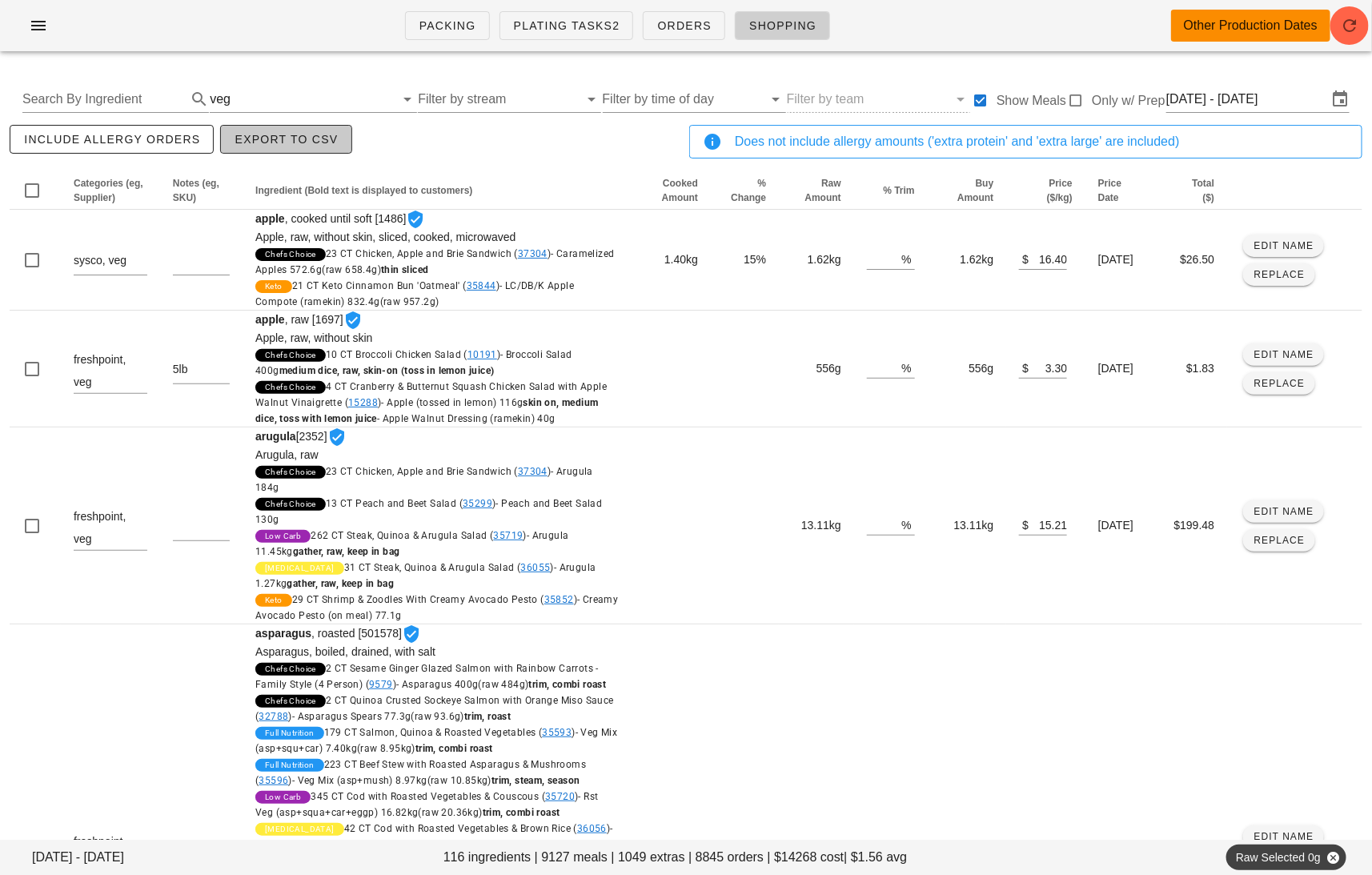
click at [283, 142] on span "Export to CSV" at bounding box center [285, 139] width 104 height 12
click at [32, 27] on icon "button" at bounding box center [38, 26] width 20 height 20
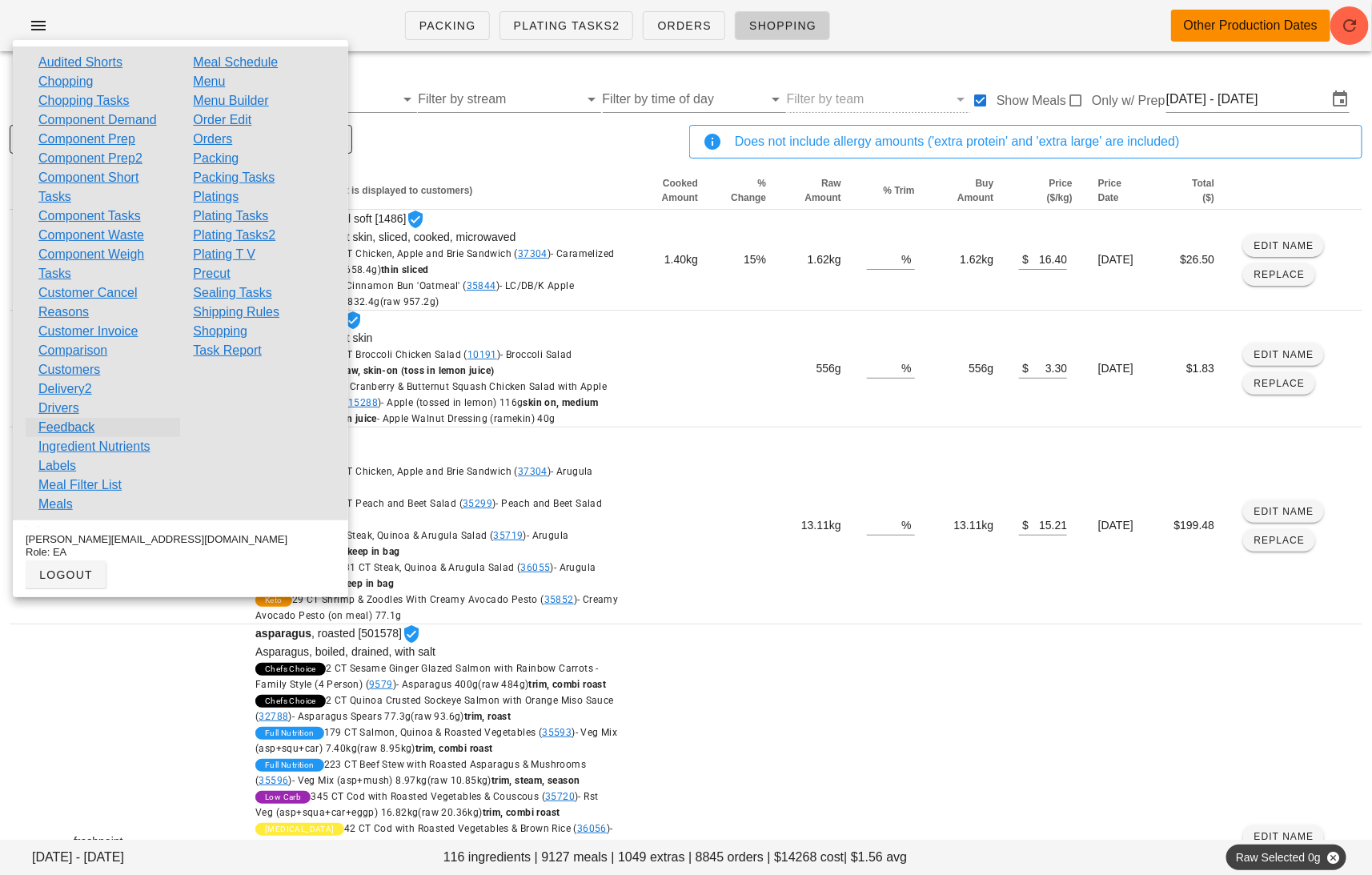
click at [69, 434] on link "Feedback" at bounding box center [66, 428] width 56 height 20
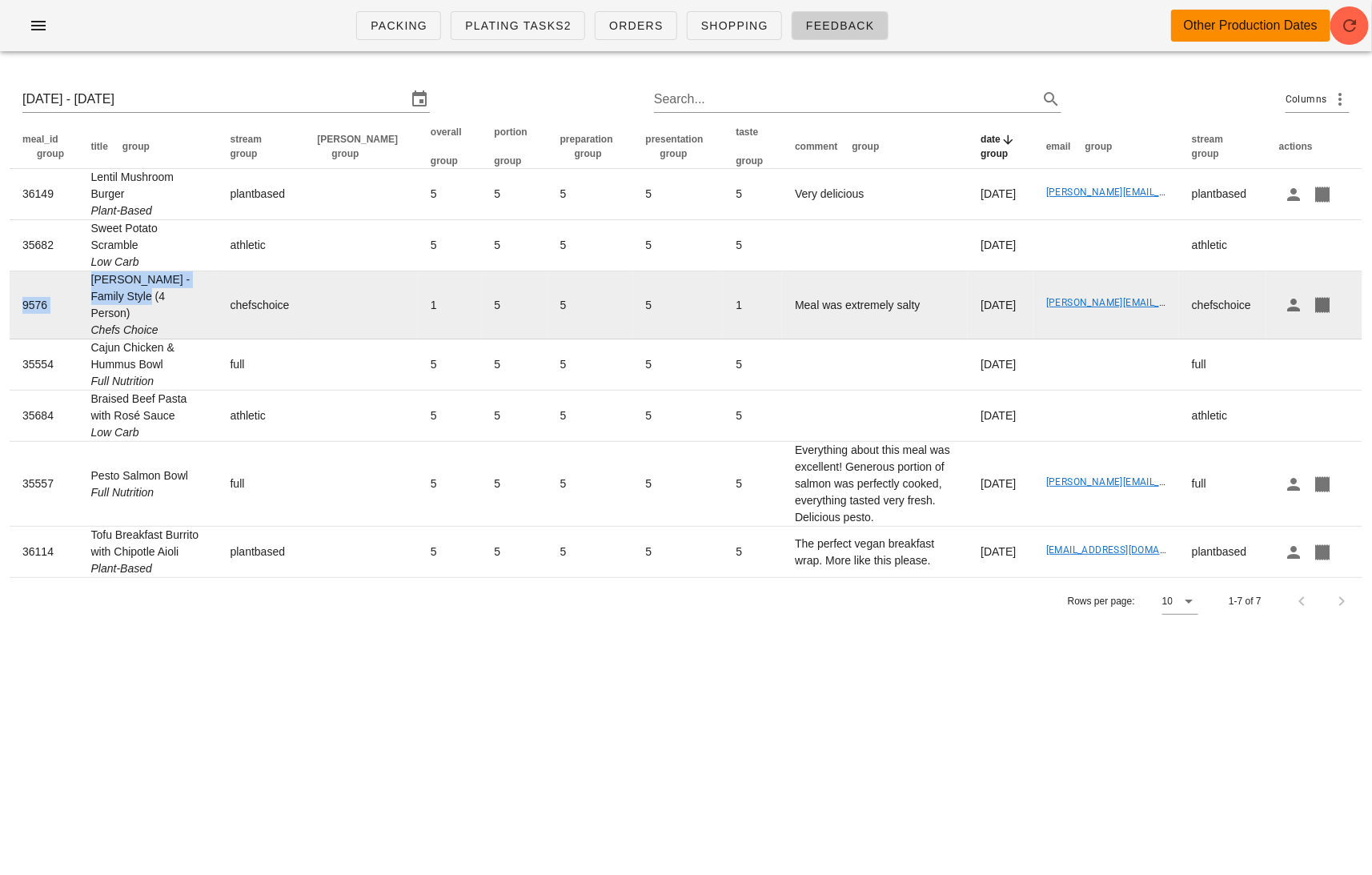
drag, startPoint x: 152, startPoint y: 293, endPoint x: 77, endPoint y: 283, distance: 75.7
click at [77, 283] on tr "9576 [PERSON_NAME] - Family Style (4 Person) Chefs Choice chefschoice 1 5 5 5 1…" at bounding box center [686, 306] width 1352 height 68
click at [121, 298] on td "[PERSON_NAME] - Family Style (4 Person) Chefs Choice" at bounding box center [147, 306] width 139 height 68
drag, startPoint x: 150, startPoint y: 301, endPoint x: 93, endPoint y: 283, distance: 59.8
click at [93, 283] on td "[PERSON_NAME] - Family Style (4 Person) Chefs Choice" at bounding box center [147, 306] width 139 height 68
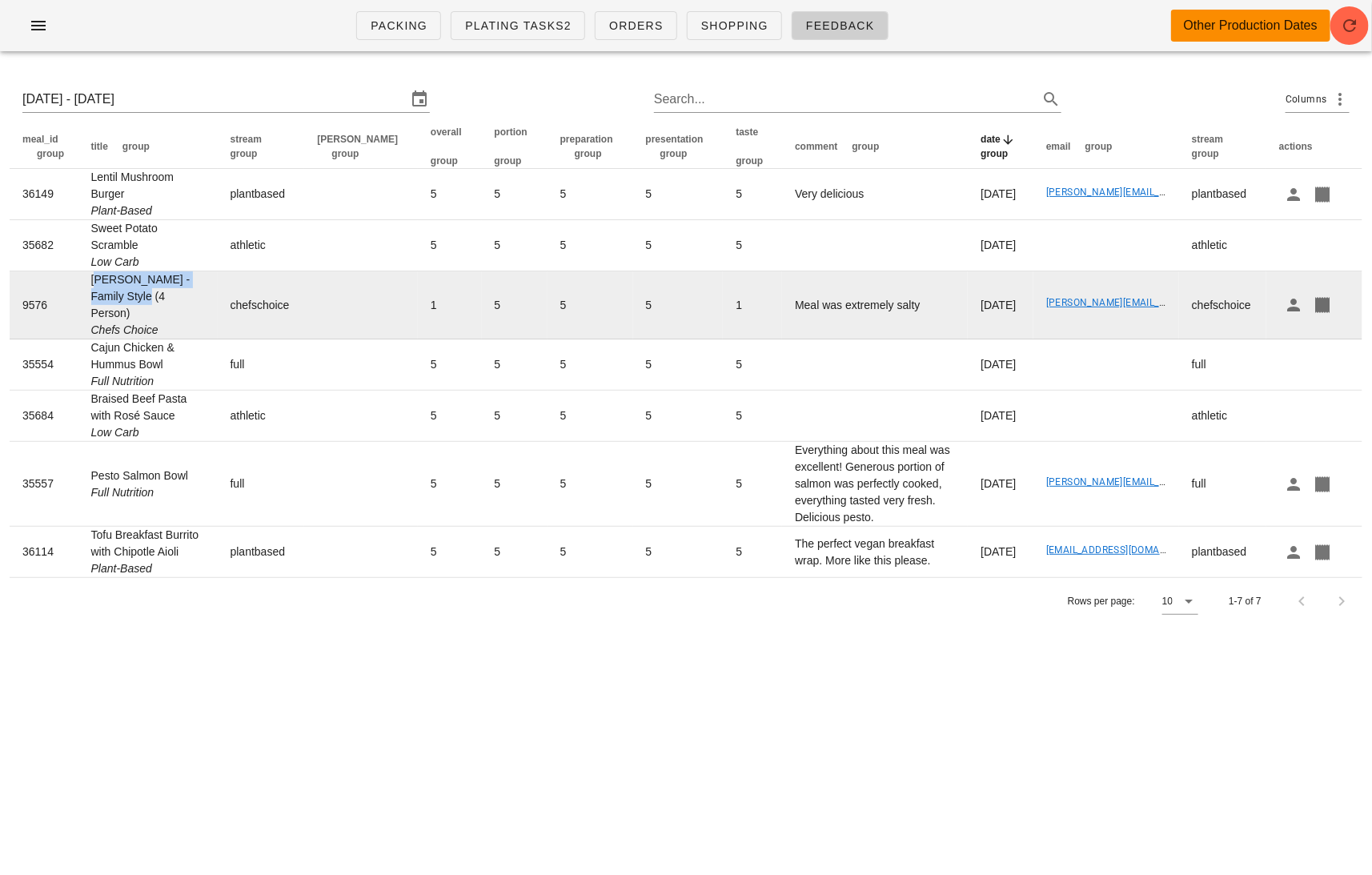
copy td "Keto Lasagna - Family Style"
drag, startPoint x: 1169, startPoint y: 305, endPoint x: 1044, endPoint y: 305, distance: 125.0
click at [1044, 305] on td "[PERSON_NAME][EMAIL_ADDRESS][PERSON_NAME][DOMAIN_NAME]" at bounding box center [1106, 306] width 146 height 68
copy link "[PERSON_NAME][EMAIL_ADDRESS][PERSON_NAME][DOMAIN_NAME]"
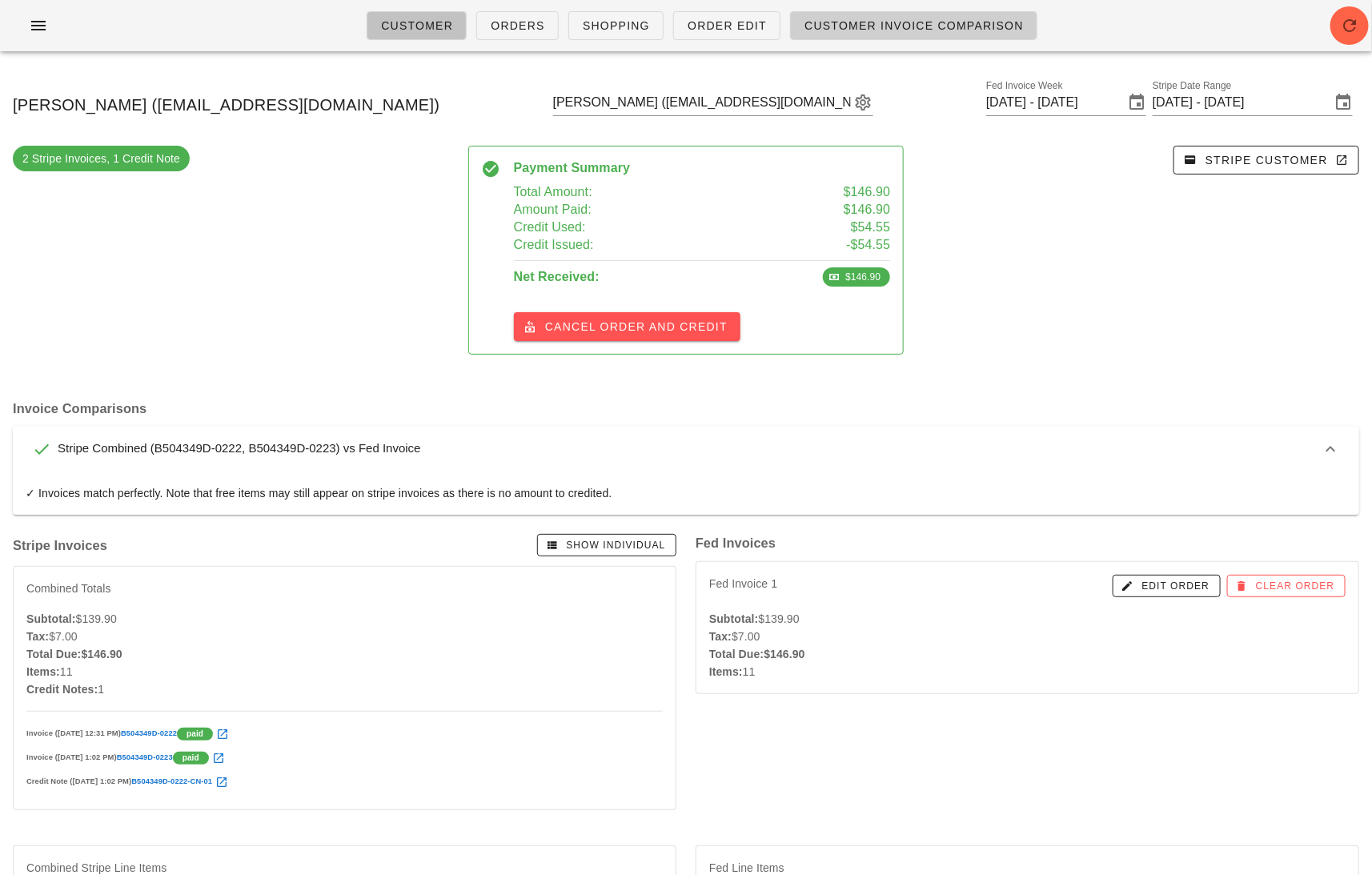
click at [401, 24] on span "Customer" at bounding box center [416, 26] width 73 height 12
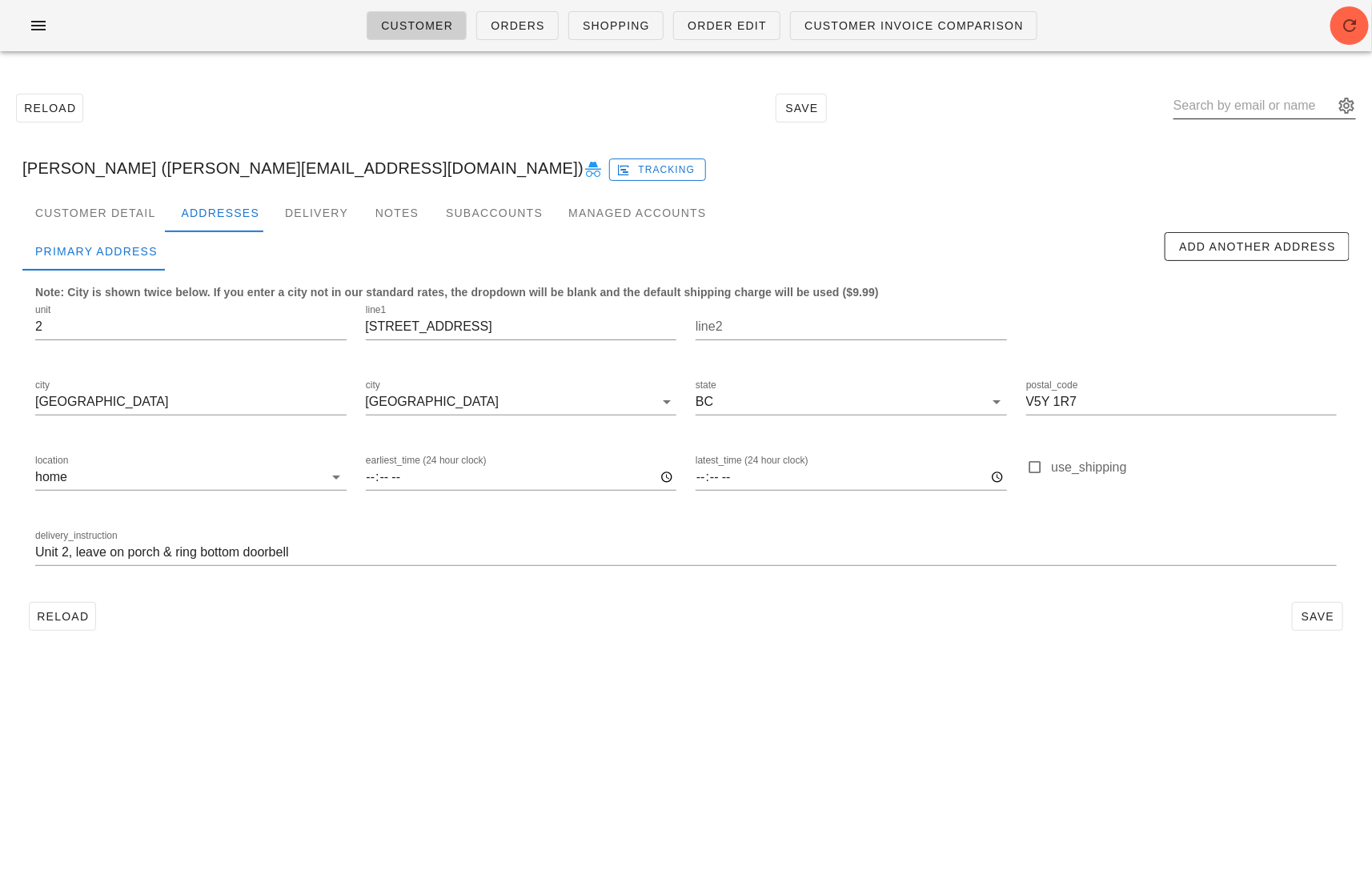
click at [1240, 101] on input "text" at bounding box center [1253, 106] width 160 height 26
paste input "wormhospital@outlook.com"
type input "wormhospital@outlook.com"
click at [1231, 184] on div "Andrew Faber wormhospital@outlook.com" at bounding box center [1312, 168] width 190 height 50
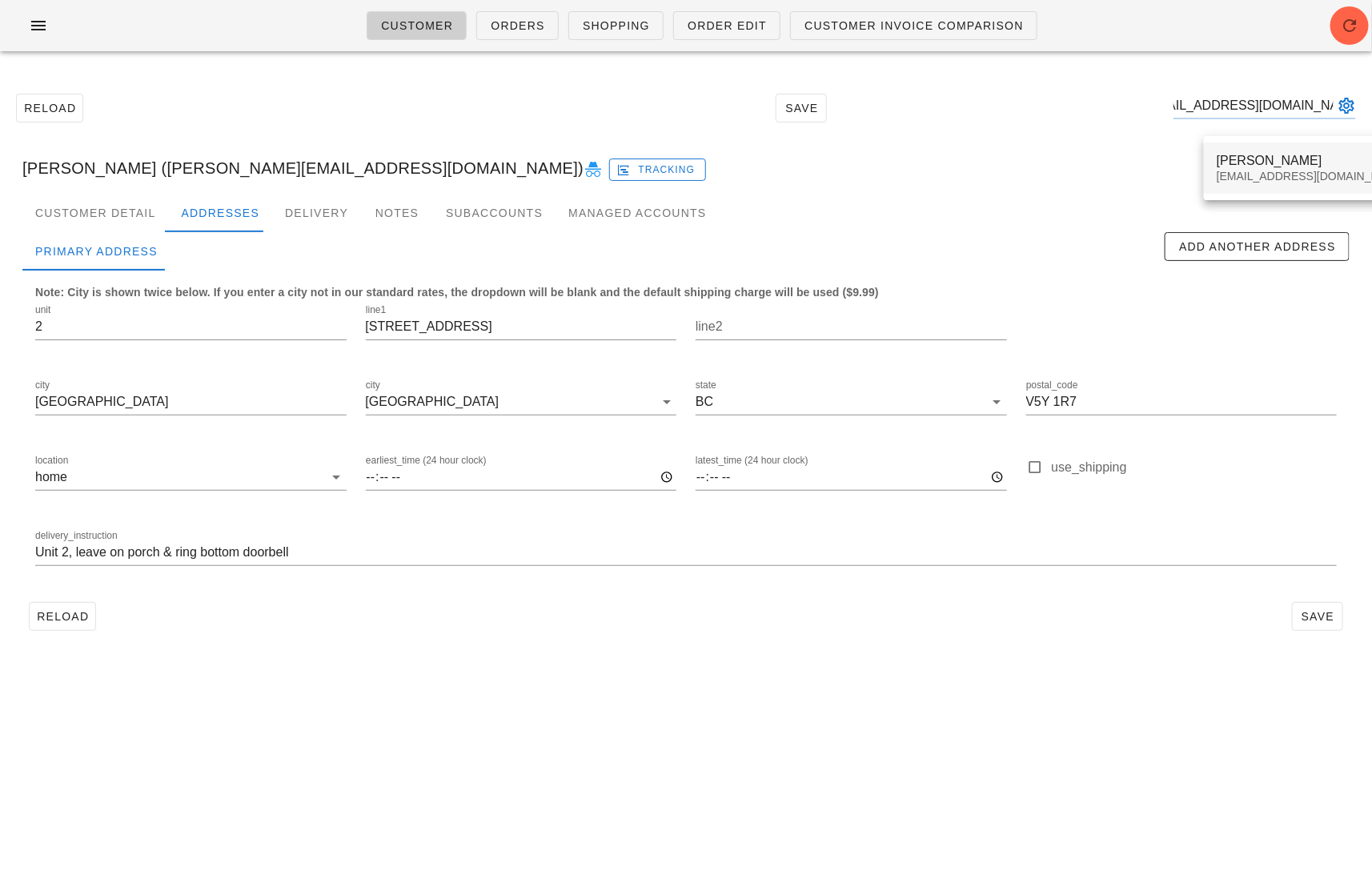
scroll to position [0, 0]
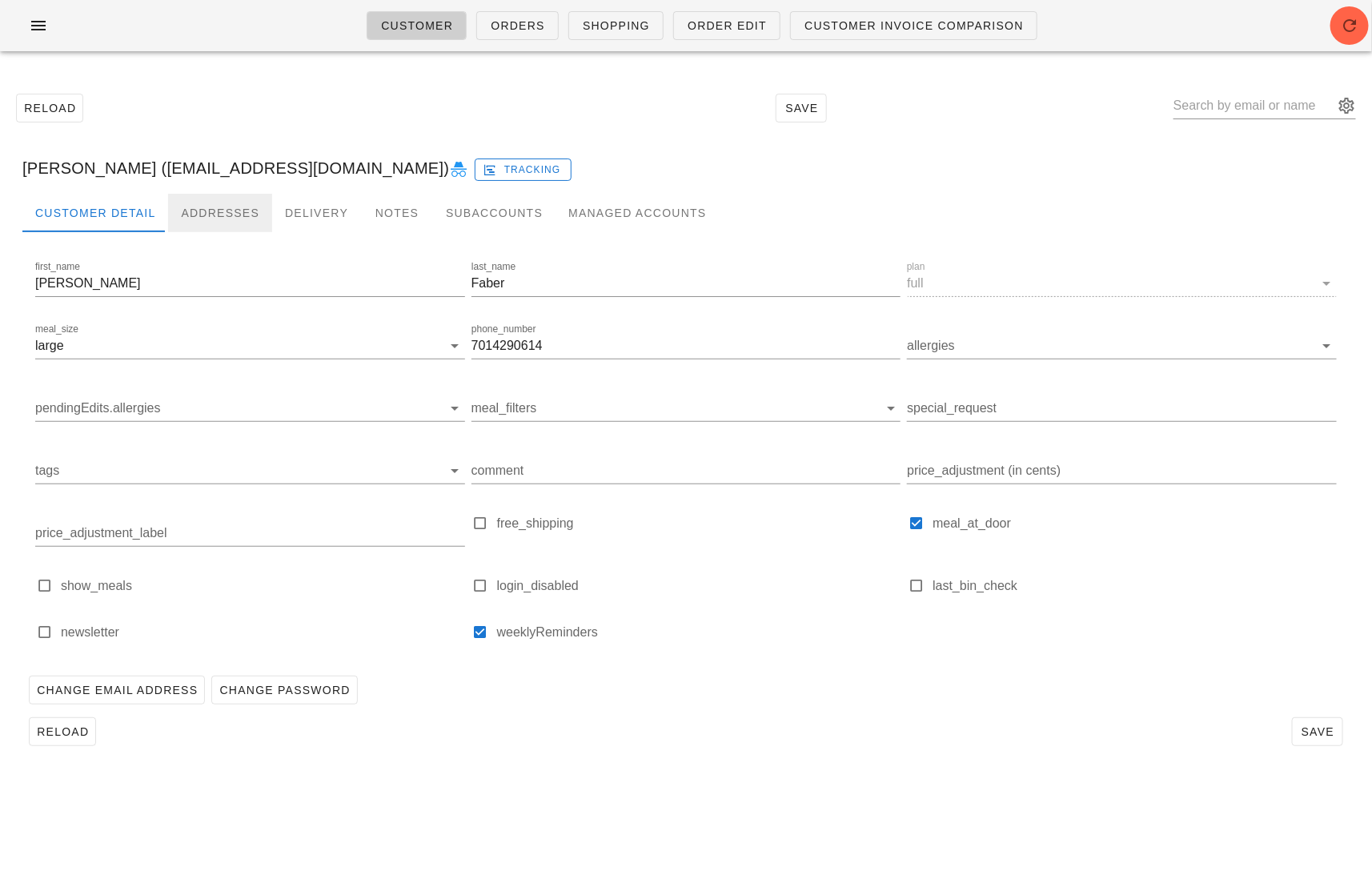
click at [203, 203] on div "Addresses" at bounding box center [219, 212] width 104 height 38
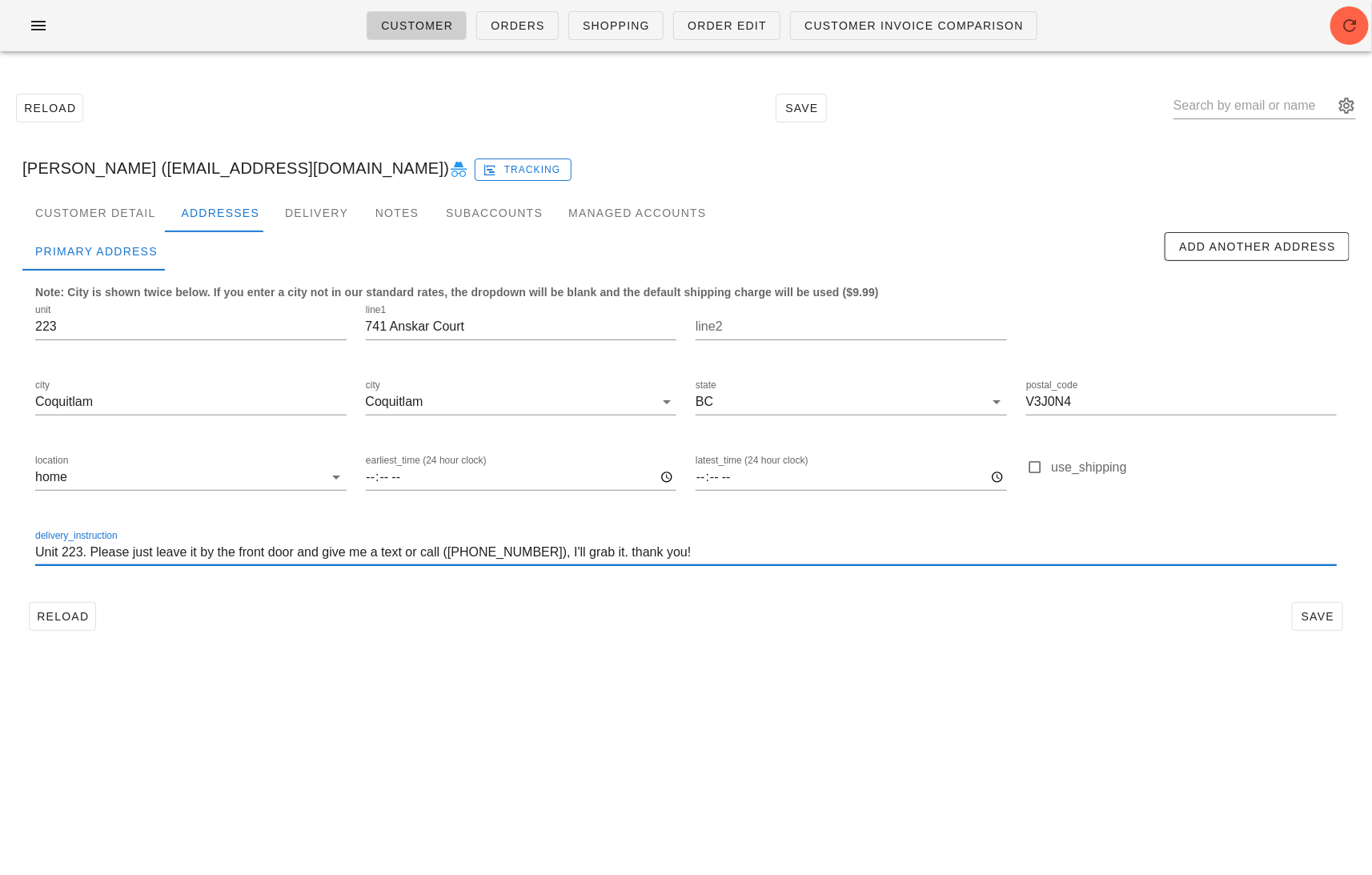
click at [676, 552] on input "Unit 223. Please just leave it by the front door and give me a text or call (70…" at bounding box center [686, 553] width 1302 height 26
click at [741, 26] on span "Order Edit" at bounding box center [726, 26] width 80 height 12
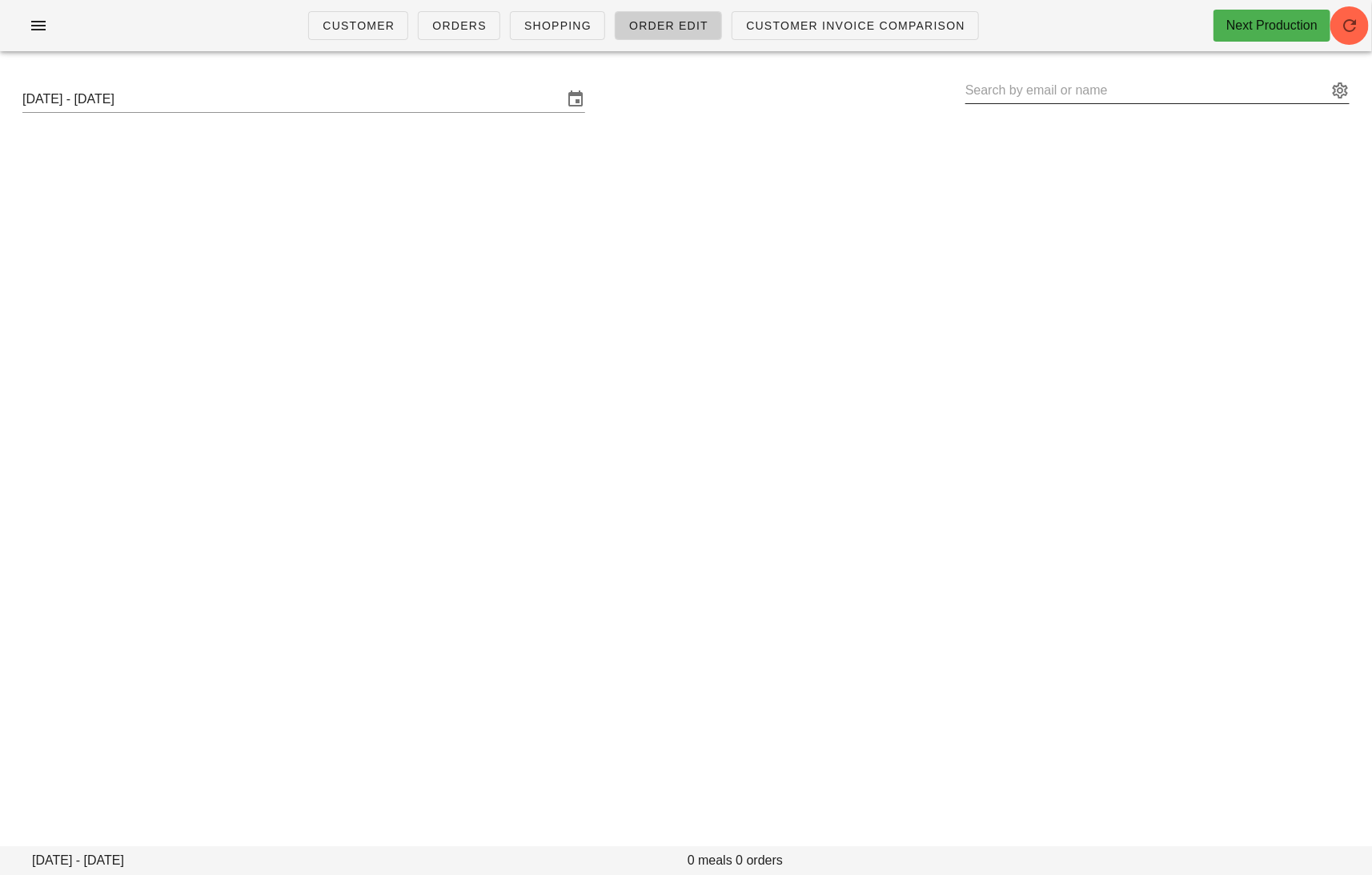
type input "German Glik (germanglik@gmail.com)"
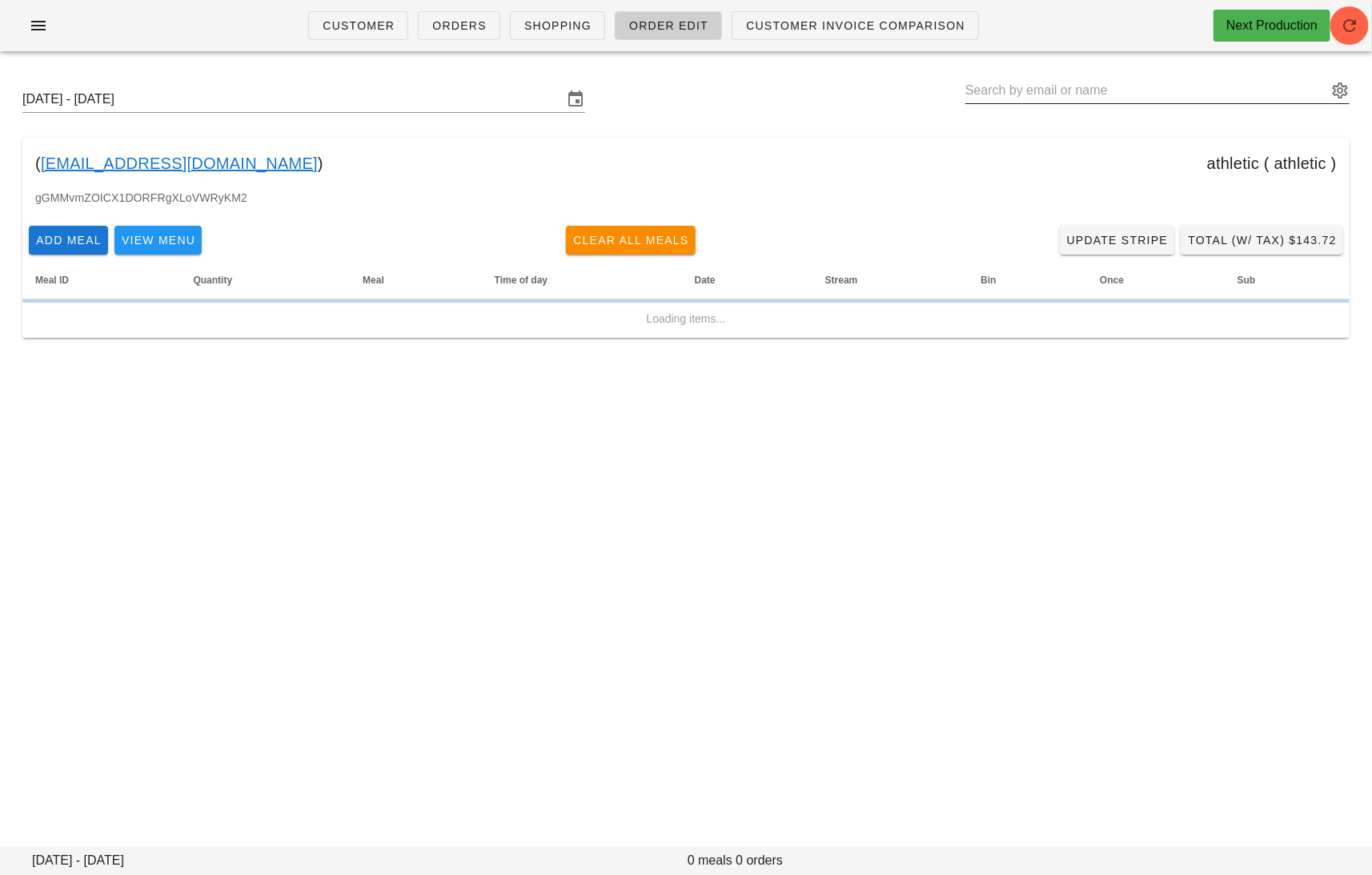
click at [1161, 90] on input "text" at bounding box center [1146, 90] width 361 height 26
paste input "jessicahann15@gmail.com"
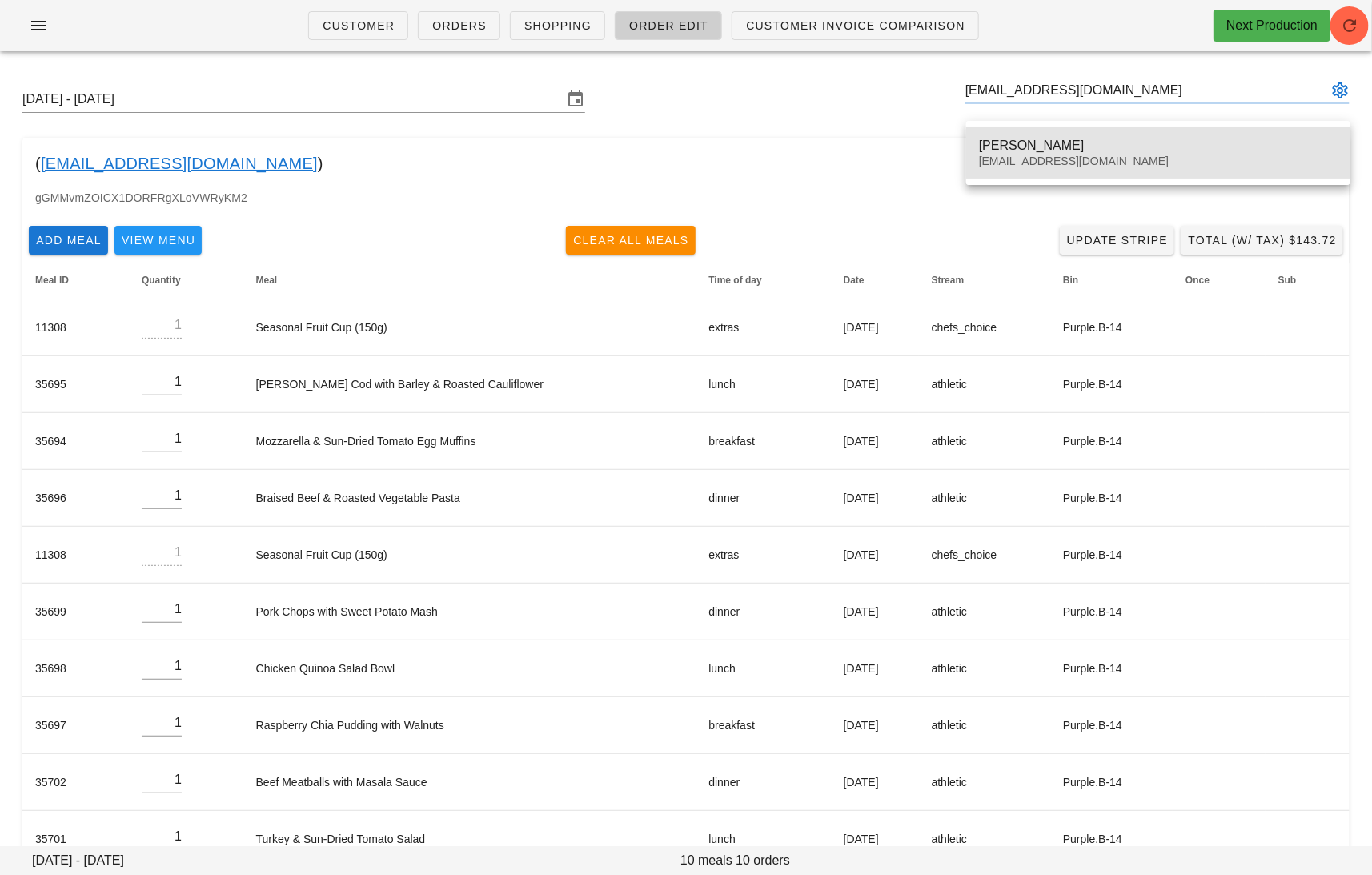
click at [1032, 162] on div "jessicahann15@gmail.com" at bounding box center [1158, 161] width 359 height 13
type input "Jessica Hann (jessicahann15@gmail.com)"
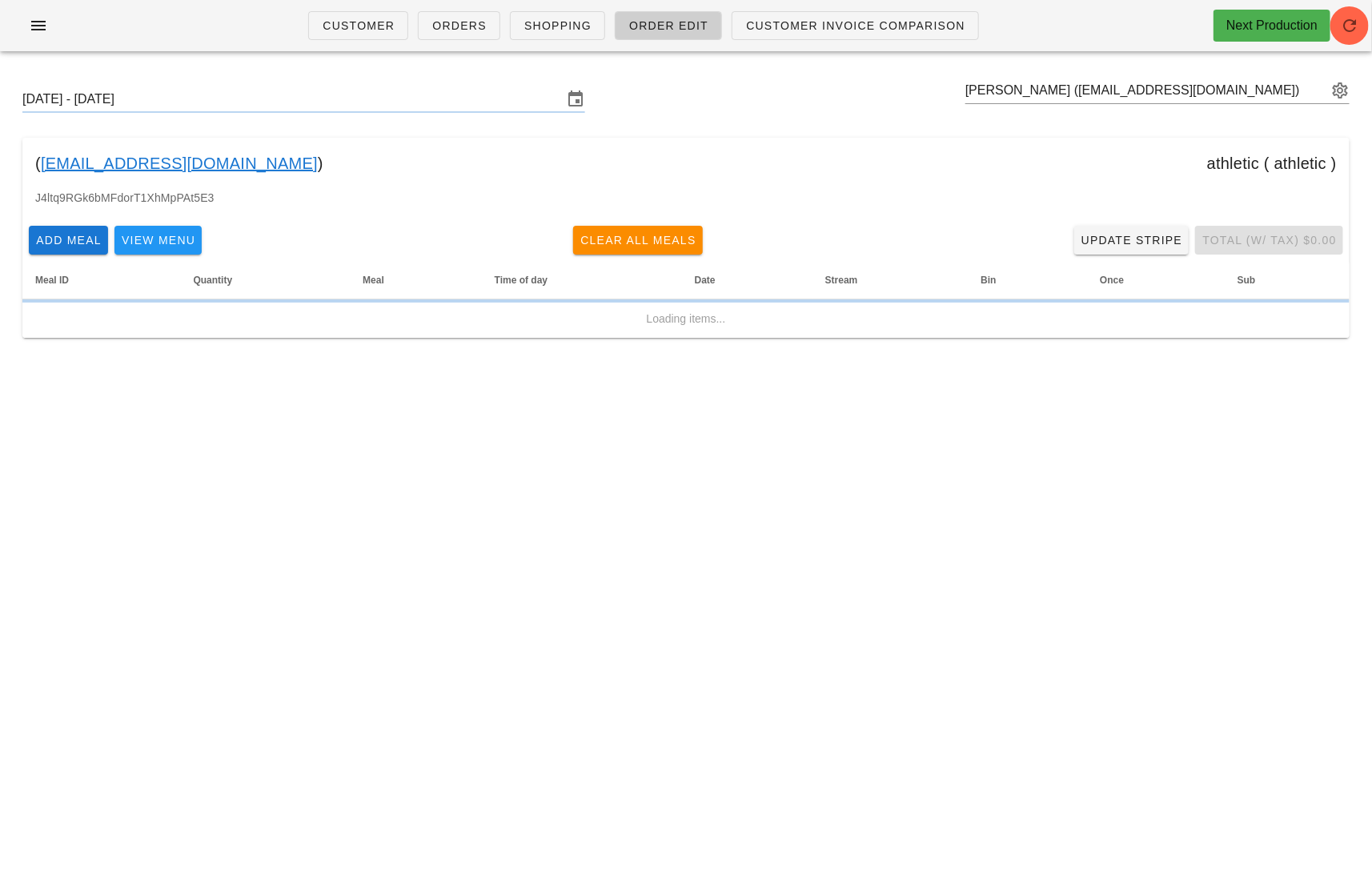
click at [1012, 147] on div "( jessicahann15@gmail.com ) athletic ( athletic )" at bounding box center [686, 163] width 1327 height 52
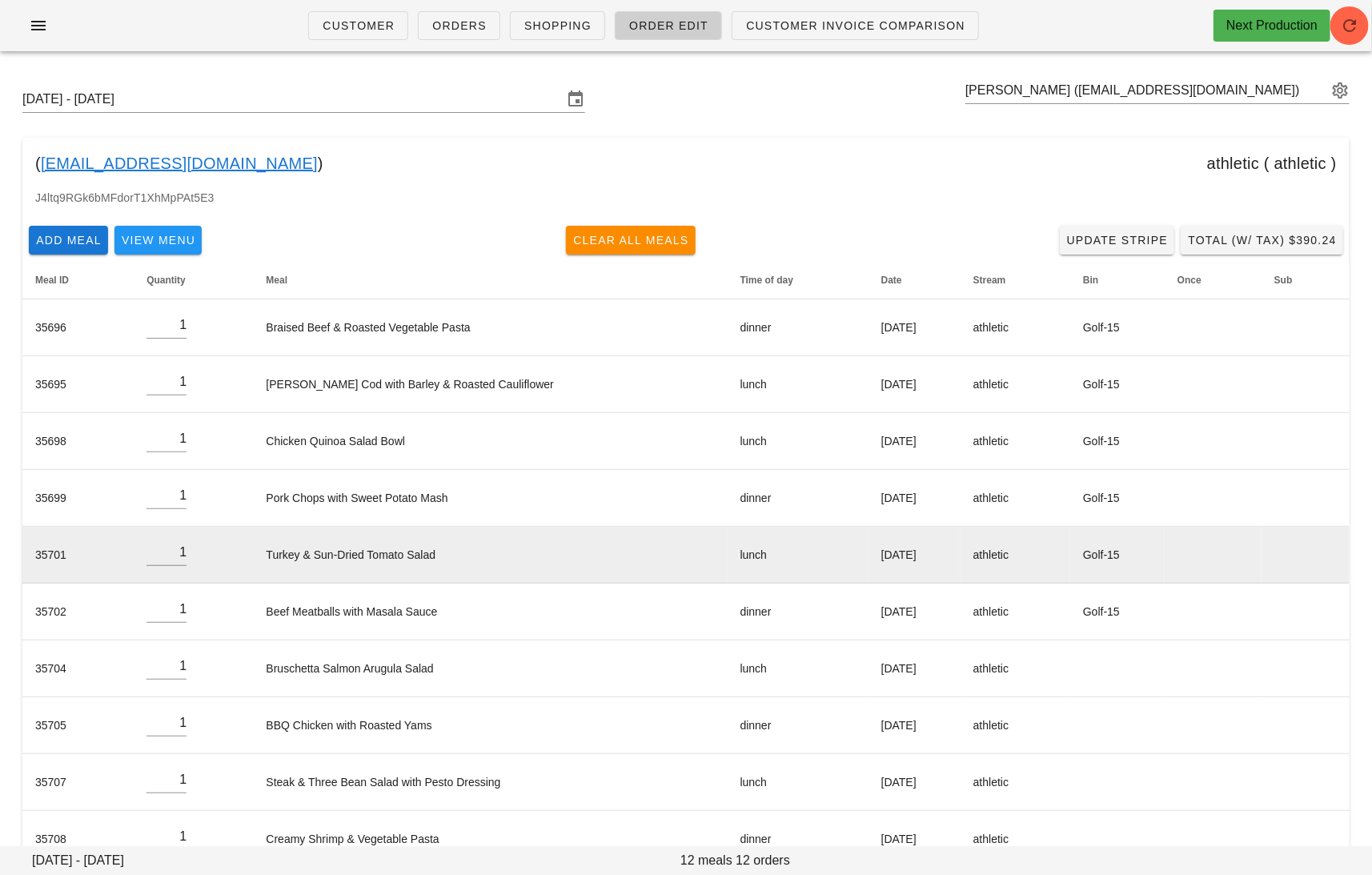
scroll to position [150, 0]
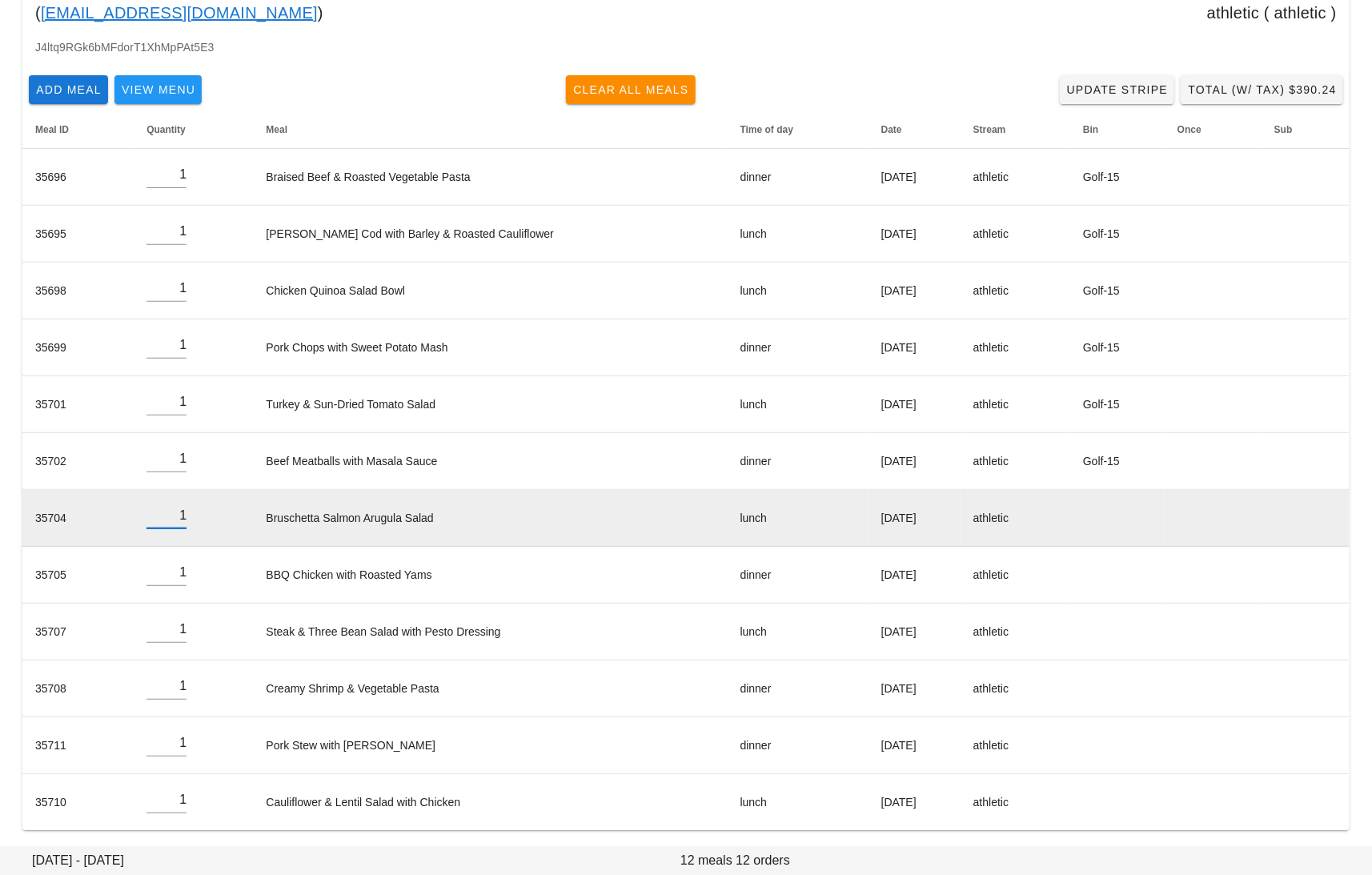
click at [175, 515] on input "1" at bounding box center [166, 515] width 40 height 26
click at [183, 517] on input "1" at bounding box center [166, 515] width 40 height 26
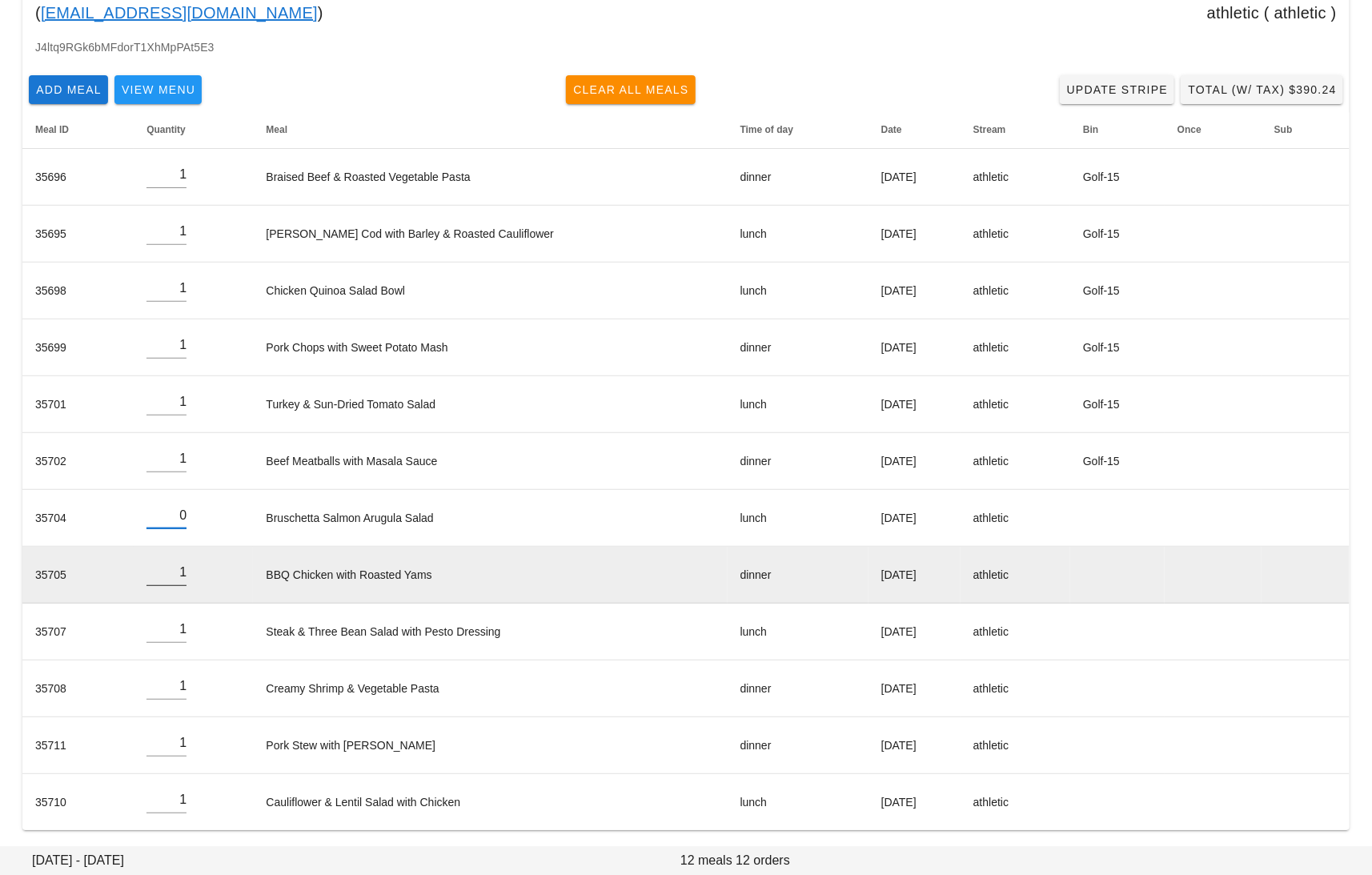
type input "0"
drag, startPoint x: 174, startPoint y: 572, endPoint x: 213, endPoint y: 571, distance: 39.0
click at [203, 571] on td "1" at bounding box center [194, 576] width 119 height 57
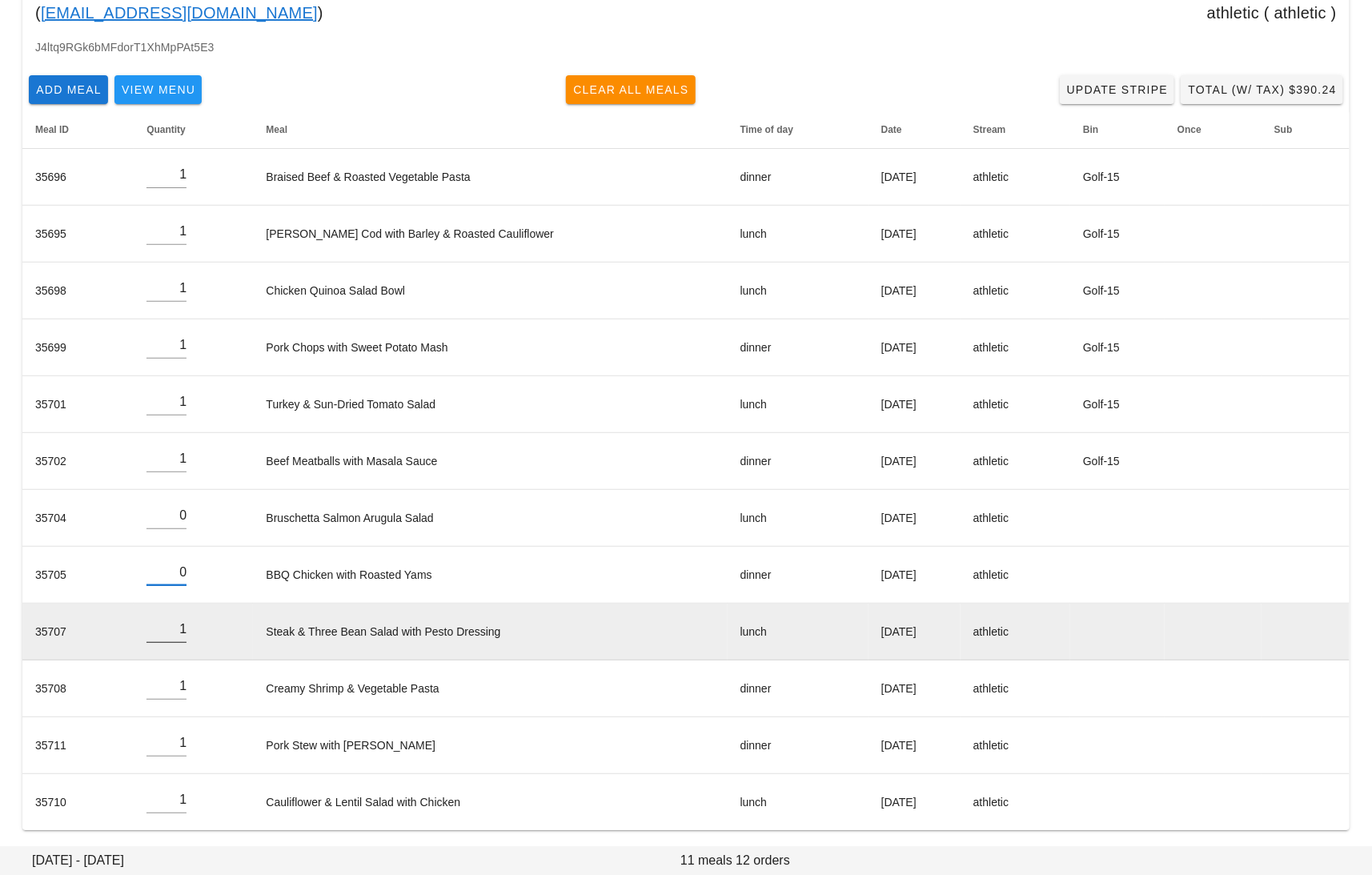
type input "0"
drag, startPoint x: 175, startPoint y: 623, endPoint x: 207, endPoint y: 623, distance: 32.0
click at [190, 623] on td "1" at bounding box center [194, 632] width 119 height 57
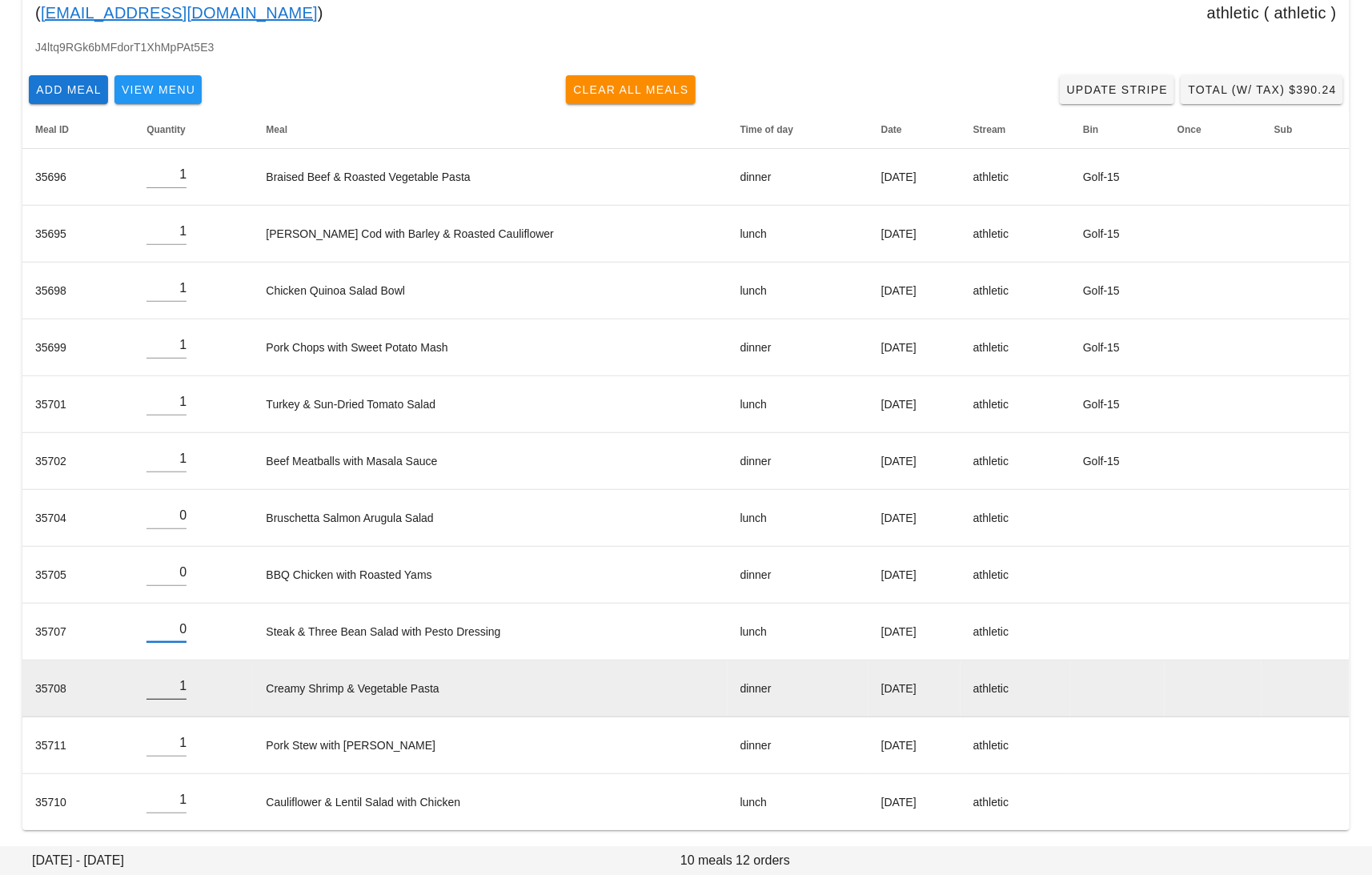
type input "0"
drag, startPoint x: 173, startPoint y: 684, endPoint x: 195, endPoint y: 684, distance: 22.0
click at [185, 684] on td "1" at bounding box center [194, 689] width 119 height 57
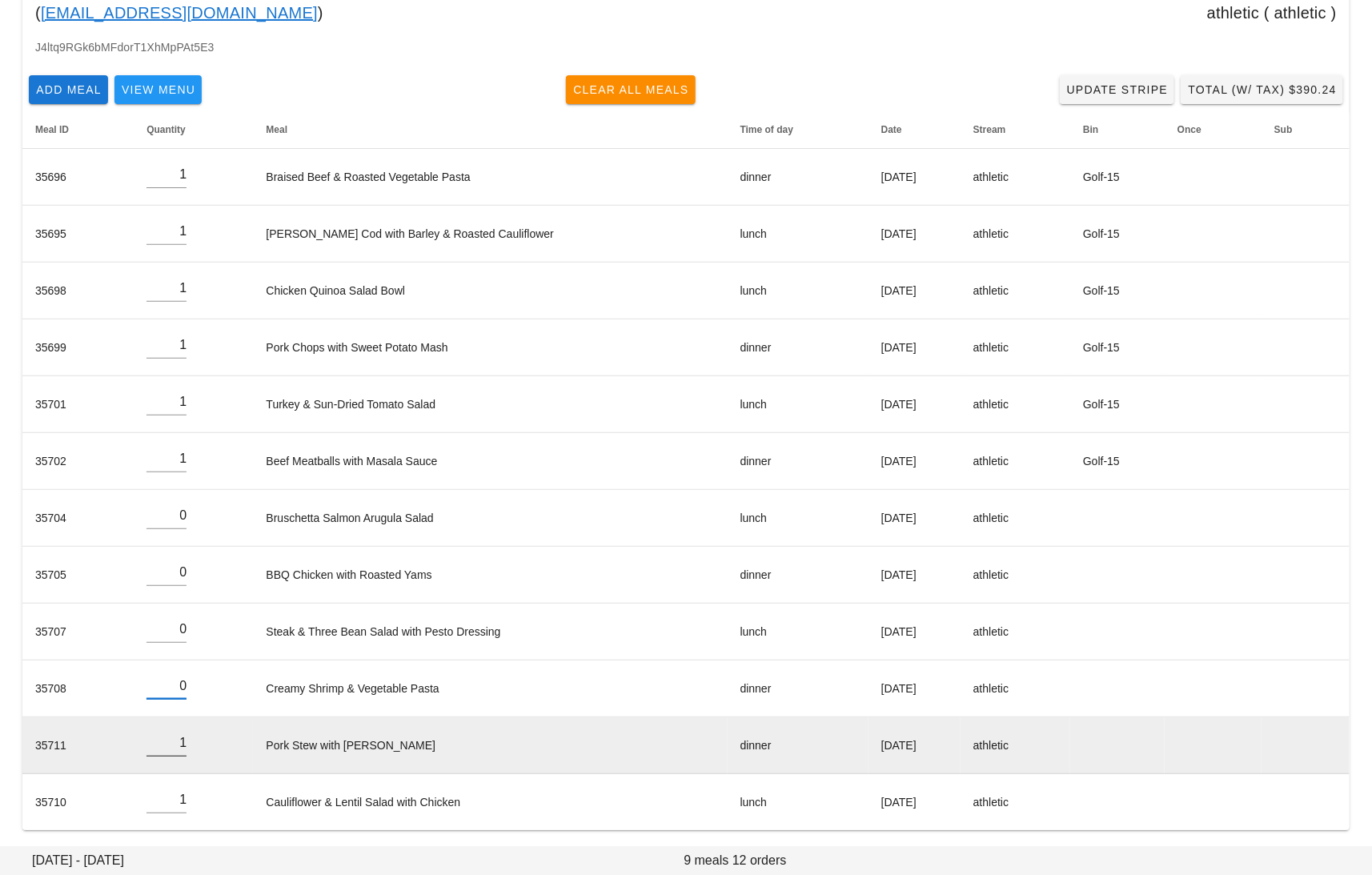
type input "0"
drag, startPoint x: 173, startPoint y: 736, endPoint x: 215, endPoint y: 736, distance: 42.0
click at [196, 736] on td "1" at bounding box center [194, 746] width 119 height 57
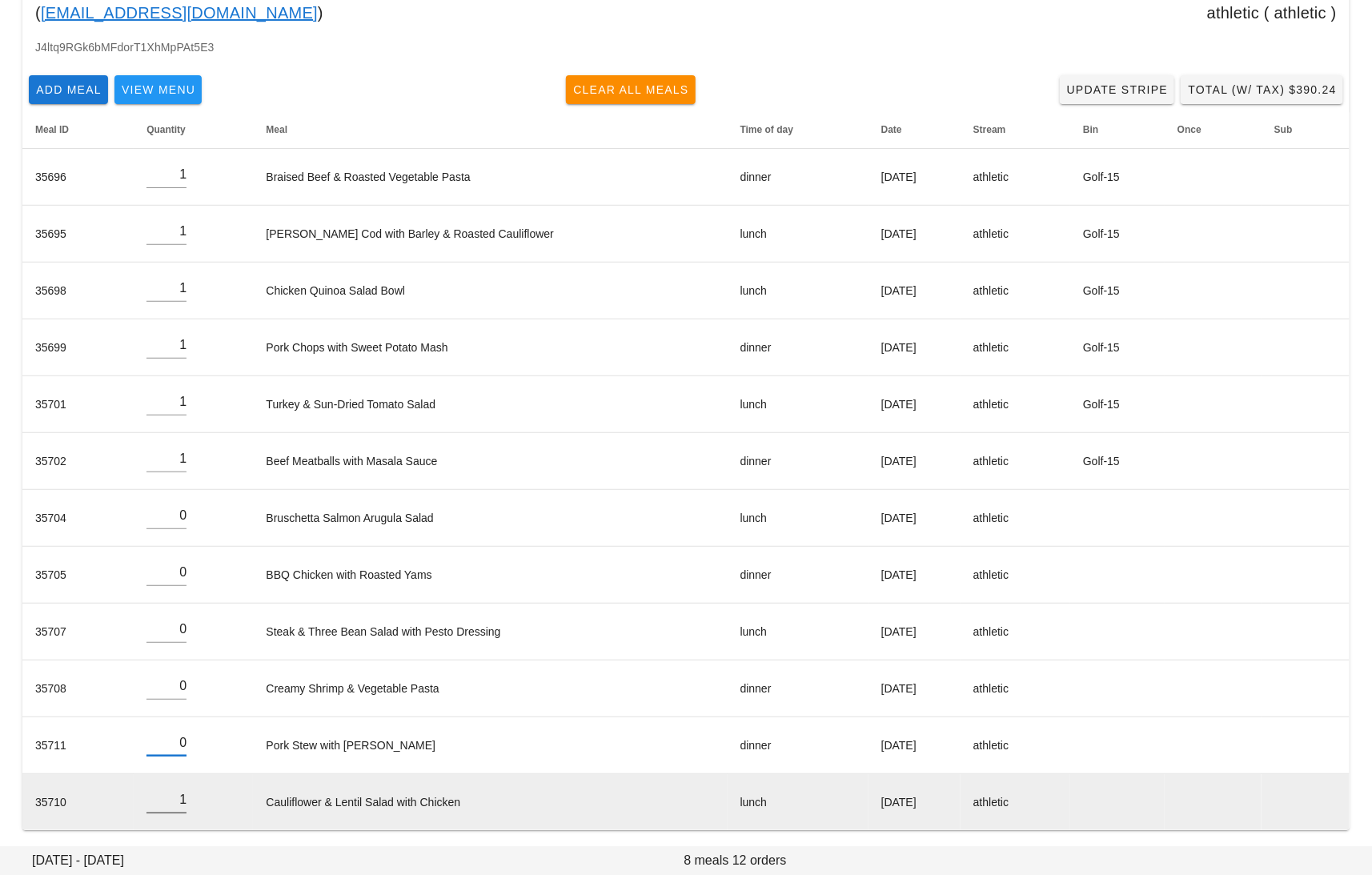
type input "0"
drag, startPoint x: 173, startPoint y: 791, endPoint x: 206, endPoint y: 791, distance: 33.0
click at [194, 791] on td "1" at bounding box center [194, 802] width 119 height 56
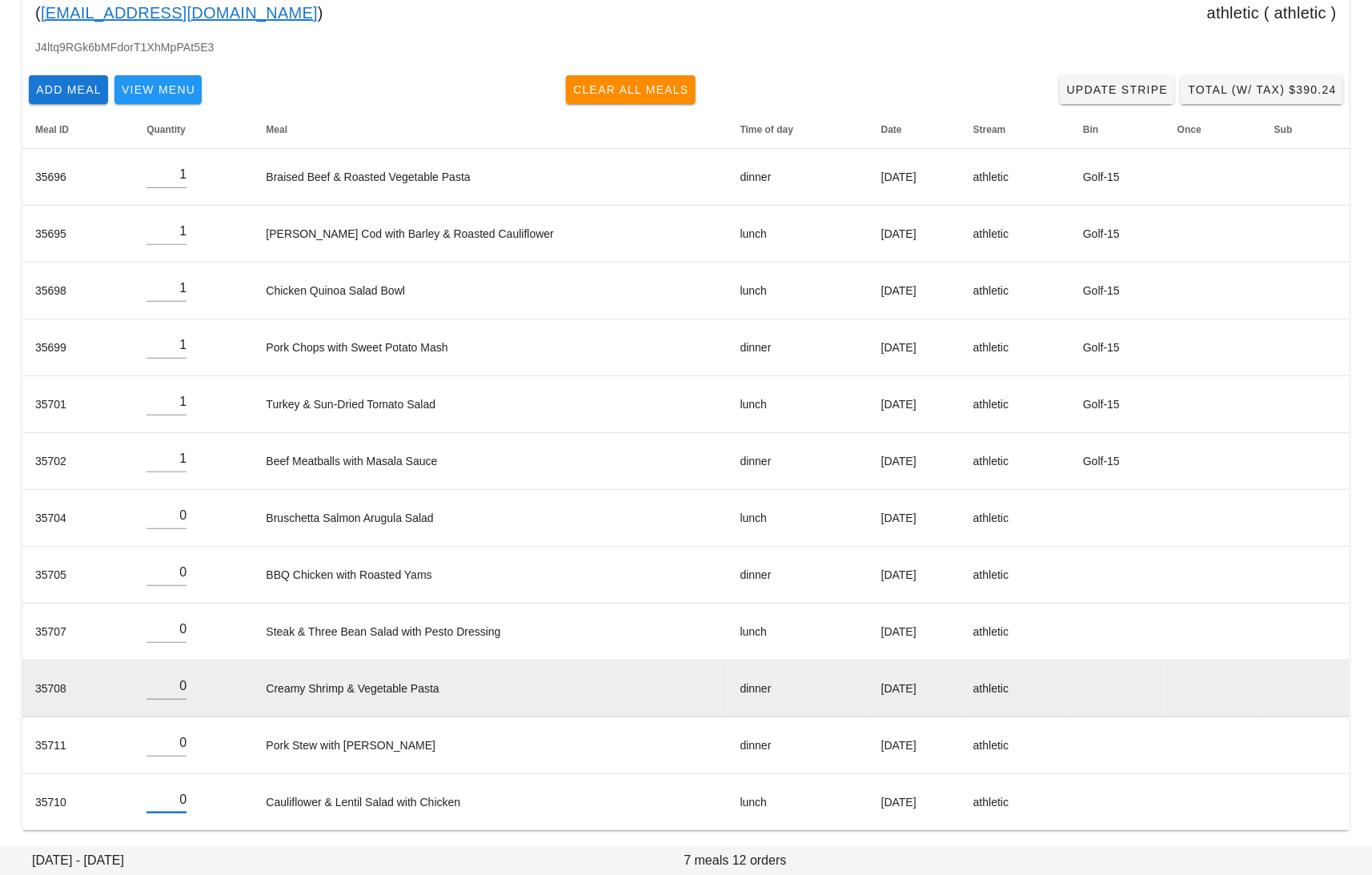
type input "0"
click at [497, 704] on td "Creamy Shrimp & Vegetable Pasta" at bounding box center [490, 689] width 474 height 57
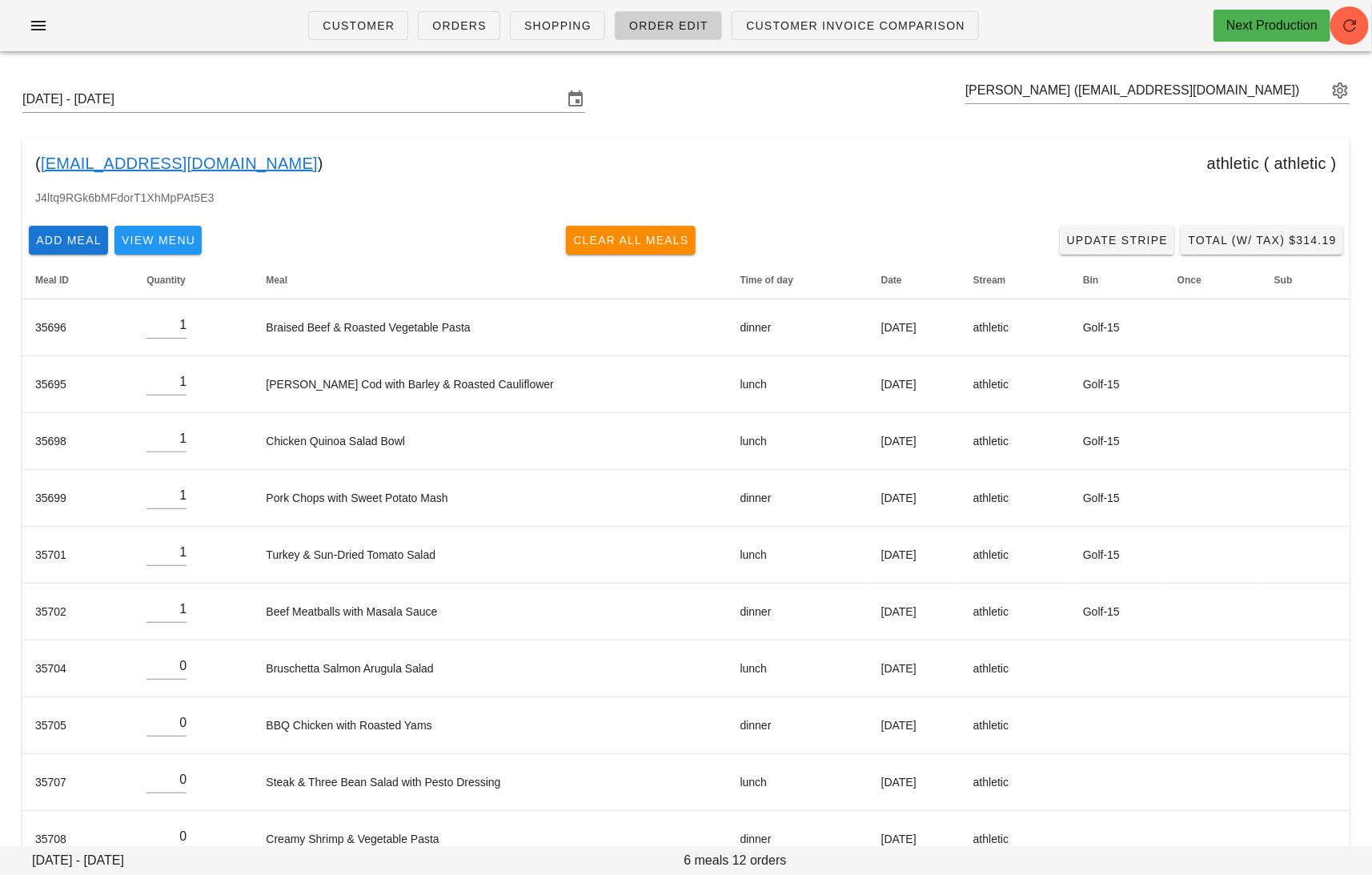
click at [393, 205] on div "J4ltq9RGk6bMFdorT1XhMpPAt5E3" at bounding box center [686, 204] width 1327 height 30
click at [188, 162] on link "jessicahann15@gmail.com" at bounding box center [179, 163] width 277 height 26
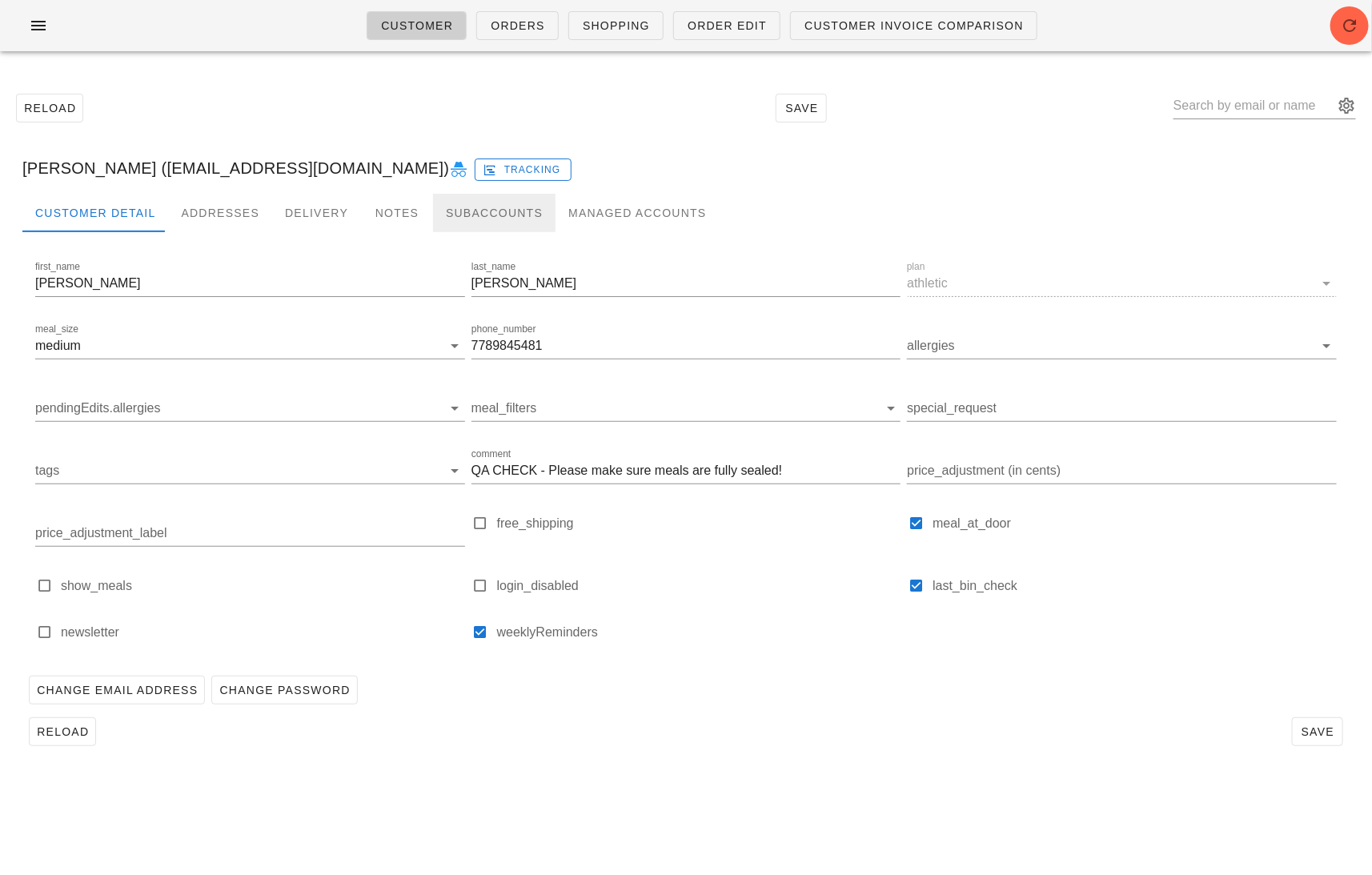
click at [505, 207] on div "Subaccounts" at bounding box center [495, 212] width 123 height 38
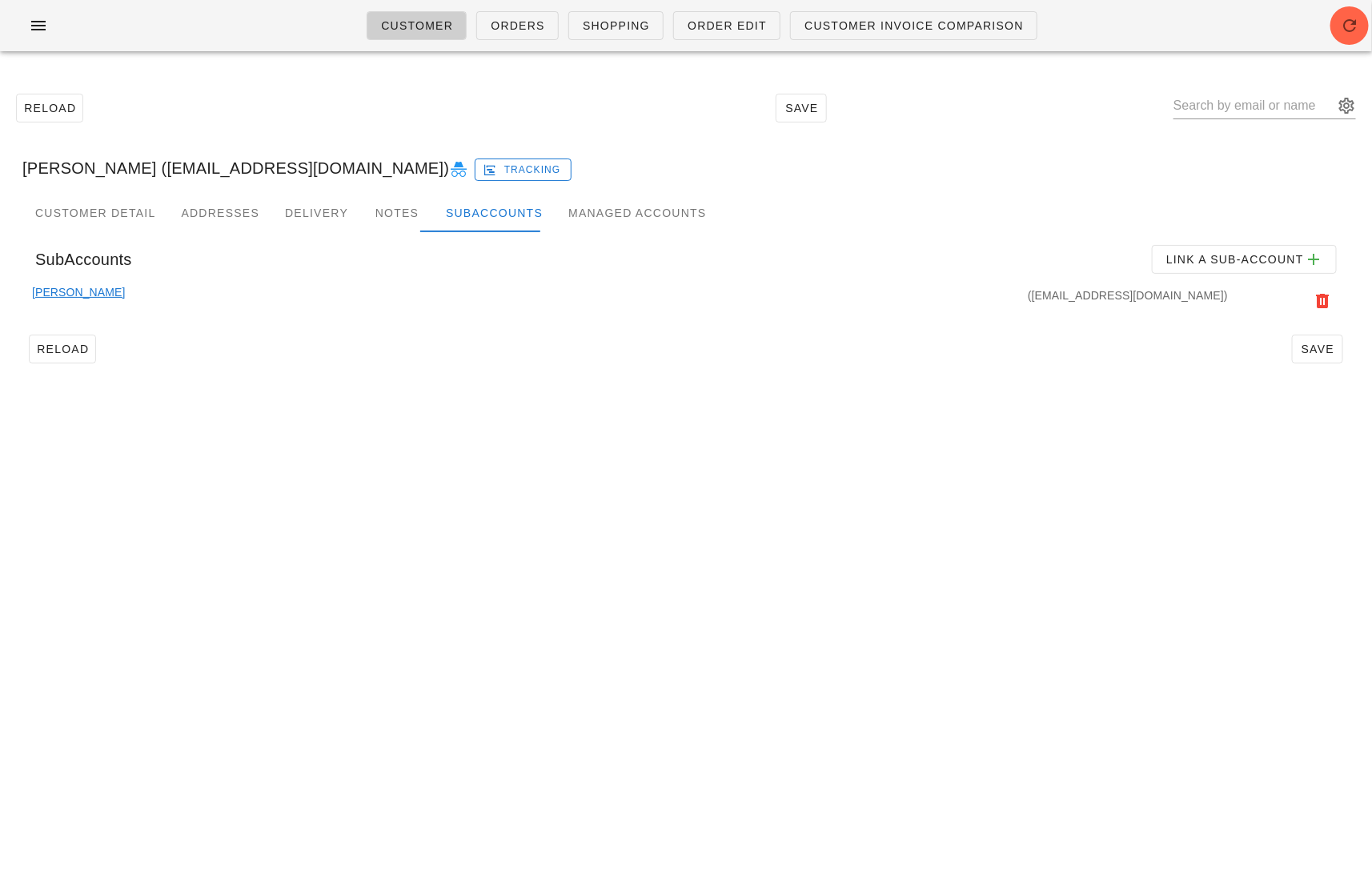
click at [83, 292] on link "Brennan Finley" at bounding box center [78, 301] width 93 height 36
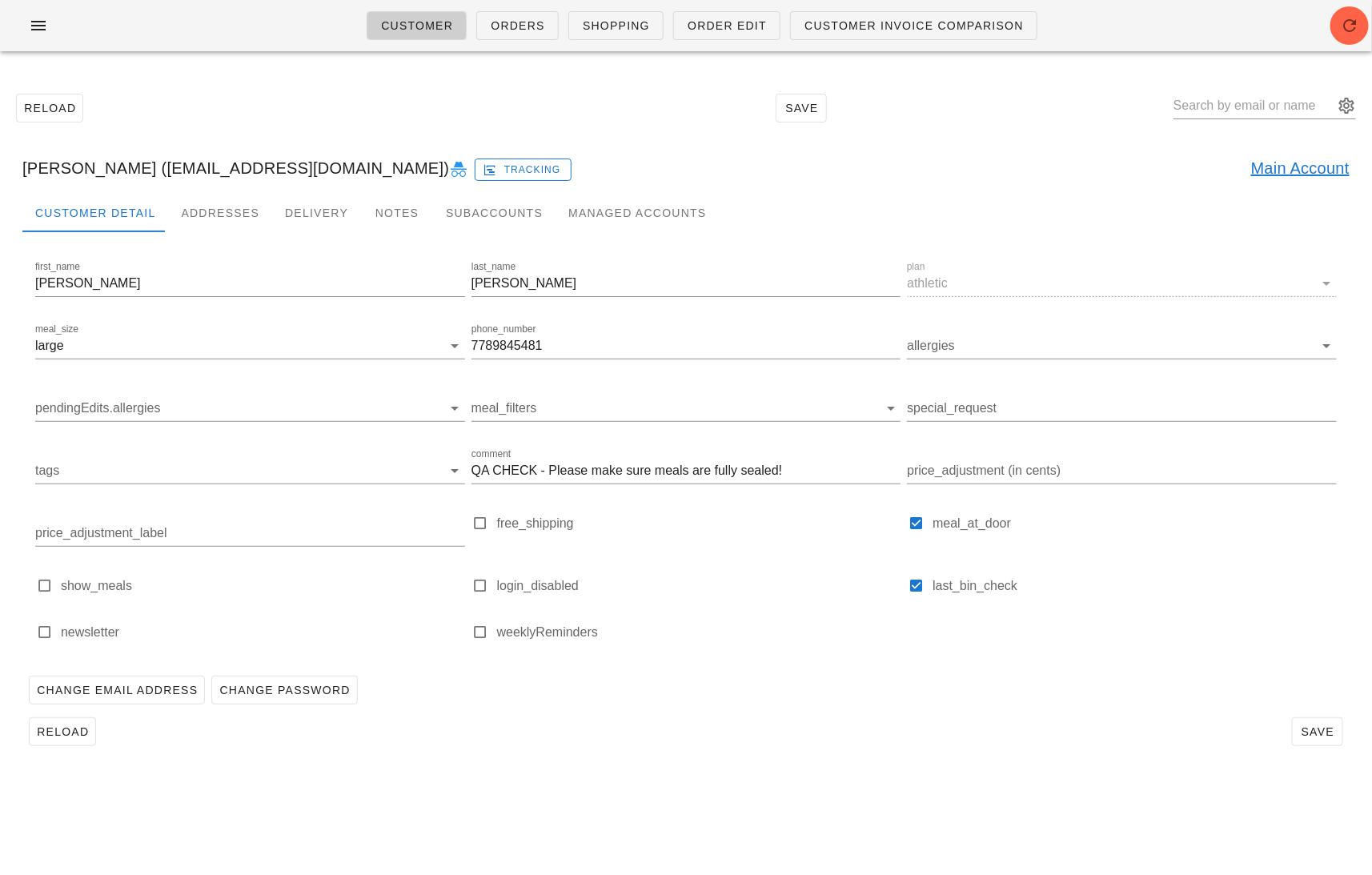
drag, startPoint x: 377, startPoint y: 173, endPoint x: 144, endPoint y: 175, distance: 233.0
click at [144, 175] on div "Brennan Finley (brennanjessicafinley@gmail.com) Tracking Main Account" at bounding box center [686, 168] width 1352 height 52
copy div "brennanjessicafinley@gmail.com"
click at [515, 28] on span "Orders" at bounding box center [518, 26] width 55 height 12
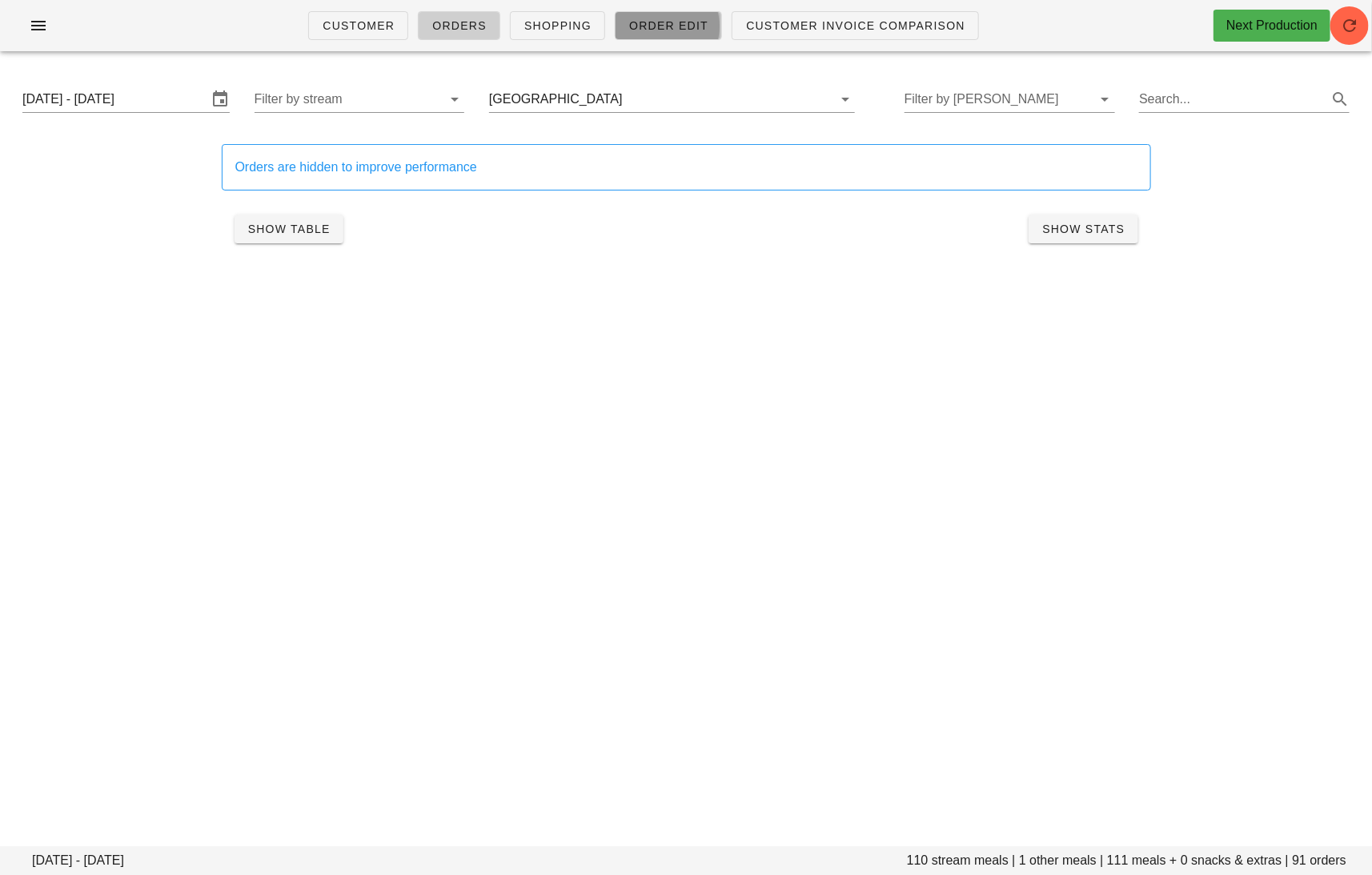
click at [629, 25] on span "Order Edit" at bounding box center [669, 26] width 80 height 12
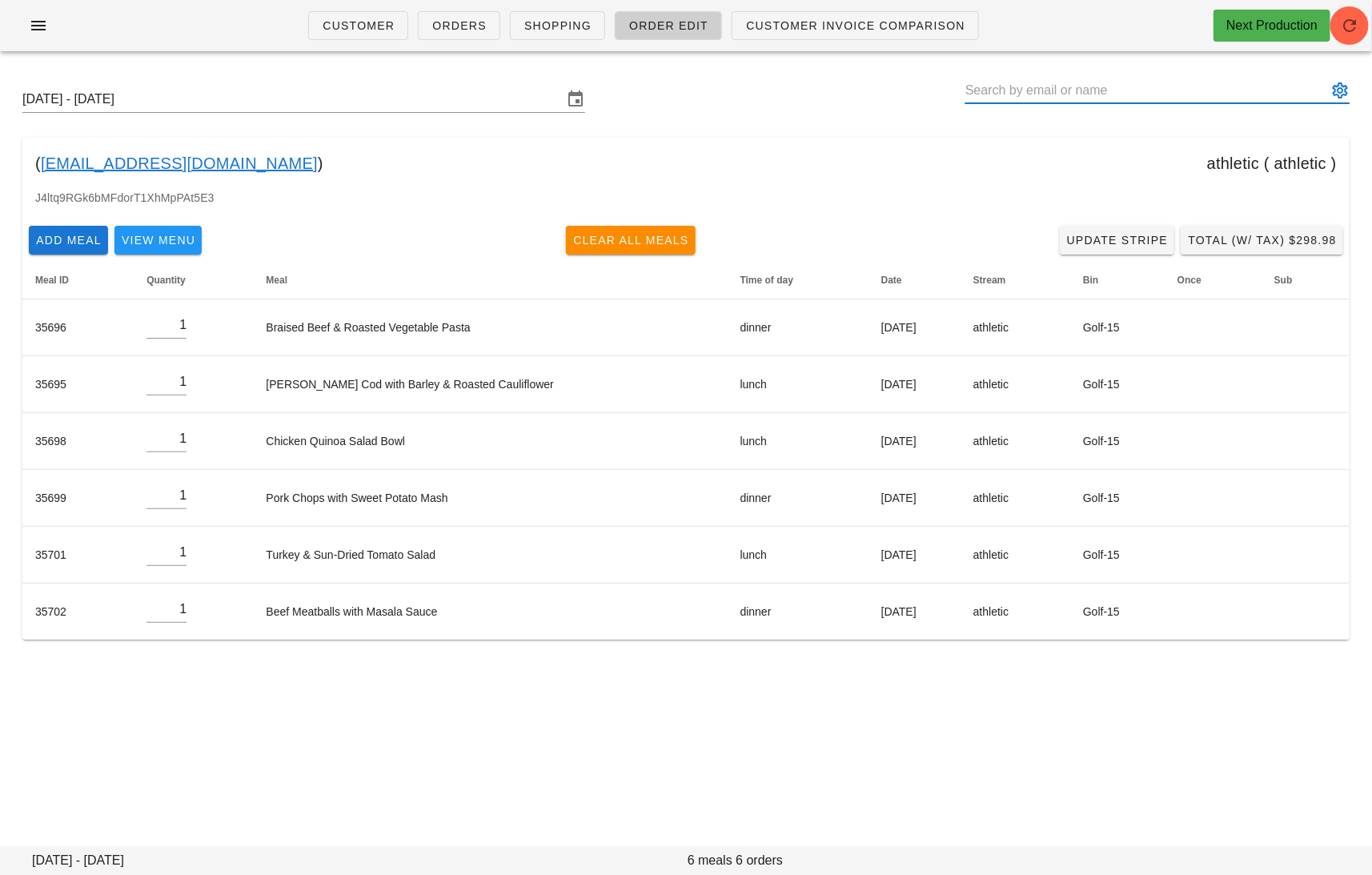
click at [1233, 93] on input "text" at bounding box center [1146, 90] width 361 height 26
paste input "brennanjessicafinley@gmail.com"
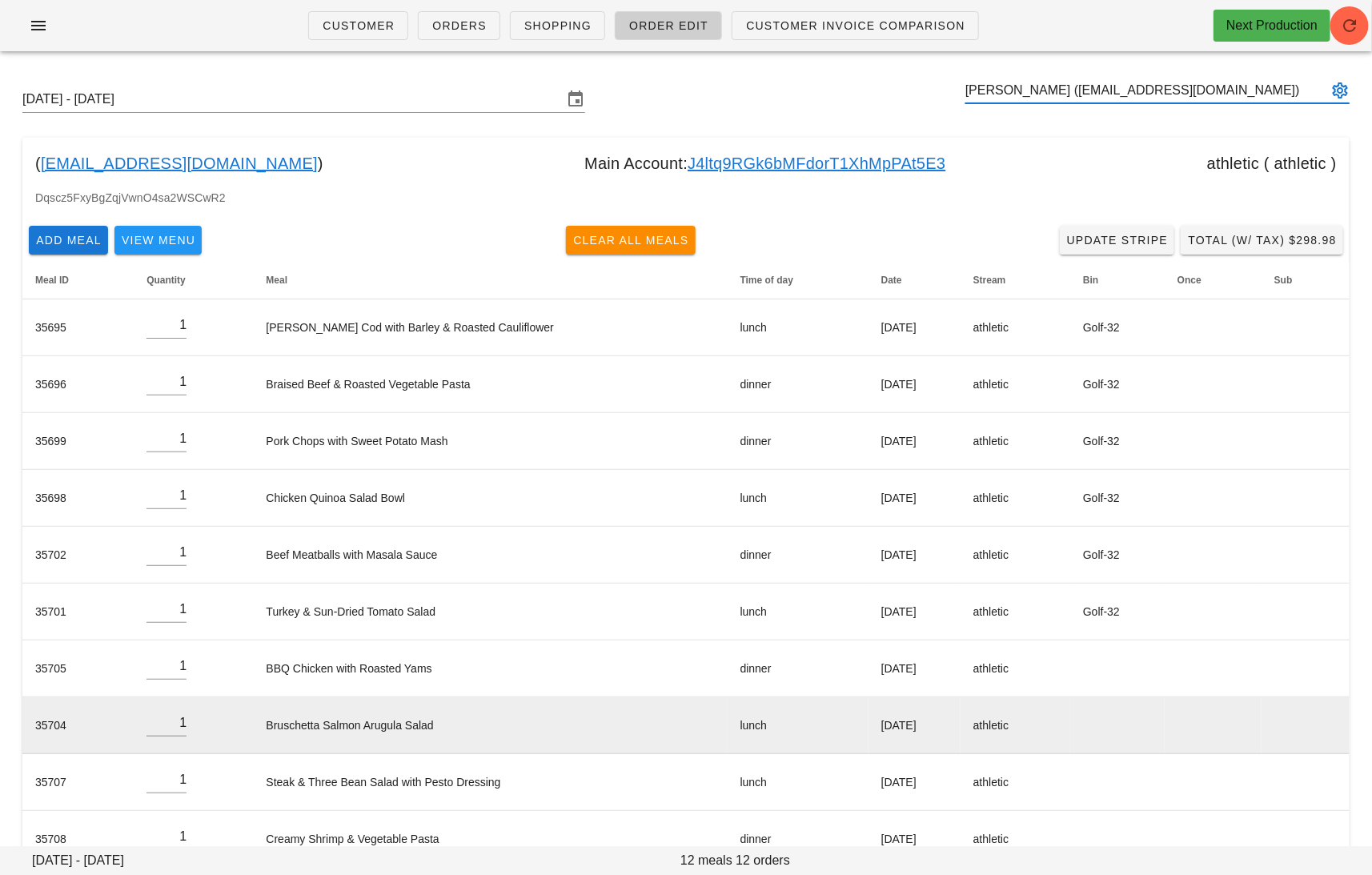
scroll to position [150, 0]
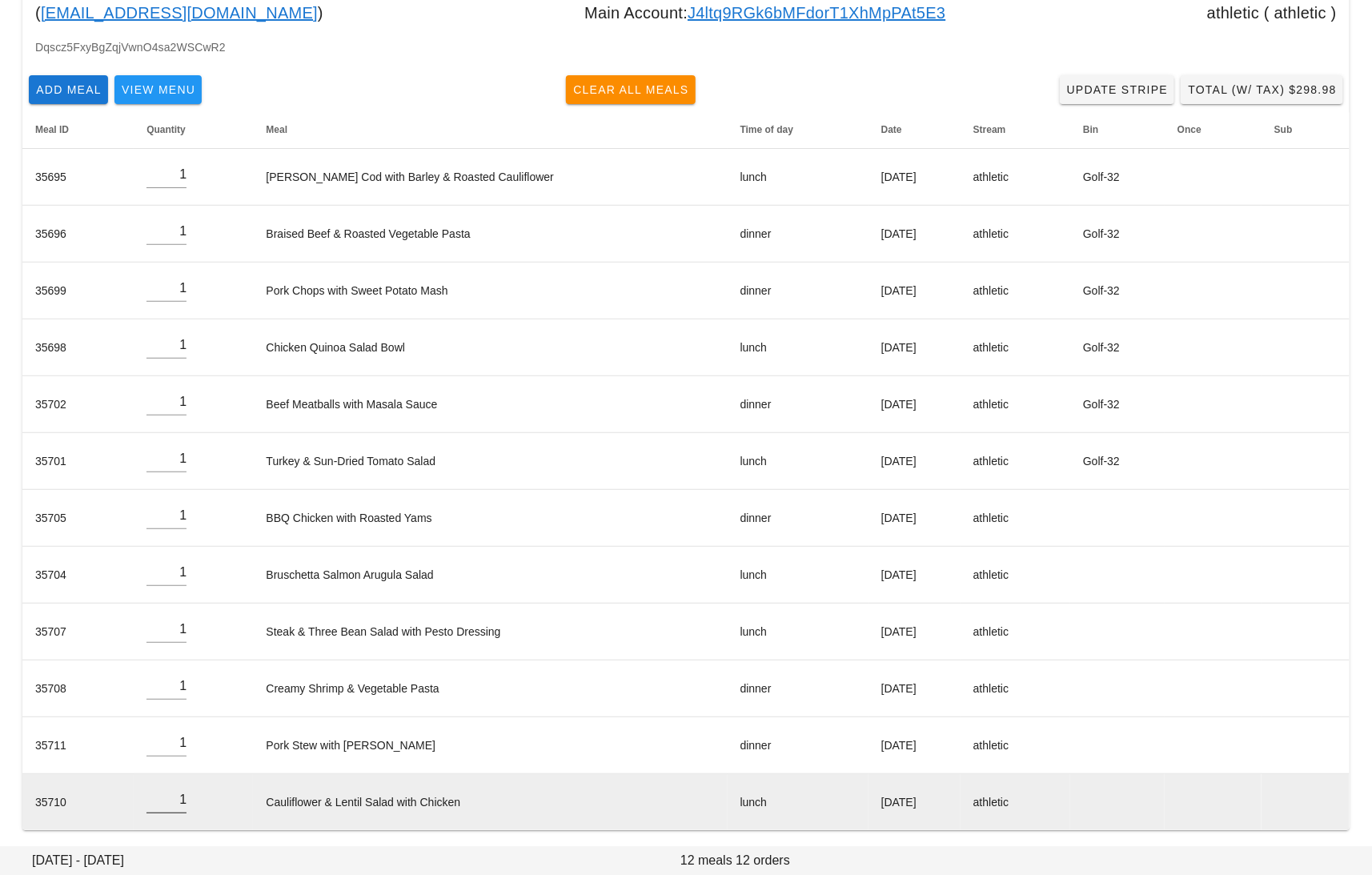
type input "Brennan Finley (brennanjessicafinley@gmail.com)"
drag, startPoint x: 176, startPoint y: 795, endPoint x: 202, endPoint y: 795, distance: 26.0
click at [191, 795] on td "1" at bounding box center [194, 802] width 119 height 56
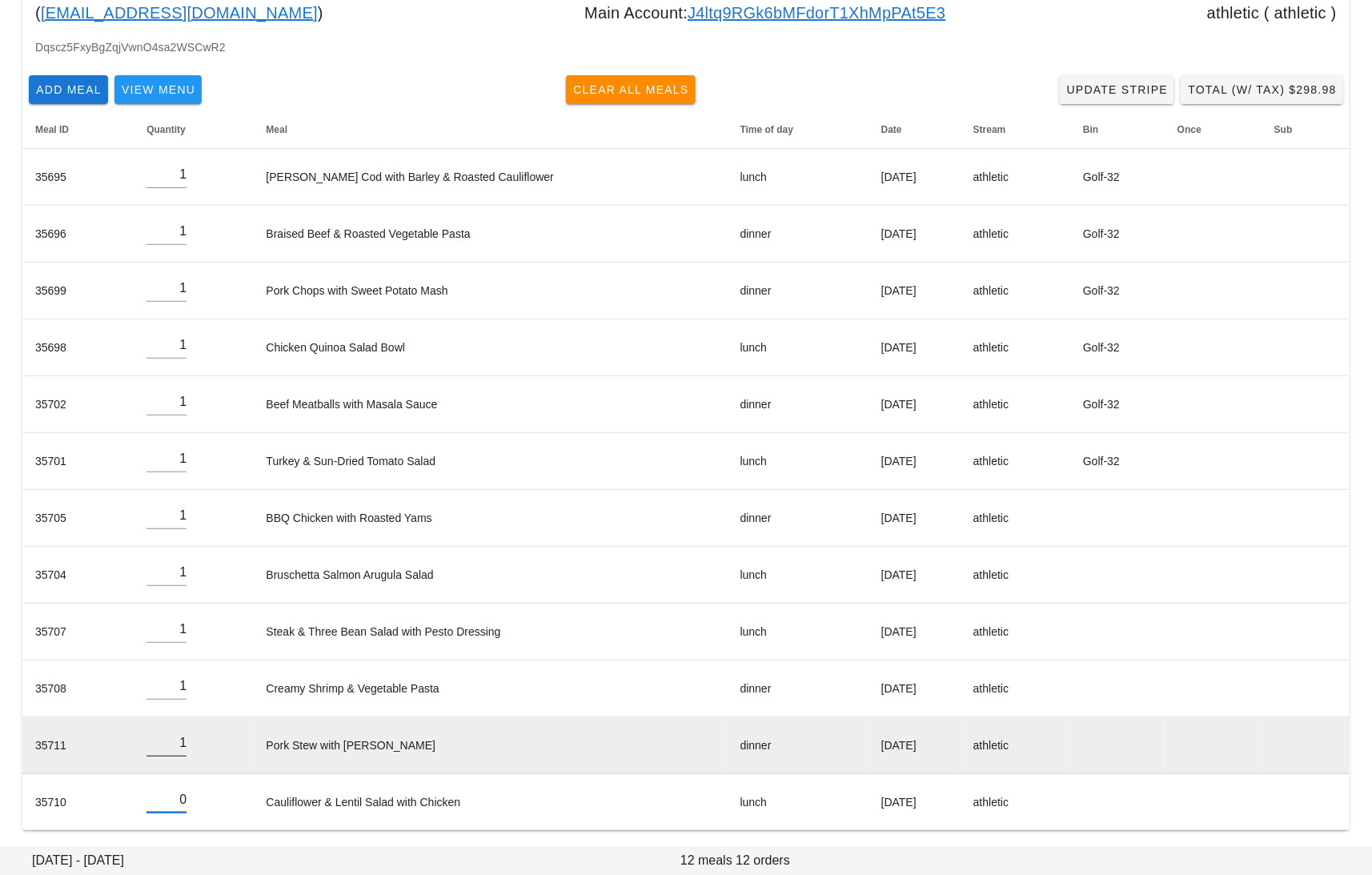
type input "0"
drag, startPoint x: 174, startPoint y: 739, endPoint x: 206, endPoint y: 739, distance: 32.0
click at [204, 739] on td "1" at bounding box center [194, 746] width 119 height 57
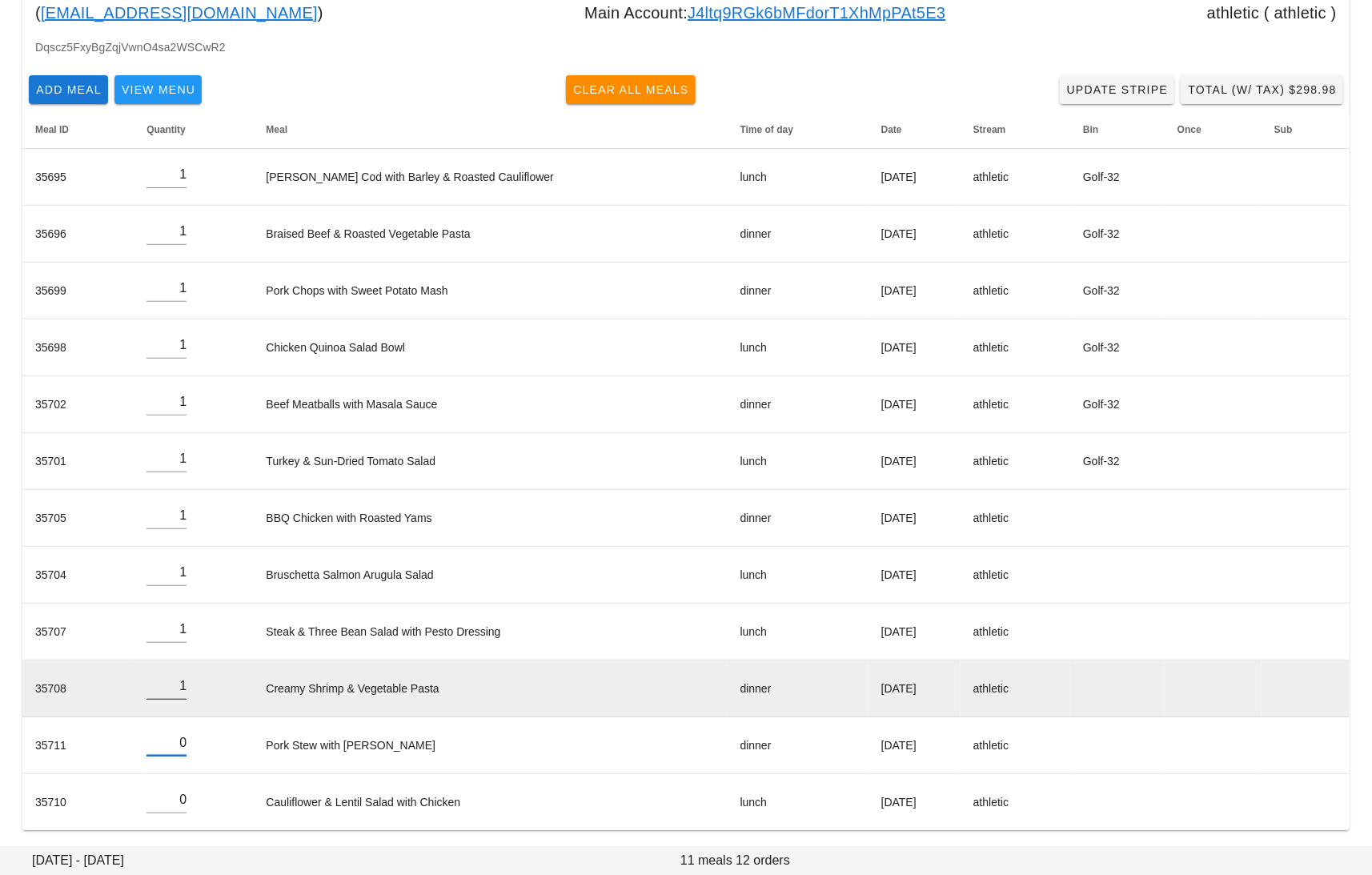
type input "0"
drag, startPoint x: 174, startPoint y: 686, endPoint x: 197, endPoint y: 686, distance: 23.0
click at [193, 686] on td "1" at bounding box center [194, 689] width 119 height 57
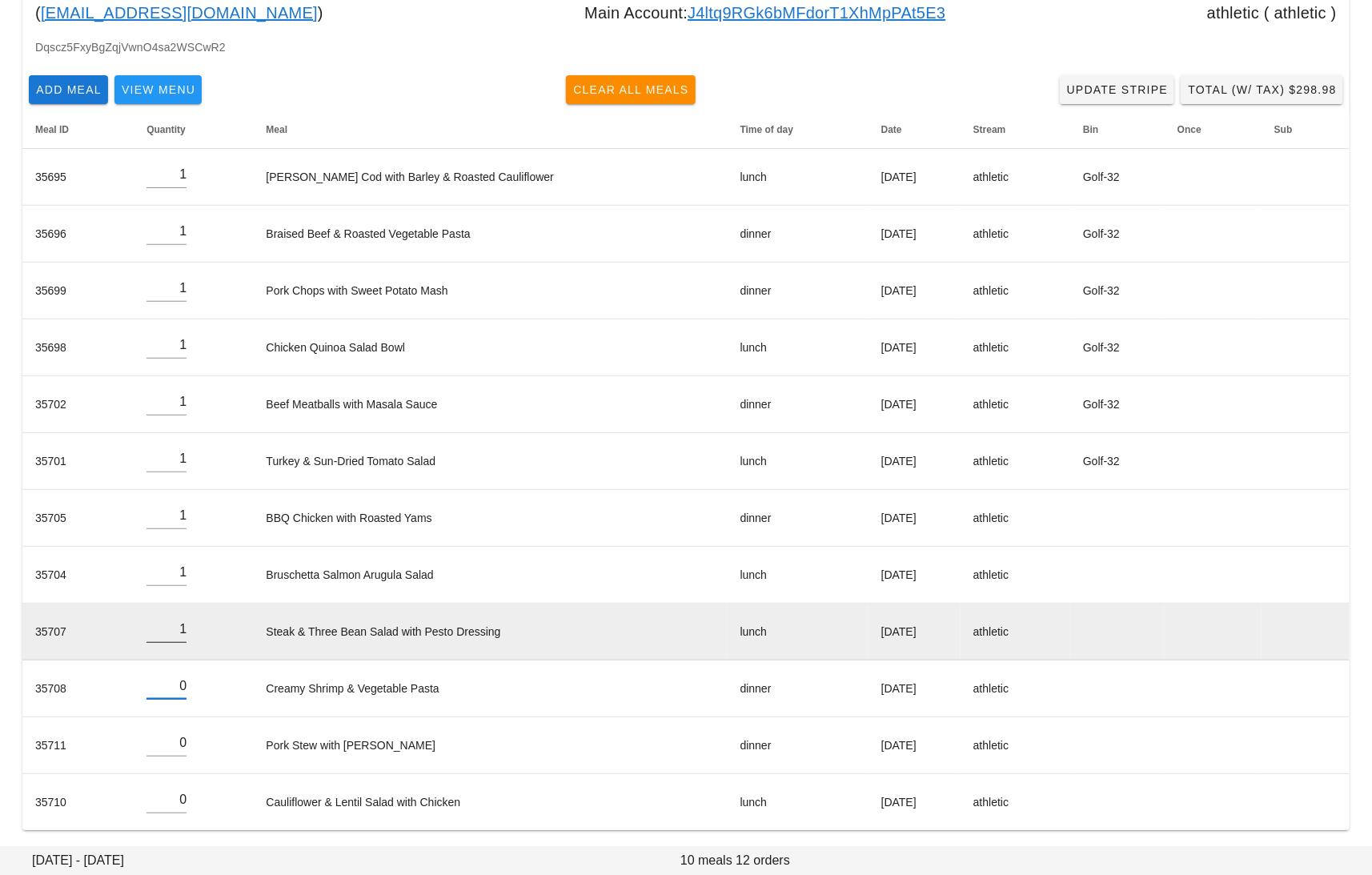
type input "0"
drag, startPoint x: 164, startPoint y: 625, endPoint x: 207, endPoint y: 625, distance: 43.0
click at [203, 625] on td "1" at bounding box center [194, 632] width 119 height 57
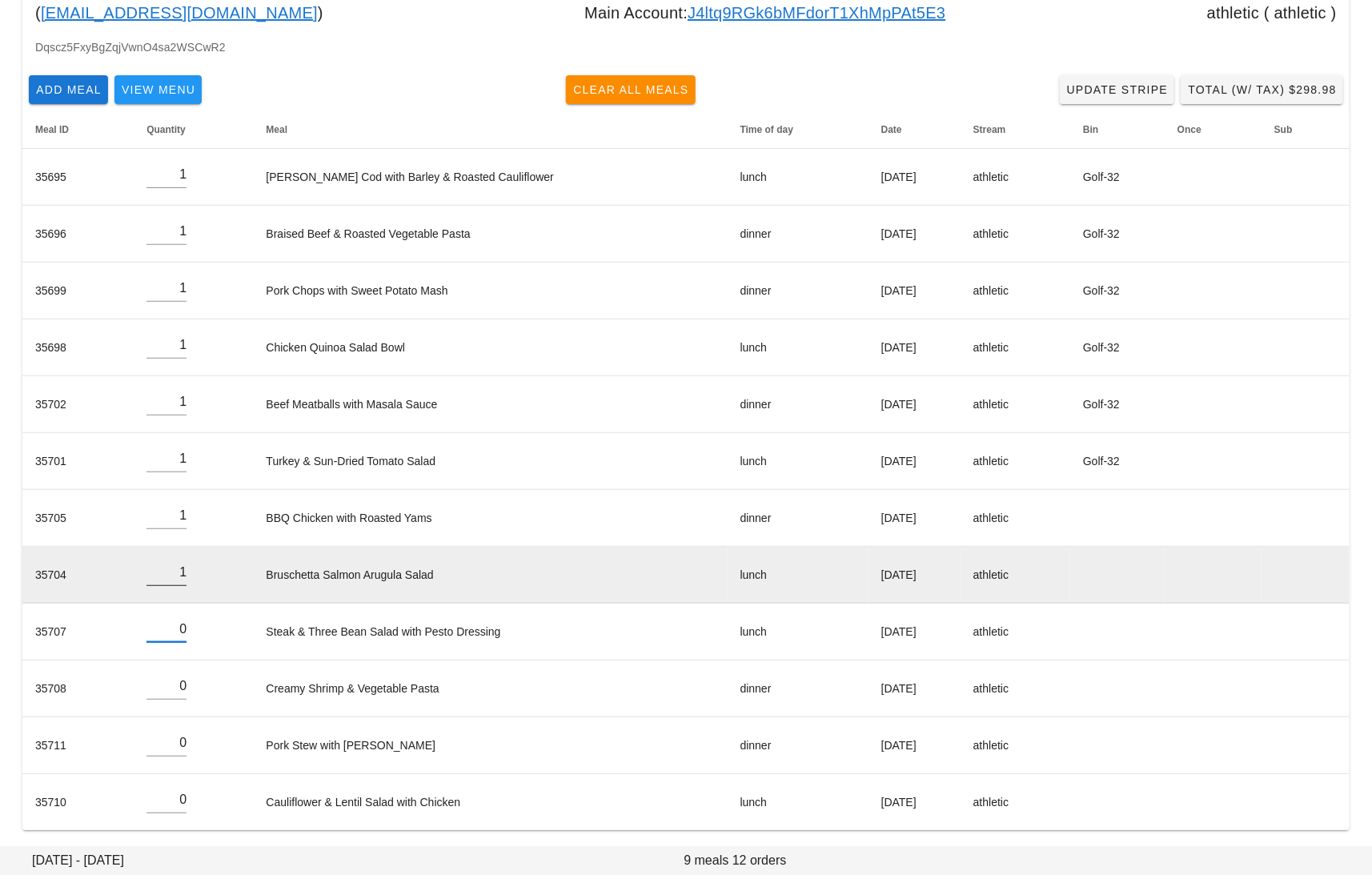
type input "0"
drag, startPoint x: 171, startPoint y: 566, endPoint x: 206, endPoint y: 566, distance: 35.0
click at [199, 566] on td "1" at bounding box center [194, 576] width 119 height 57
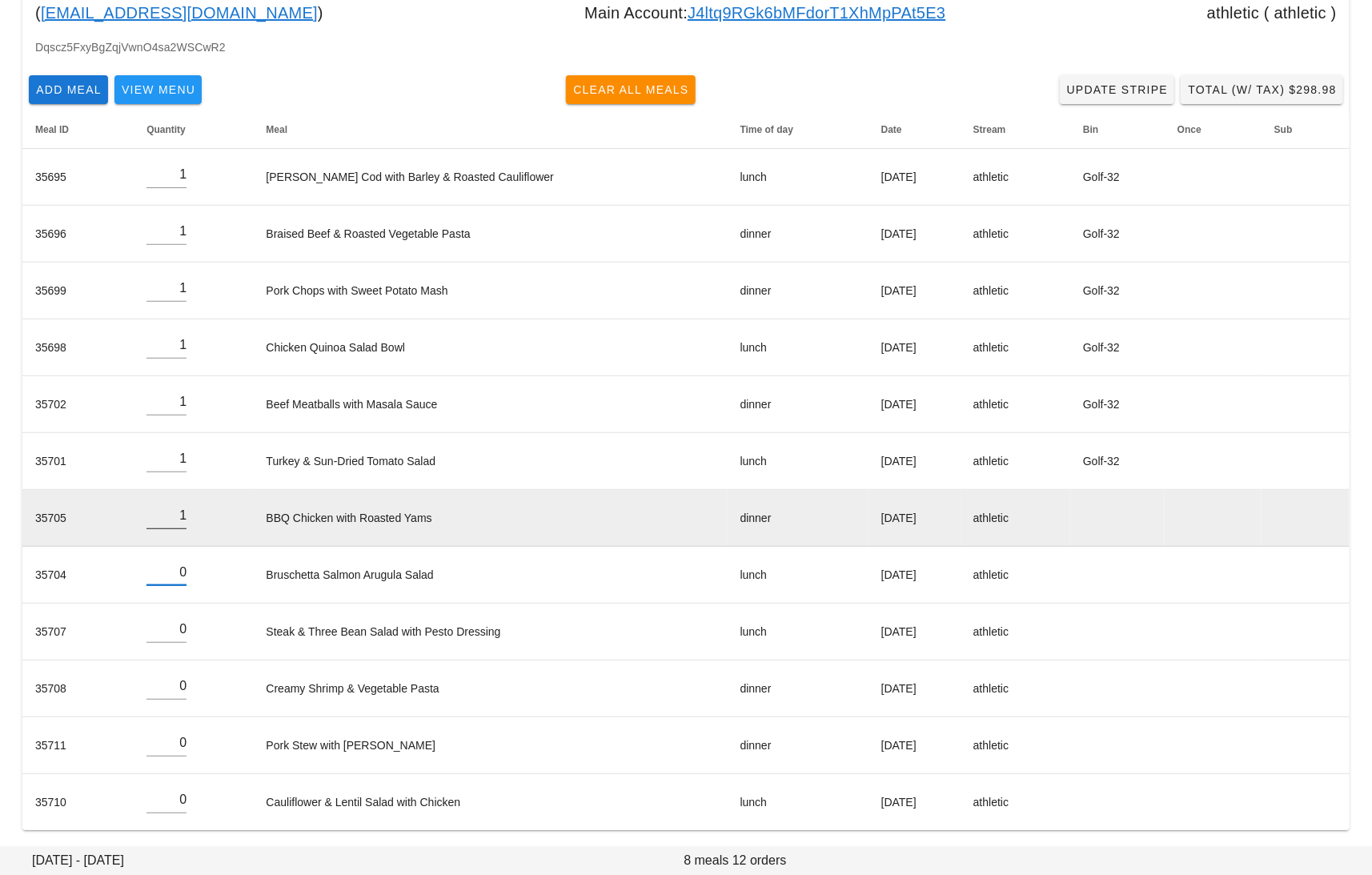
type input "0"
drag, startPoint x: 174, startPoint y: 513, endPoint x: 230, endPoint y: 514, distance: 56.0
click at [210, 513] on td "1" at bounding box center [194, 519] width 119 height 57
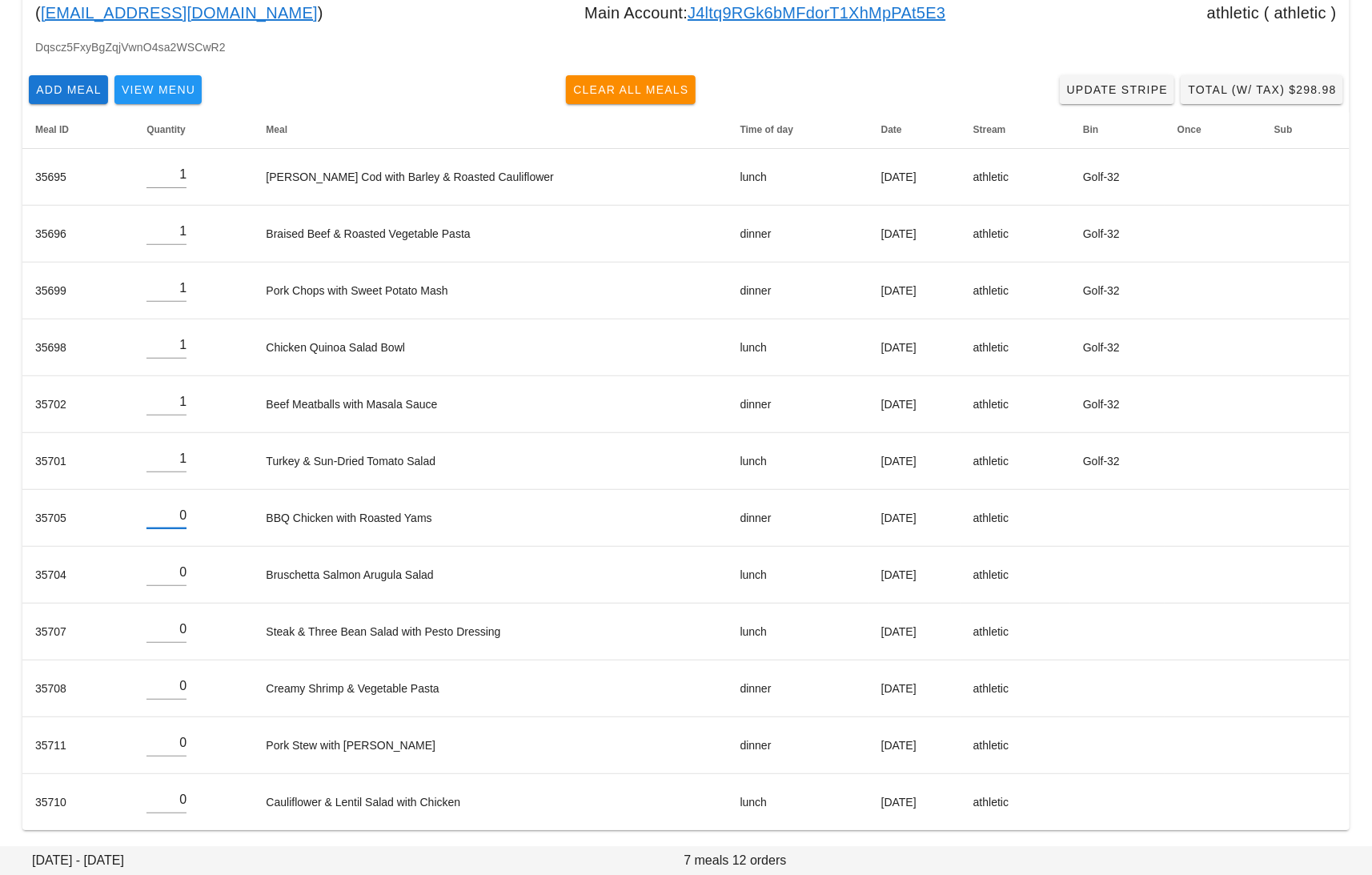
type input "0"
click at [896, 75] on div "Add Meal View Menu Clear All Meals Update Stripe Total (w/ Tax) $298.98" at bounding box center [686, 90] width 1327 height 42
click at [966, 48] on div "Dqscz5FxyBgZqjVwnO4sa2WSCwR2" at bounding box center [686, 53] width 1327 height 30
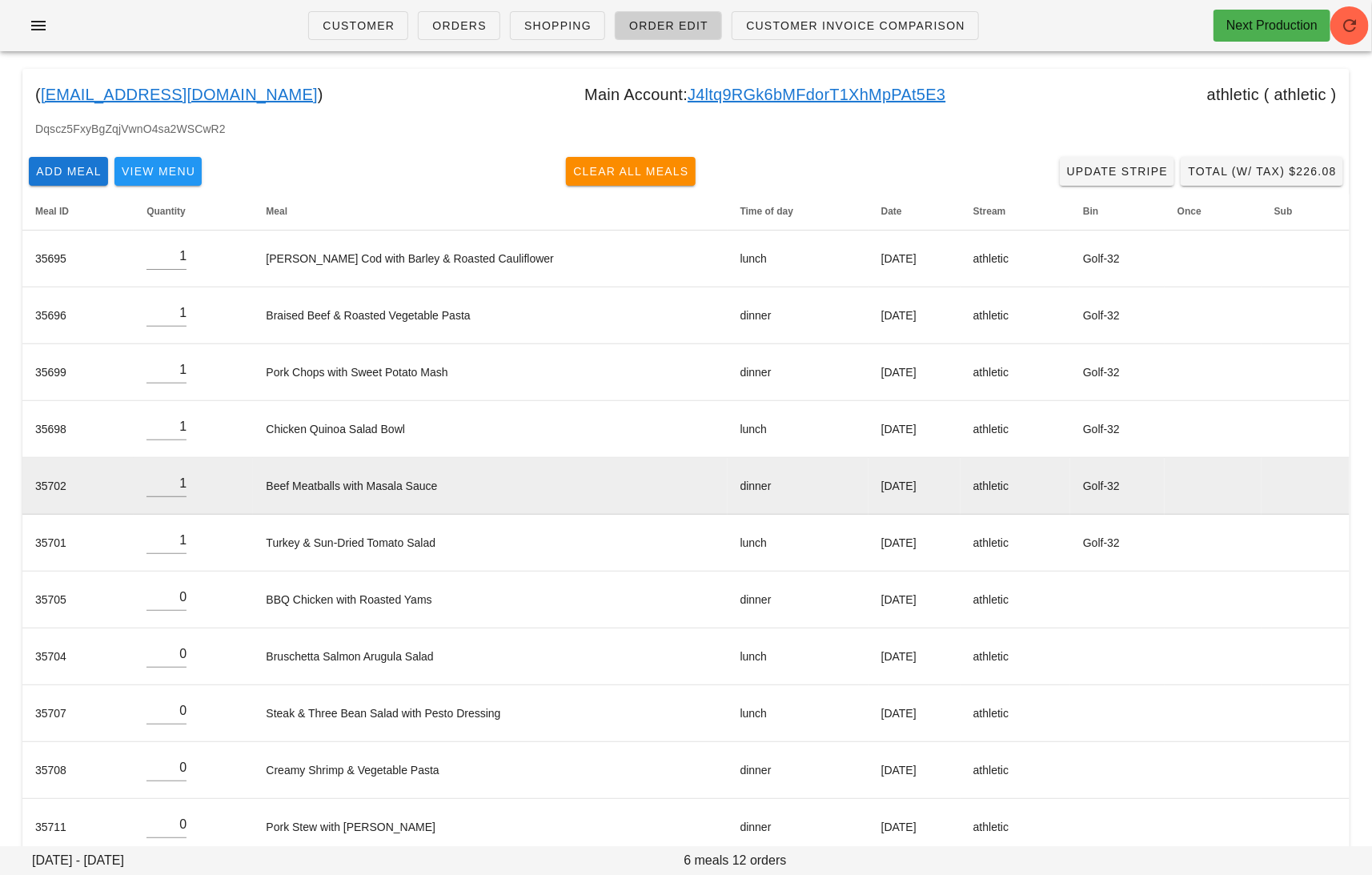
scroll to position [0, 0]
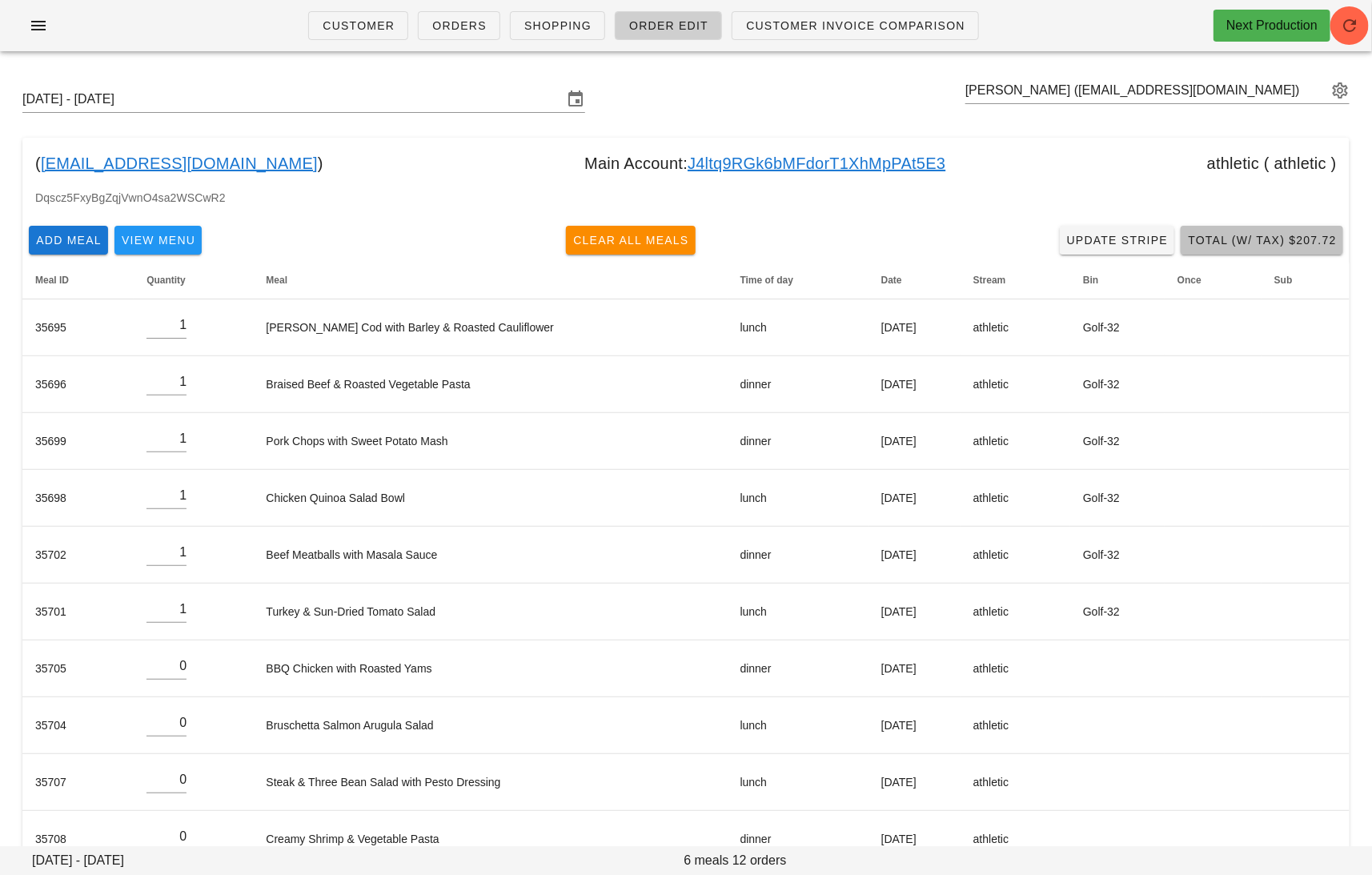
click at [1302, 245] on span "Total (w/ Tax) $207.72" at bounding box center [1262, 240] width 150 height 12
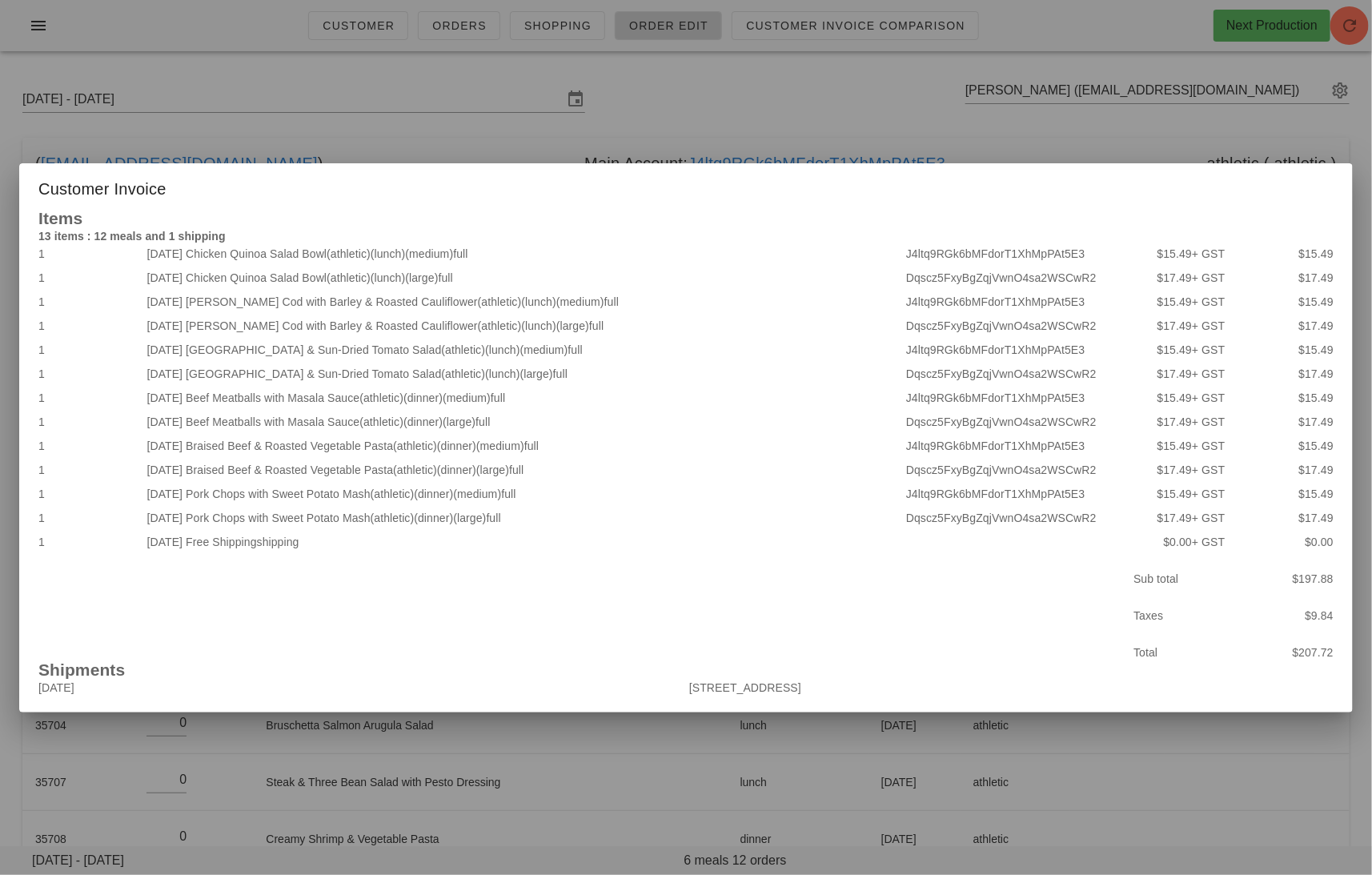
click at [1074, 143] on div at bounding box center [686, 437] width 1372 height 875
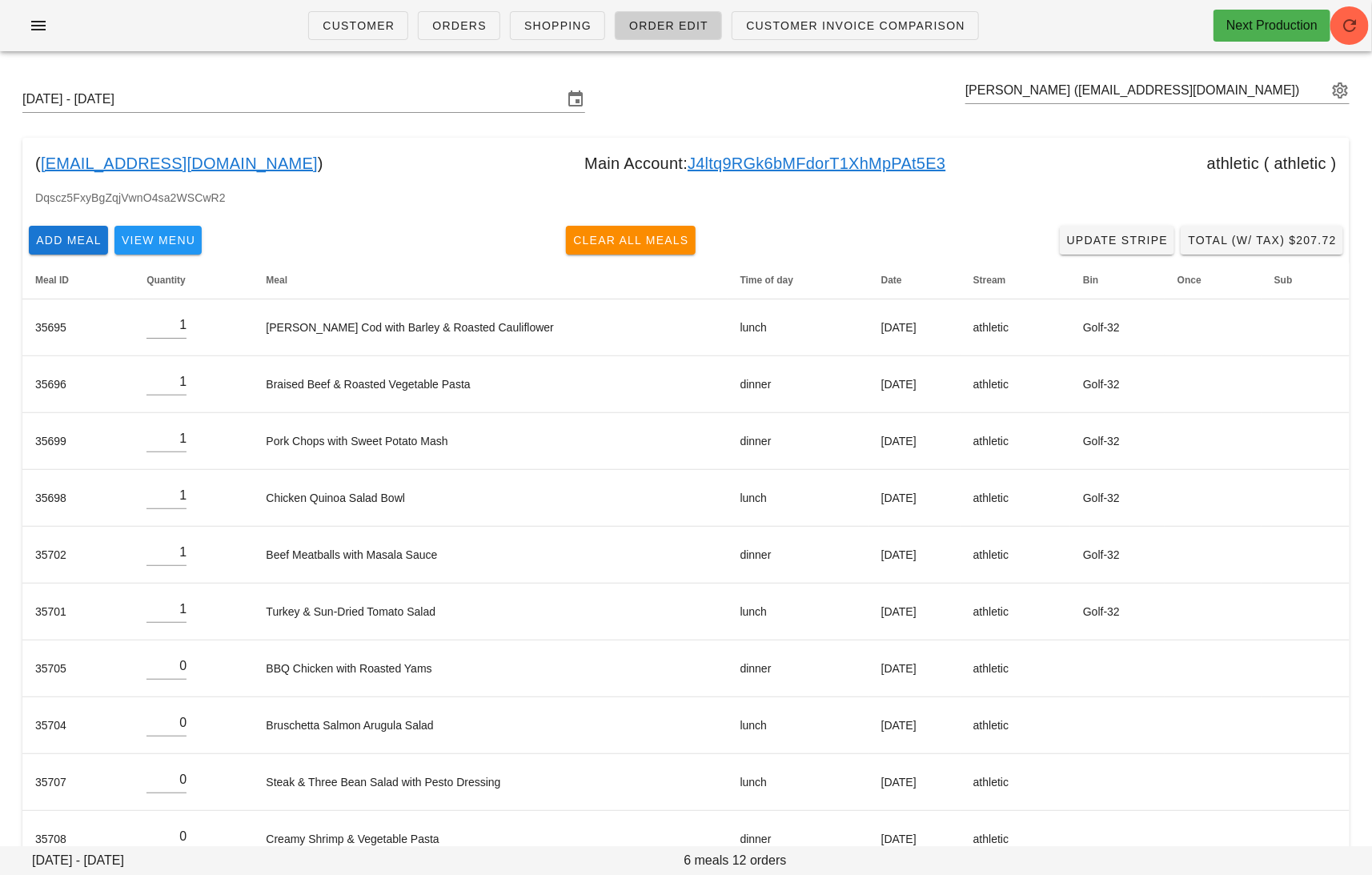
click at [876, 167] on link "J4ltq9RGk6bMFdorT1XhMpPAt5E3" at bounding box center [816, 163] width 258 height 26
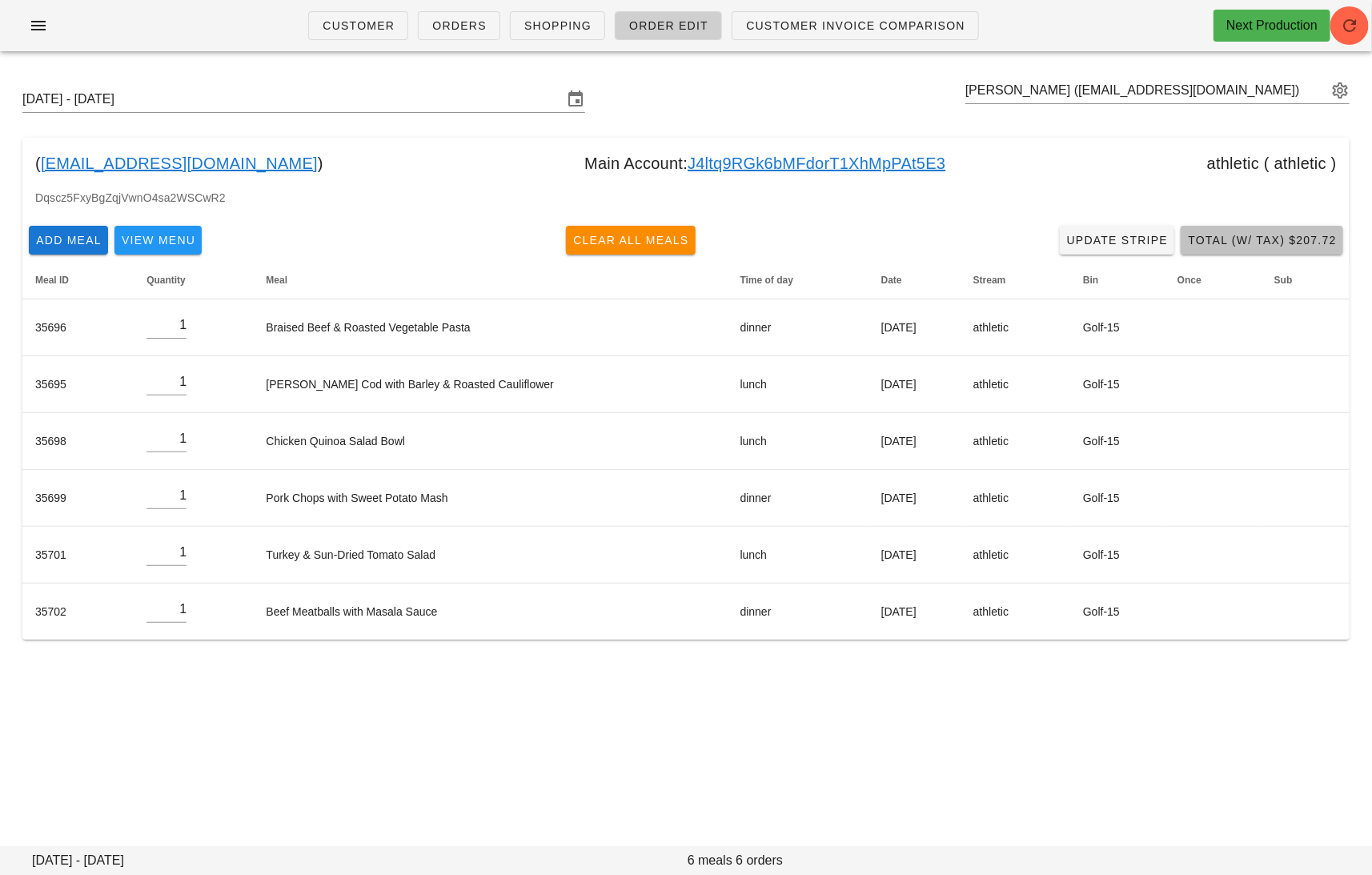
click at [1281, 240] on span "Total (w/ Tax) $207.72" at bounding box center [1262, 240] width 150 height 12
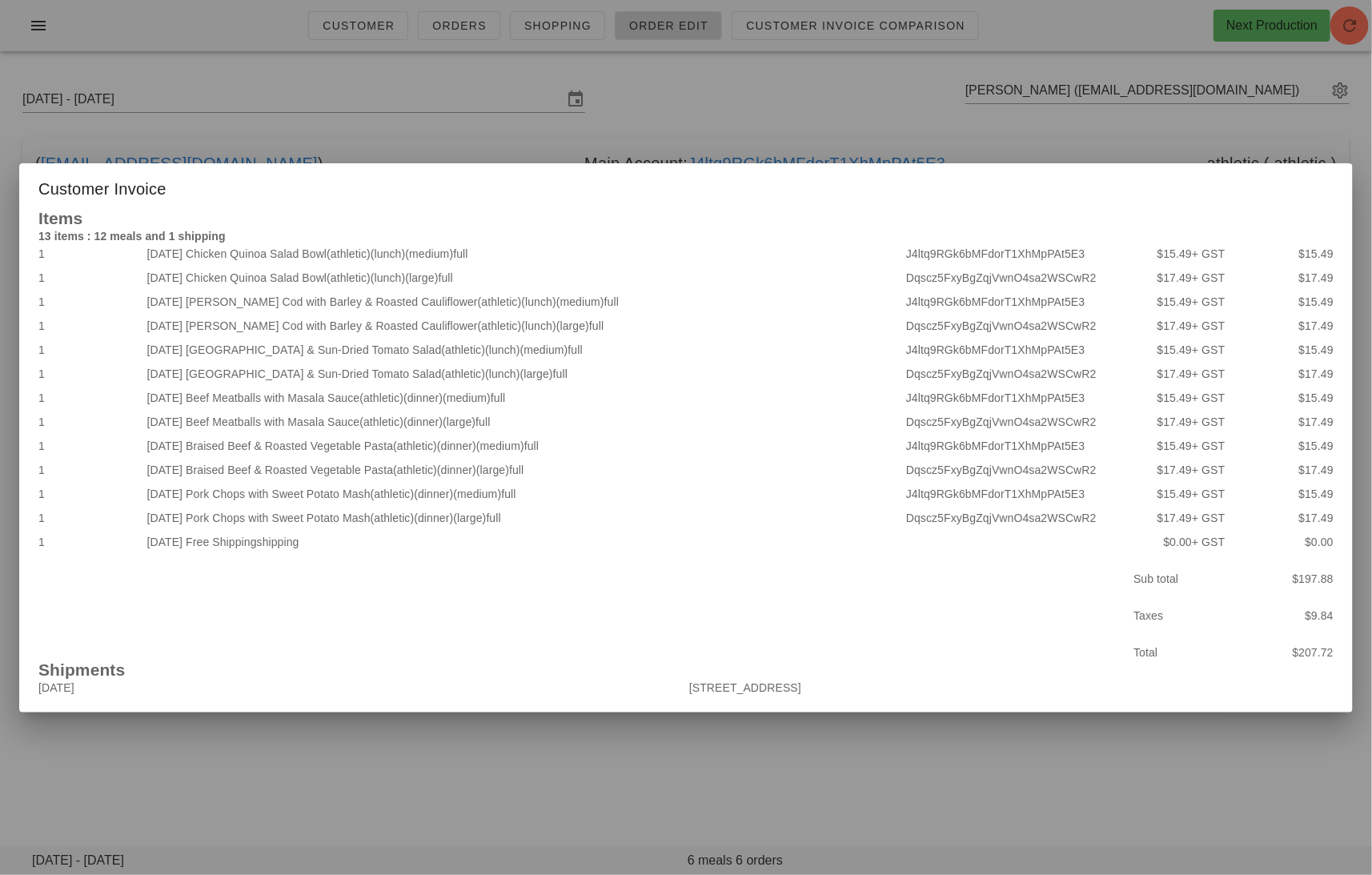
click at [963, 126] on div at bounding box center [686, 437] width 1372 height 875
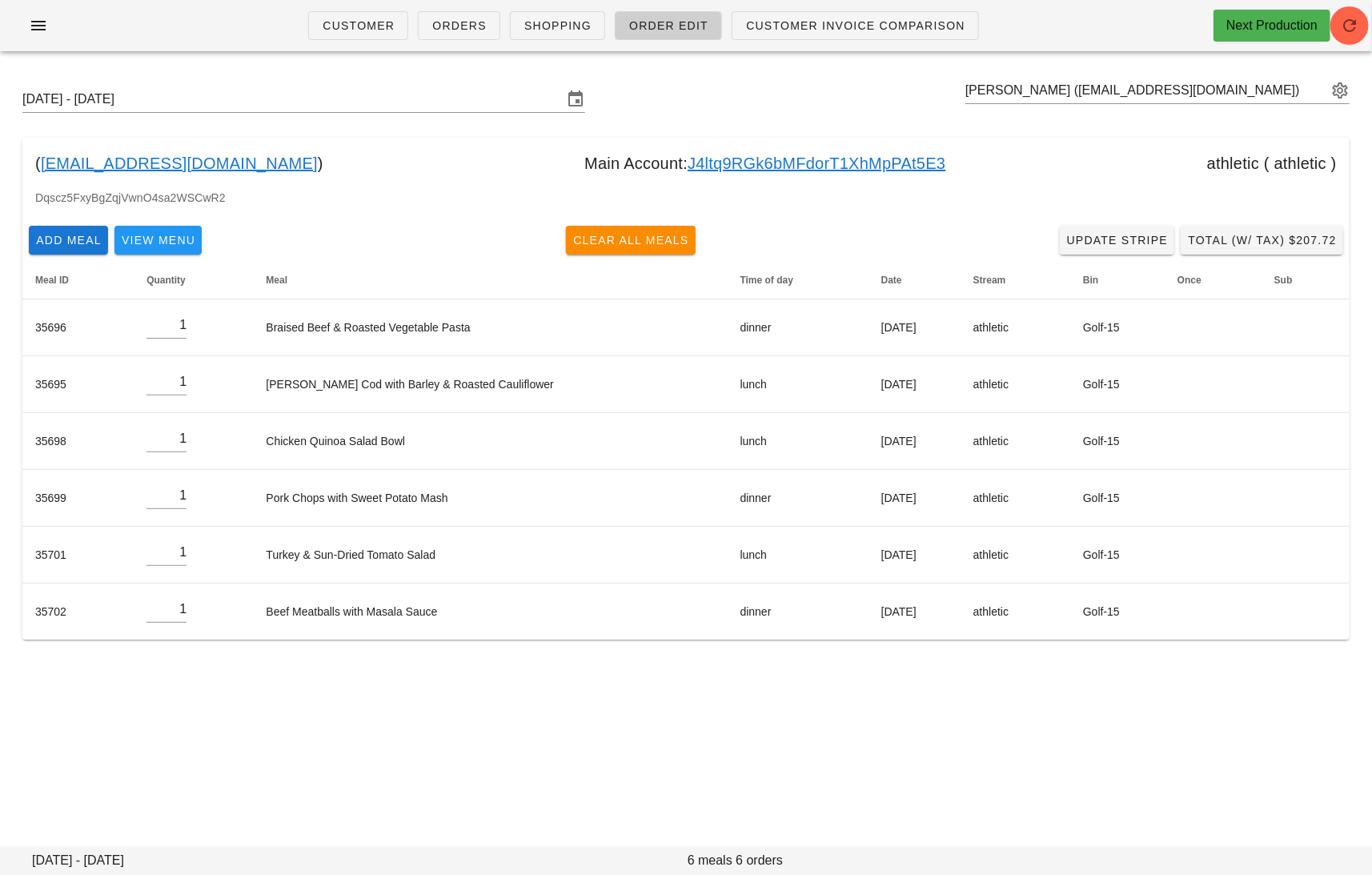
click at [857, 167] on link "J4ltq9RGk6bMFdorT1XhMpPAt5E3" at bounding box center [816, 163] width 258 height 26
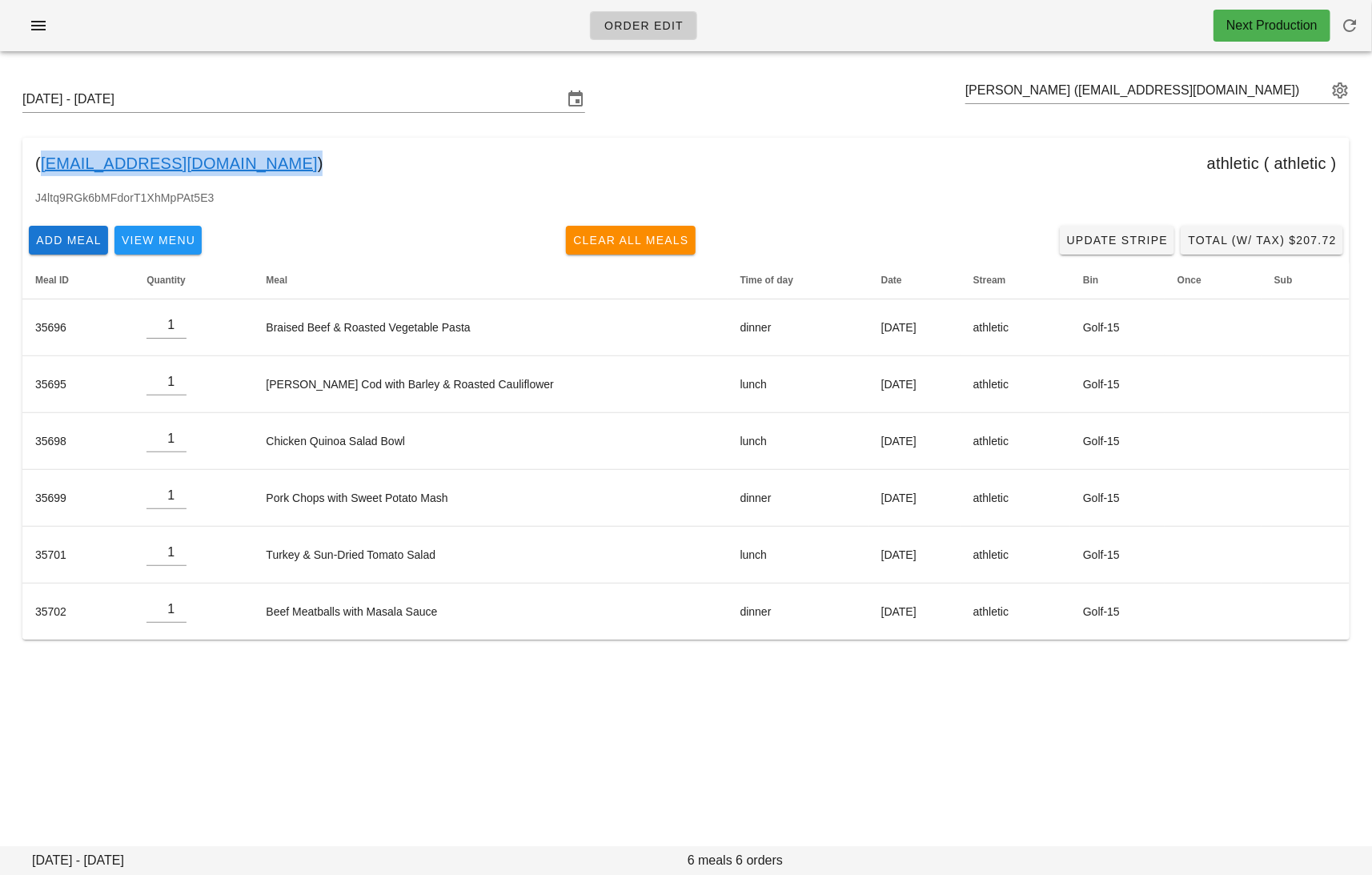
drag, startPoint x: 231, startPoint y: 158, endPoint x: 42, endPoint y: 158, distance: 189.0
click at [42, 158] on div "( jessicahann15@gmail.com ) athletic ( athletic )" at bounding box center [686, 163] width 1327 height 52
copy link "jessicahann15@gmail.com"
click at [1111, 228] on link "Update Stripe" at bounding box center [1117, 240] width 115 height 28
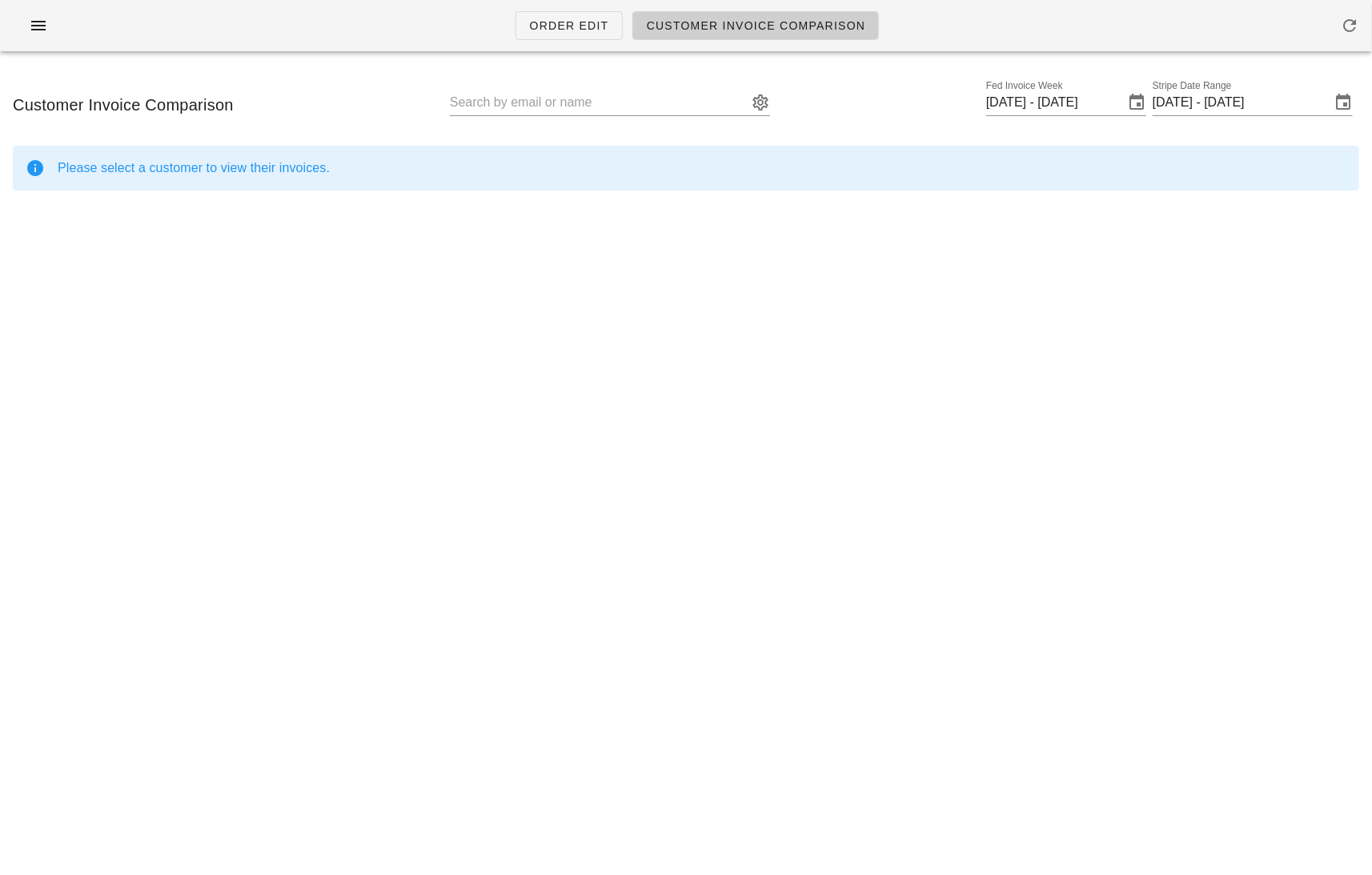
type input "Jessica Hann (jessicahann15@gmail.com)"
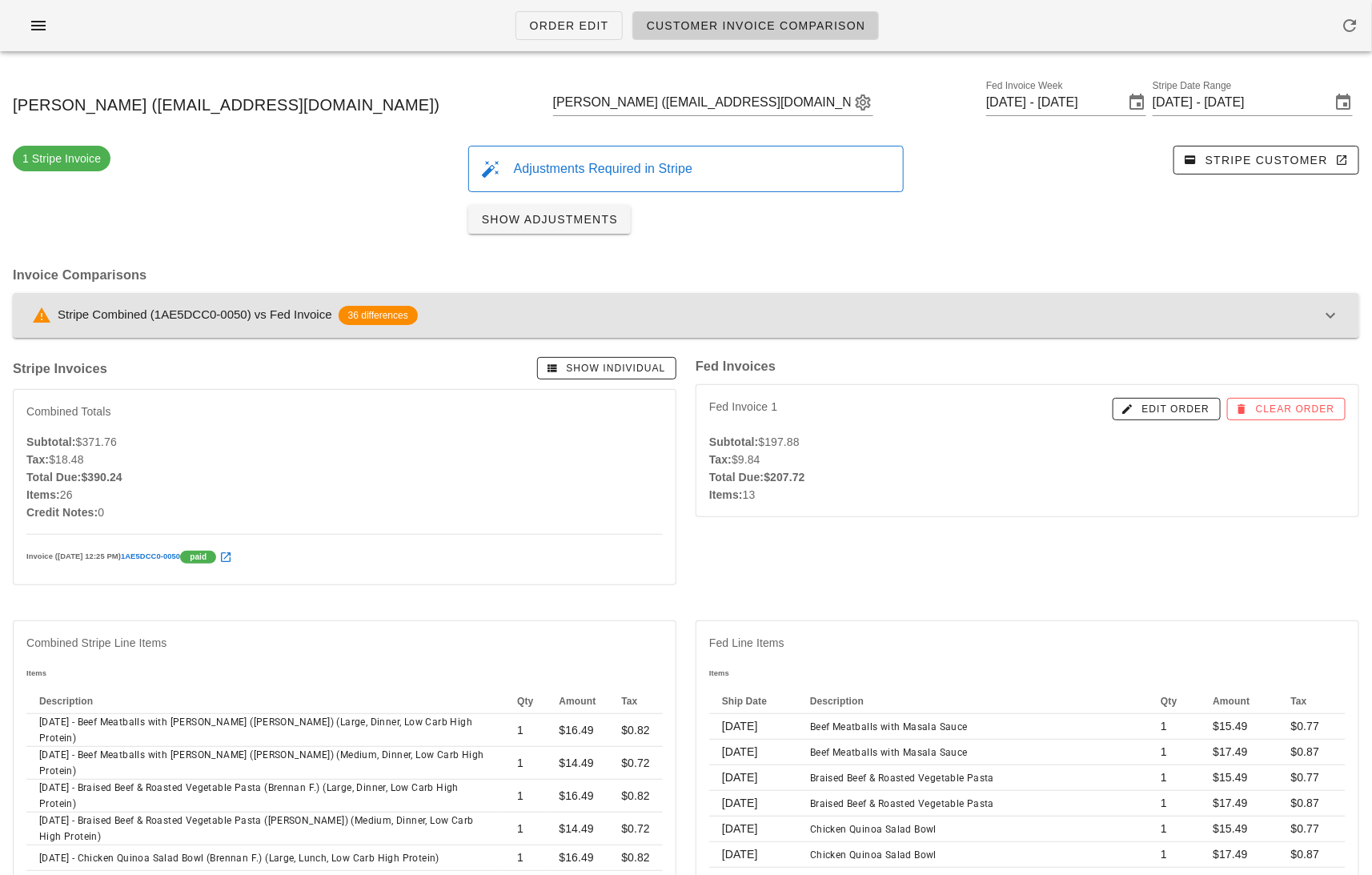
click at [933, 314] on div "Stripe Combined (1AE5DCC0-0050) vs Fed Invoice 36 differences" at bounding box center [676, 315] width 1289 height 20
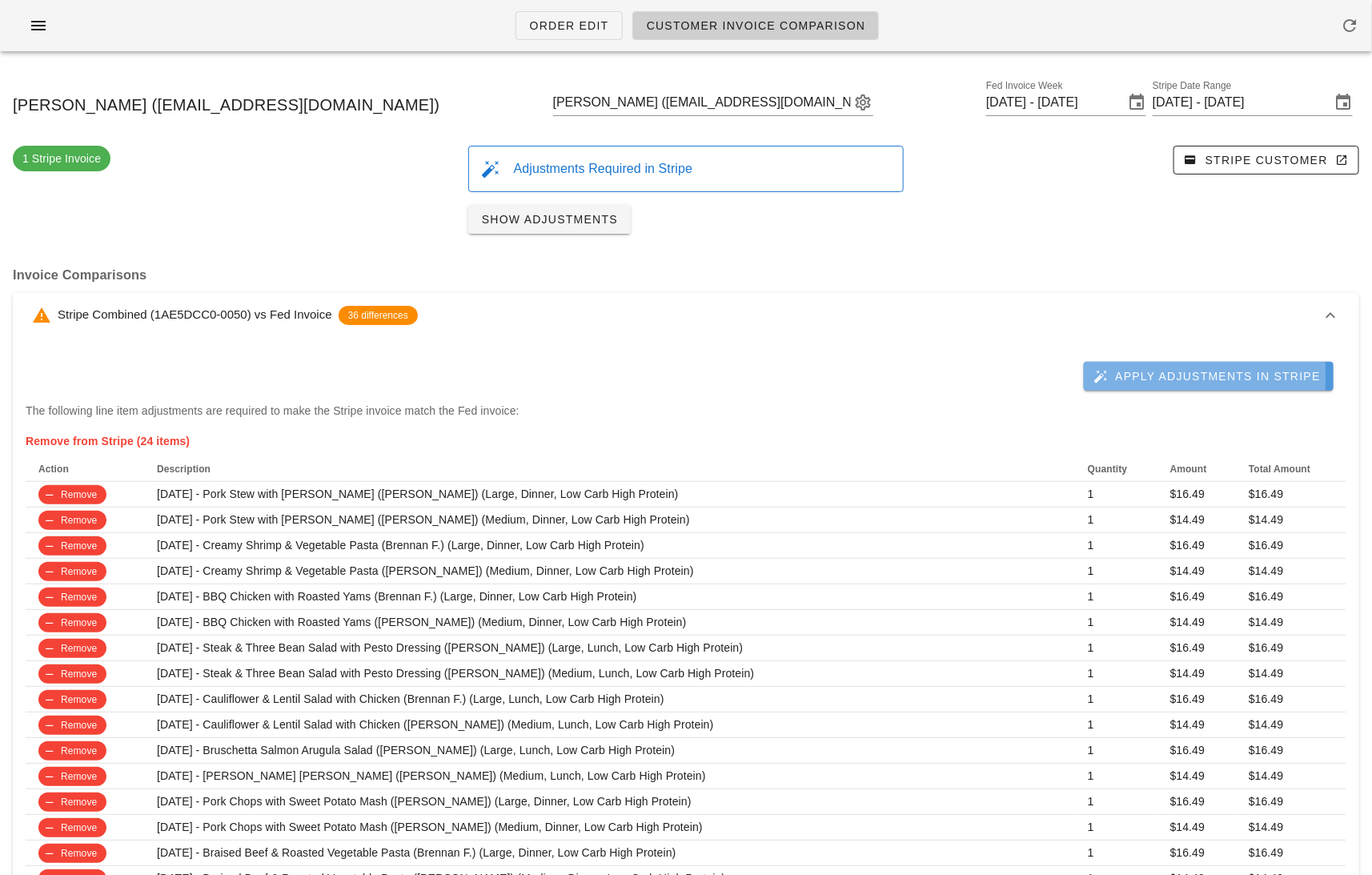
click at [1205, 384] on button "Apply Adjustments in Stripe" at bounding box center [1208, 376] width 250 height 28
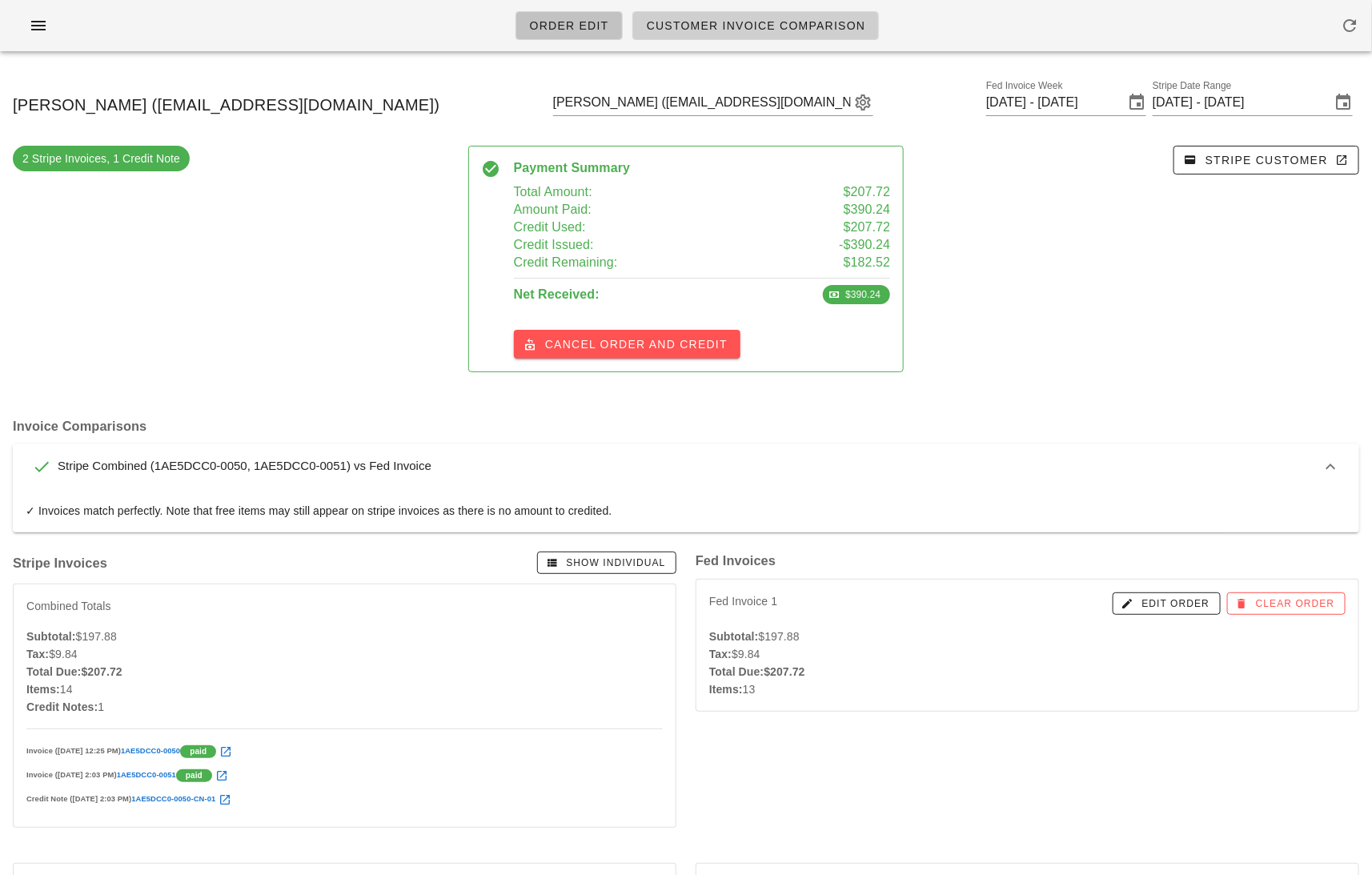
click at [572, 29] on span "Order Edit" at bounding box center [569, 26] width 80 height 12
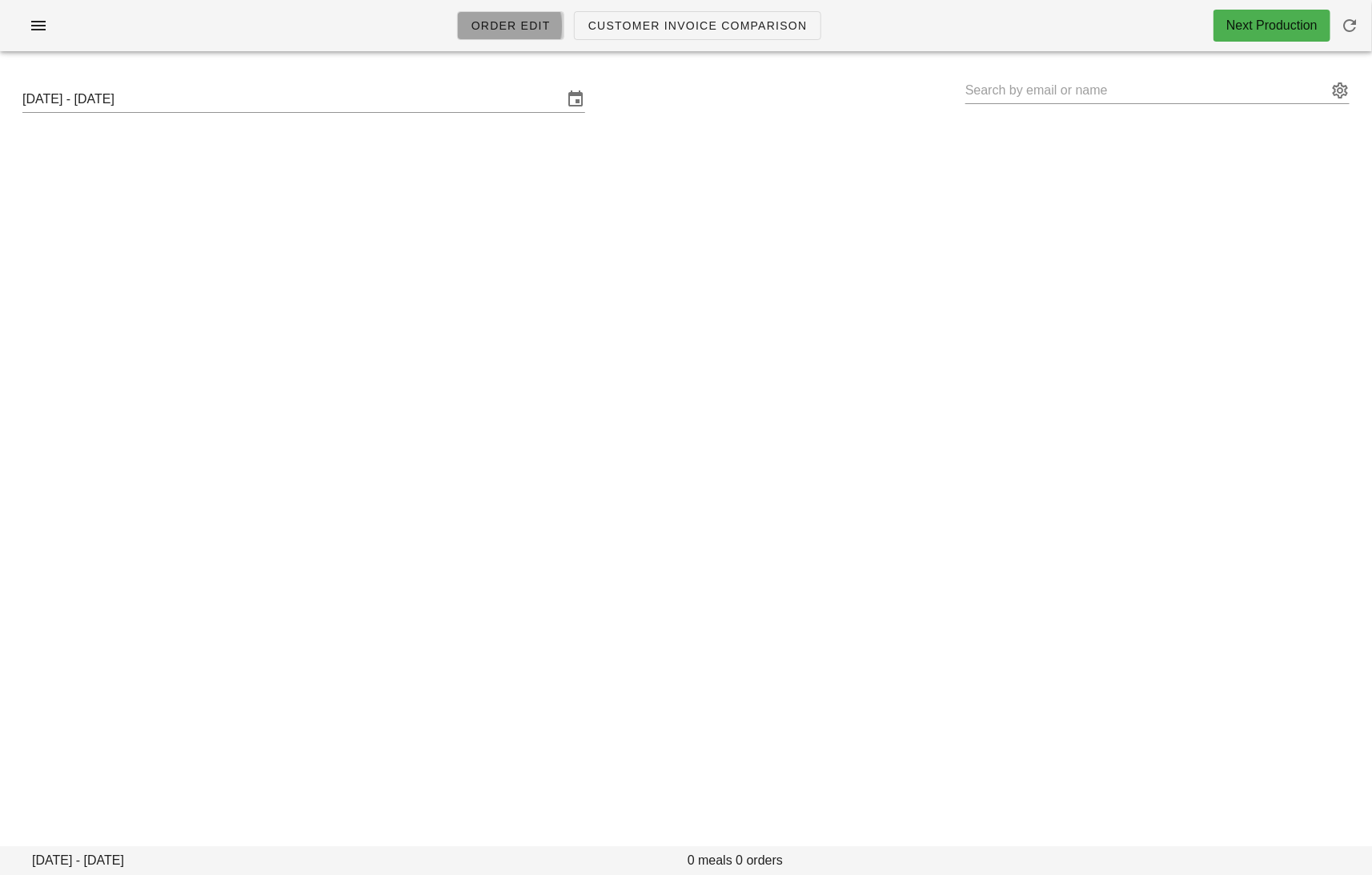
type input "Jessica Hann (jessicahann15@gmail.com)"
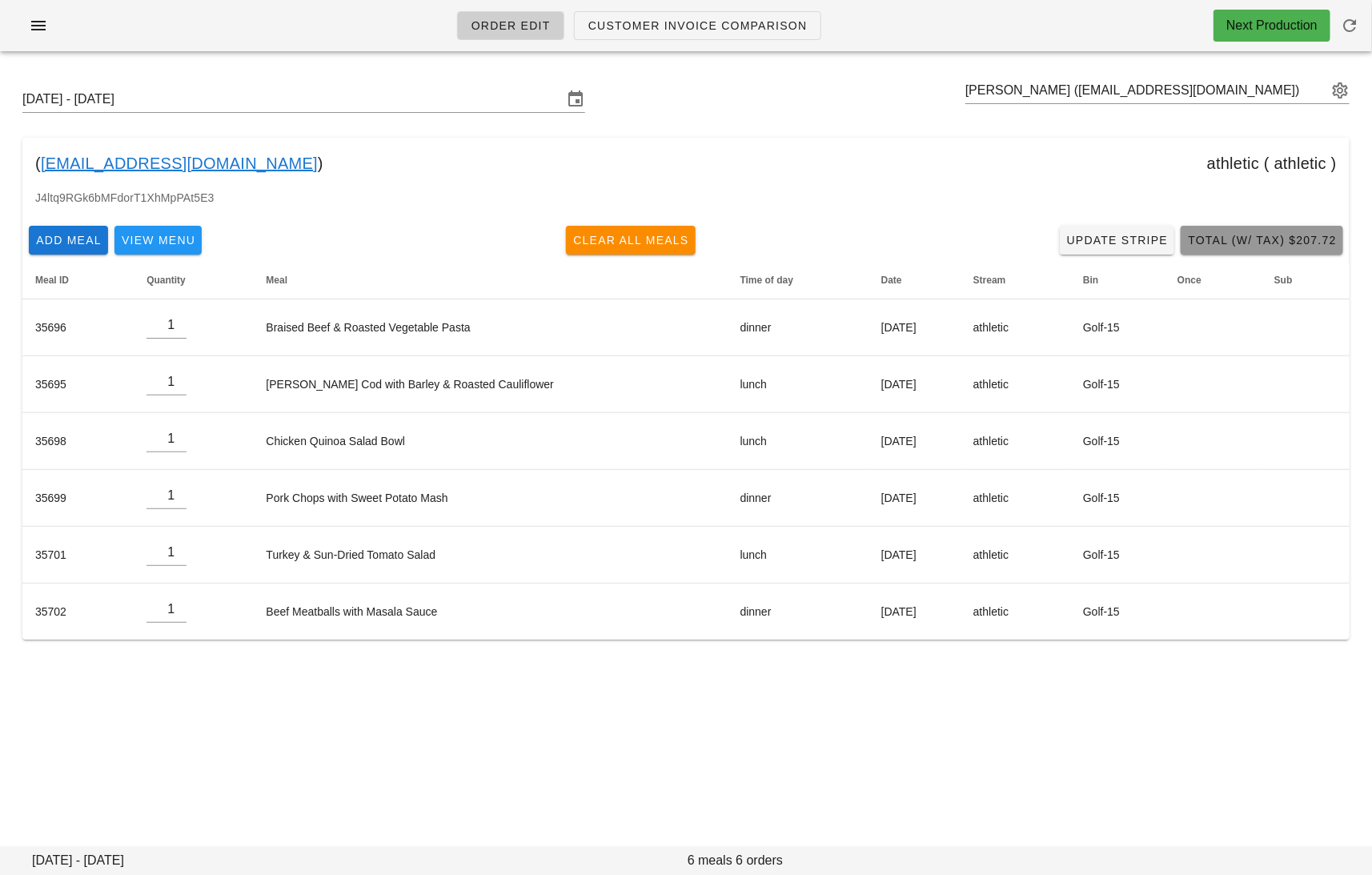
click at [1255, 240] on span "Total (w/ Tax) $207.72" at bounding box center [1262, 240] width 150 height 12
